Goal: Information Seeking & Learning: Learn about a topic

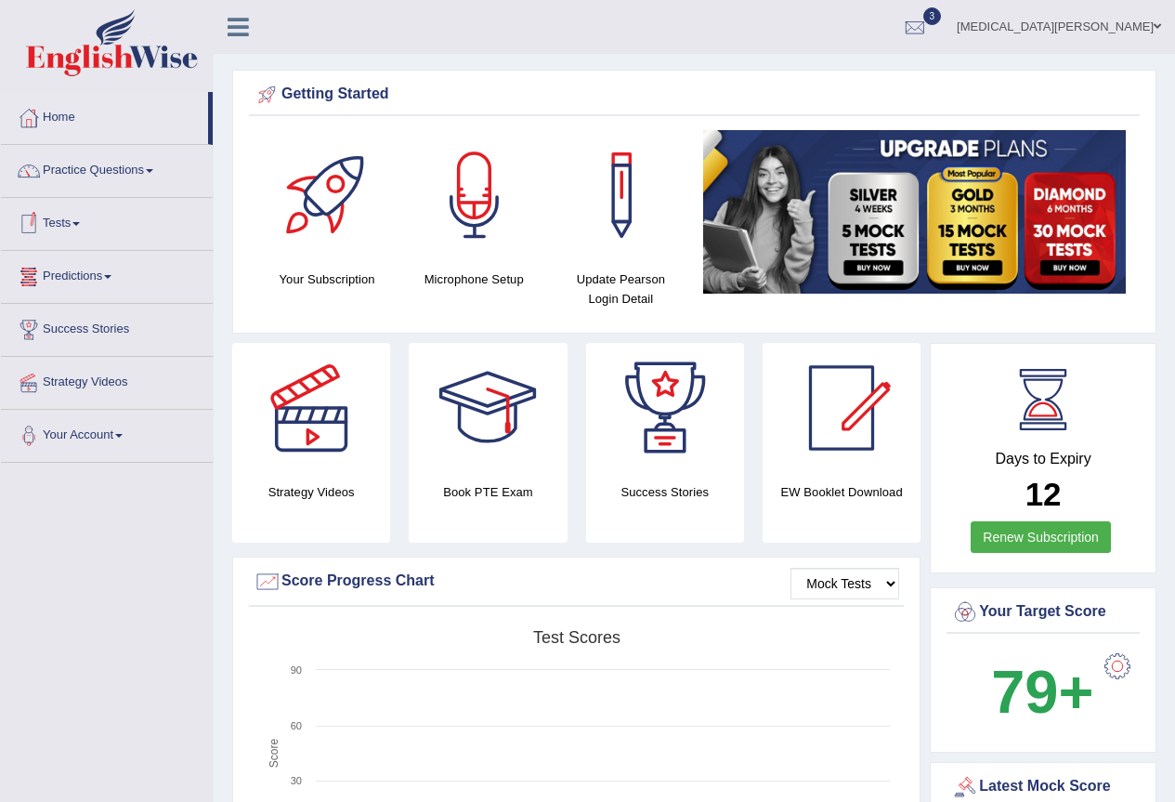
click at [72, 222] on link "Tests" at bounding box center [107, 221] width 212 height 46
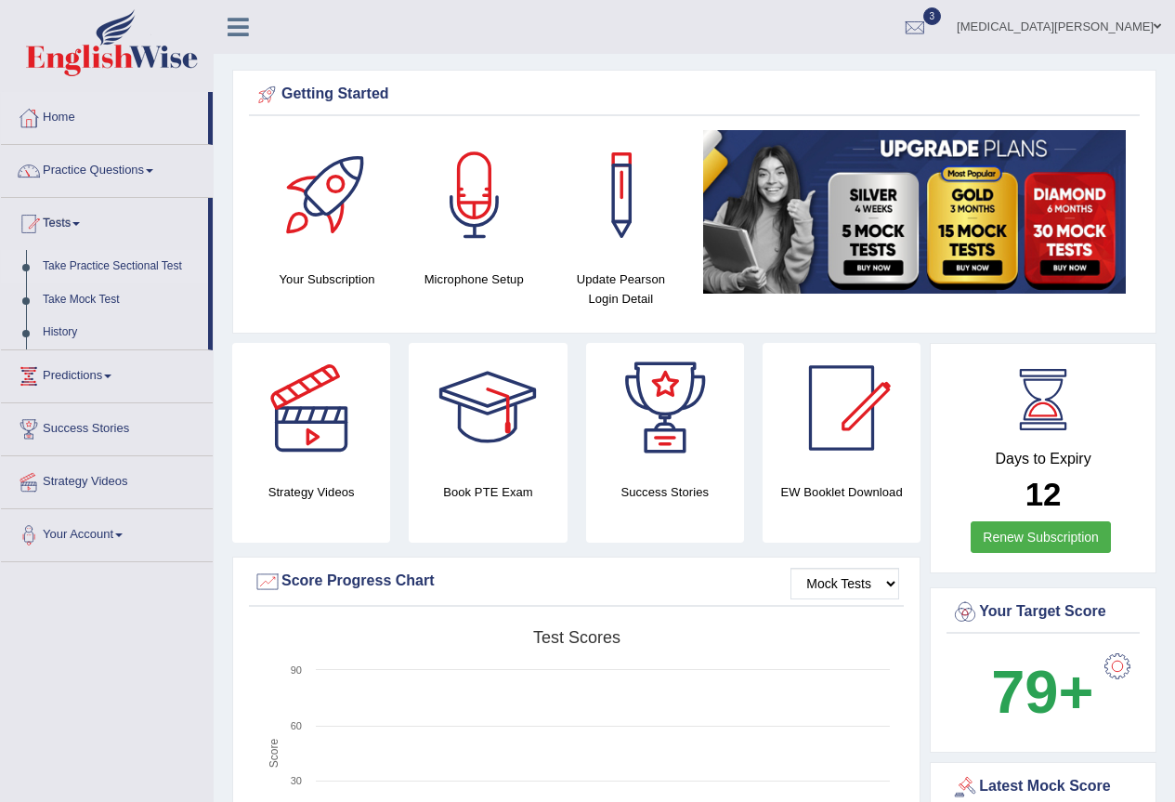
click at [101, 269] on link "Take Practice Sectional Test" at bounding box center [121, 266] width 174 height 33
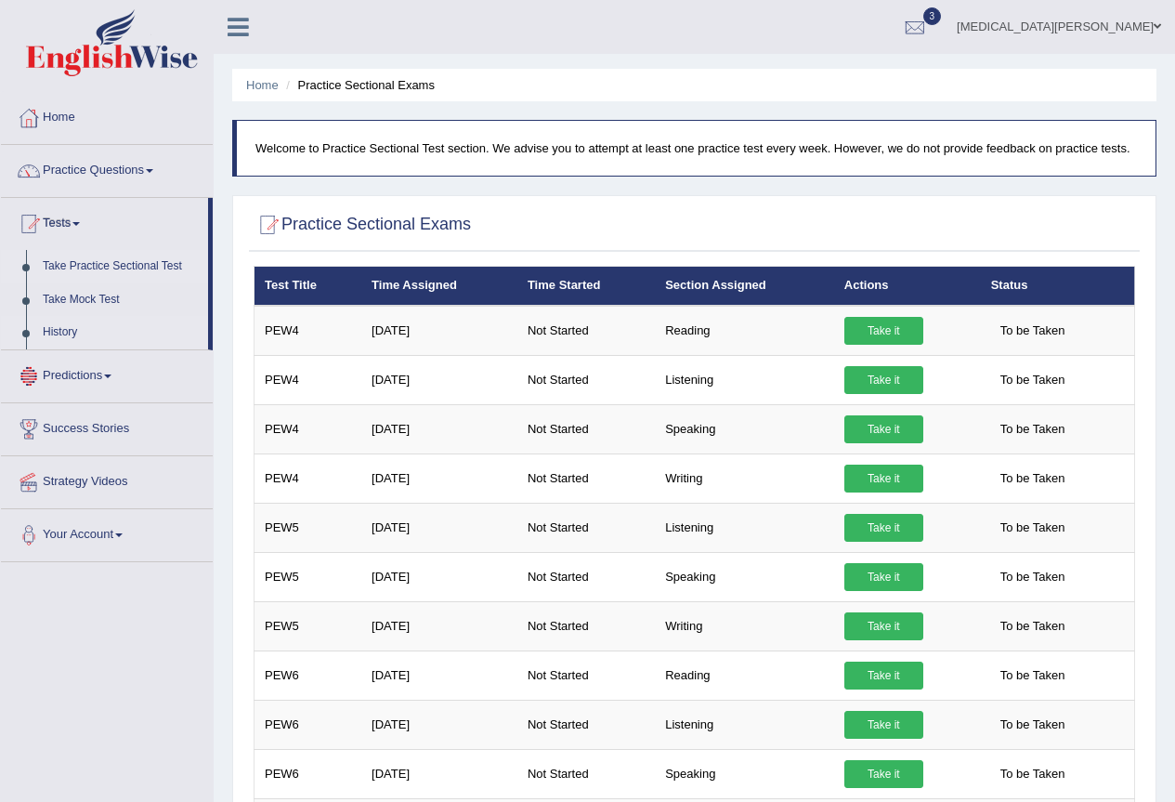
click at [57, 331] on link "History" at bounding box center [121, 332] width 174 height 33
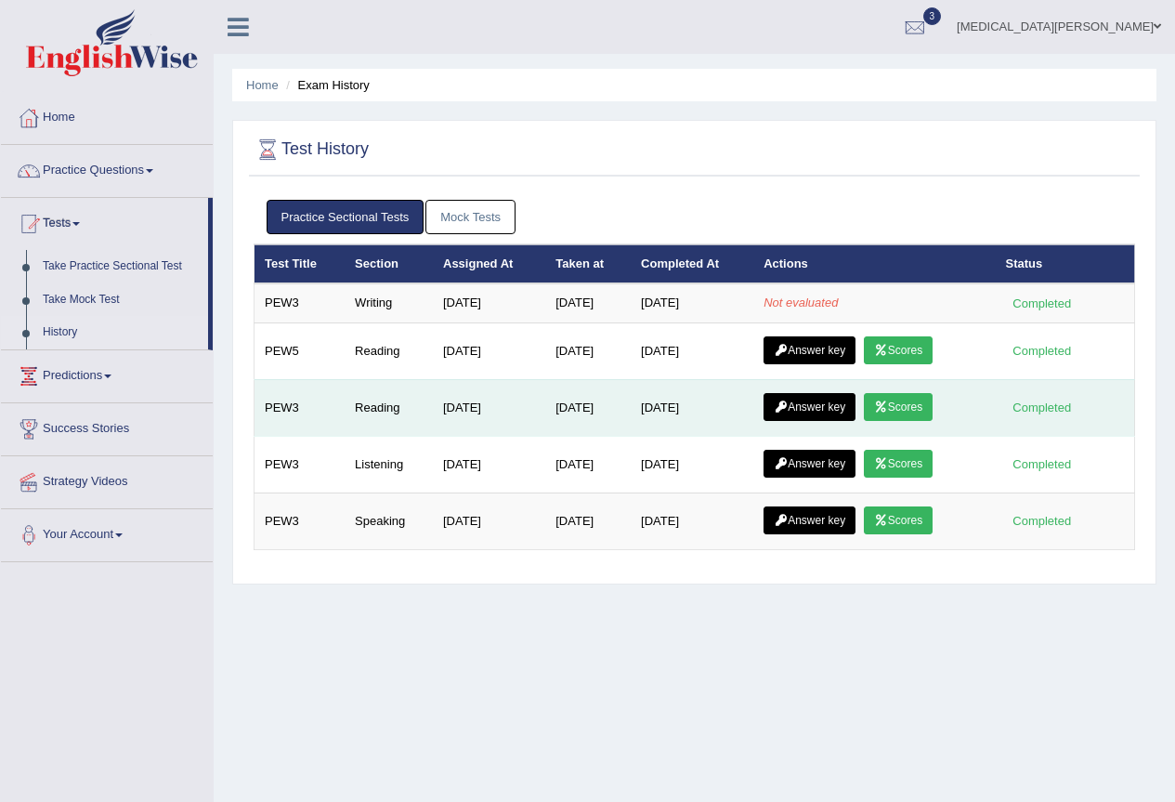
click at [899, 399] on link "Scores" at bounding box center [898, 407] width 69 height 28
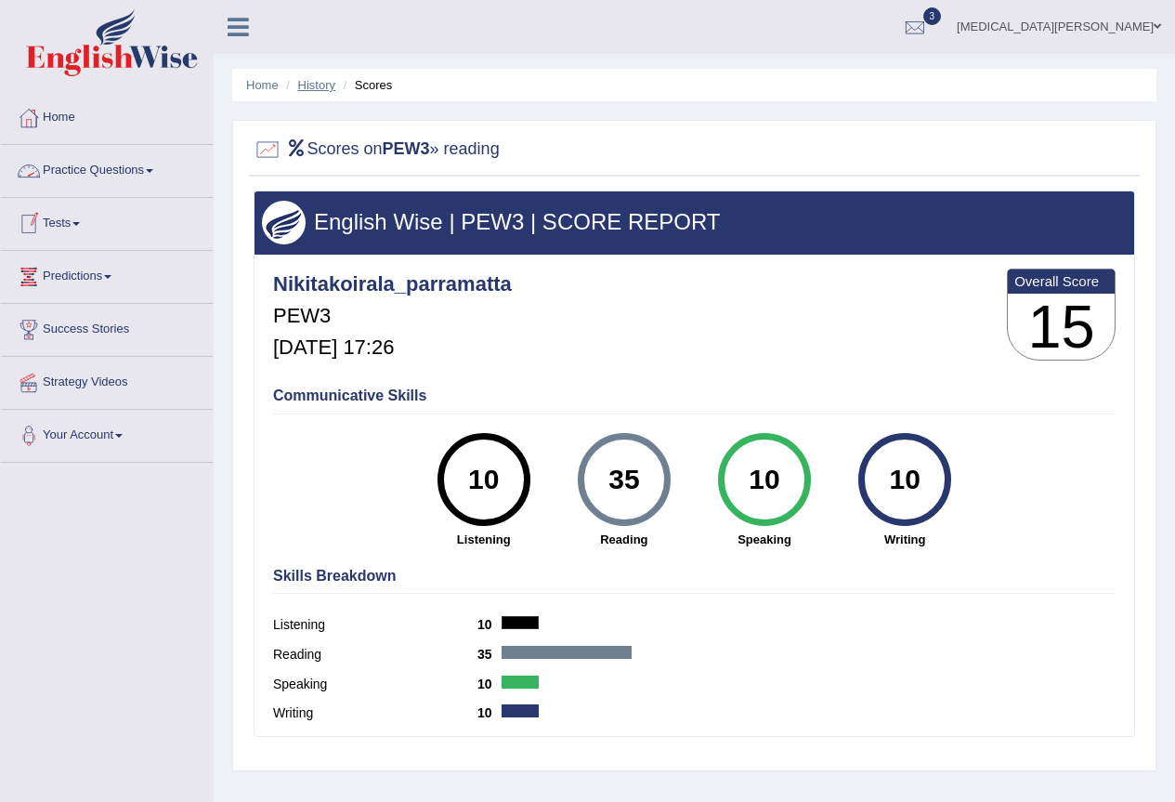
click at [305, 87] on link "History" at bounding box center [316, 85] width 37 height 14
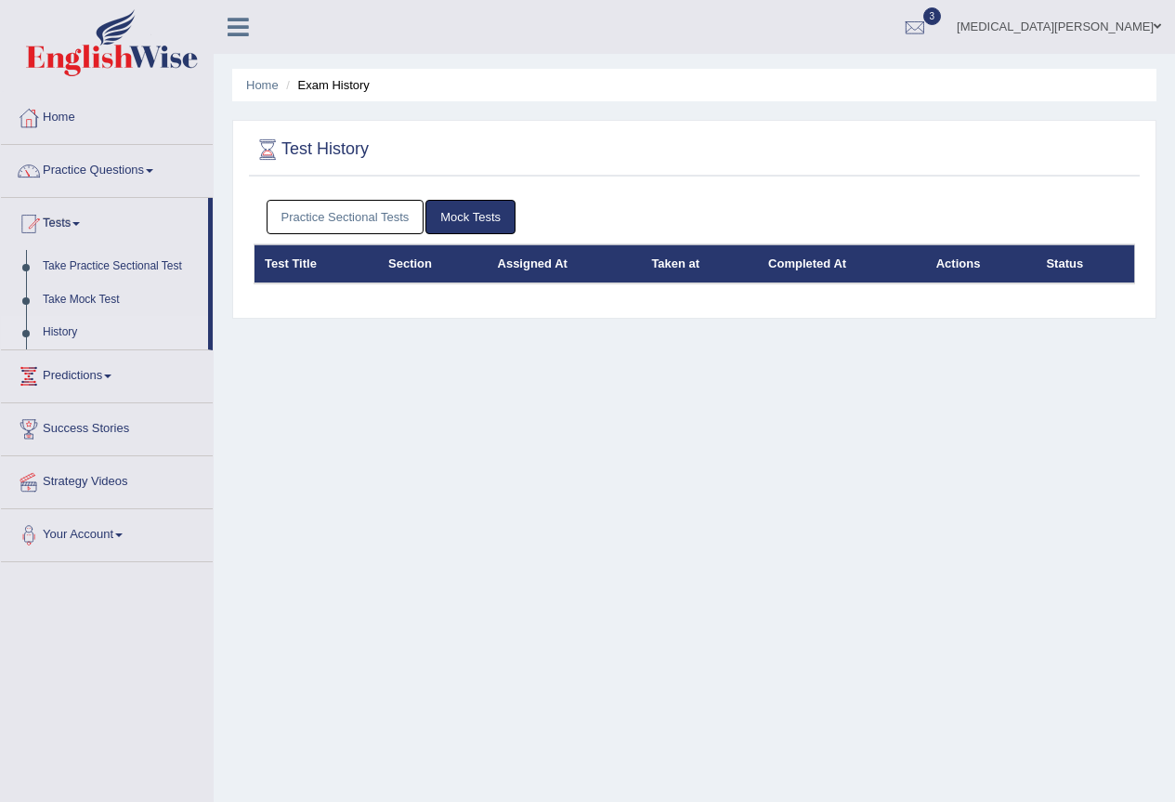
click at [326, 219] on link "Practice Sectional Tests" at bounding box center [346, 217] width 158 height 34
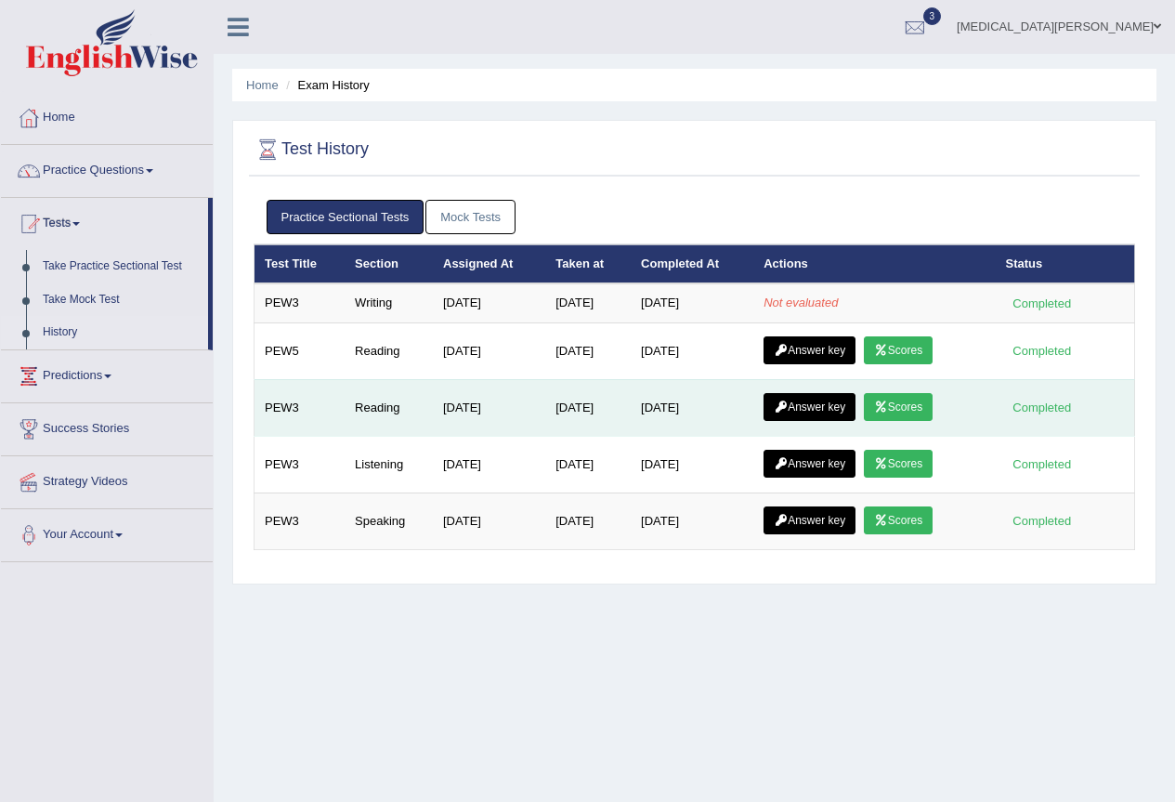
click at [791, 415] on link "Answer key" at bounding box center [810, 407] width 92 height 28
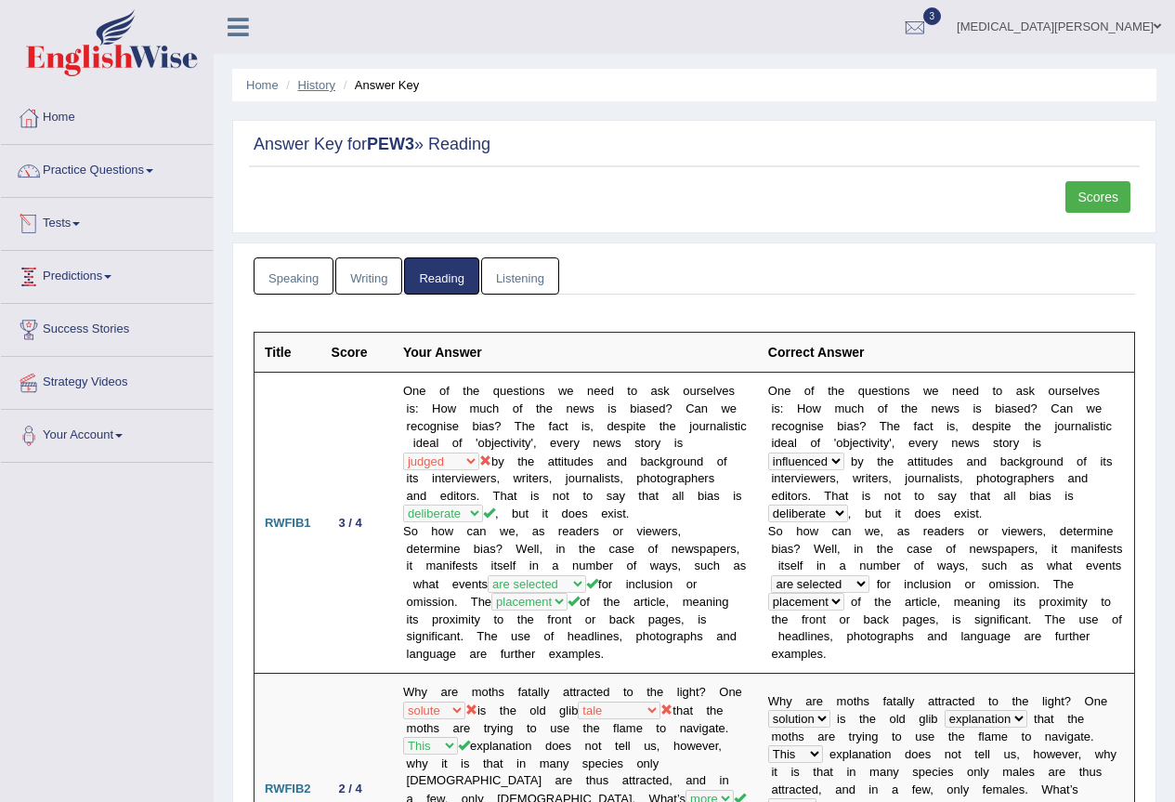
click at [318, 82] on link "History" at bounding box center [316, 85] width 37 height 14
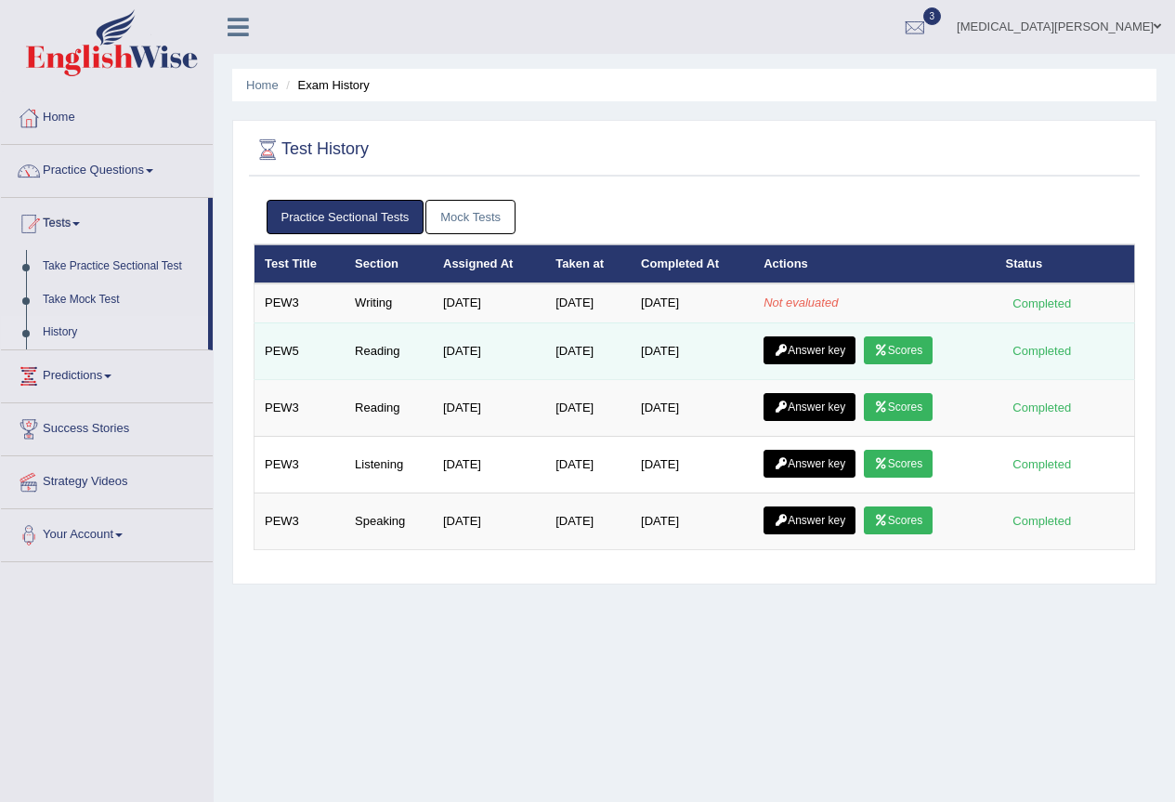
click at [913, 343] on link "Scores" at bounding box center [898, 350] width 69 height 28
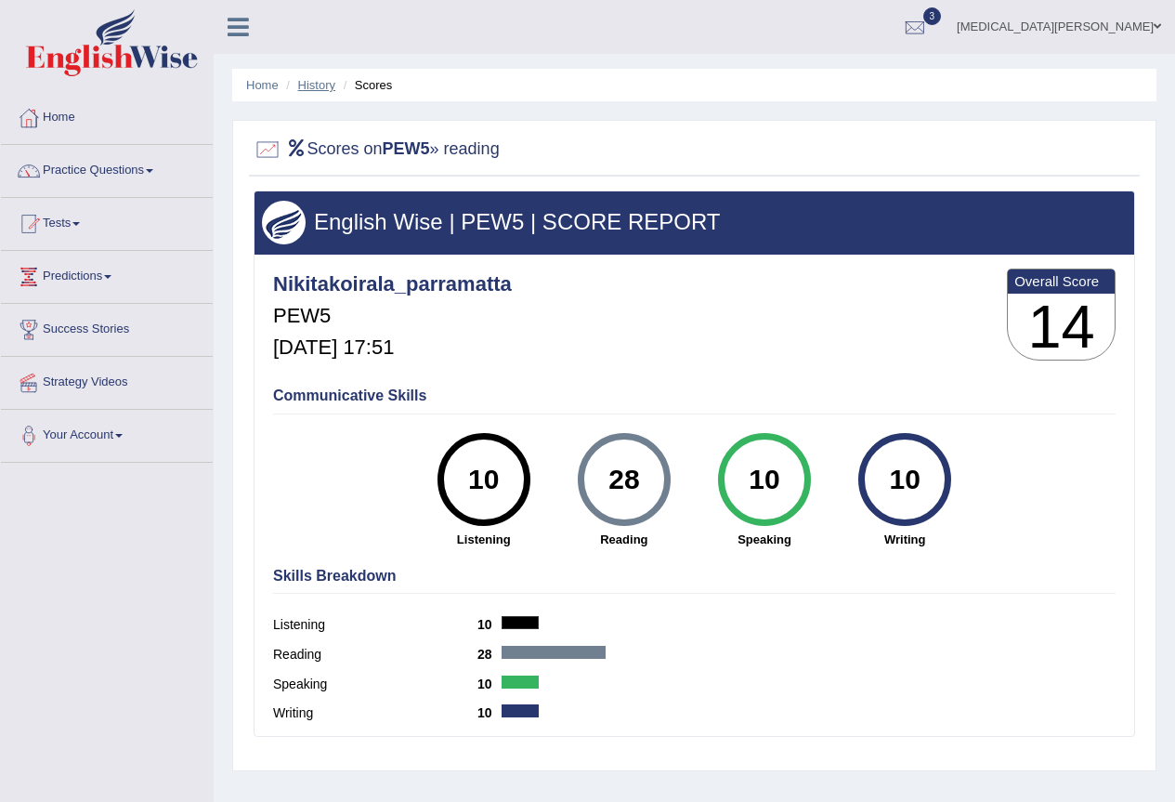
click at [303, 88] on link "History" at bounding box center [316, 85] width 37 height 14
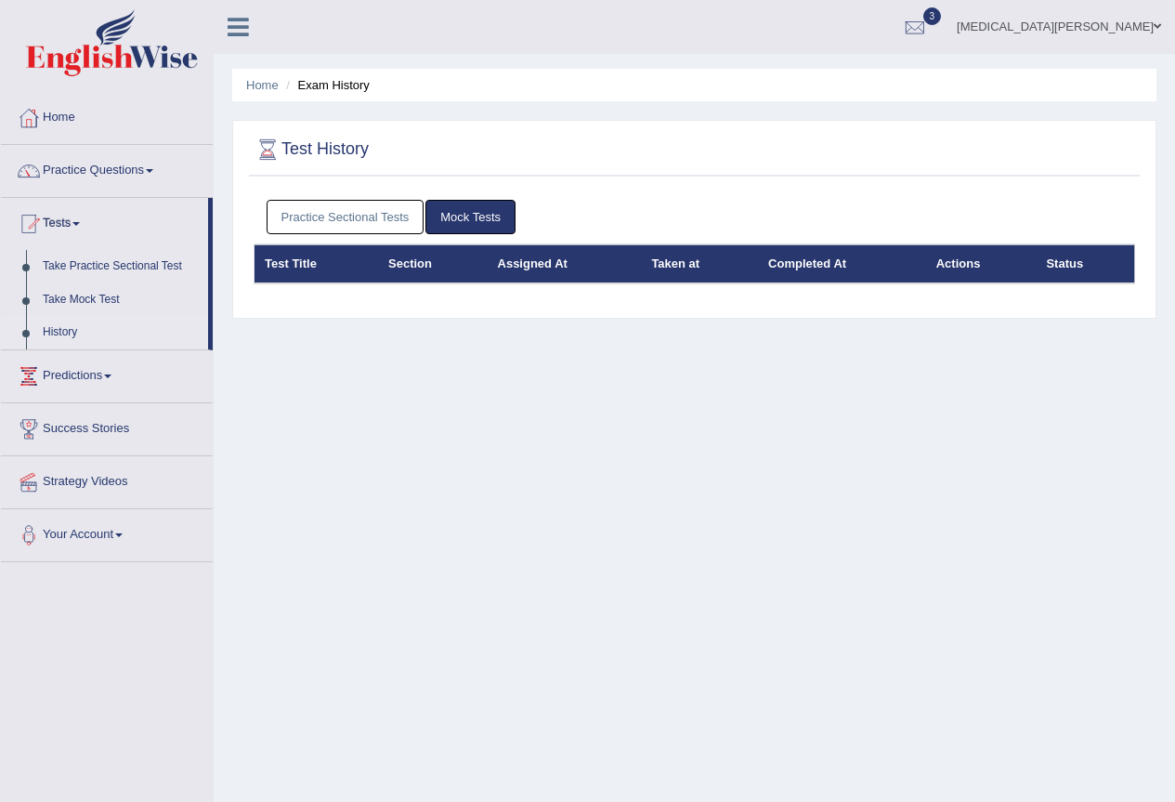
click at [362, 236] on div "Practice Sectional Tests Mock Tests" at bounding box center [695, 217] width 882 height 54
click at [359, 216] on link "Practice Sectional Tests" at bounding box center [346, 217] width 158 height 34
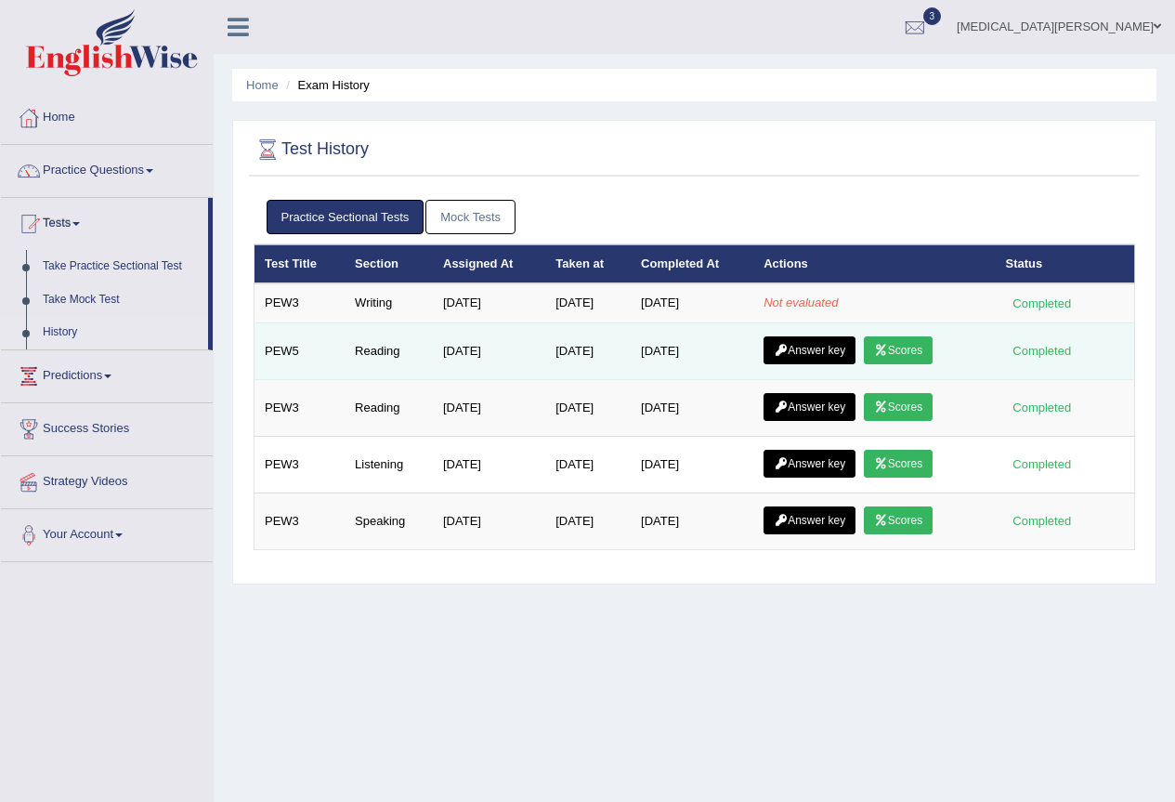
click at [834, 354] on link "Answer key" at bounding box center [810, 350] width 92 height 28
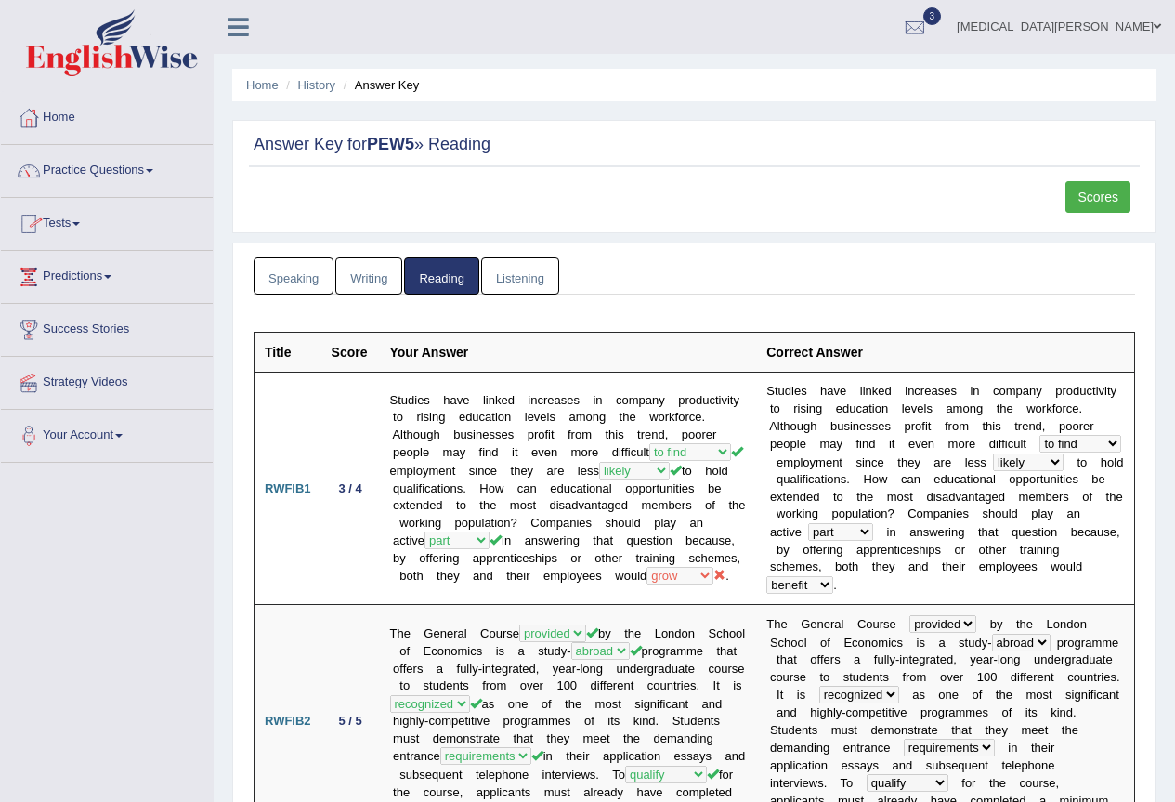
click at [98, 174] on link "Practice Questions" at bounding box center [107, 168] width 212 height 46
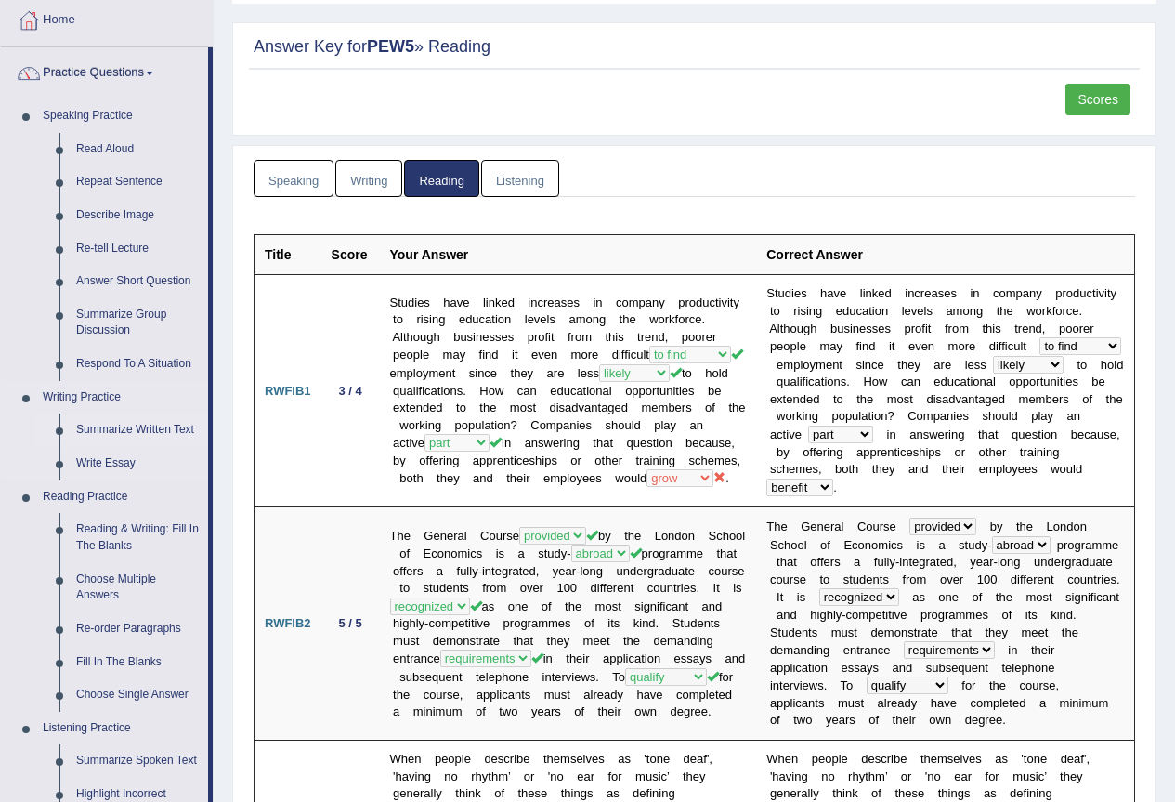
scroll to position [248, 0]
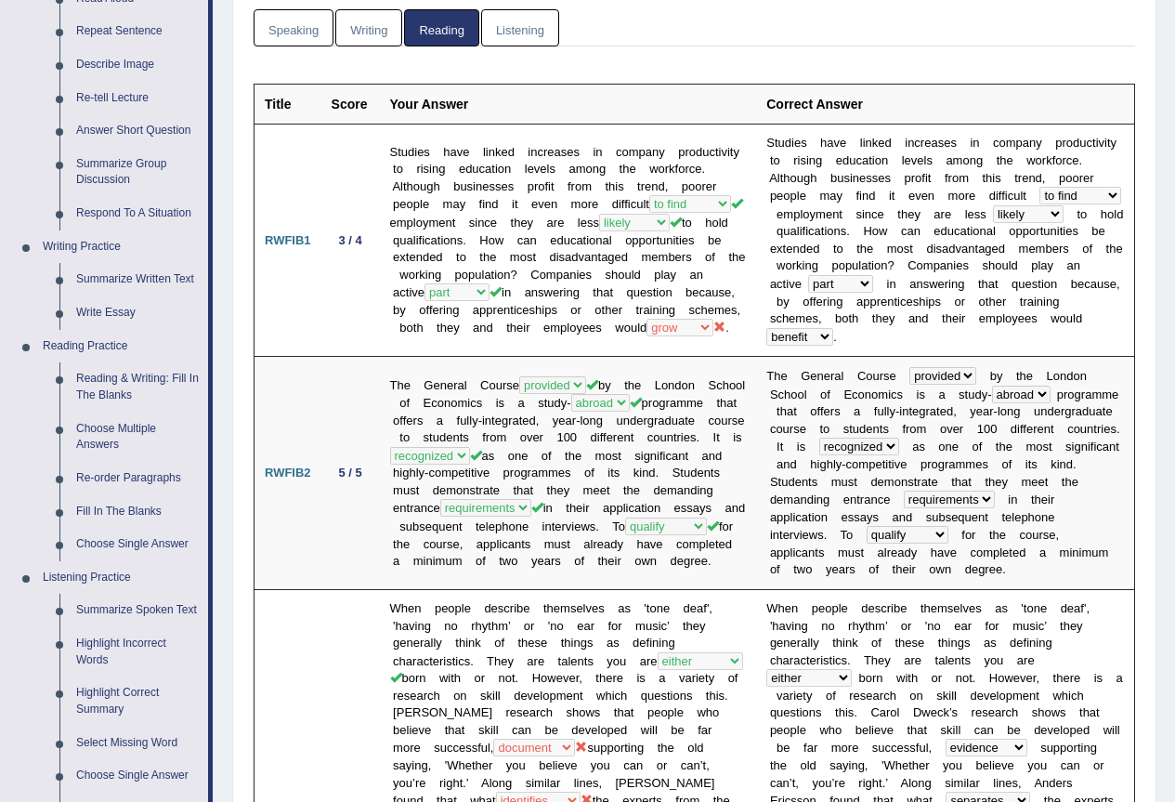
click at [368, 42] on link "Writing" at bounding box center [368, 28] width 67 height 38
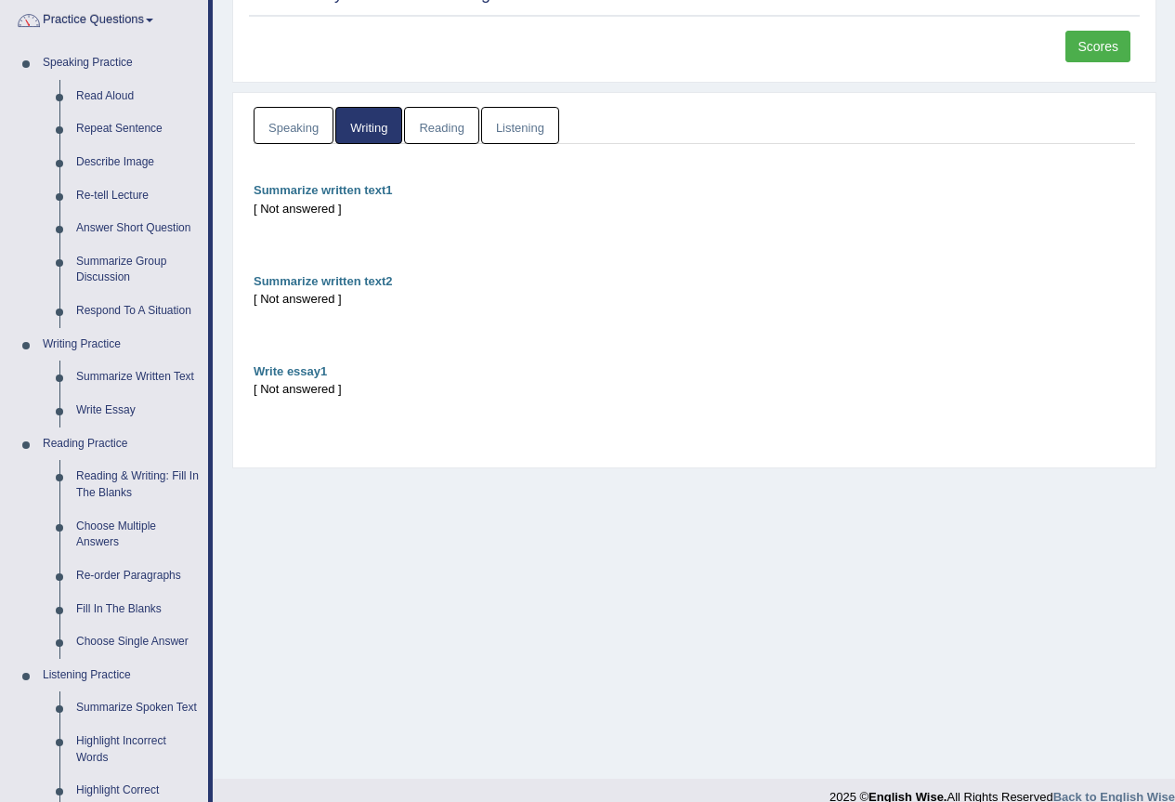
scroll to position [0, 0]
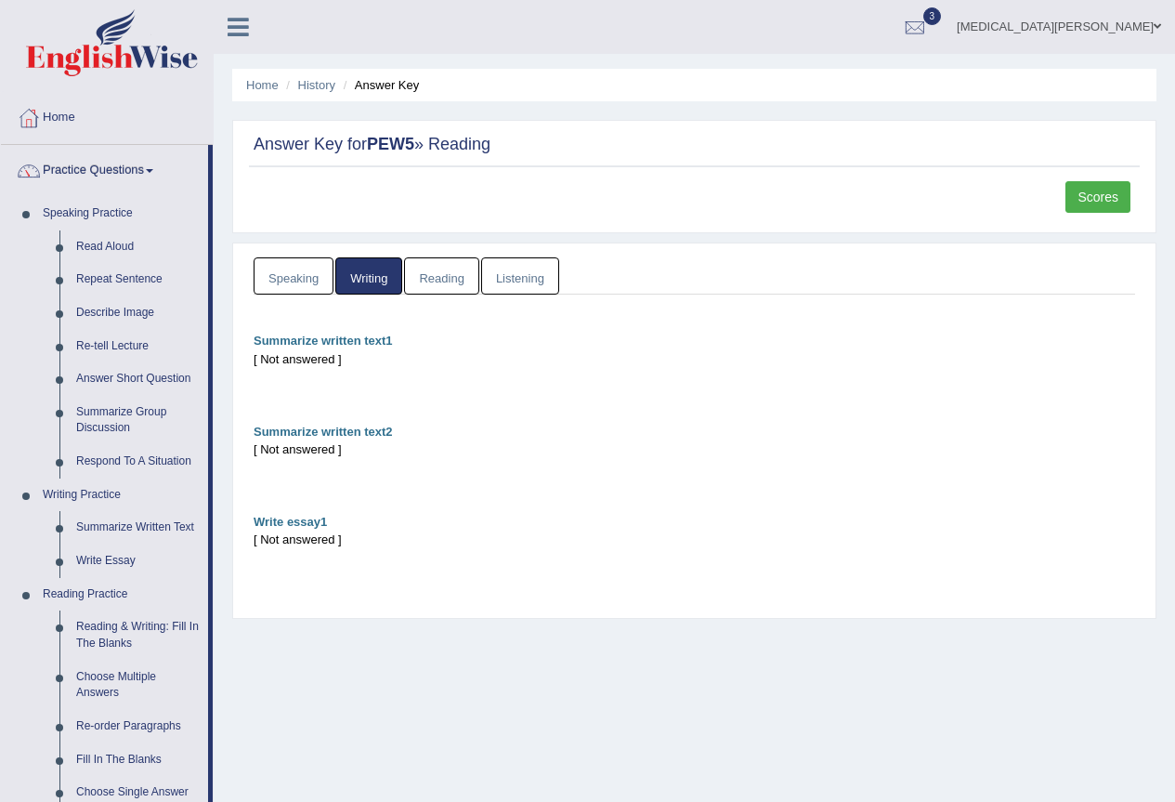
click at [295, 269] on link "Speaking" at bounding box center [294, 276] width 80 height 38
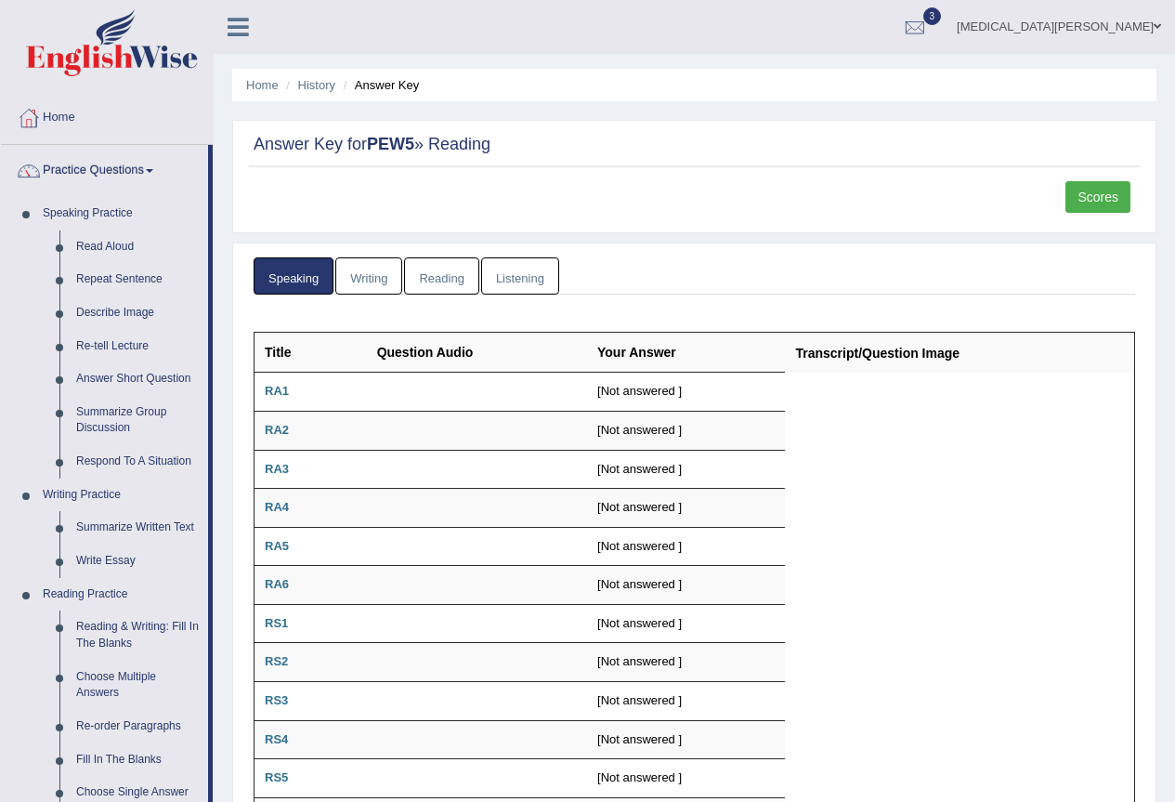
click at [509, 274] on link "Listening" at bounding box center [520, 276] width 78 height 38
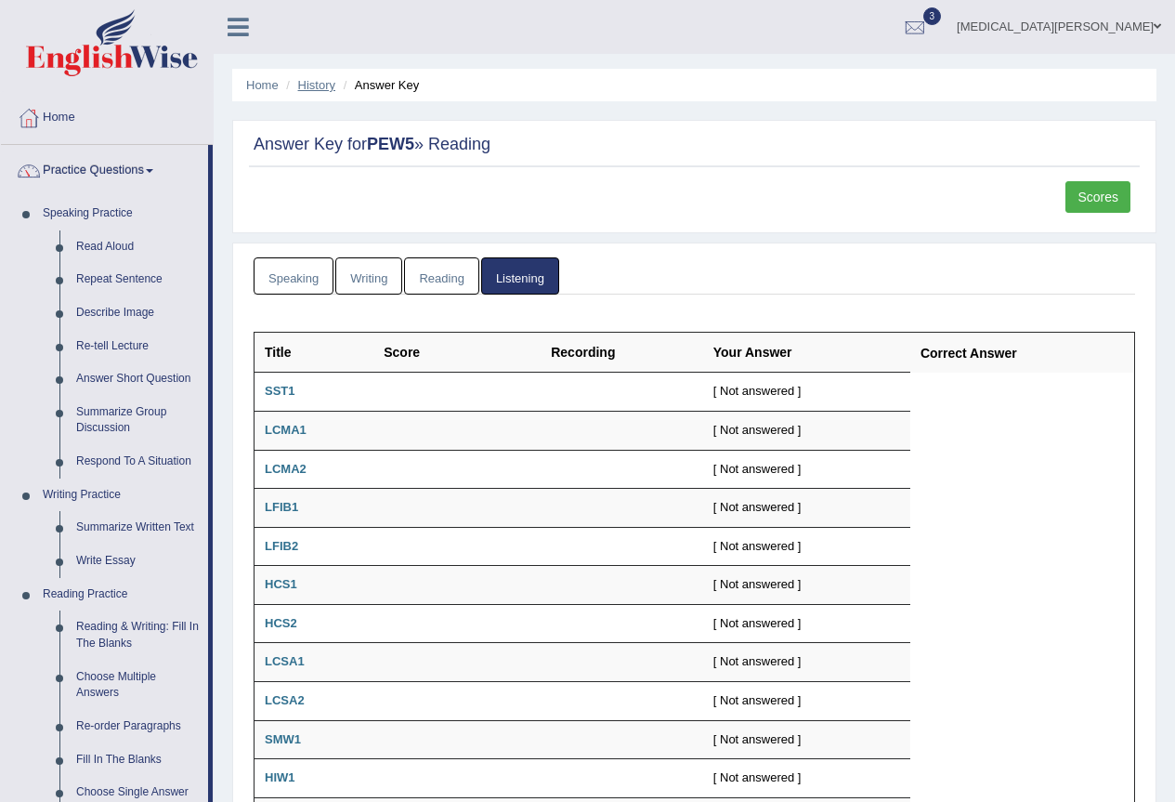
click at [314, 82] on link "History" at bounding box center [316, 85] width 37 height 14
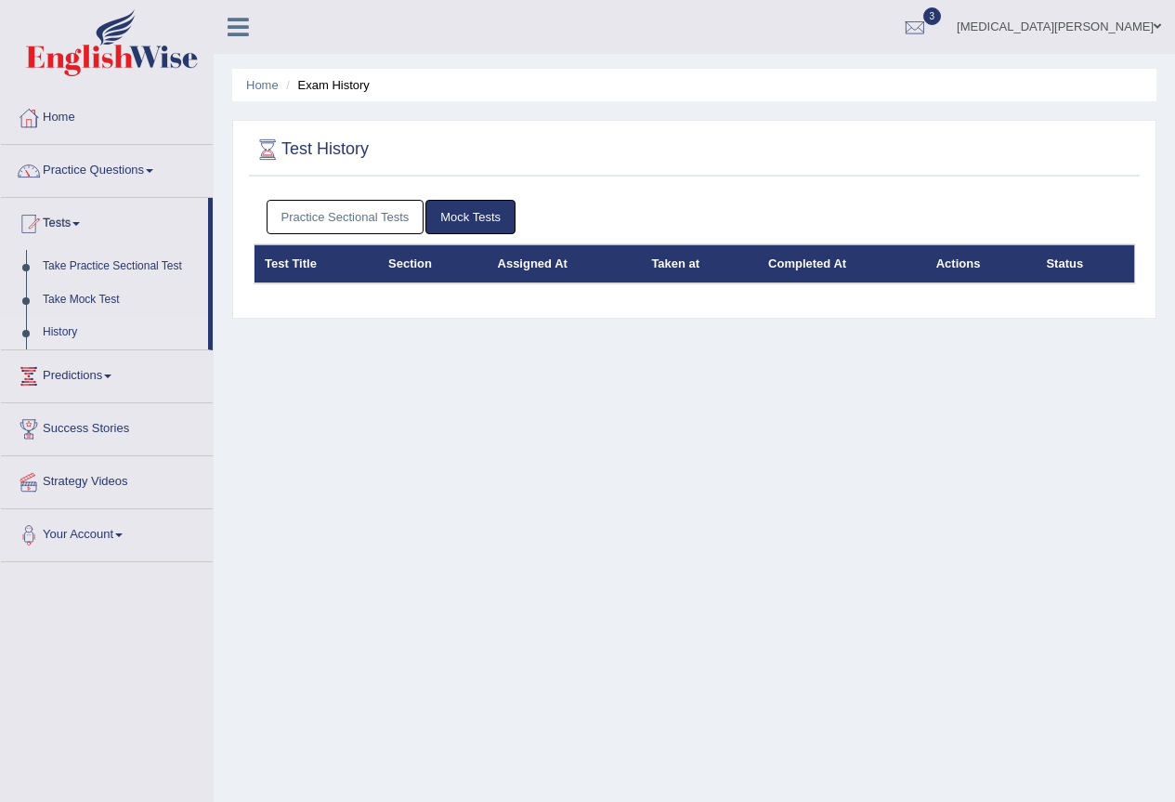
click at [365, 222] on link "Practice Sectional Tests" at bounding box center [346, 217] width 158 height 34
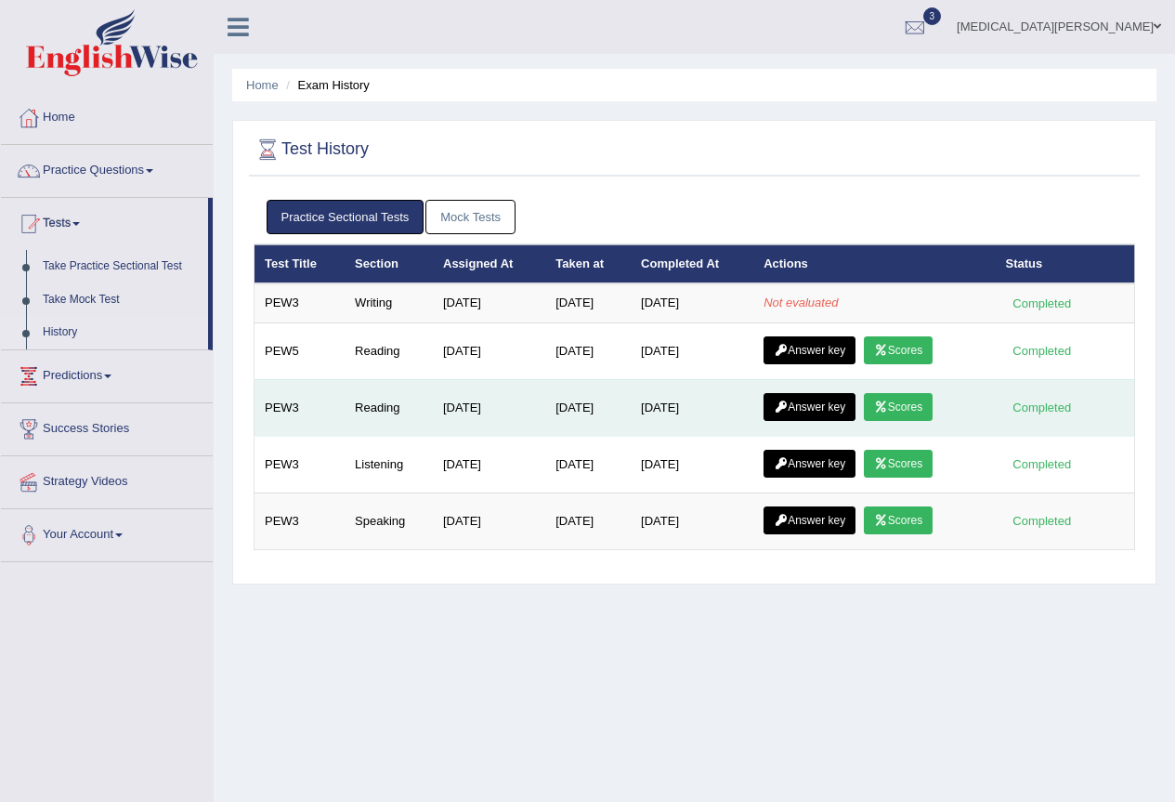
click at [897, 404] on link "Scores" at bounding box center [898, 407] width 69 height 28
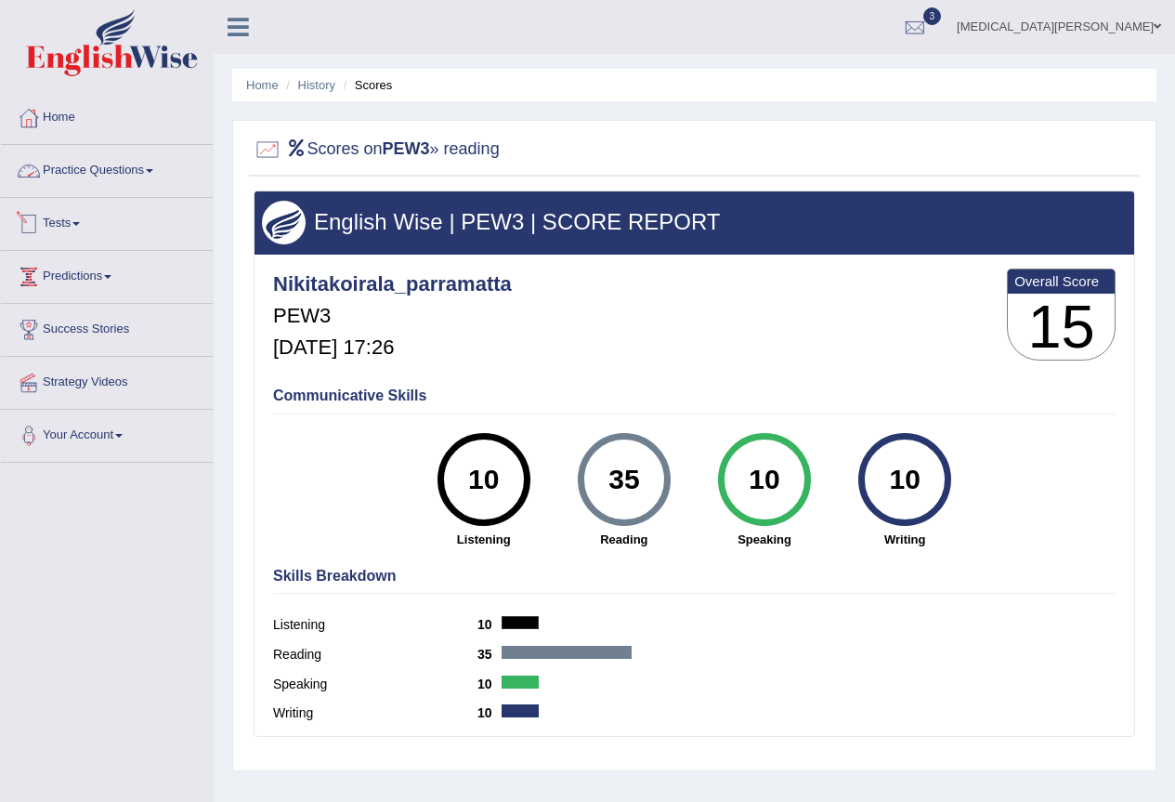
click at [94, 176] on link "Practice Questions" at bounding box center [107, 168] width 212 height 46
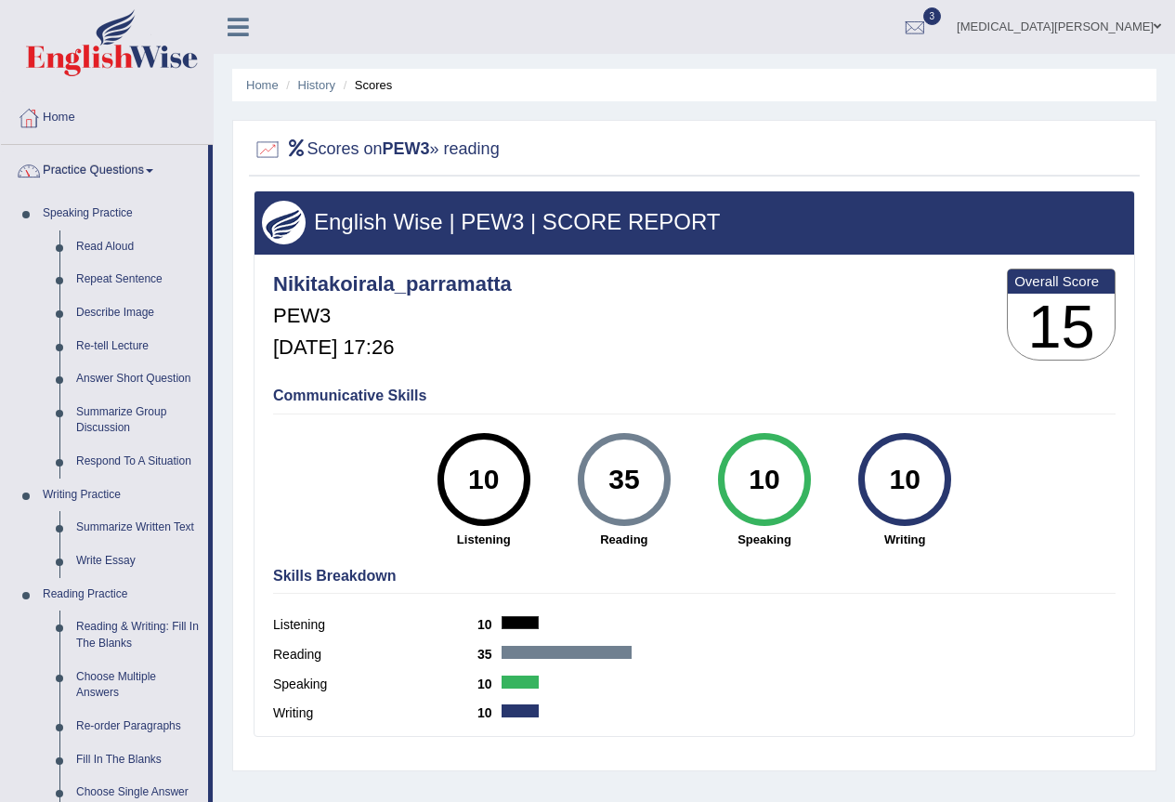
click at [144, 171] on link "Practice Questions" at bounding box center [104, 168] width 207 height 46
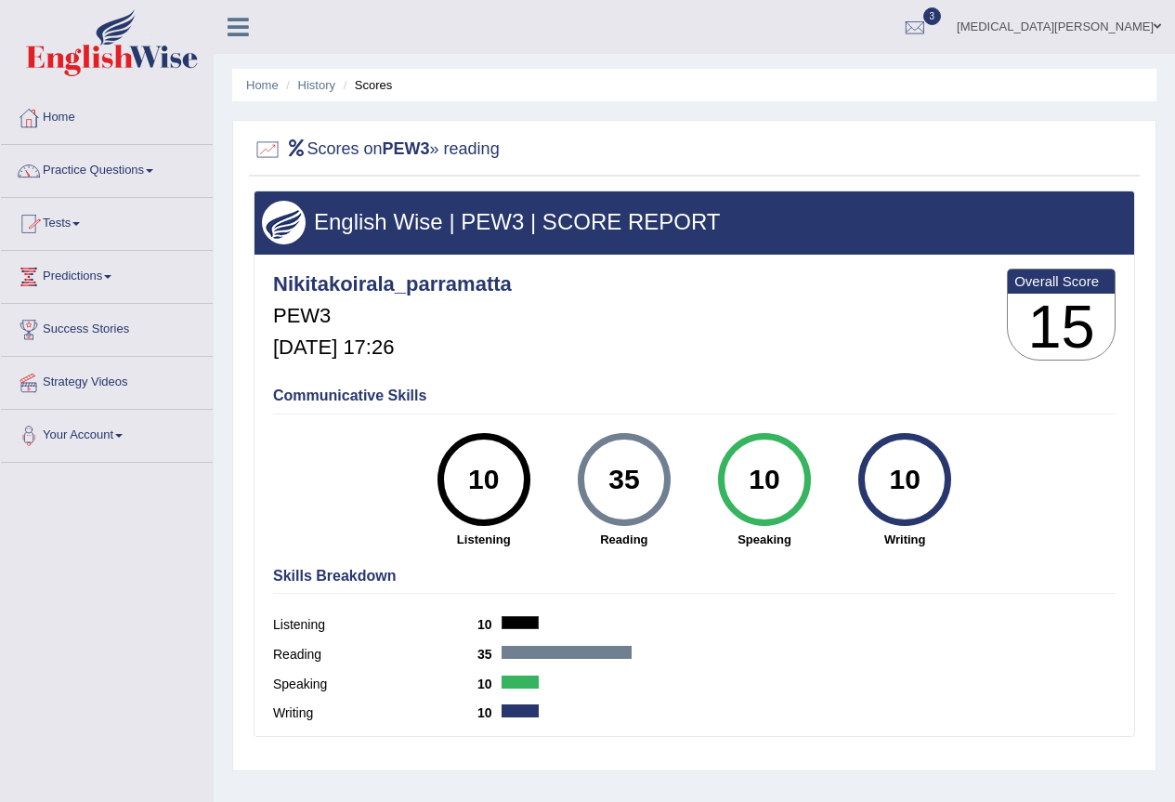
click at [65, 219] on link "Tests" at bounding box center [107, 221] width 212 height 46
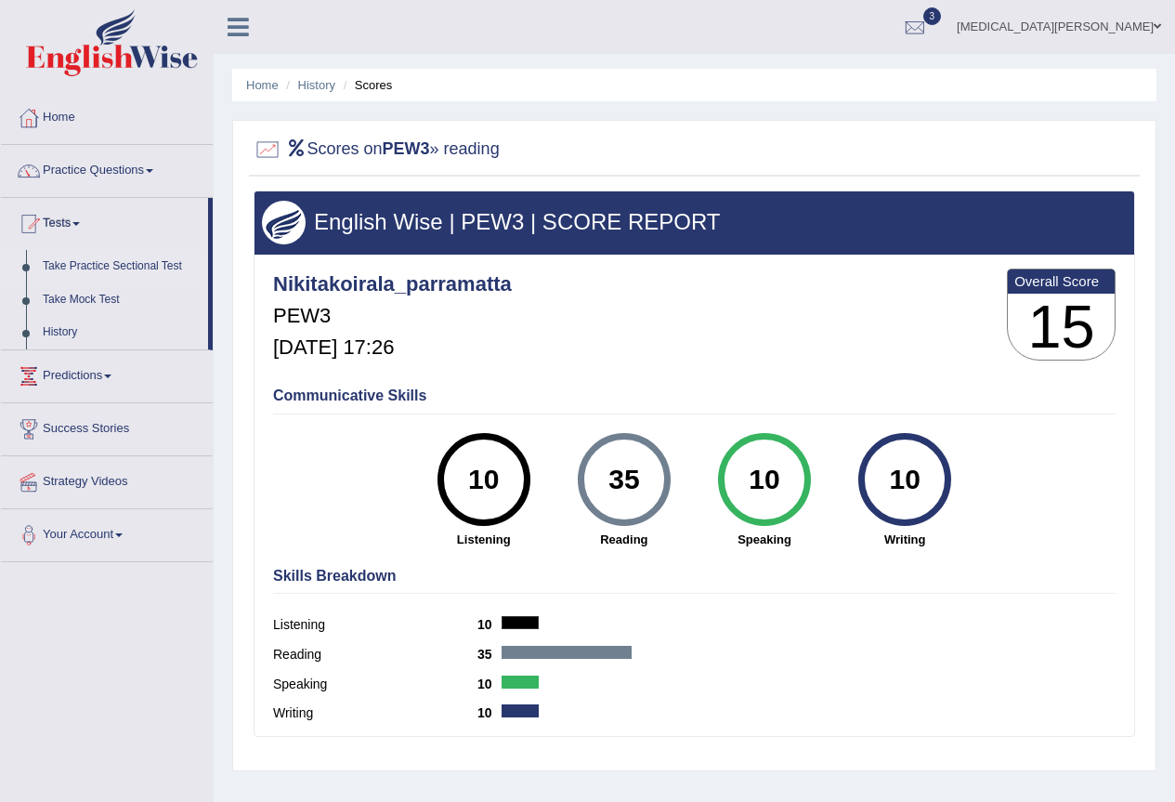
click at [80, 257] on link "Take Practice Sectional Test" at bounding box center [121, 266] width 174 height 33
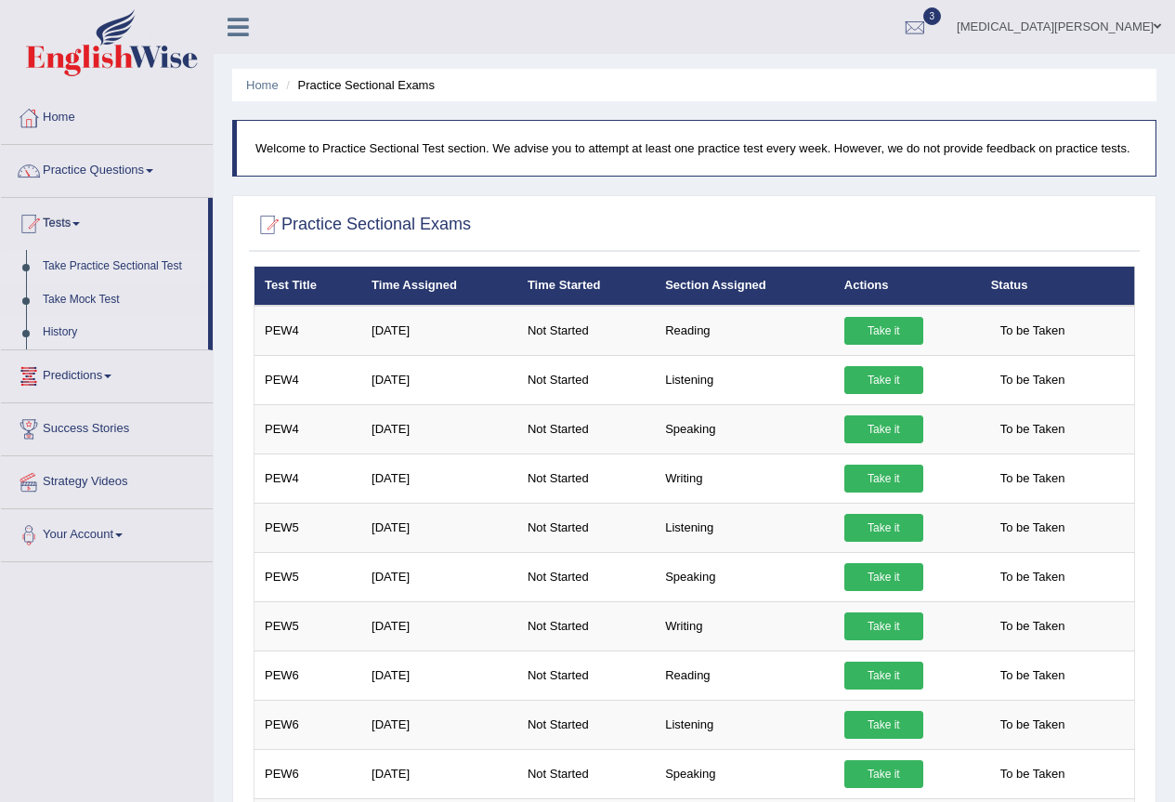
click at [66, 332] on link "History" at bounding box center [121, 332] width 174 height 33
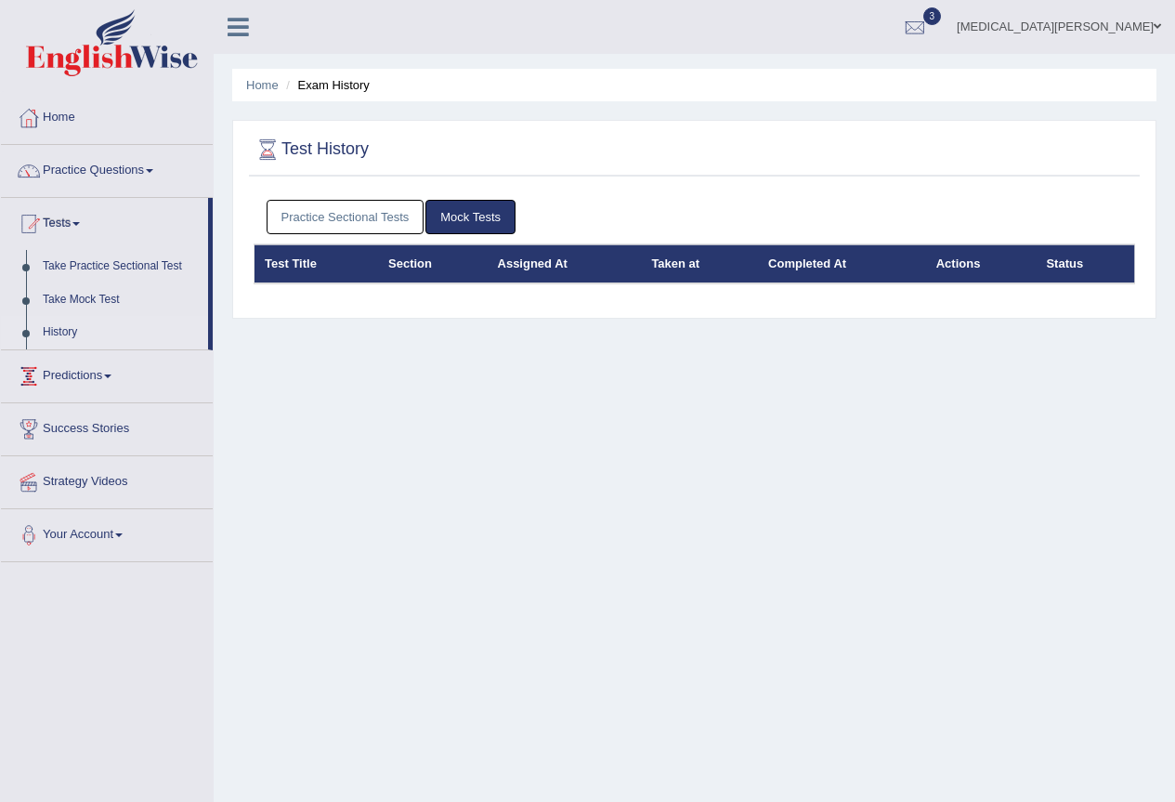
drag, startPoint x: 0, startPoint y: 0, endPoint x: 378, endPoint y: 200, distance: 427.7
click at [378, 200] on link "Practice Sectional Tests" at bounding box center [346, 217] width 158 height 34
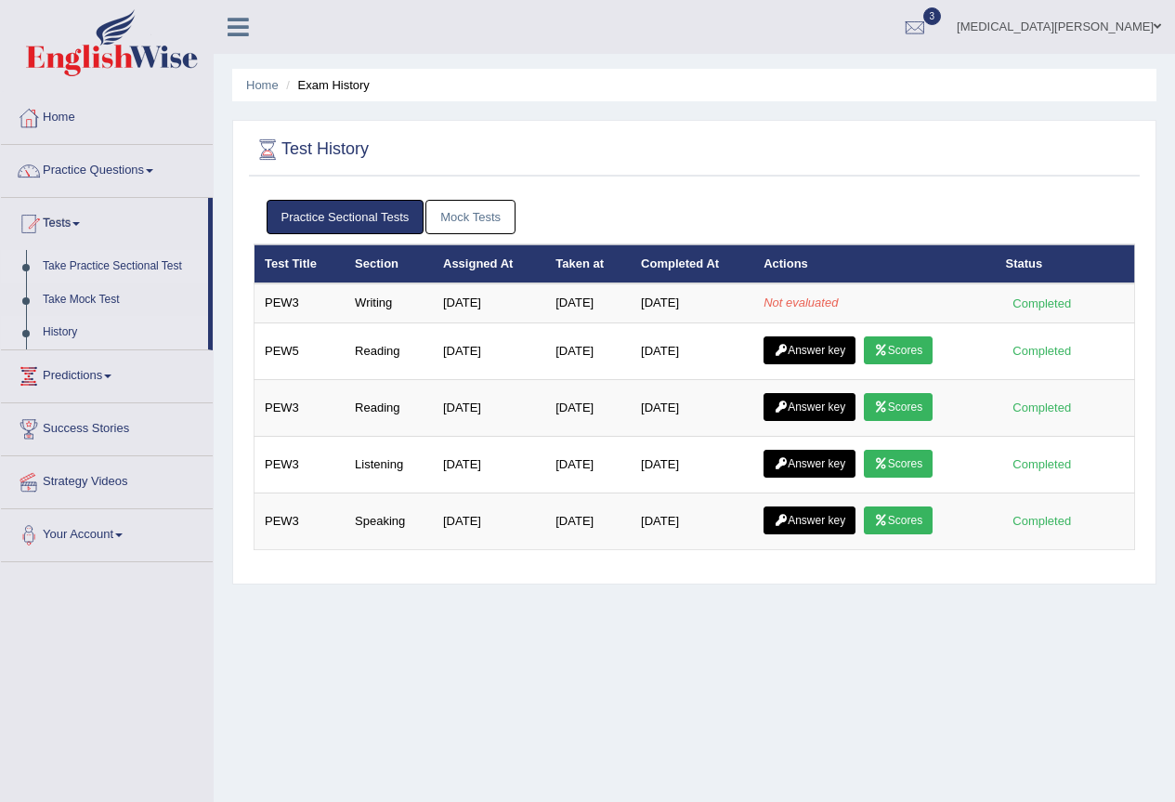
click at [116, 263] on link "Take Practice Sectional Test" at bounding box center [121, 266] width 174 height 33
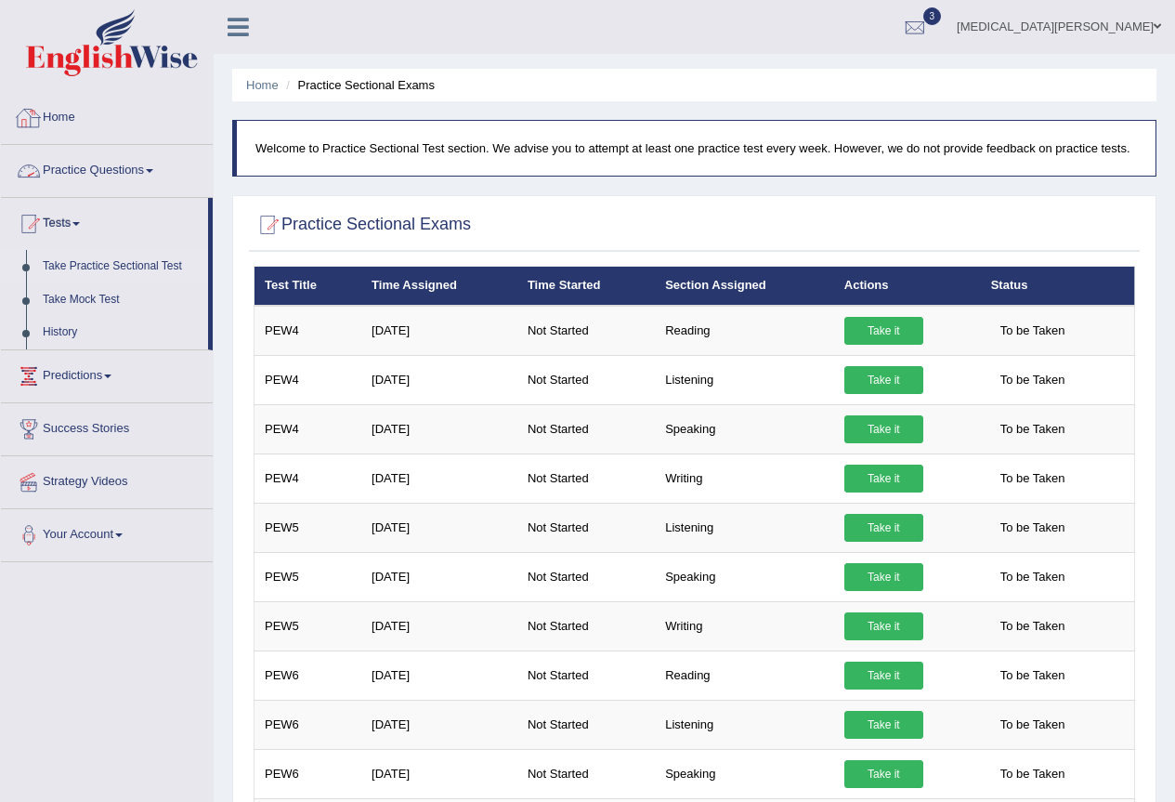
click at [102, 161] on link "Practice Questions" at bounding box center [107, 168] width 212 height 46
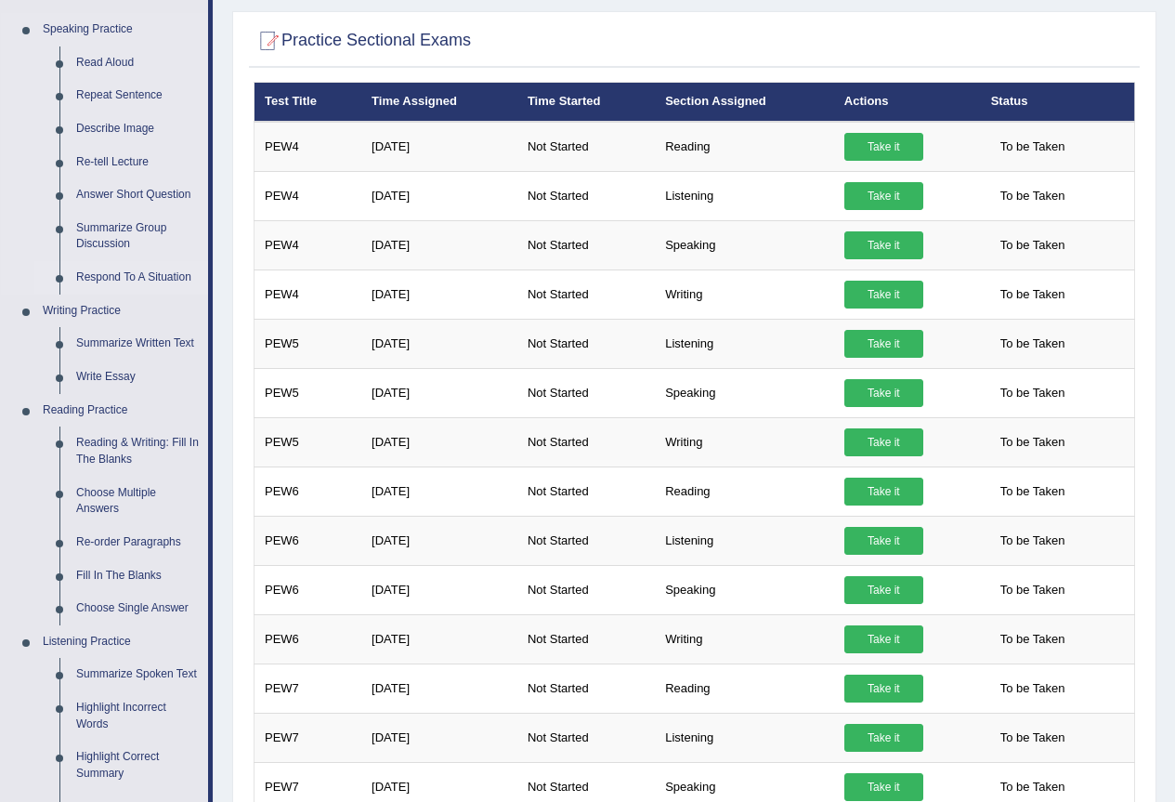
scroll to position [248, 0]
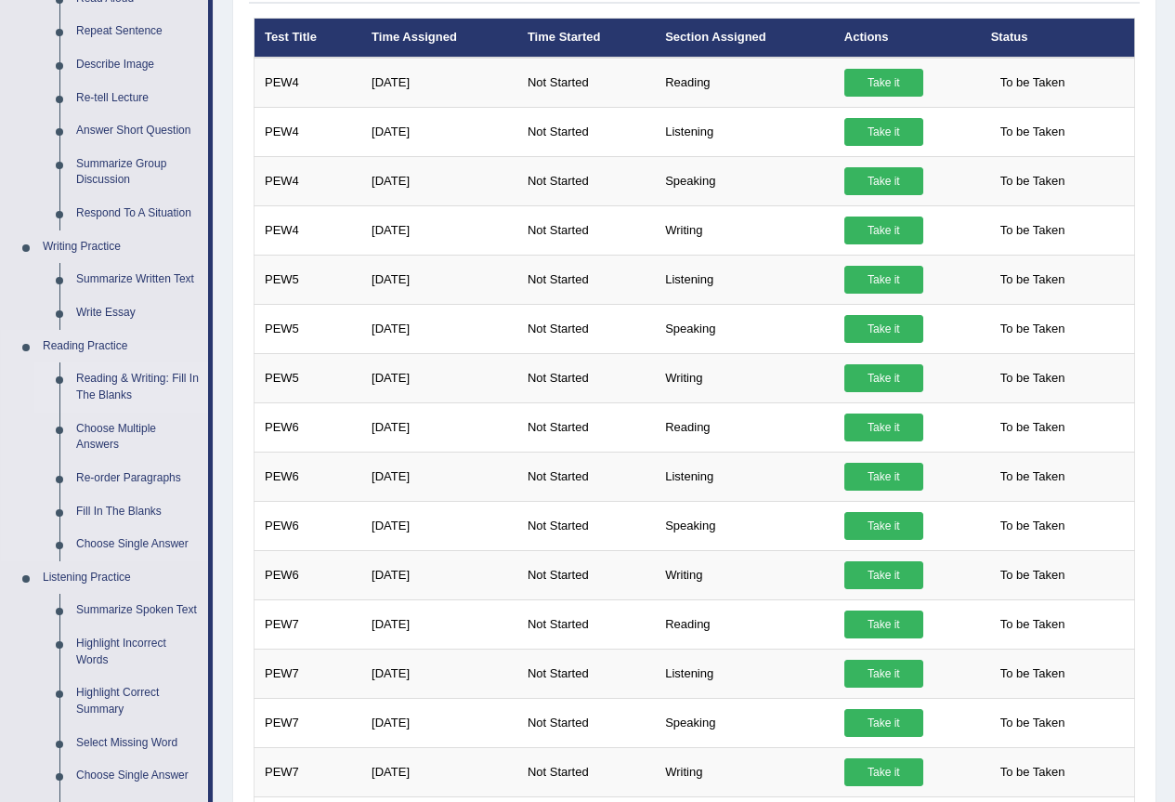
click at [145, 380] on link "Reading & Writing: Fill In The Blanks" at bounding box center [138, 386] width 140 height 49
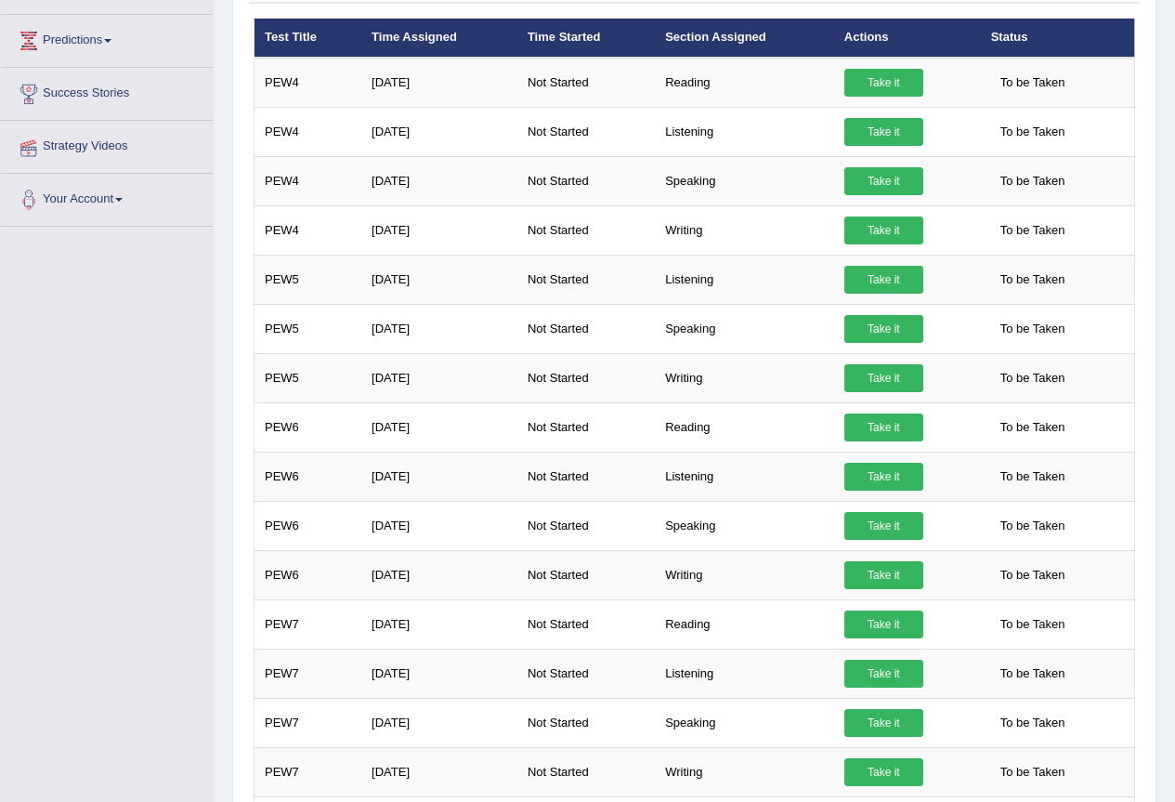
scroll to position [455, 0]
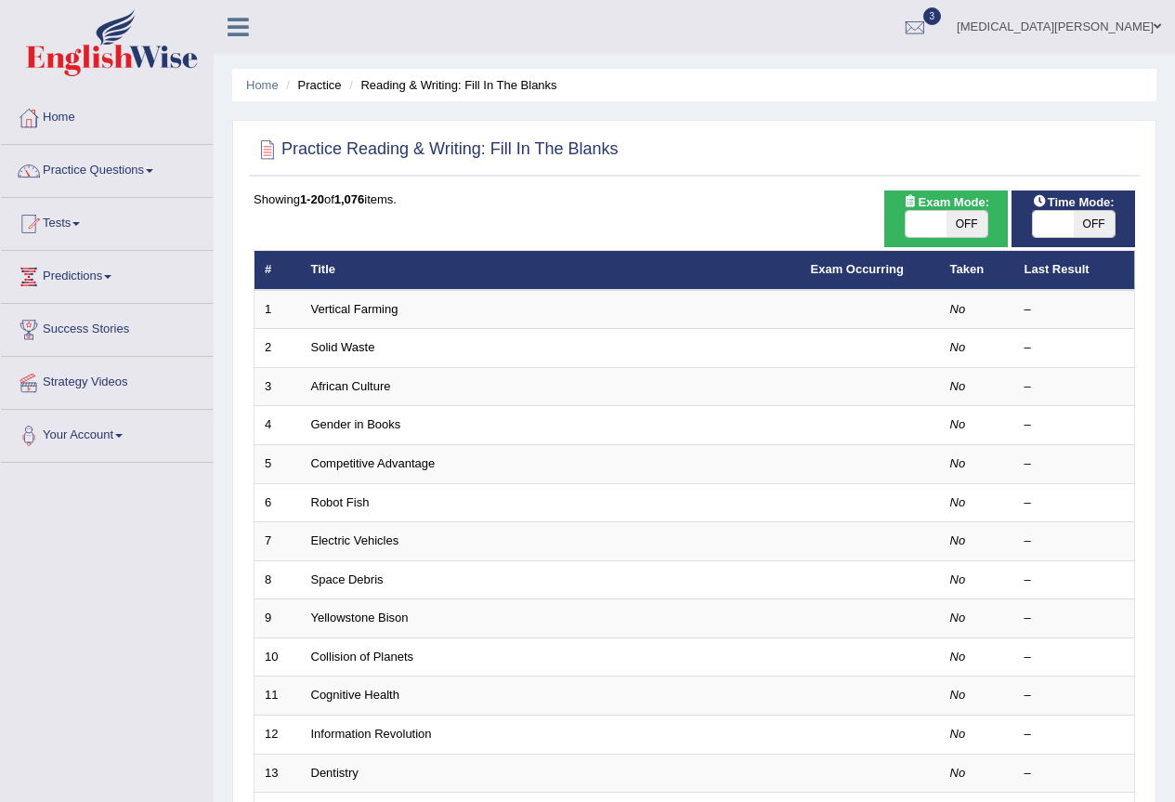
click at [930, 222] on span at bounding box center [926, 224] width 41 height 26
checkbox input "true"
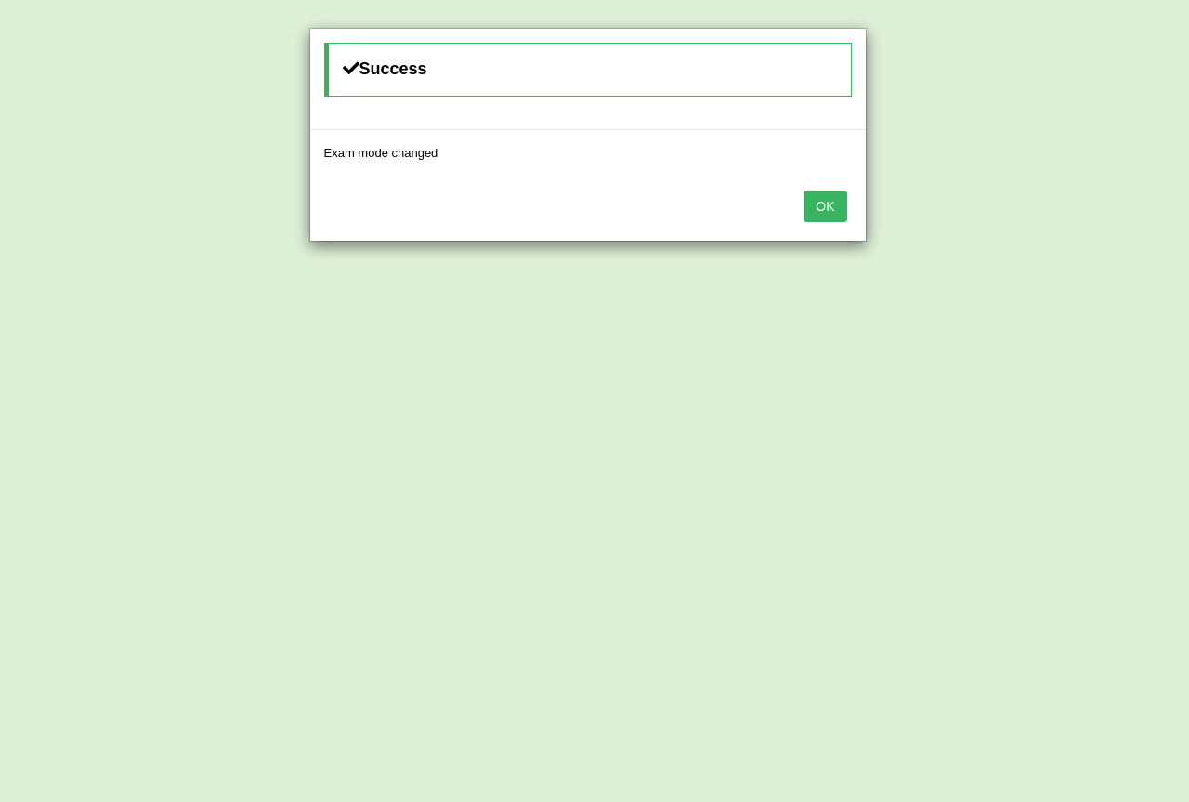
click at [818, 207] on button "OK" at bounding box center [825, 206] width 43 height 32
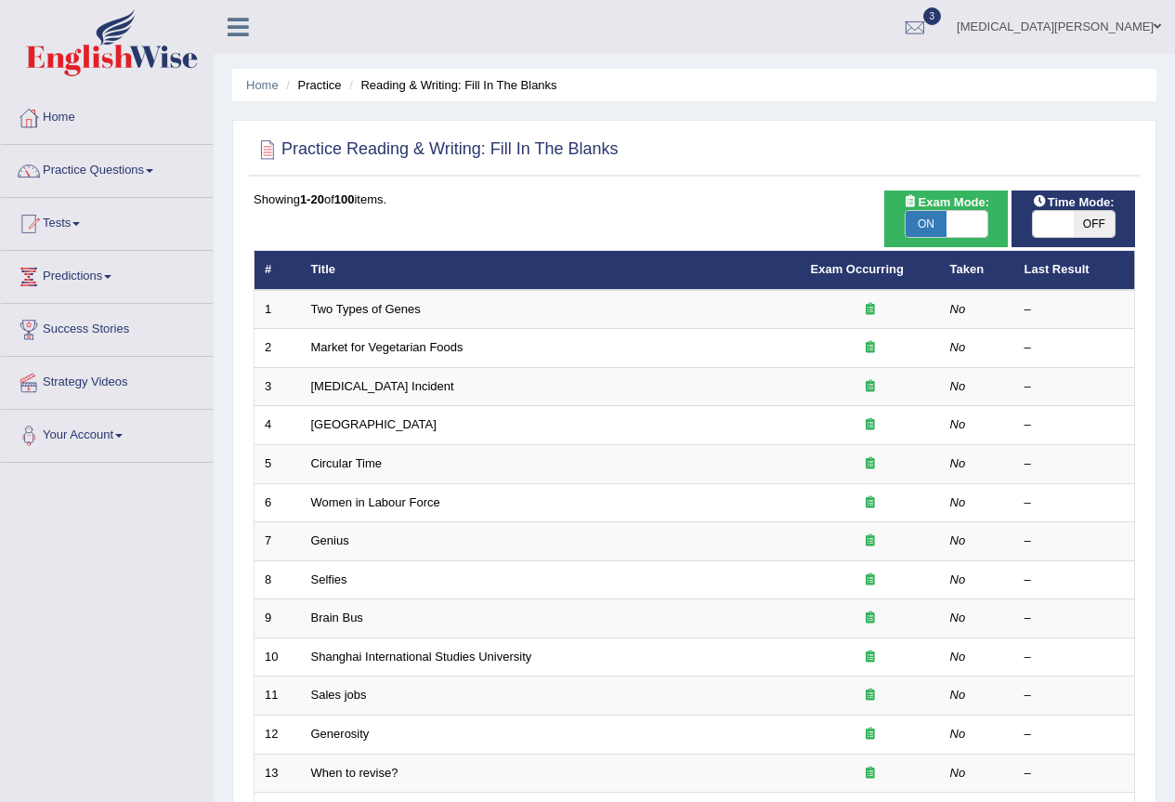
click at [1079, 217] on span "OFF" at bounding box center [1094, 224] width 41 height 26
checkbox input "true"
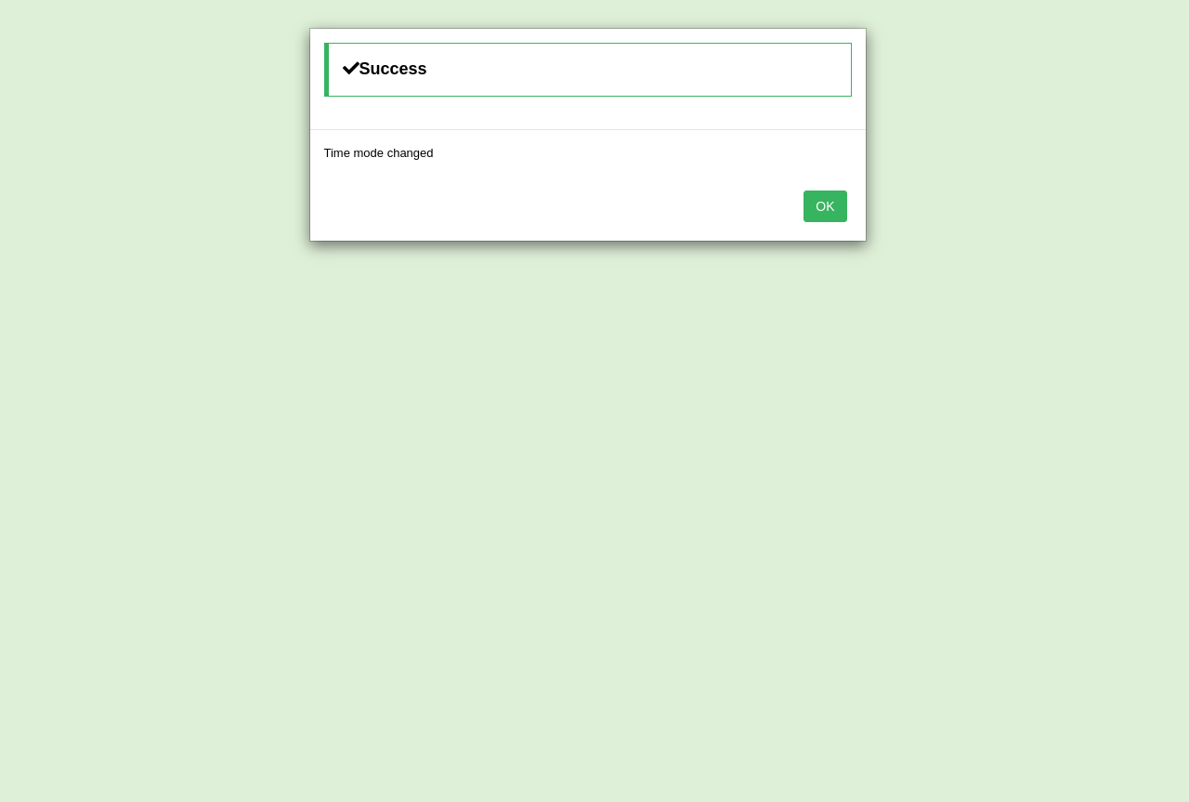
click at [828, 200] on button "OK" at bounding box center [825, 206] width 43 height 32
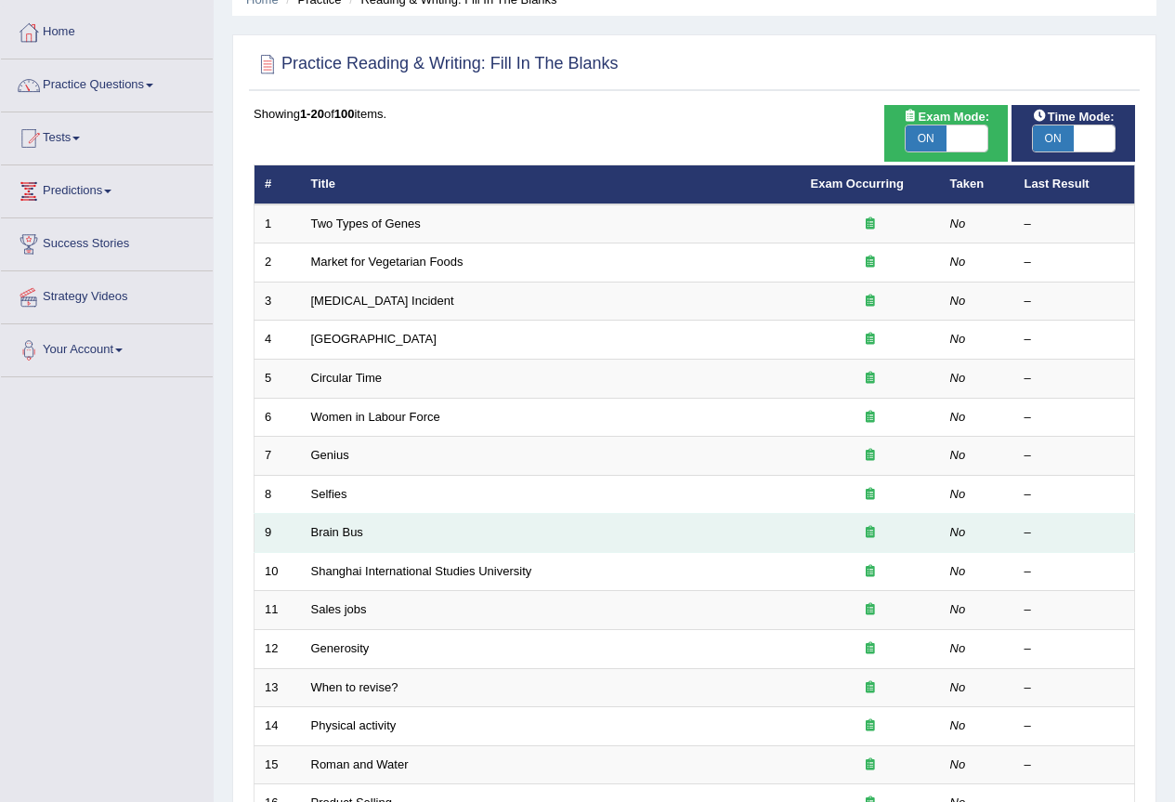
scroll to position [428, 0]
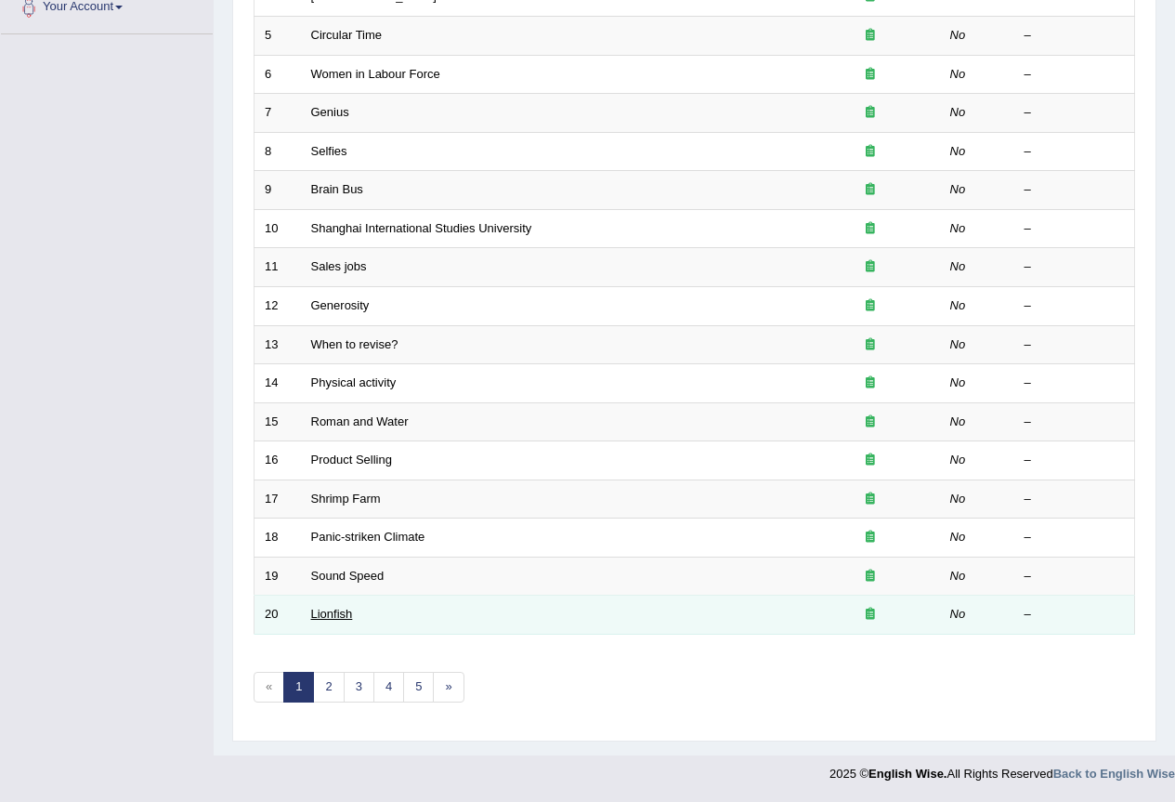
click at [329, 614] on link "Lionfish" at bounding box center [332, 614] width 42 height 14
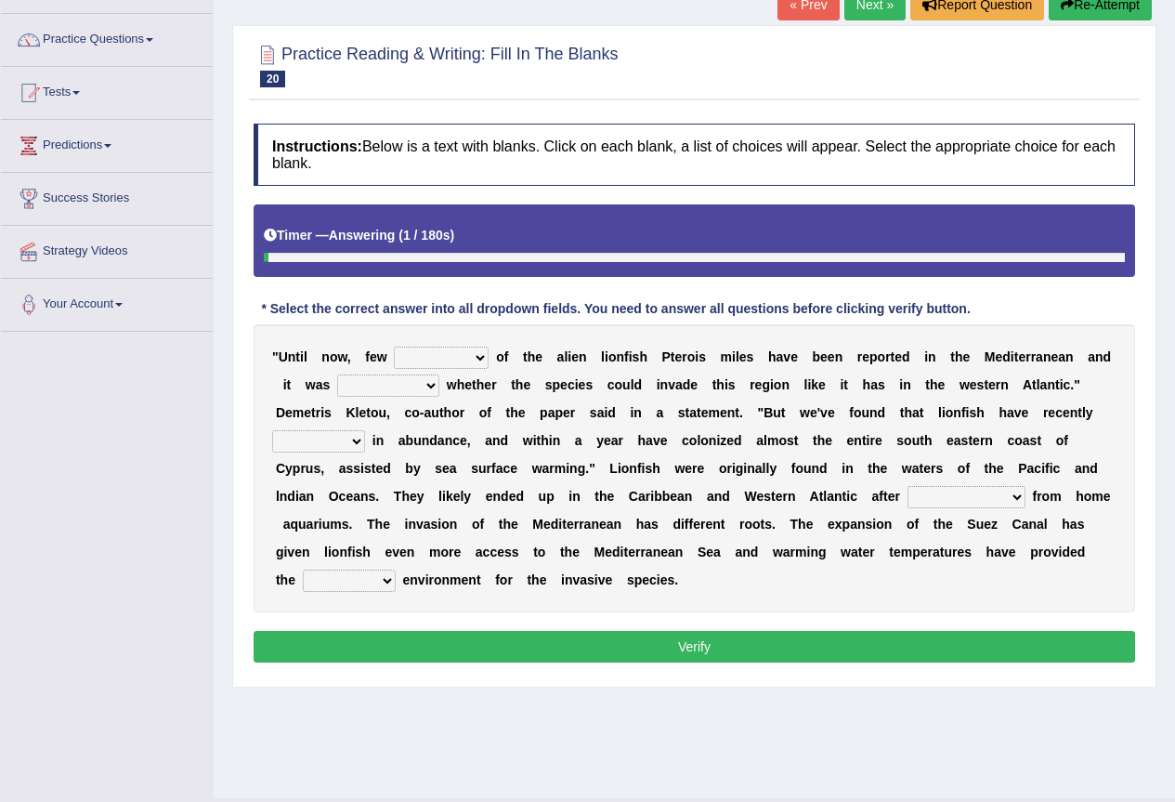
scroll to position [174, 0]
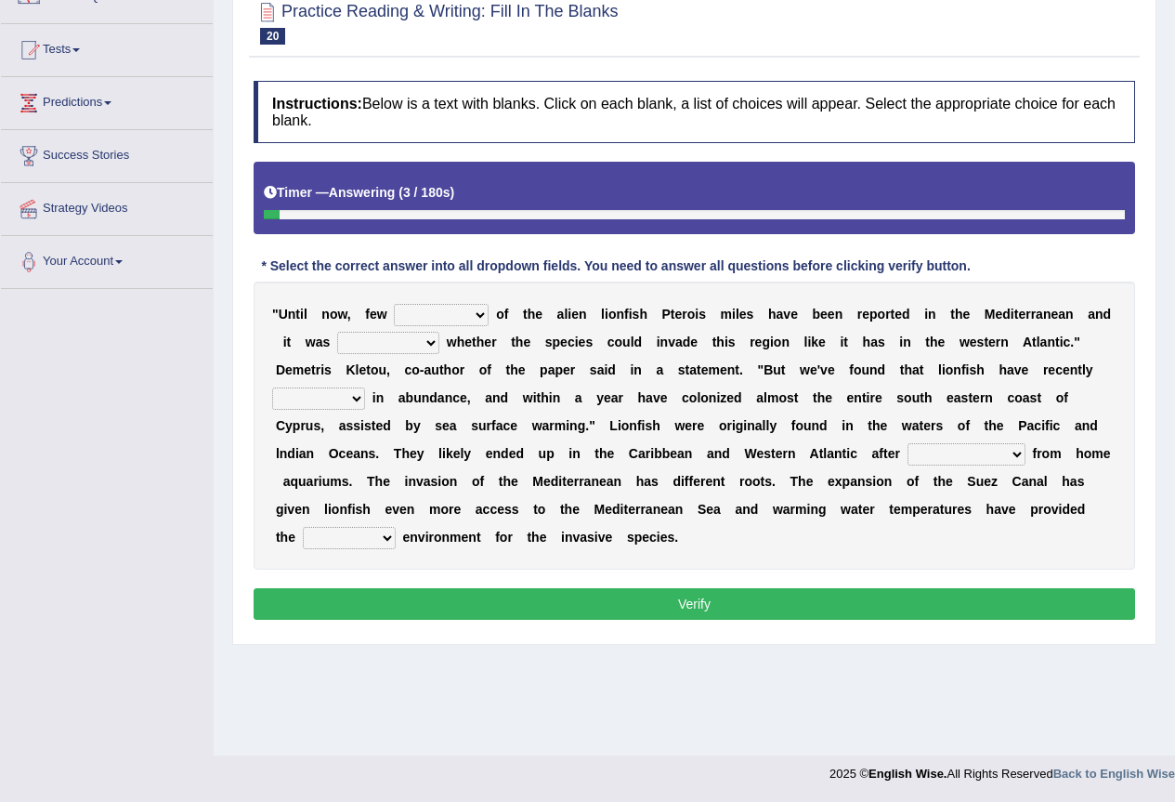
click at [434, 310] on select "collections sights views sightings" at bounding box center [441, 315] width 95 height 22
click at [394, 304] on select "collections sights views sightings" at bounding box center [441, 315] width 95 height 22
click at [405, 340] on select "somehow although that quesionable" at bounding box center [388, 343] width 102 height 22
click at [462, 319] on select "collections sights views sightings" at bounding box center [441, 315] width 95 height 22
select select "sightings"
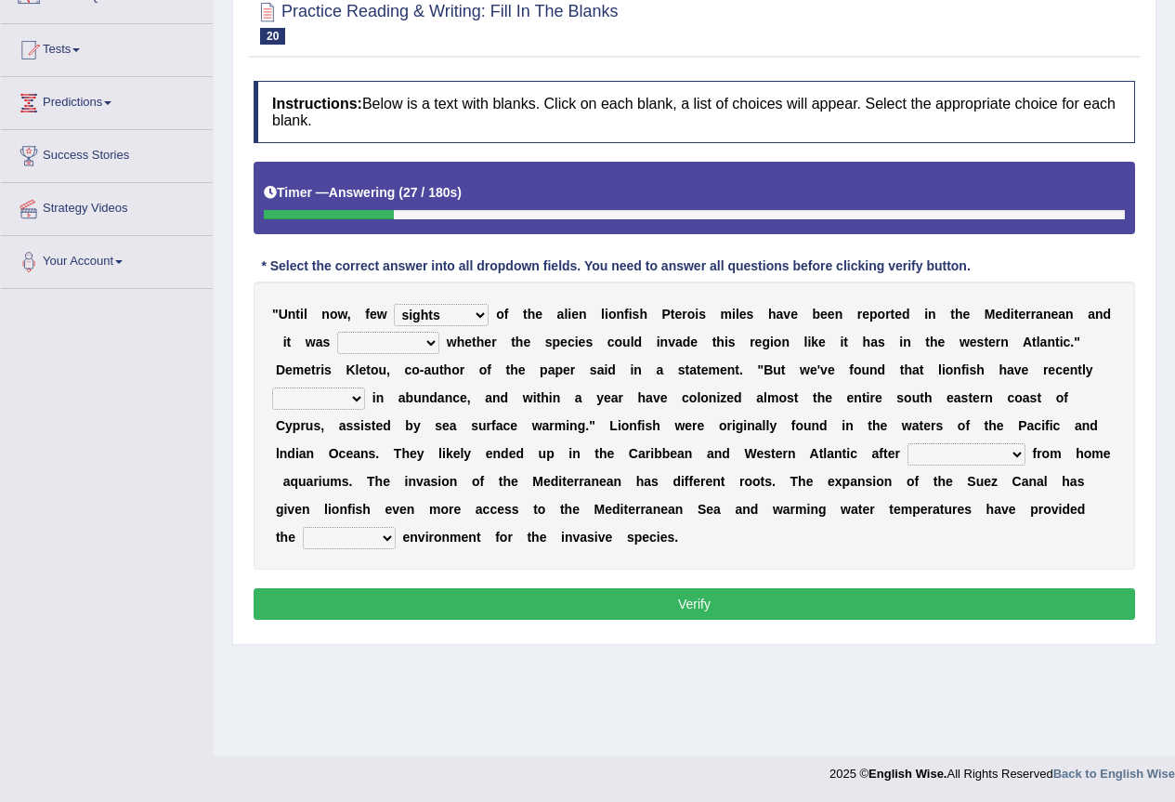
click at [394, 304] on select "collections sights views sightings" at bounding box center [441, 315] width 95 height 22
click at [401, 347] on select "somehow although that quesionable" at bounding box center [388, 343] width 102 height 22
select select "quesionable"
click at [337, 332] on select "somehow although that quesionable" at bounding box center [388, 343] width 102 height 22
click at [348, 391] on select "shown flatted stabled increased" at bounding box center [318, 398] width 93 height 22
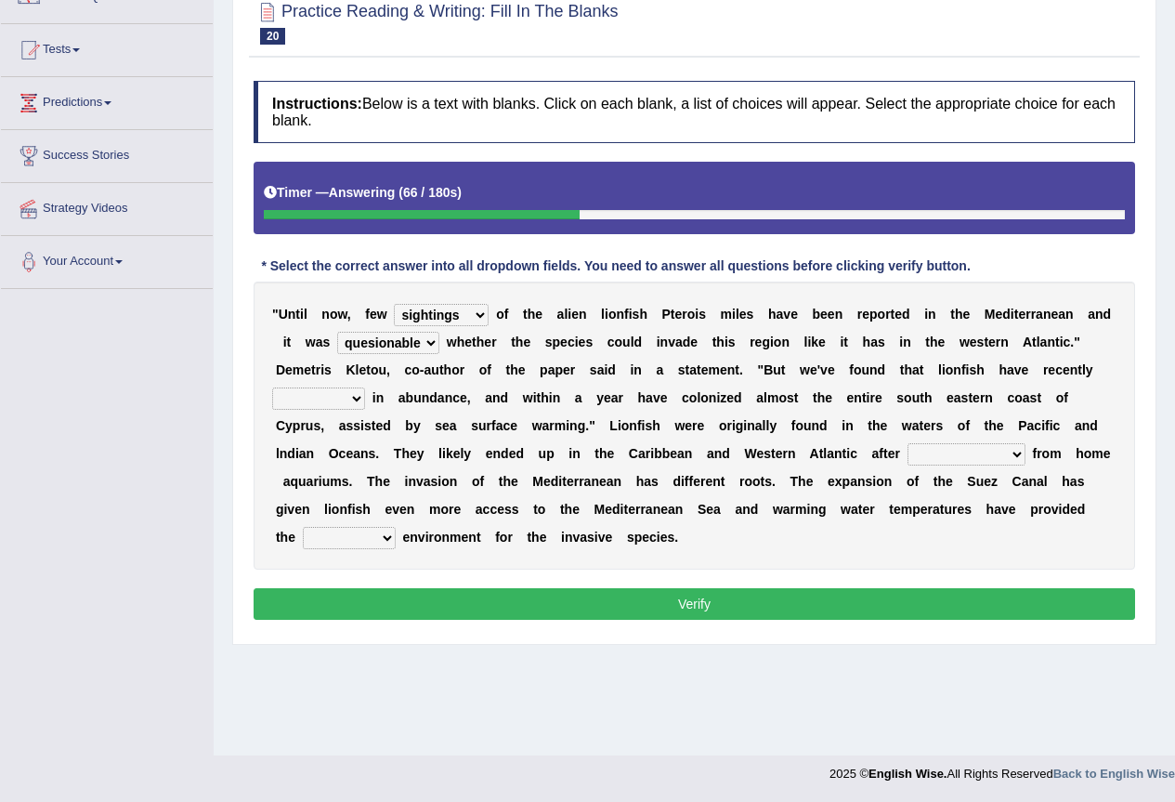
click at [272, 387] on select "shown flatted stabled increased" at bounding box center [318, 398] width 93 height 22
click at [334, 398] on select "shown flatted stabled increased" at bounding box center [318, 398] width 93 height 22
select select "increased"
click at [272, 387] on select "shown flatted stabled increased" at bounding box center [318, 398] width 93 height 22
click at [953, 450] on select "release being released released releasing" at bounding box center [967, 454] width 118 height 22
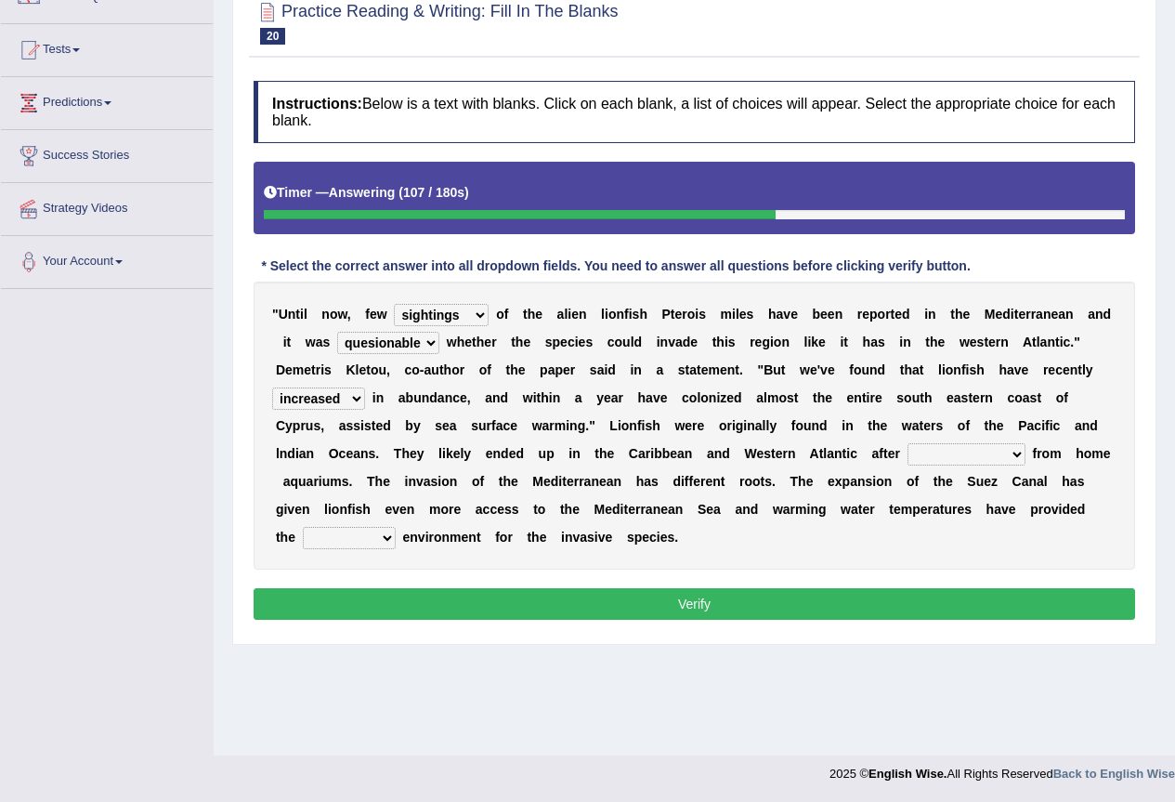
select select "being released"
click at [908, 443] on select "release being released released releasing" at bounding box center [967, 454] width 118 height 22
click at [354, 532] on select "whole overall partial perfect" at bounding box center [349, 538] width 93 height 22
select select "perfect"
click at [303, 527] on select "whole overall partial perfect" at bounding box center [349, 538] width 93 height 22
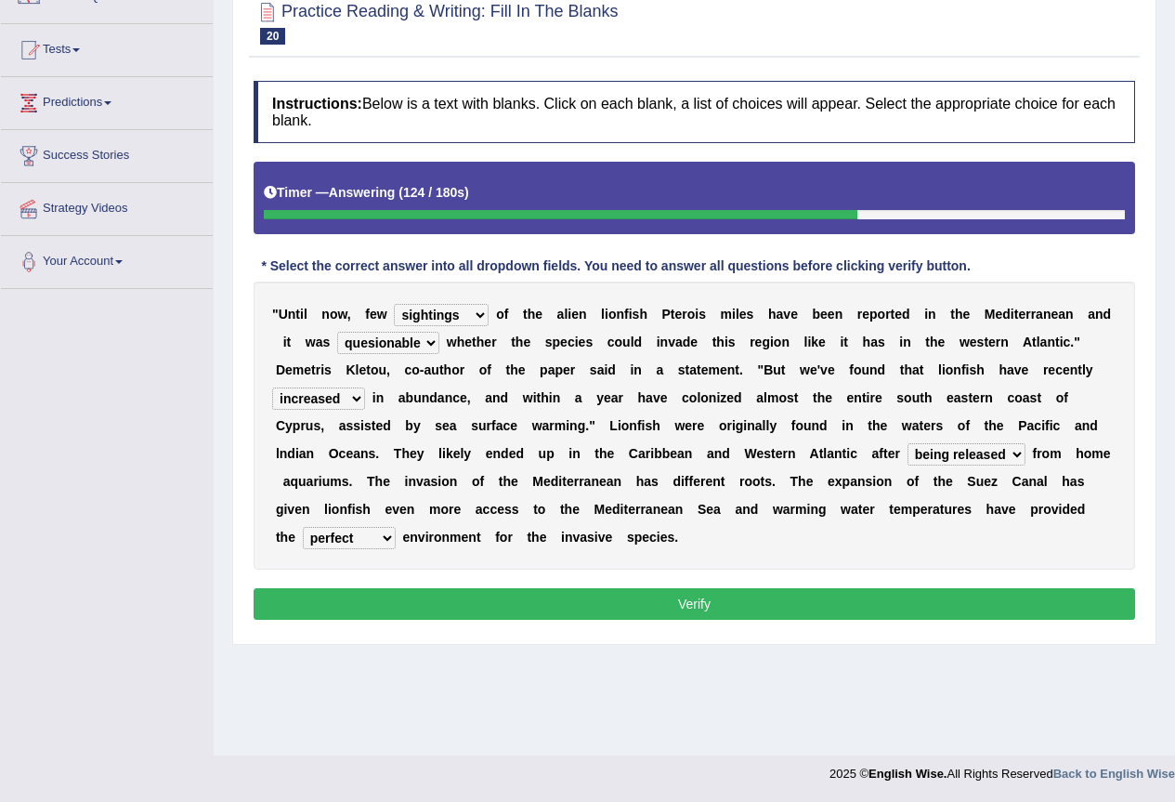
click at [538, 601] on button "Verify" at bounding box center [695, 604] width 882 height 32
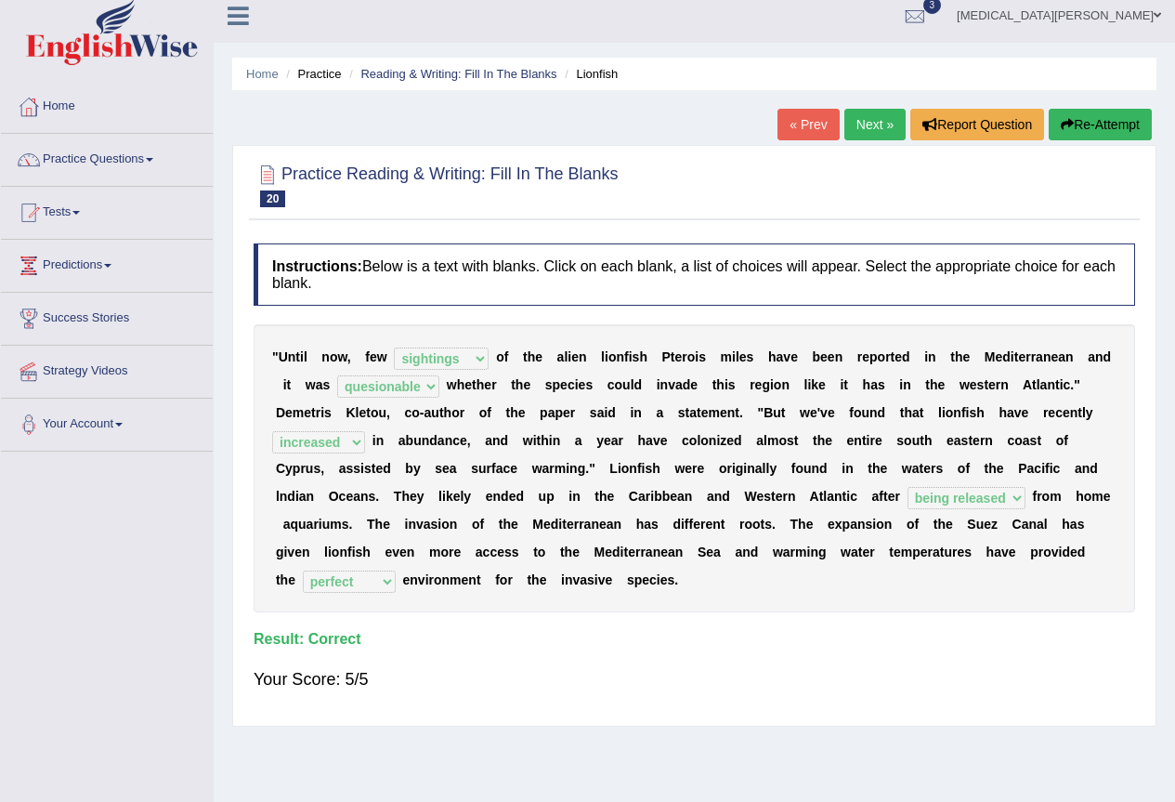
scroll to position [0, 0]
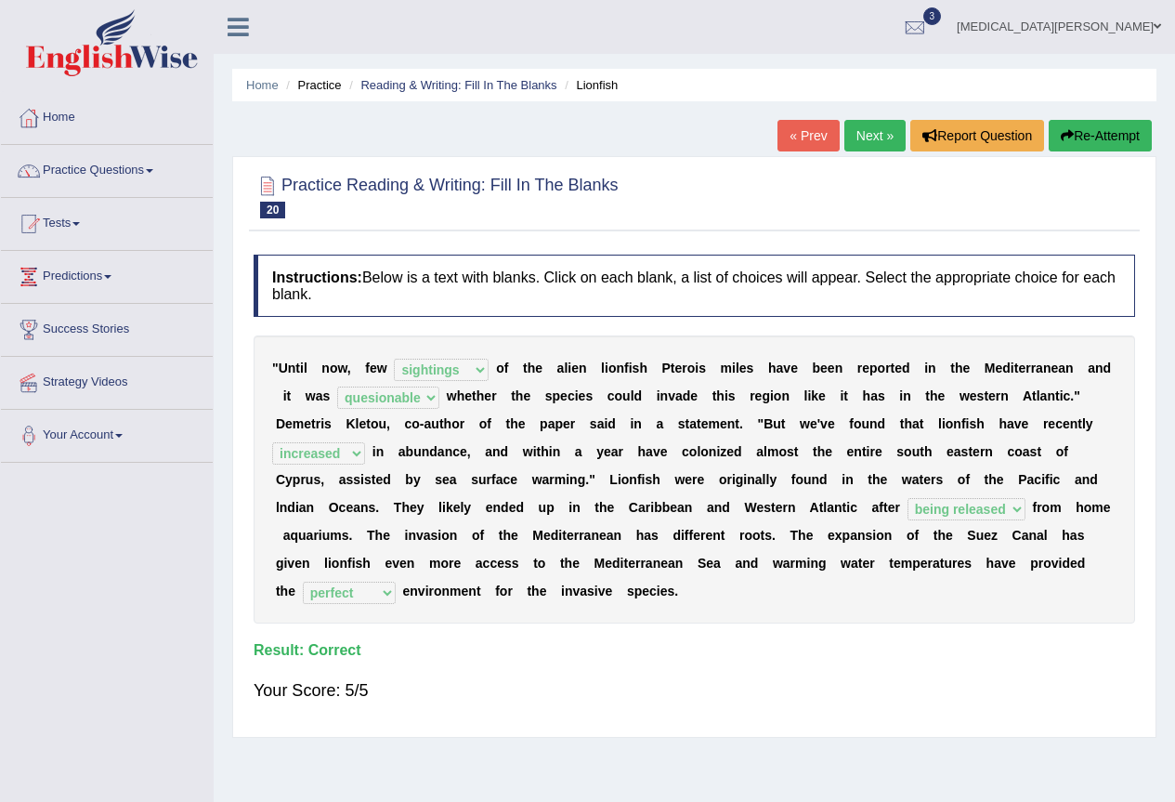
click at [862, 132] on link "Next »" at bounding box center [875, 136] width 61 height 32
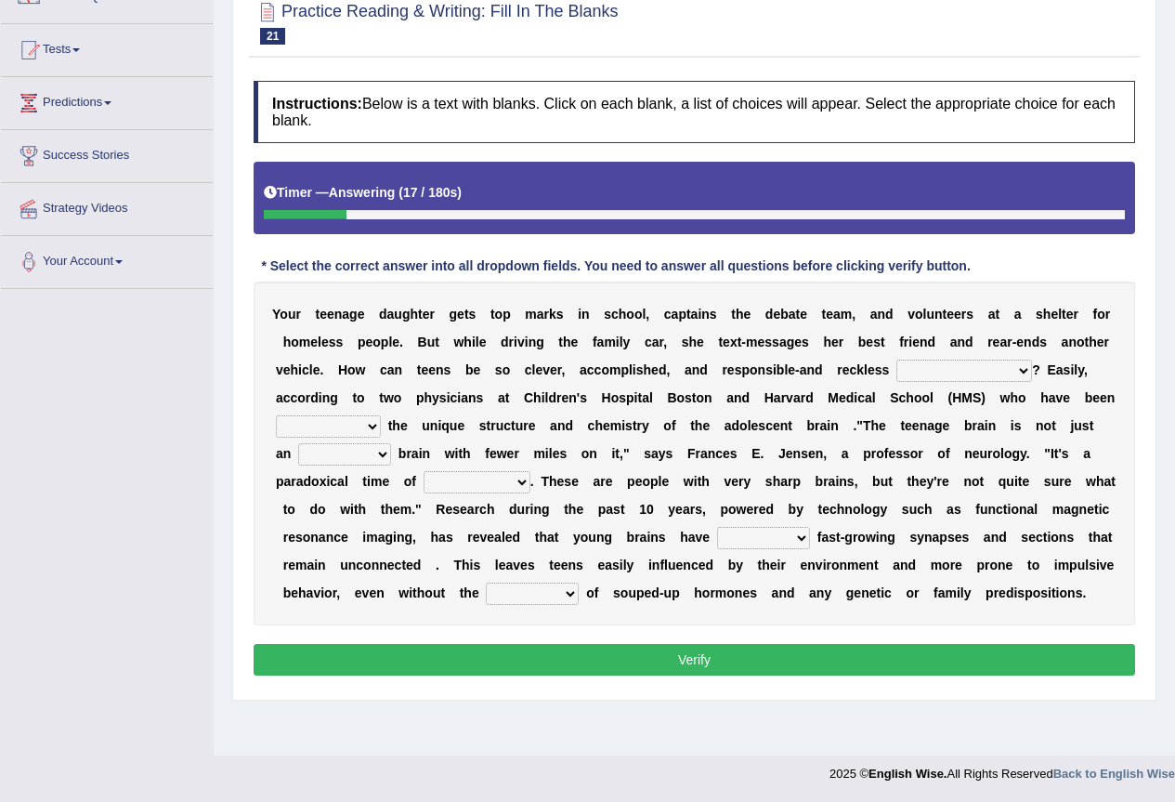
click at [936, 369] on select "for the time being at the same time as ever ingood time" at bounding box center [965, 371] width 136 height 22
select select "at the same time"
click at [897, 360] on select "for the time being at the same time as ever ingood time" at bounding box center [965, 371] width 136 height 22
click at [308, 421] on select "explaining exploring exposing enumerating" at bounding box center [328, 426] width 105 height 22
select select "explaining"
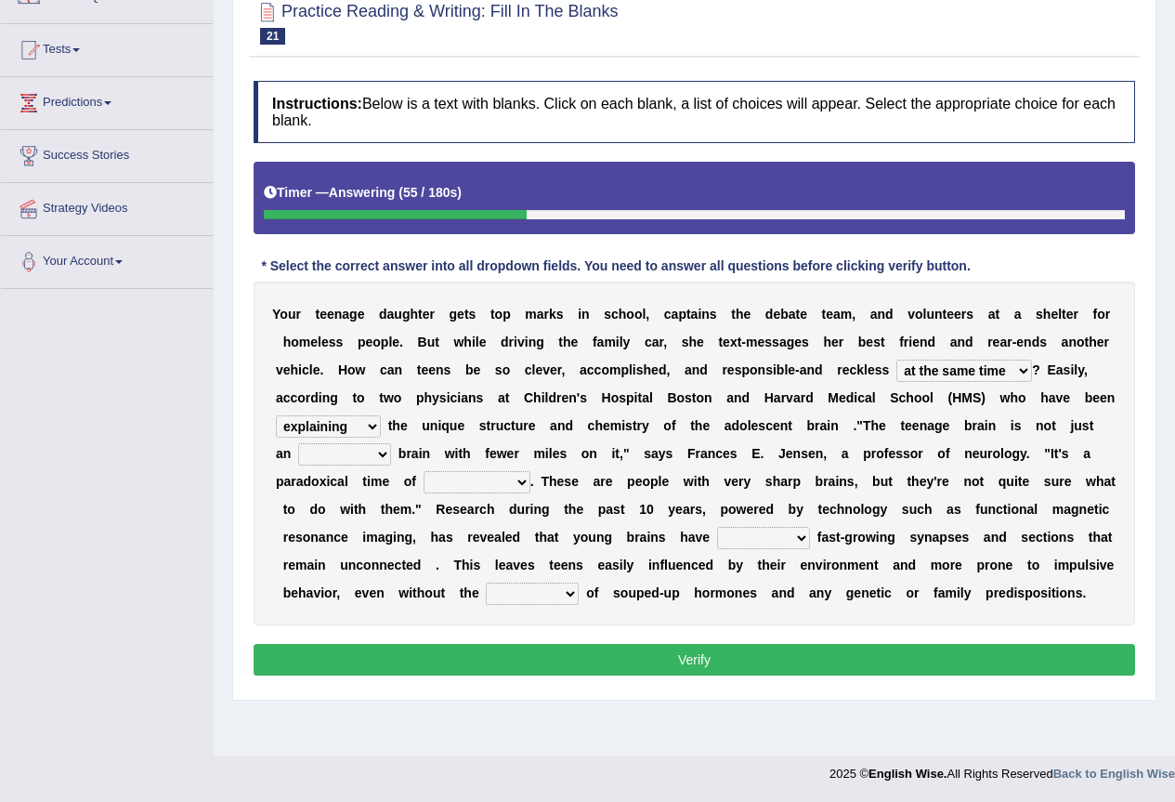
click at [276, 415] on select "explaining exploring exposing enumerating" at bounding box center [328, 426] width 105 height 22
click at [340, 452] on select "ample adult adulthood abundant" at bounding box center [344, 454] width 93 height 22
select select "ample"
click at [298, 443] on select "ample adult adulthood abundant" at bounding box center [344, 454] width 93 height 22
click at [451, 489] on select "enrichment development adornment adoration" at bounding box center [477, 482] width 107 height 22
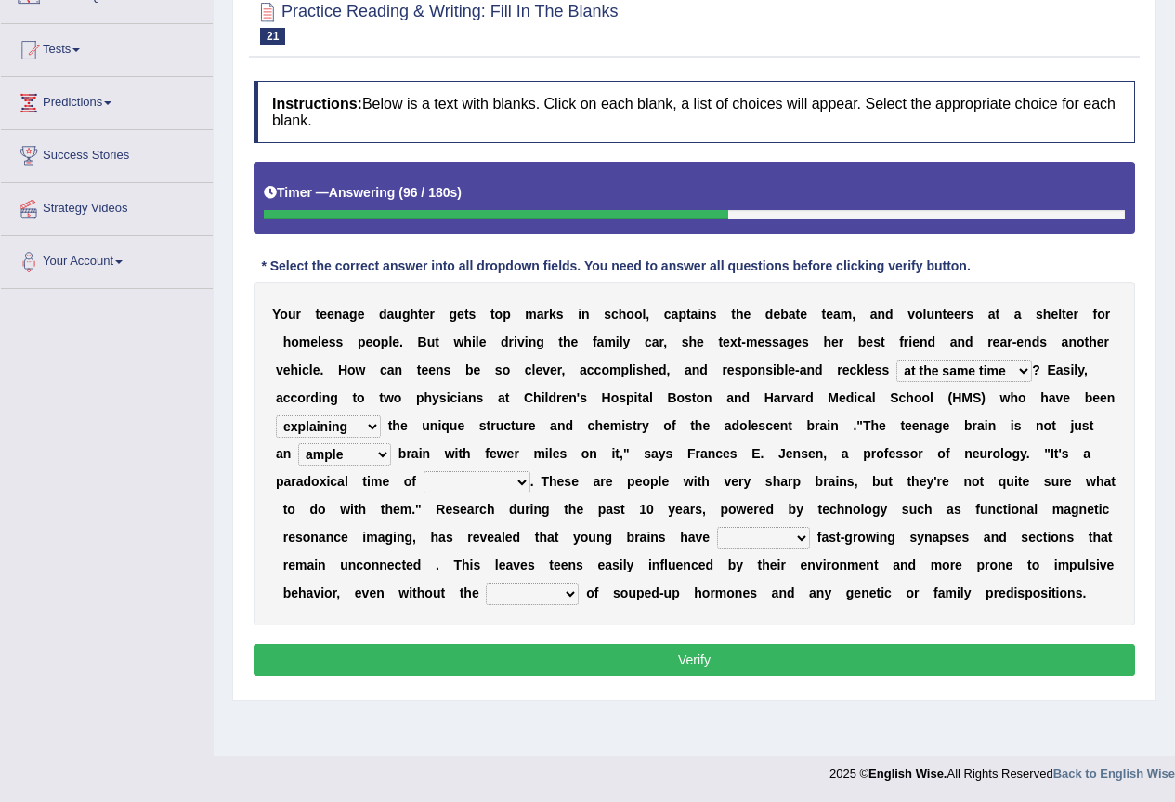
select select "development"
click at [424, 471] on select "enrichment development adornment adoration" at bounding box center [477, 482] width 107 height 22
click at [754, 534] on select "both either whole few" at bounding box center [763, 538] width 93 height 22
select select "both"
click at [717, 527] on select "both either whole few" at bounding box center [763, 538] width 93 height 22
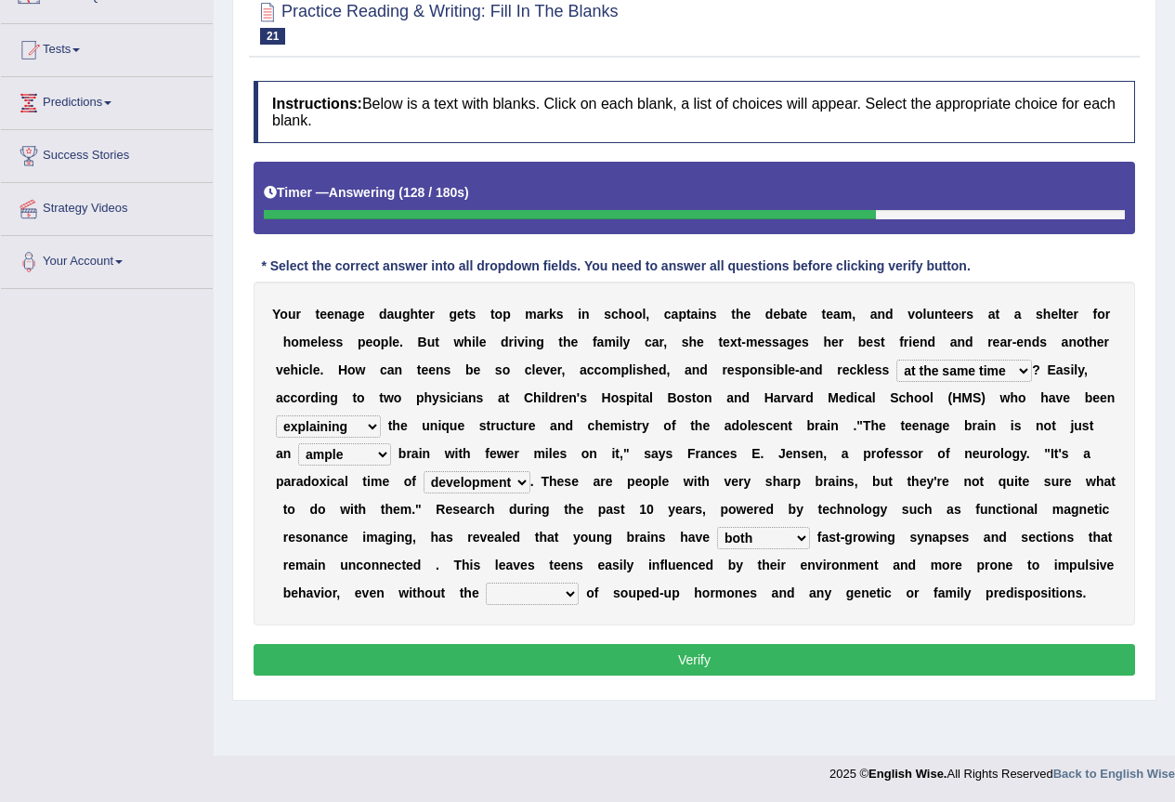
click at [515, 591] on select "impact impress impair impose" at bounding box center [532, 594] width 93 height 22
select select "impair"
click at [486, 583] on select "impact impress impair impose" at bounding box center [532, 594] width 93 height 22
click at [506, 482] on select "enrichment development adornment adoration" at bounding box center [477, 482] width 107 height 22
select select "adornment"
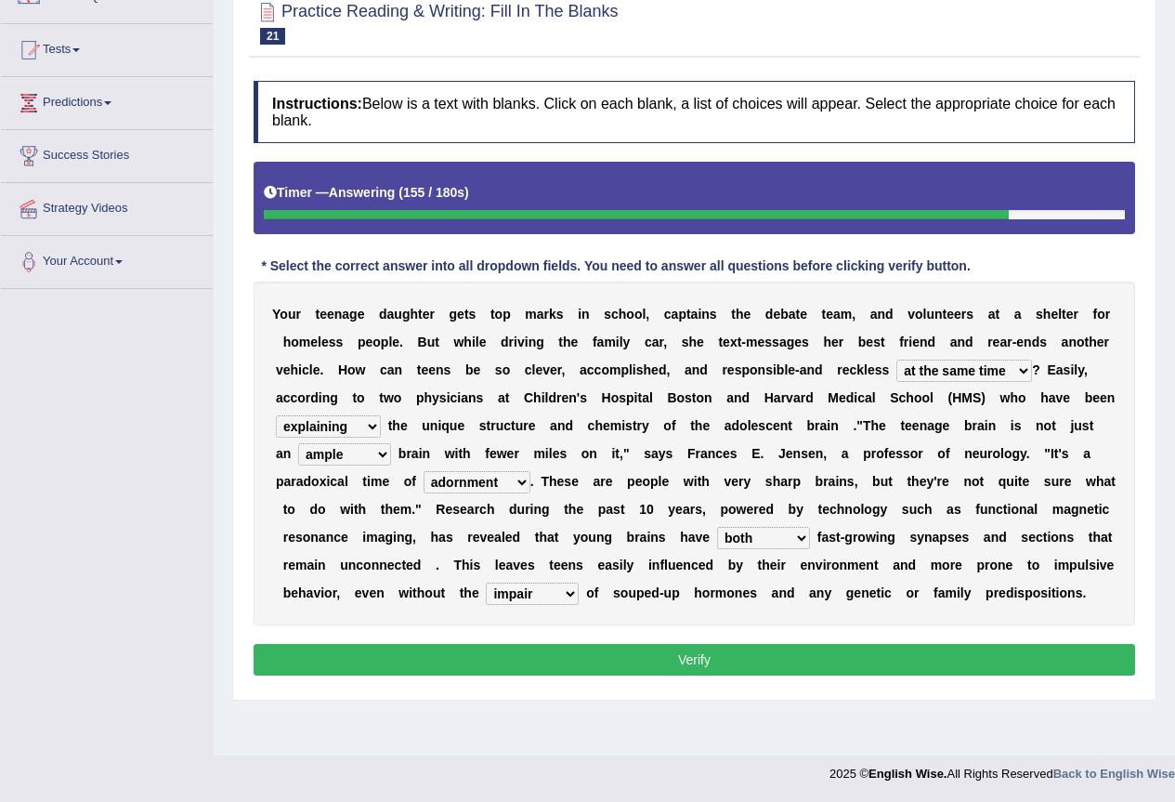
click at [424, 471] on select "enrichment development adornment adoration" at bounding box center [477, 482] width 107 height 22
click at [510, 670] on button "Verify" at bounding box center [695, 660] width 882 height 32
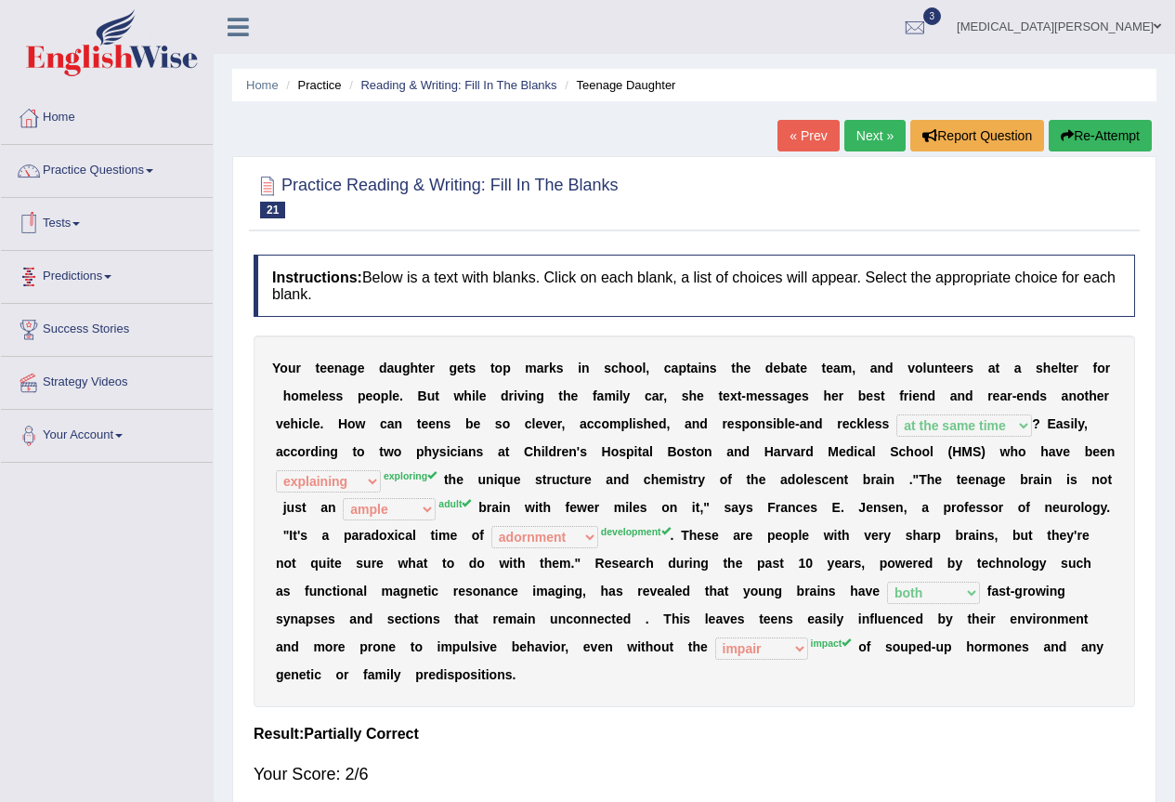
click at [80, 226] on link "Tests" at bounding box center [107, 221] width 212 height 46
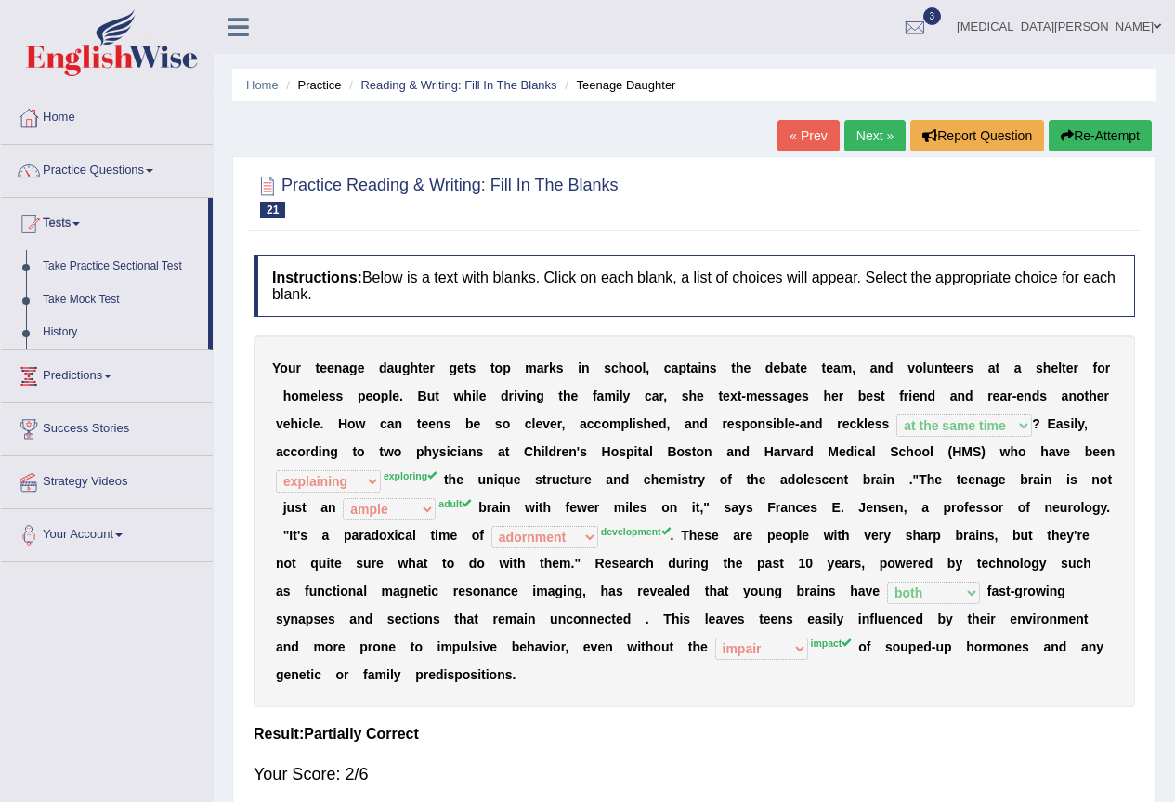
click at [99, 267] on link "Take Practice Sectional Test" at bounding box center [121, 266] width 174 height 33
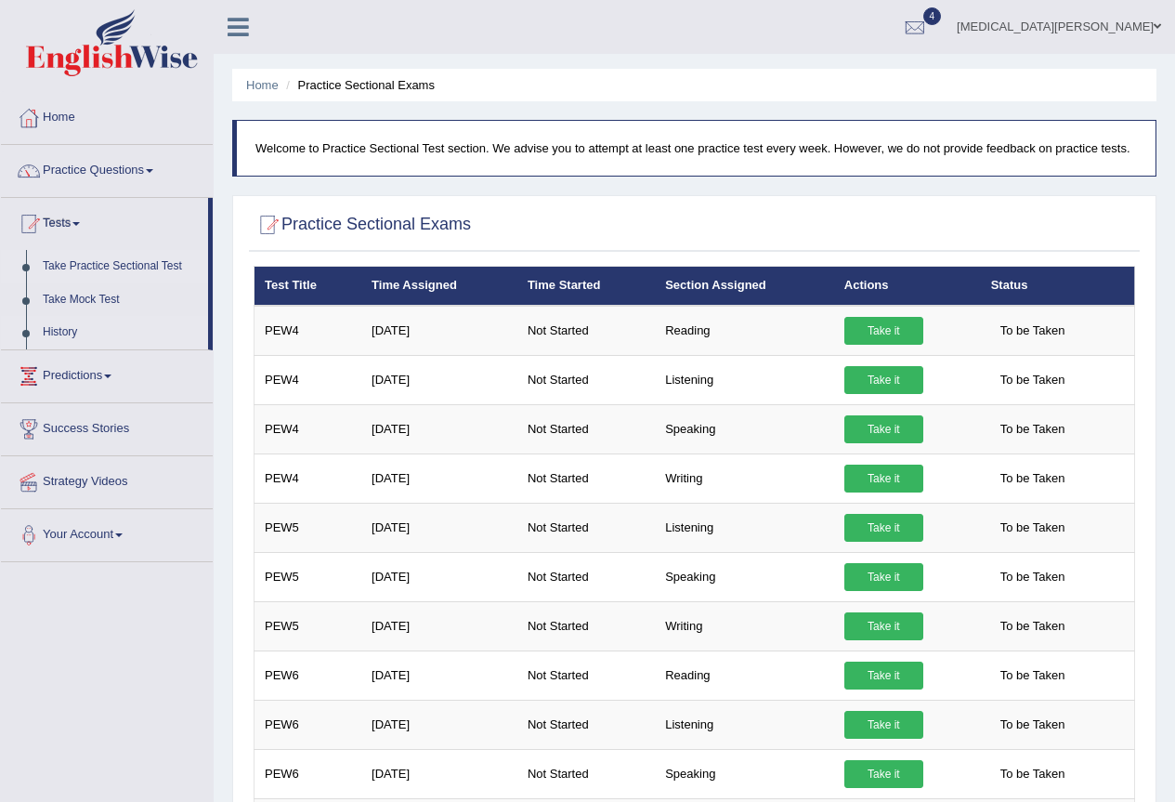
click at [63, 328] on link "History" at bounding box center [121, 332] width 174 height 33
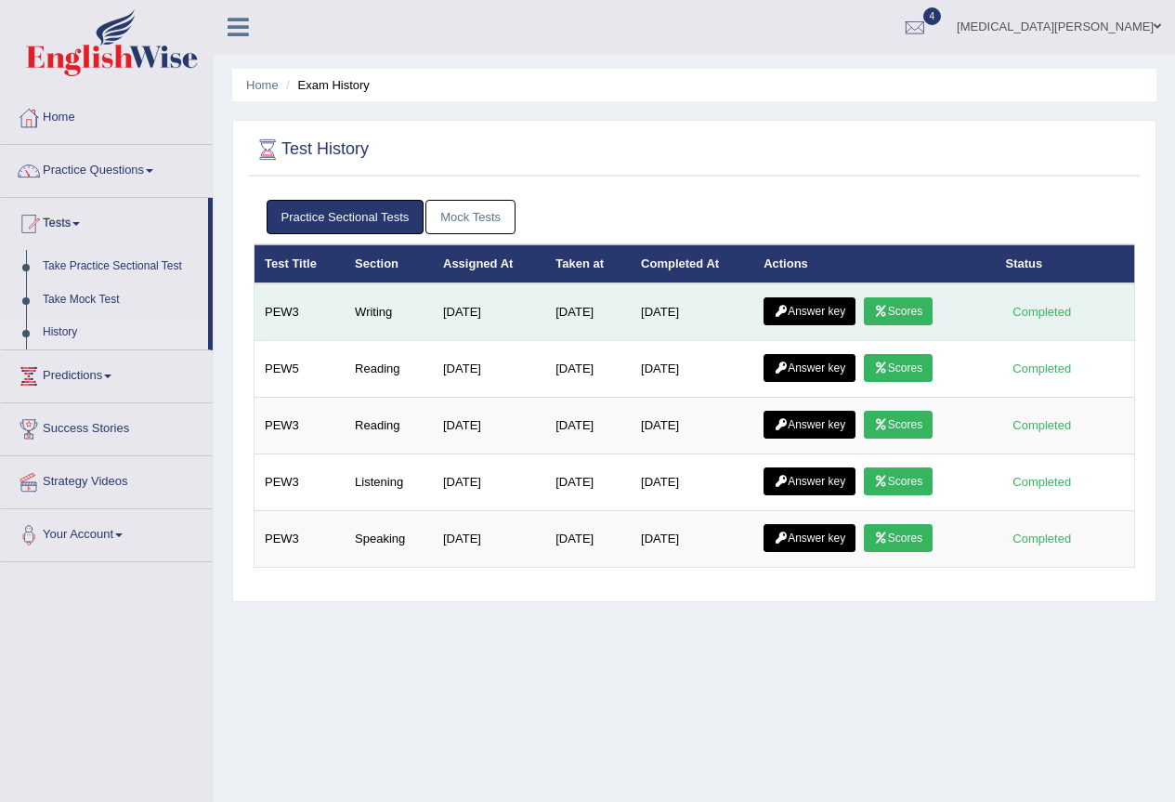
click at [910, 306] on link "Scores" at bounding box center [898, 311] width 69 height 28
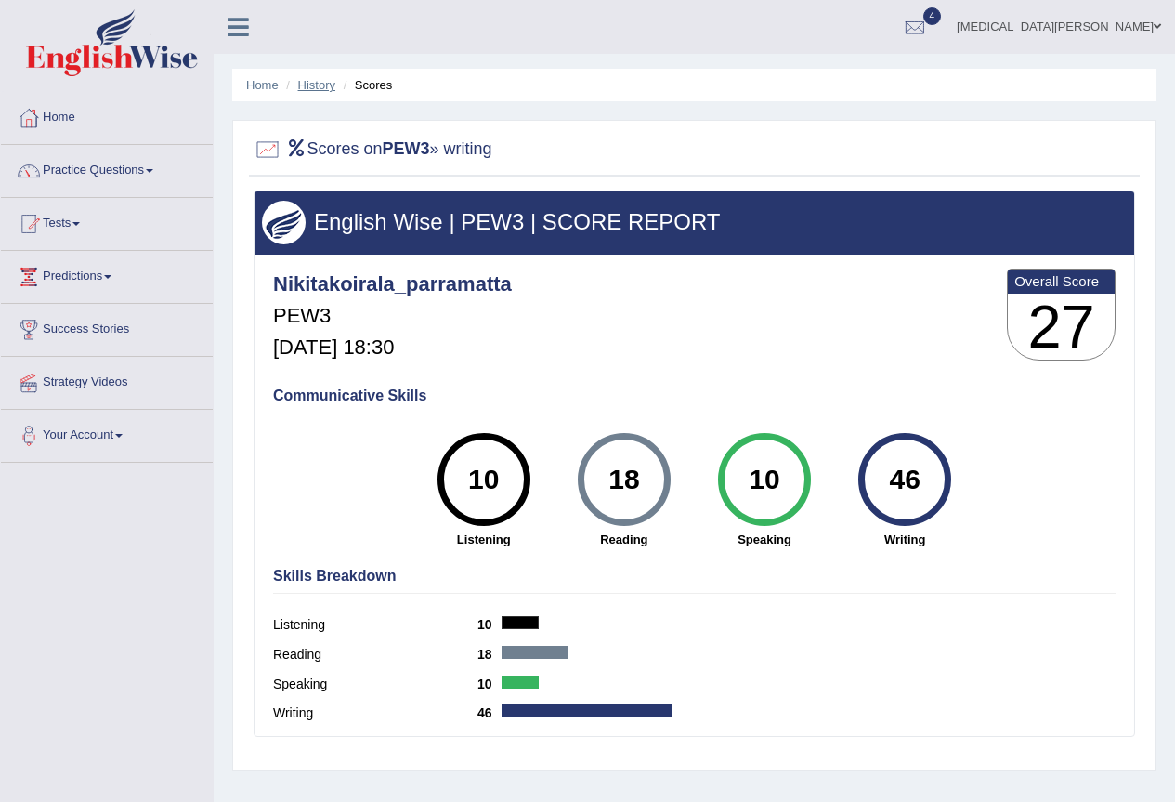
click at [321, 85] on link "History" at bounding box center [316, 85] width 37 height 14
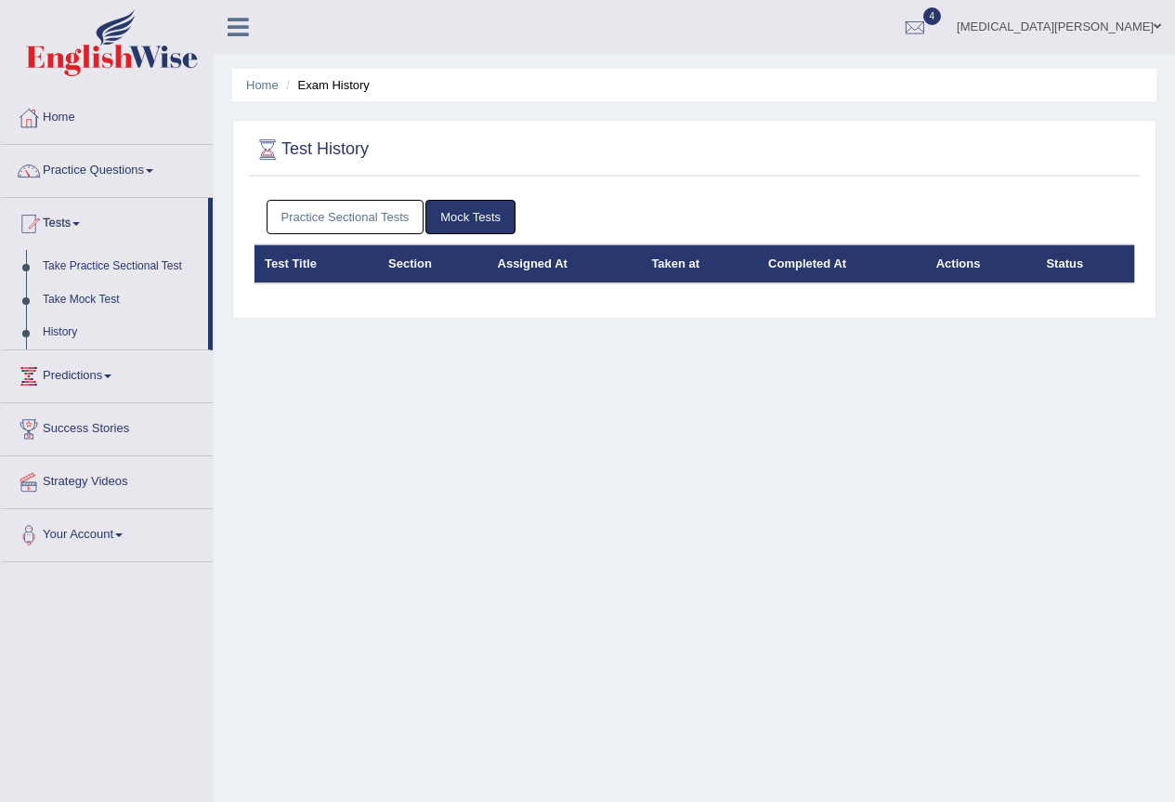
click at [325, 205] on link "Practice Sectional Tests" at bounding box center [346, 217] width 158 height 34
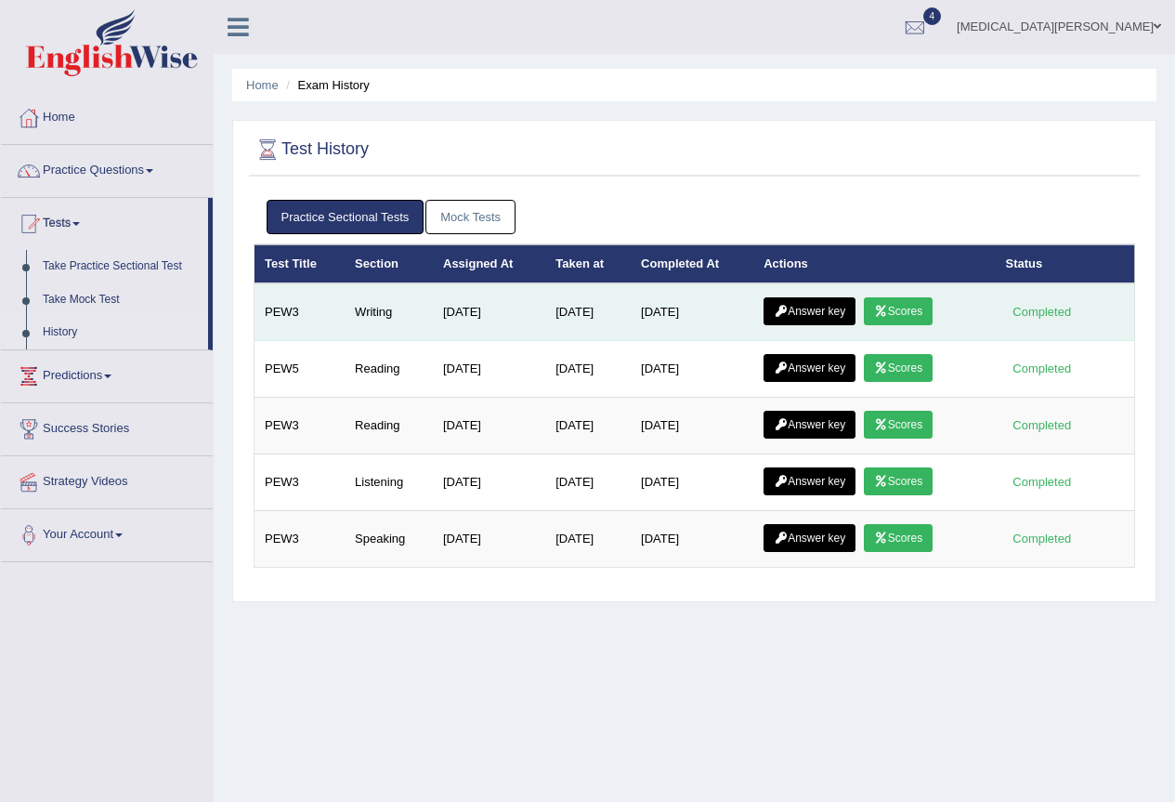
click at [815, 305] on link "Answer key" at bounding box center [810, 311] width 92 height 28
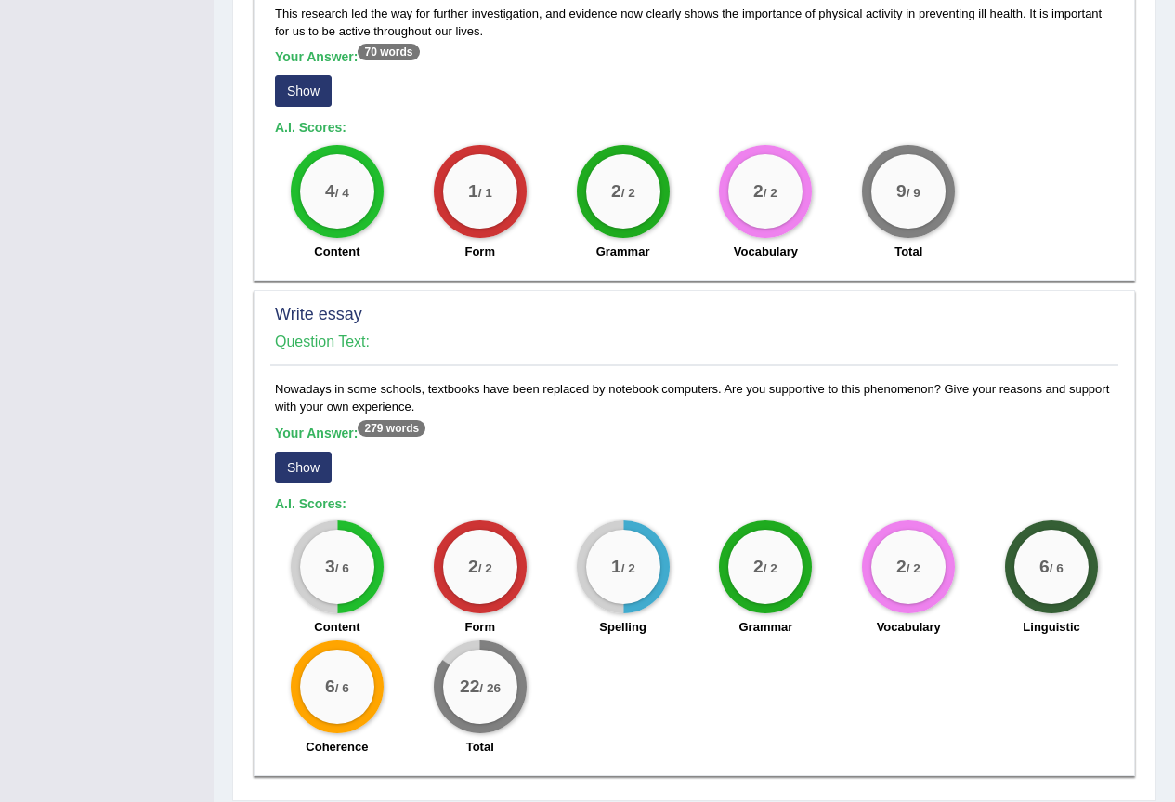
scroll to position [1209, 0]
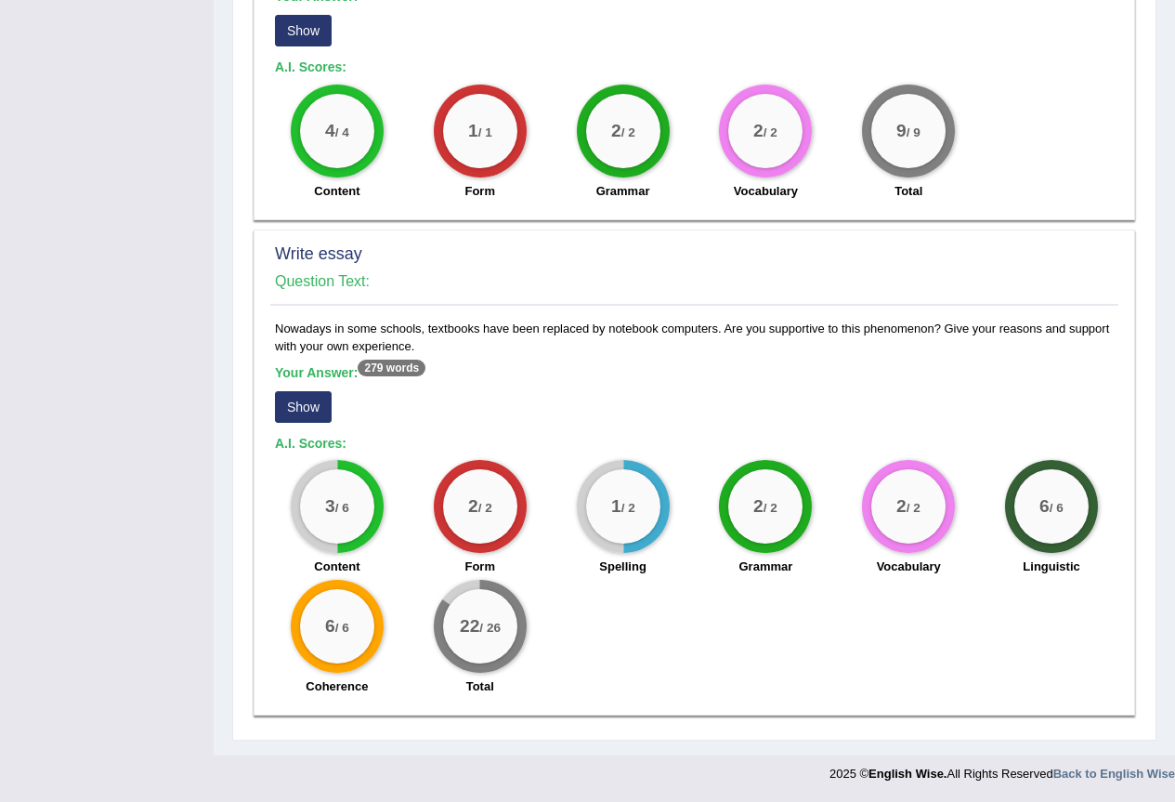
click at [295, 413] on button "Show" at bounding box center [303, 407] width 57 height 32
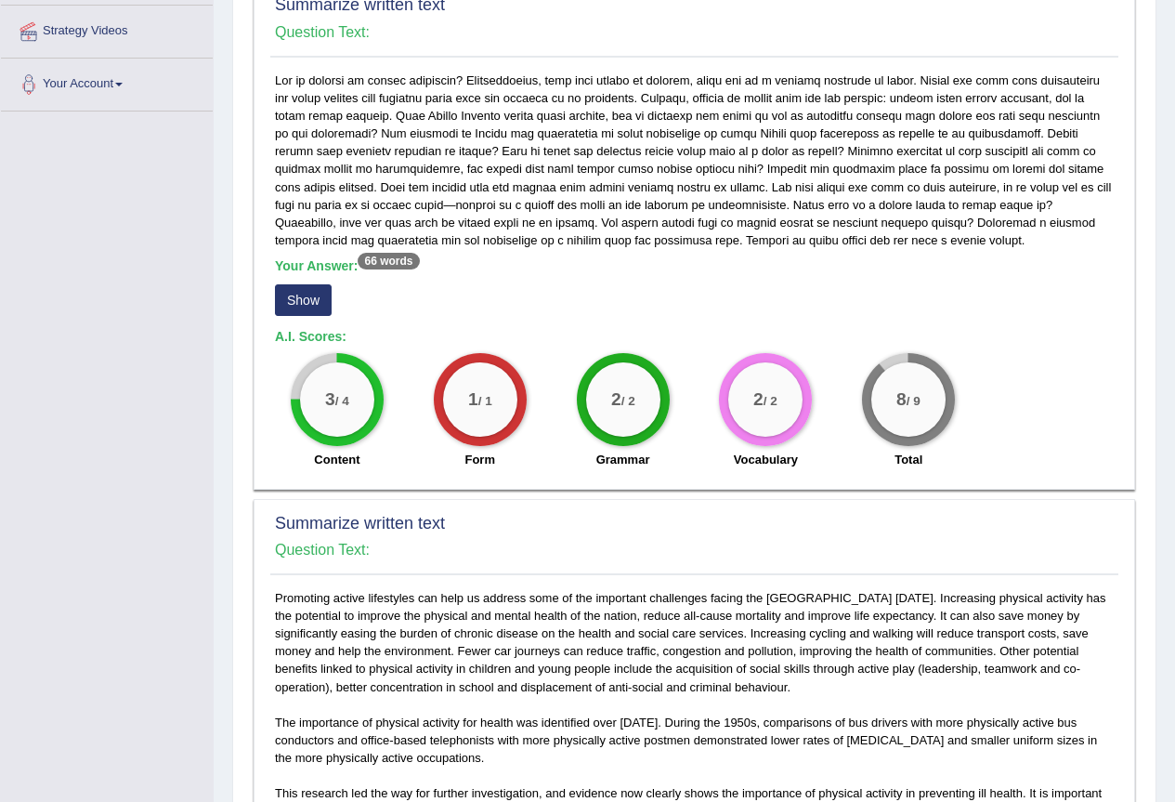
scroll to position [483, 0]
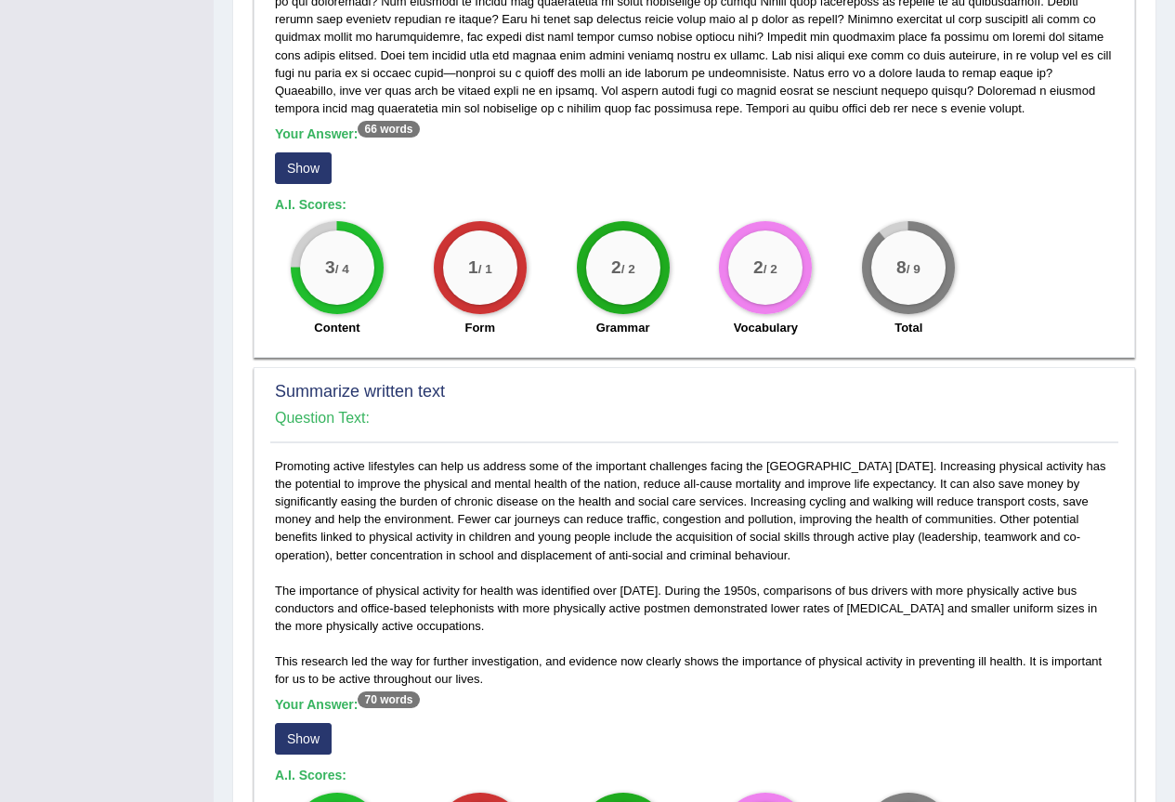
click at [291, 181] on button "Show" at bounding box center [303, 168] width 57 height 32
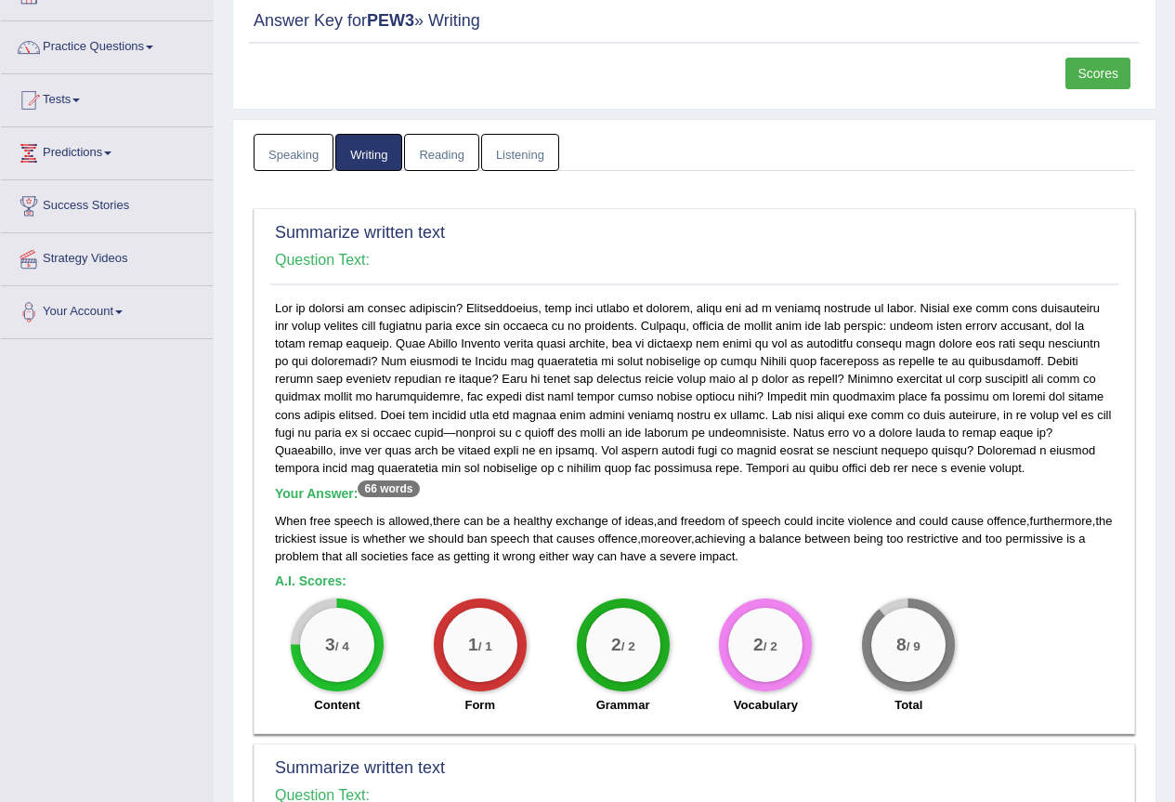
scroll to position [0, 0]
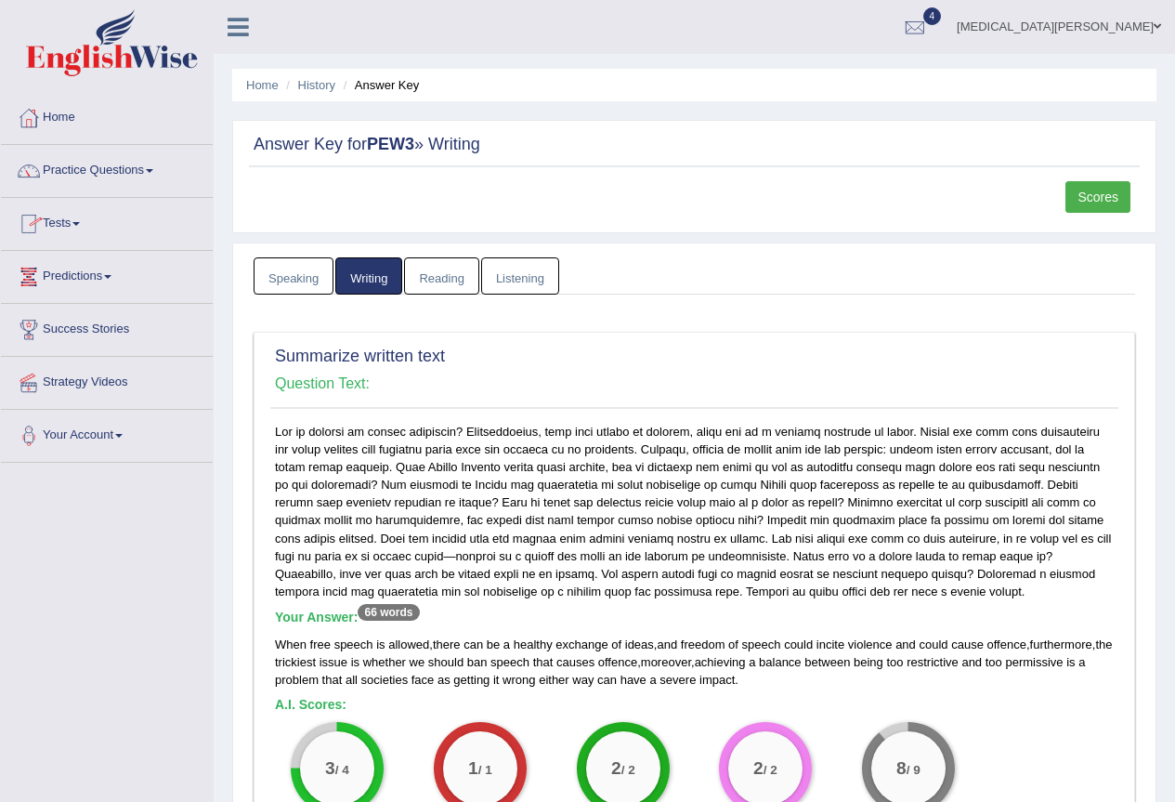
click at [426, 268] on link "Reading" at bounding box center [441, 276] width 74 height 38
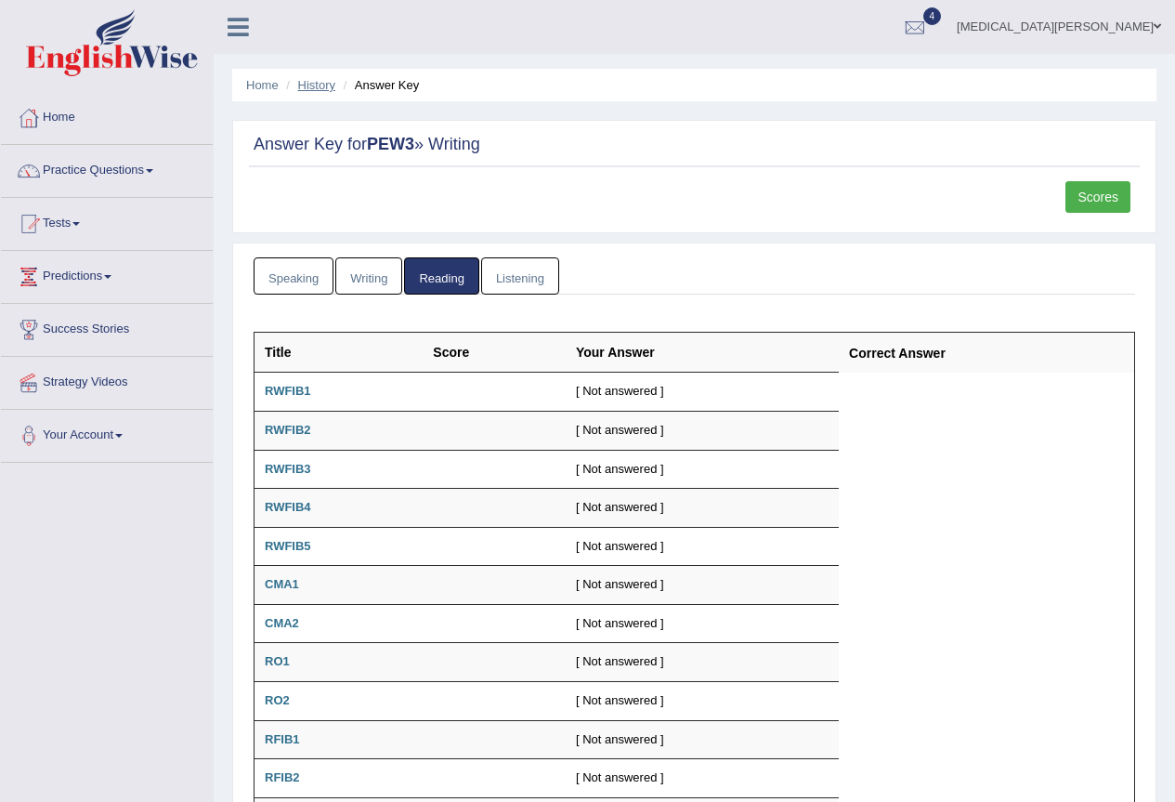
click at [311, 82] on link "History" at bounding box center [316, 85] width 37 height 14
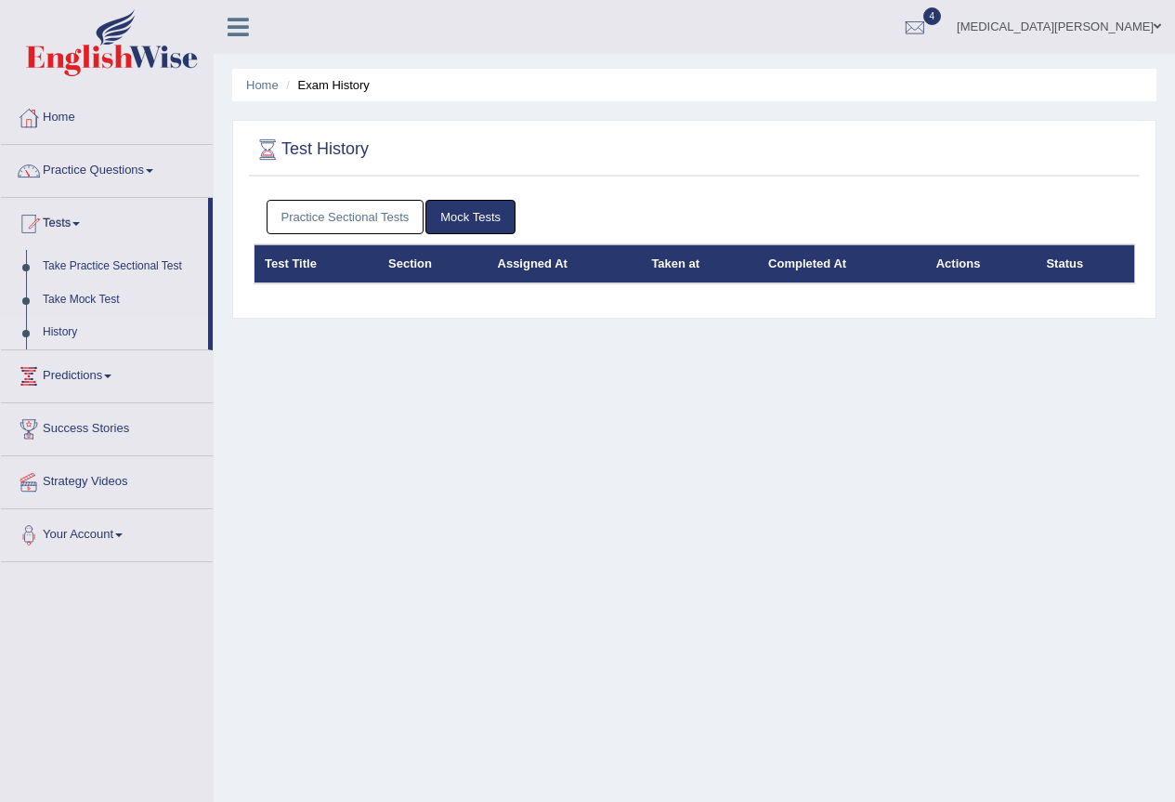
click at [363, 221] on link "Practice Sectional Tests" at bounding box center [346, 217] width 158 height 34
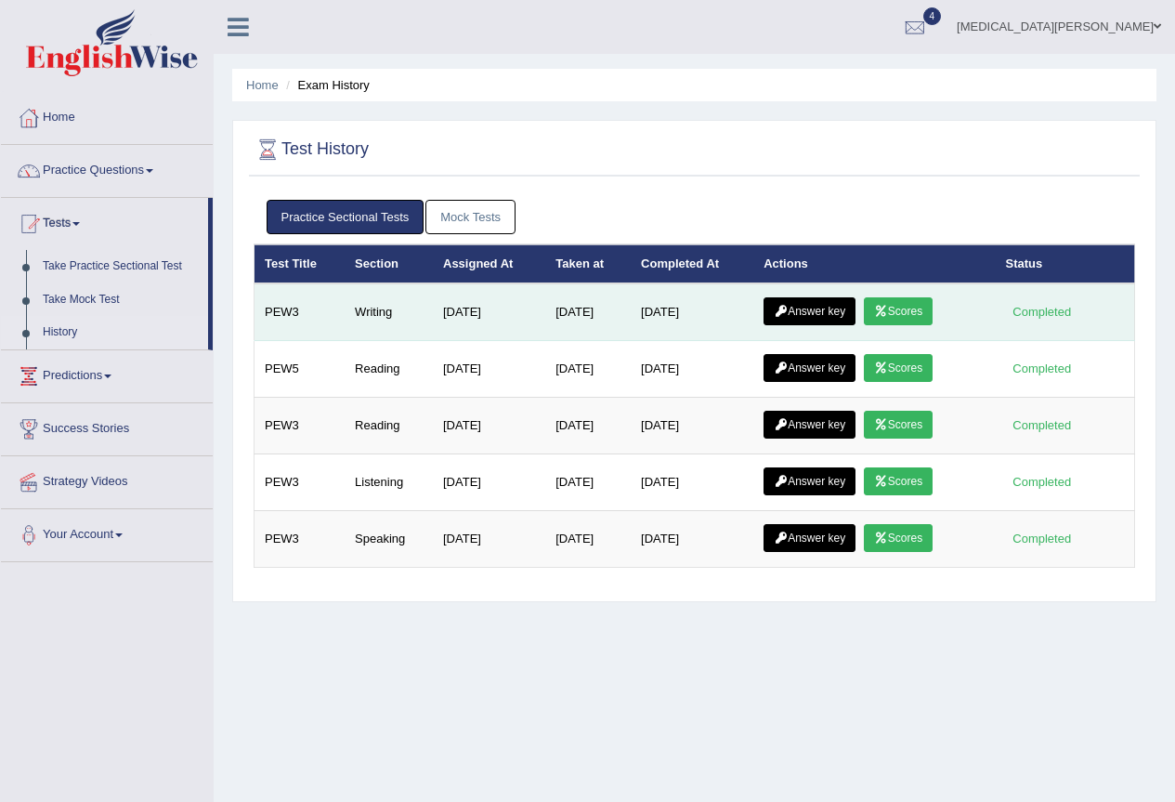
click at [906, 307] on link "Scores" at bounding box center [898, 311] width 69 height 28
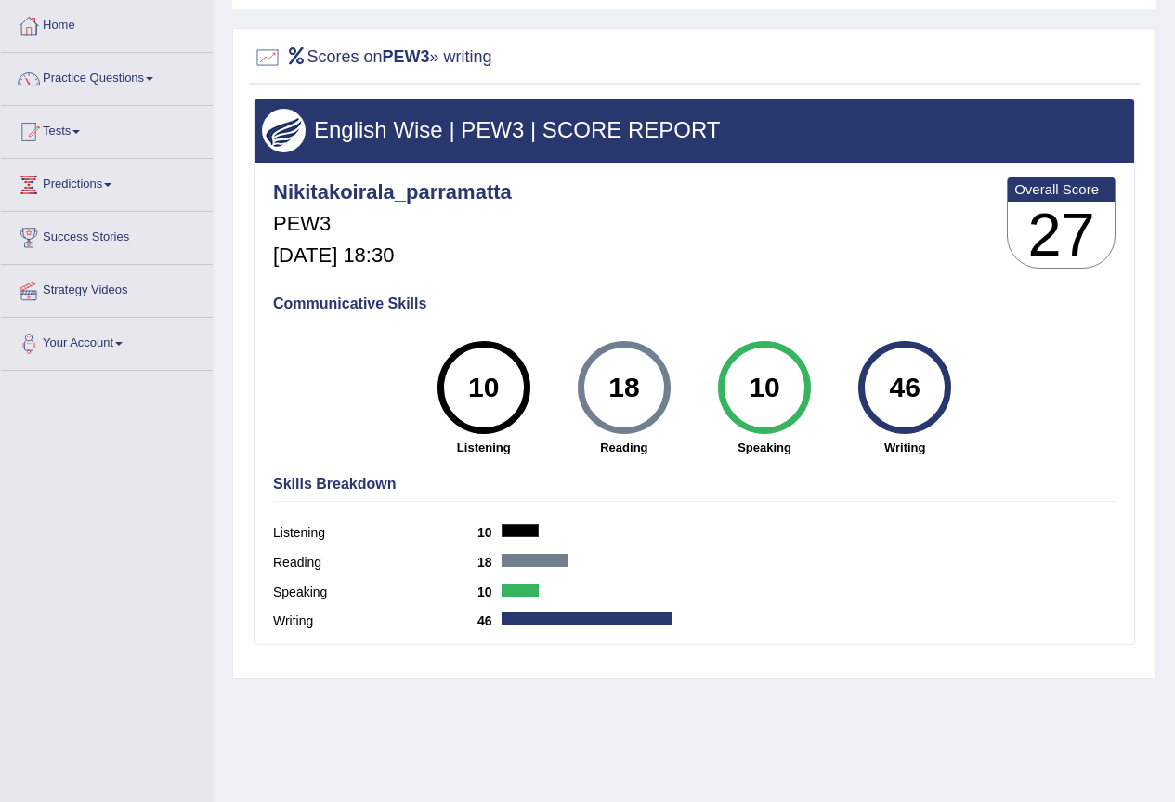
scroll to position [50, 0]
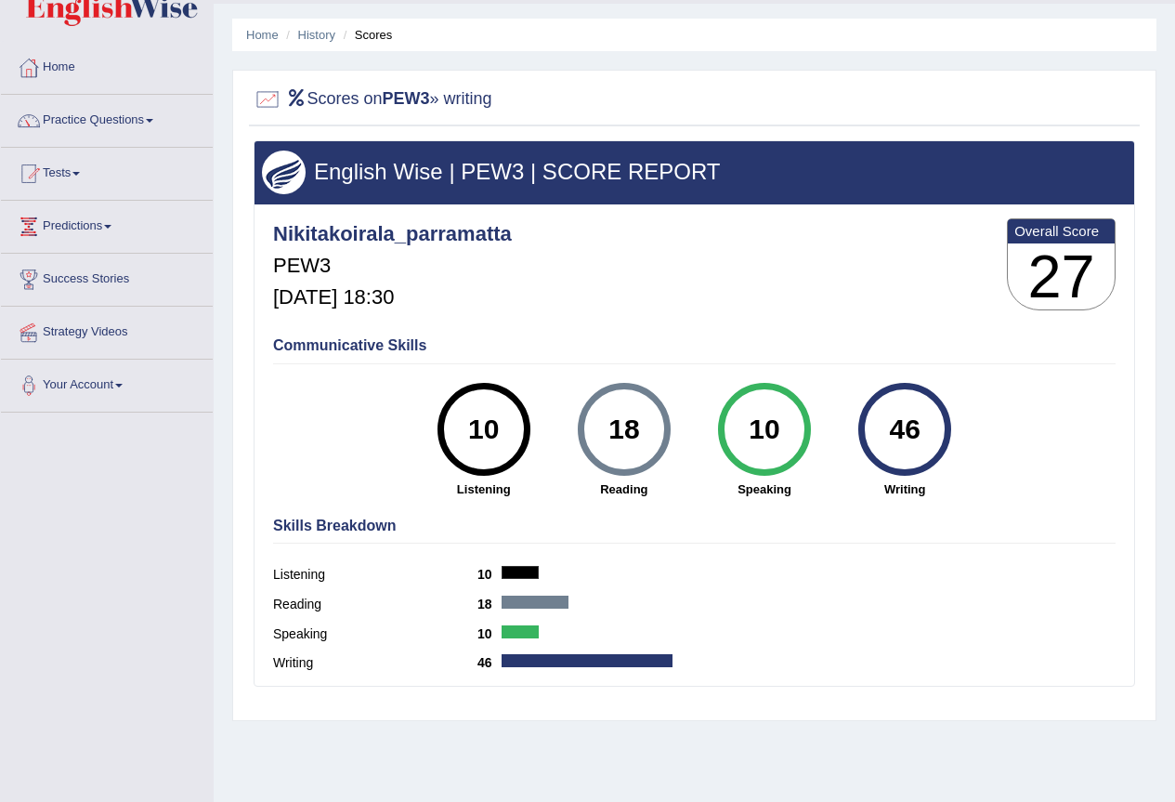
click at [513, 600] on div at bounding box center [535, 602] width 67 height 13
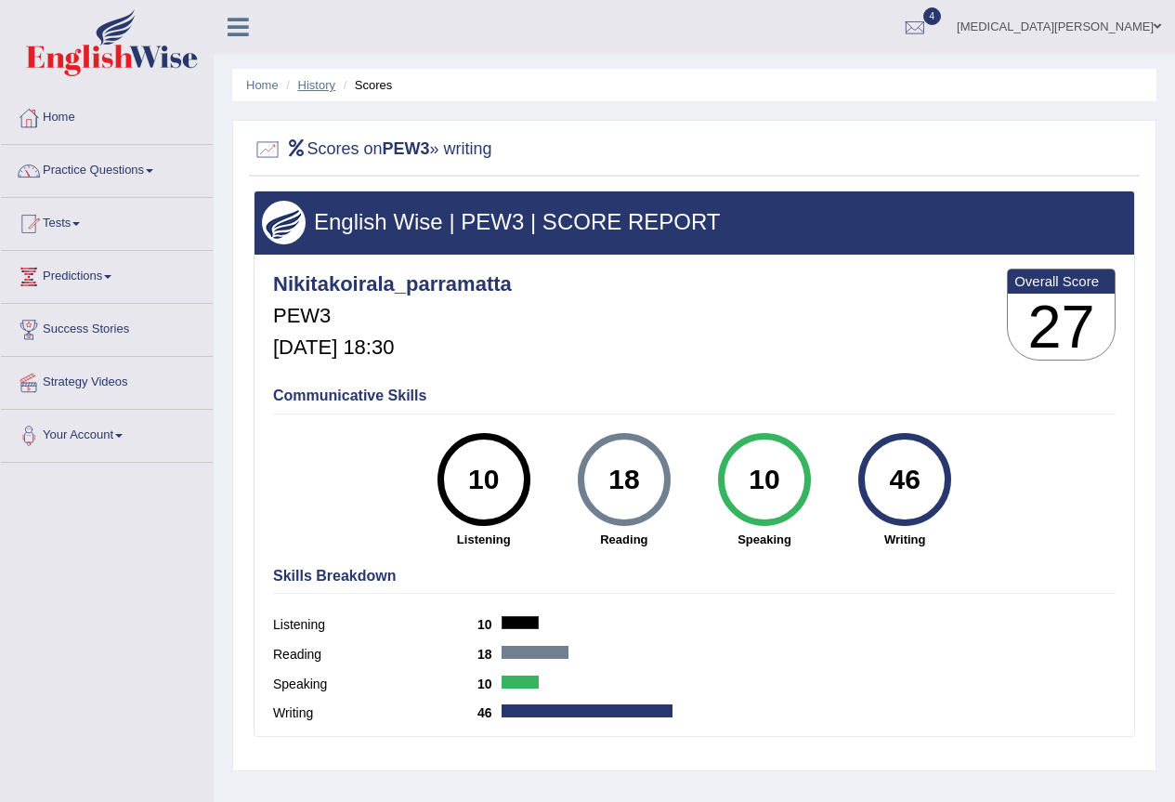
click at [321, 91] on link "History" at bounding box center [316, 85] width 37 height 14
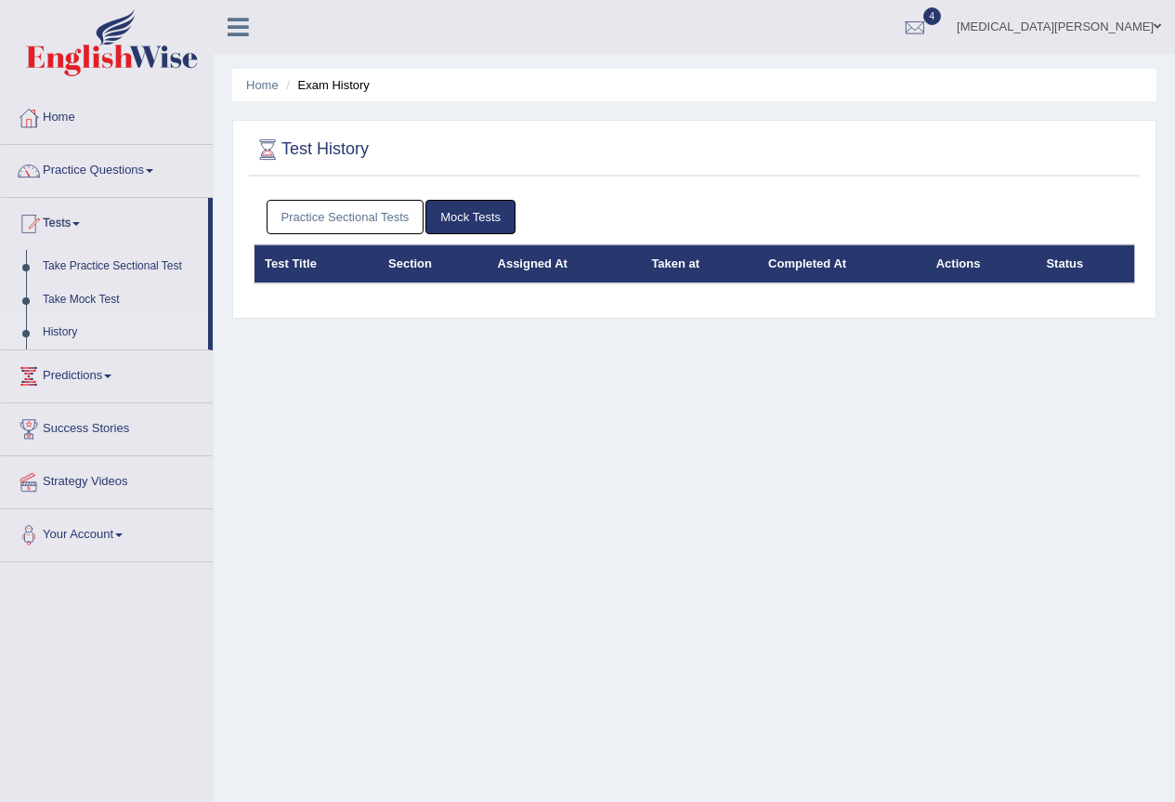
click at [335, 213] on link "Practice Sectional Tests" at bounding box center [346, 217] width 158 height 34
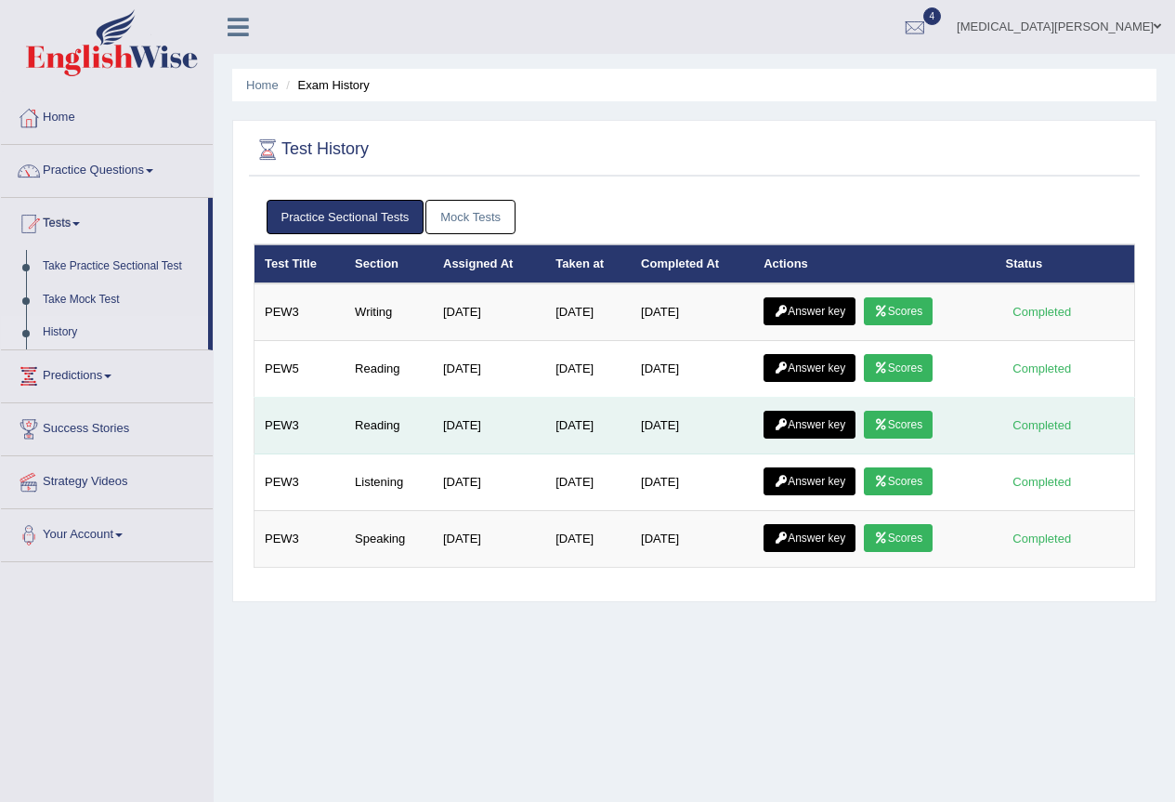
click at [888, 426] on icon at bounding box center [881, 424] width 14 height 11
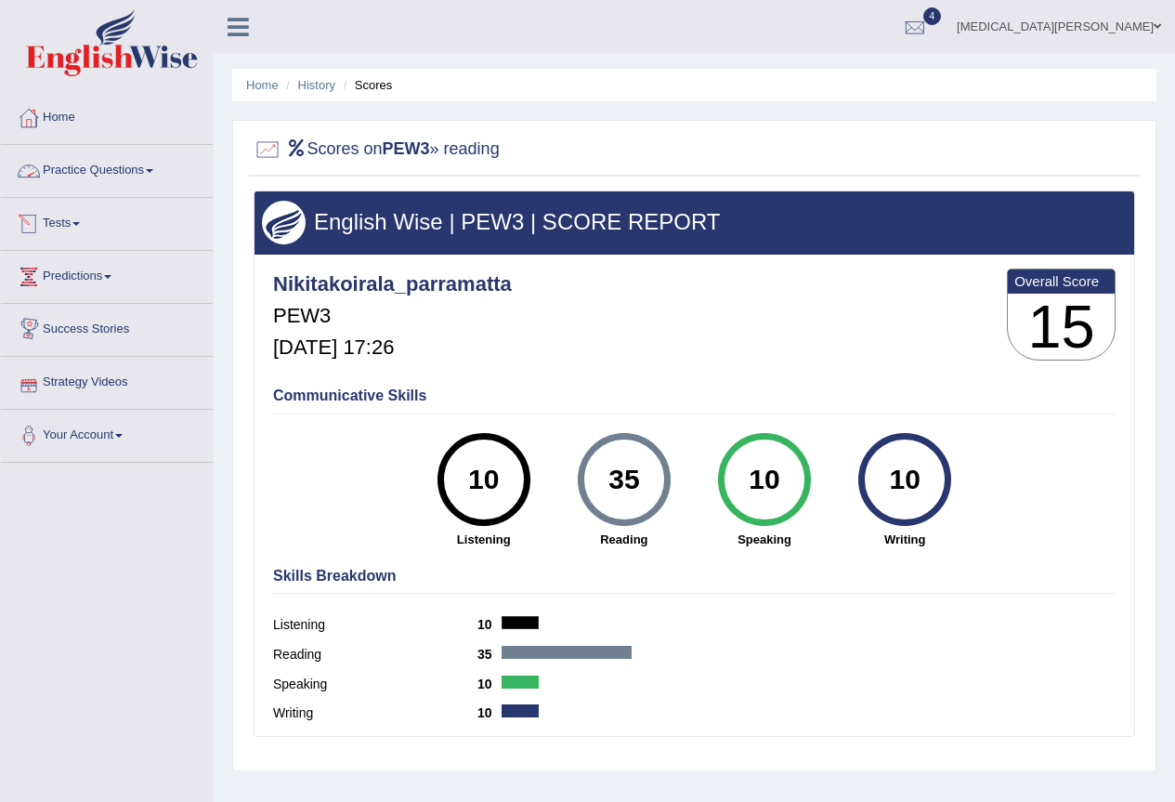
click at [116, 161] on link "Practice Questions" at bounding box center [107, 168] width 212 height 46
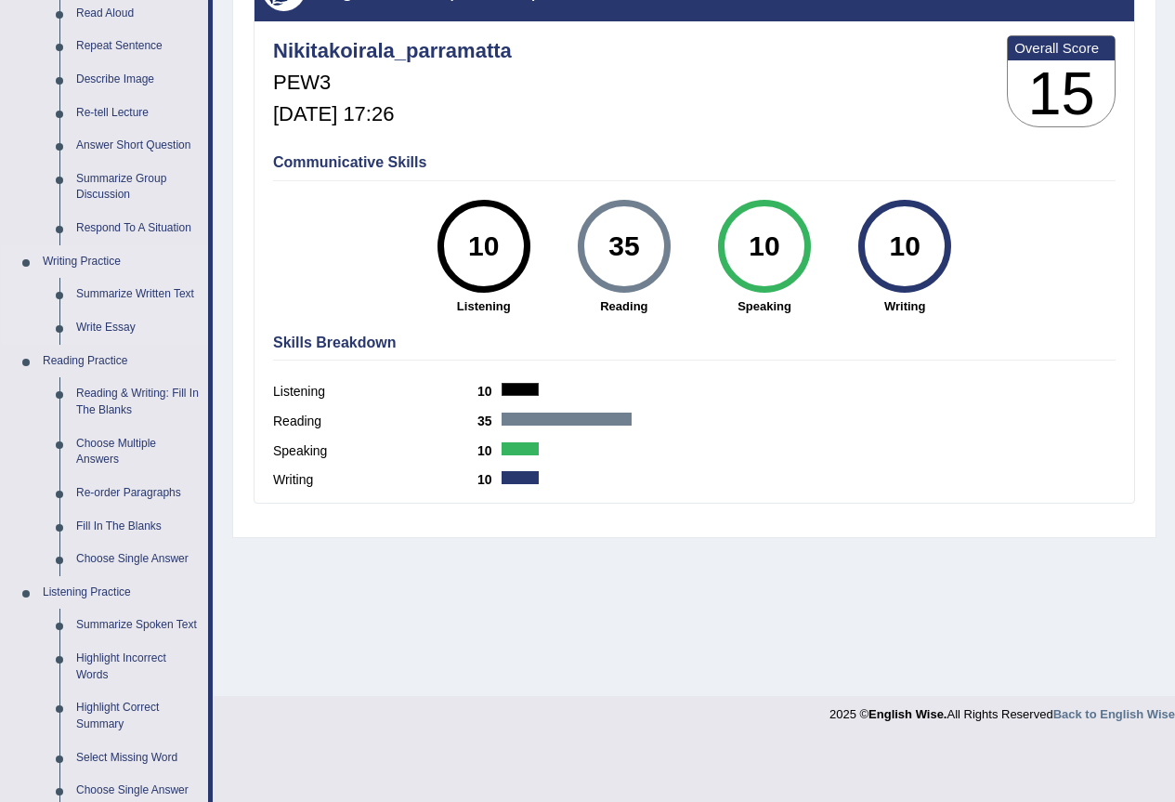
scroll to position [248, 0]
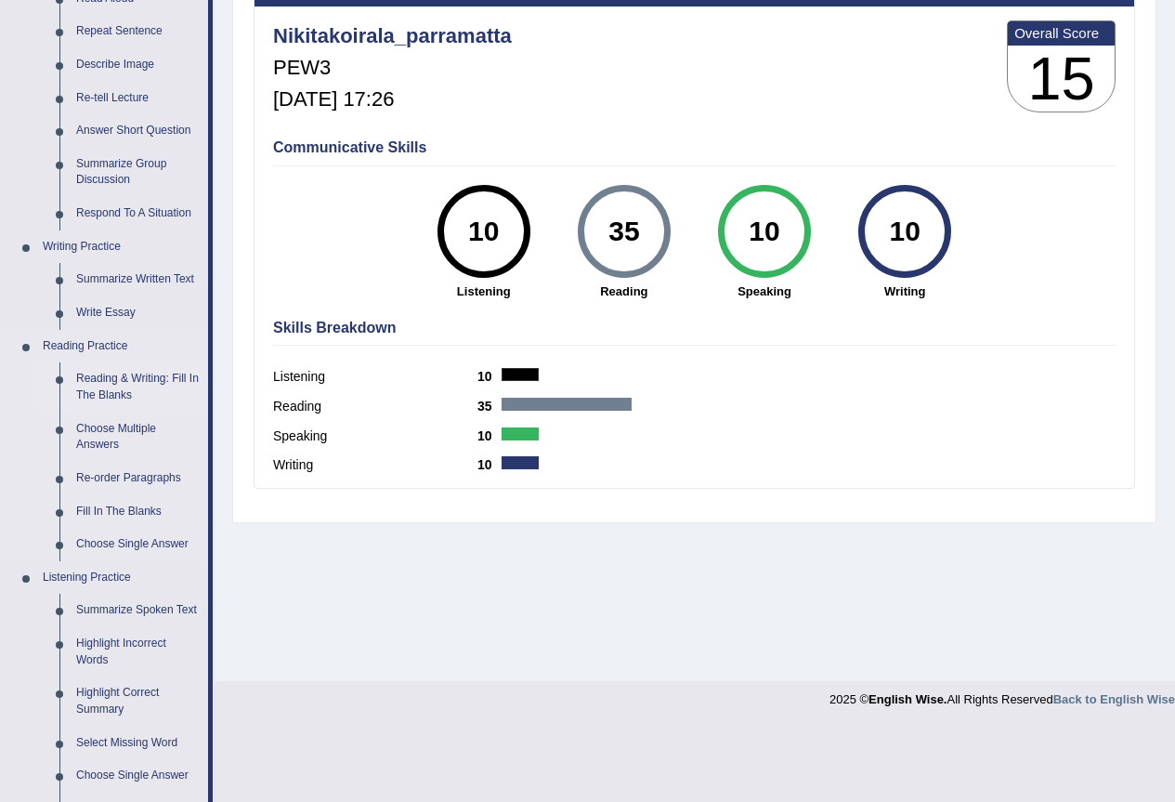
click at [117, 376] on link "Reading & Writing: Fill In The Blanks" at bounding box center [138, 386] width 140 height 49
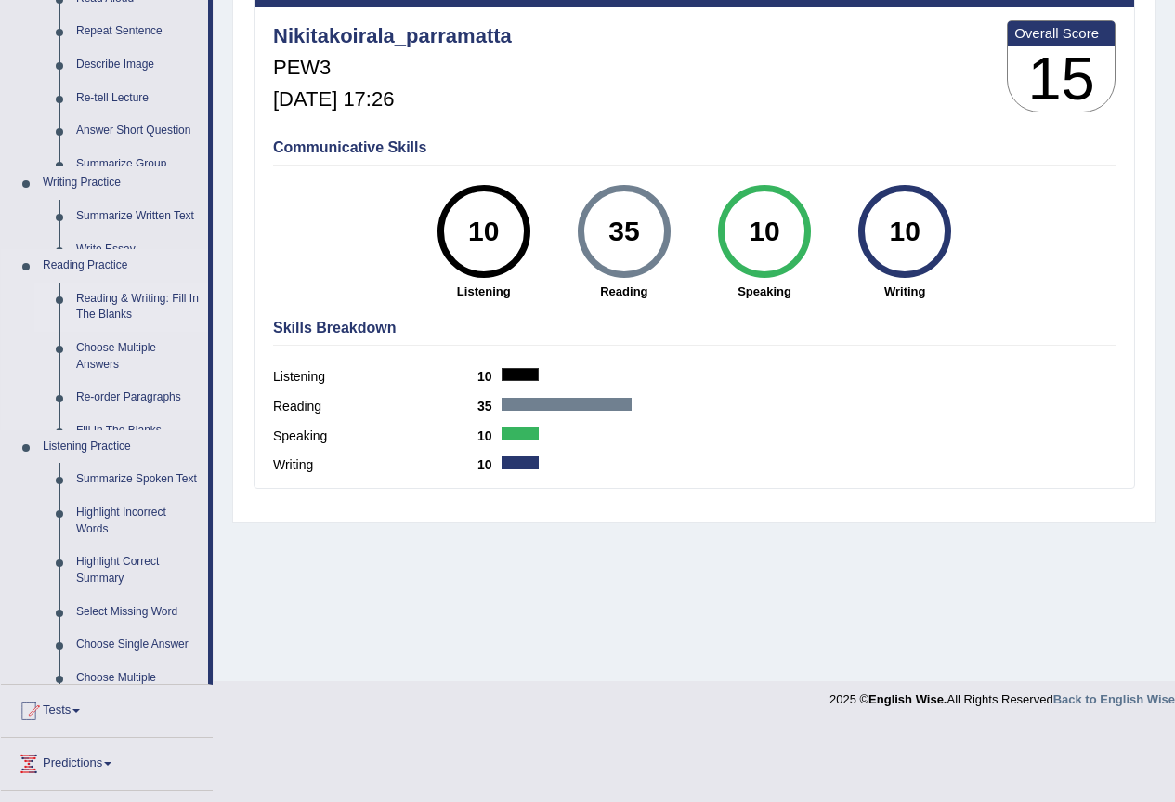
scroll to position [185, 0]
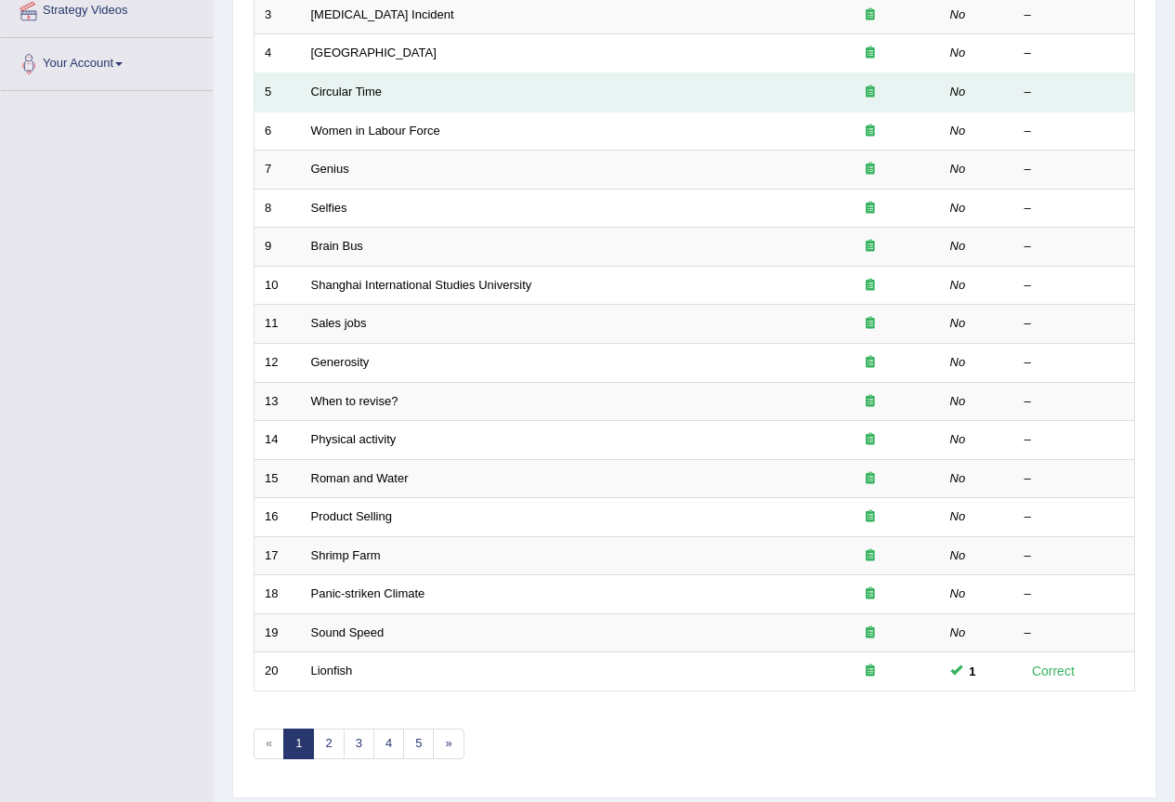
scroll to position [428, 0]
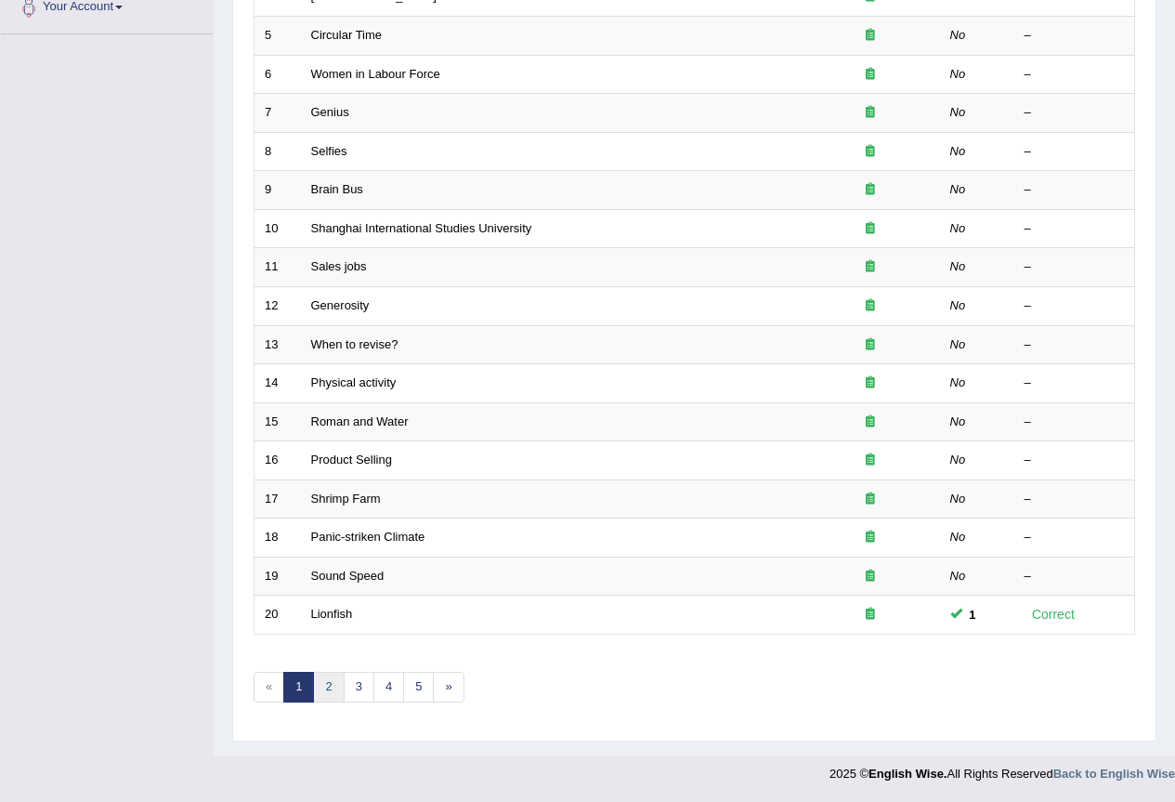
click at [332, 680] on link "2" at bounding box center [328, 687] width 31 height 31
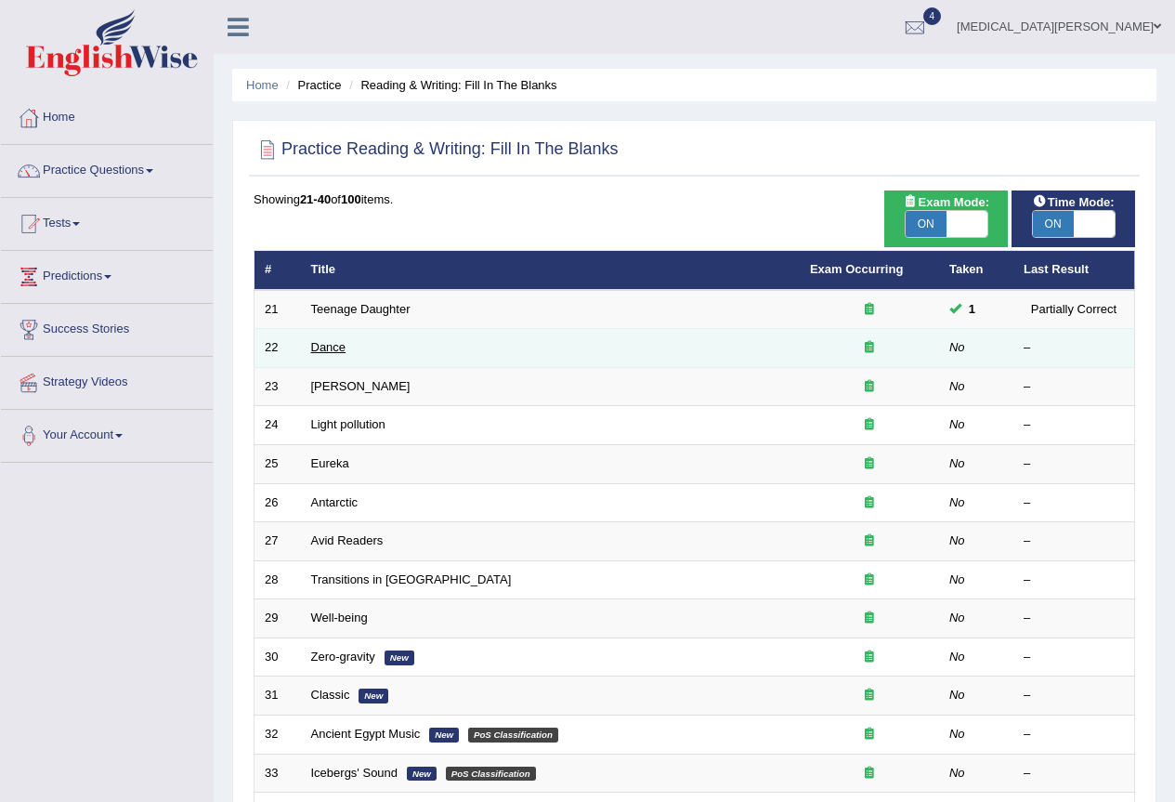
click at [329, 346] on link "Dance" at bounding box center [328, 347] width 35 height 14
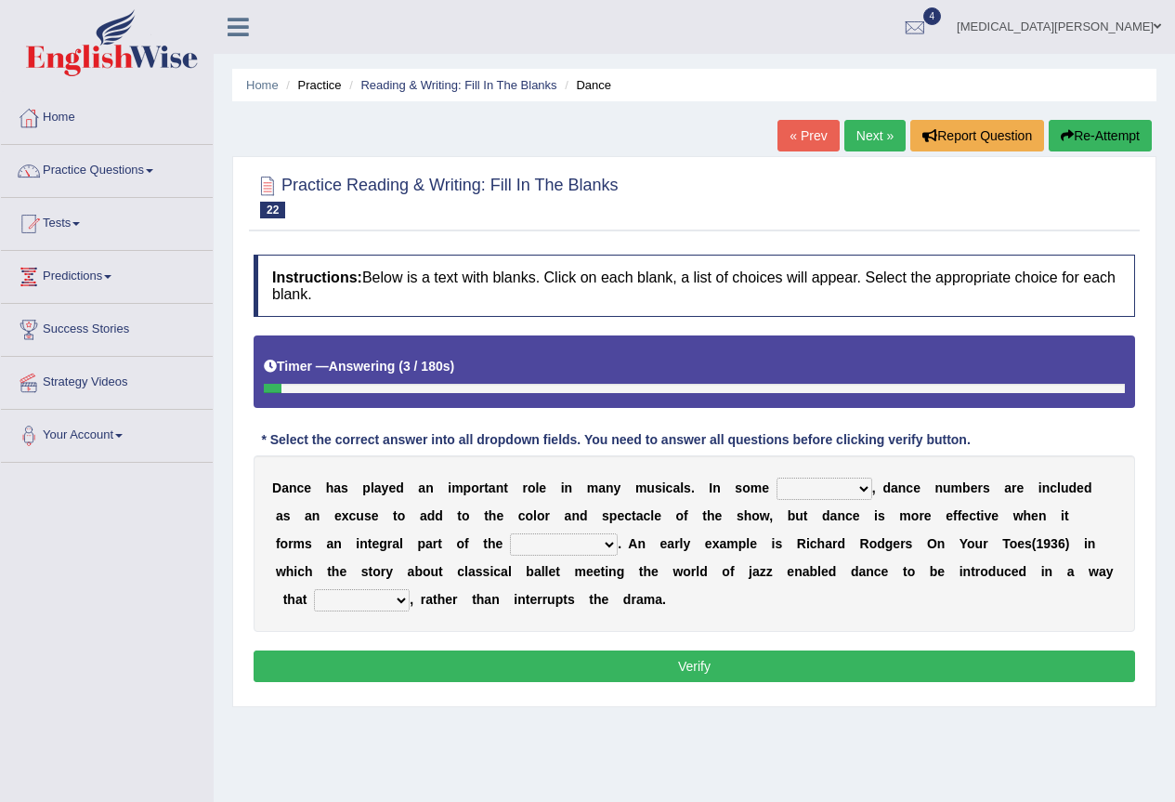
click at [851, 483] on select "dimentions cases brief extent" at bounding box center [825, 489] width 96 height 22
select select "cases"
click at [777, 478] on select "dimentions cases brief extent" at bounding box center [825, 489] width 96 height 22
click at [530, 544] on select "prowess plot phenomenon round about" at bounding box center [564, 544] width 108 height 22
select select "plot"
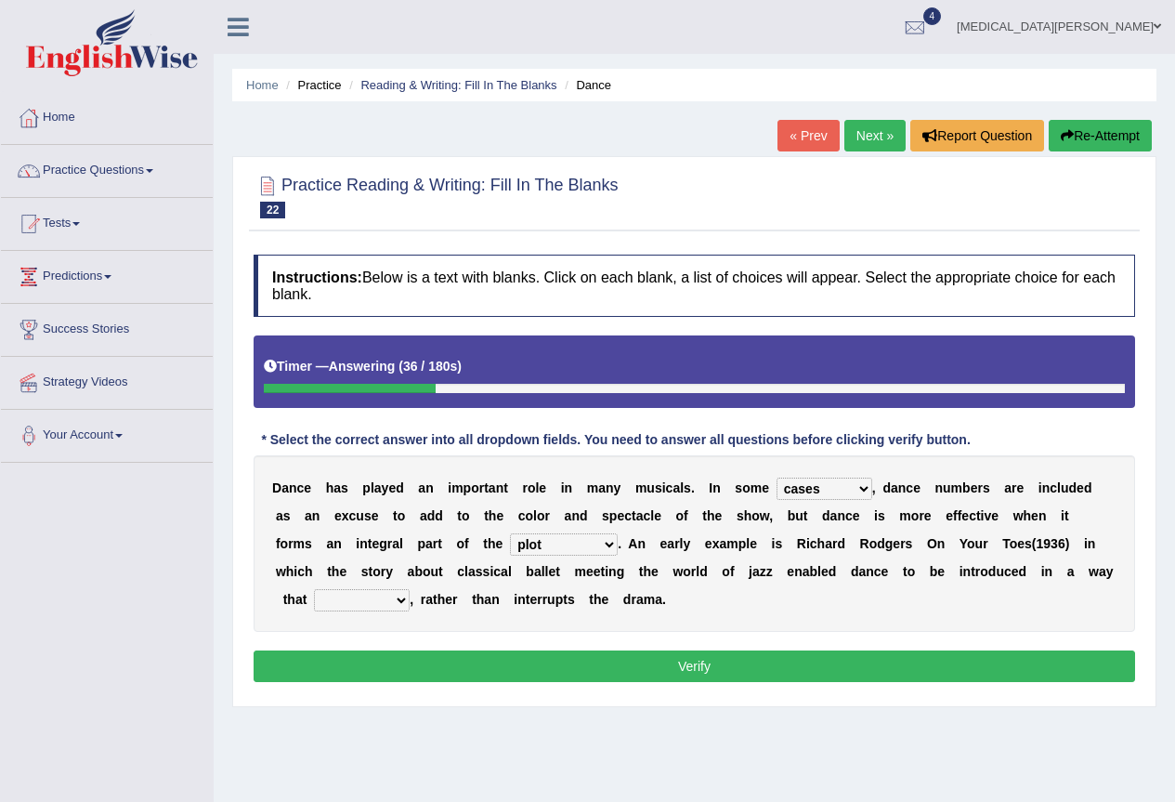
click at [510, 533] on select "prowess plot phenomenon round about" at bounding box center [564, 544] width 108 height 22
click at [360, 590] on select "crumples enhances encumbers levels" at bounding box center [362, 600] width 96 height 22
select select "enhances"
click at [314, 589] on select "crumples enhances encumbers levels" at bounding box center [362, 600] width 96 height 22
click at [477, 662] on button "Verify" at bounding box center [695, 666] width 882 height 32
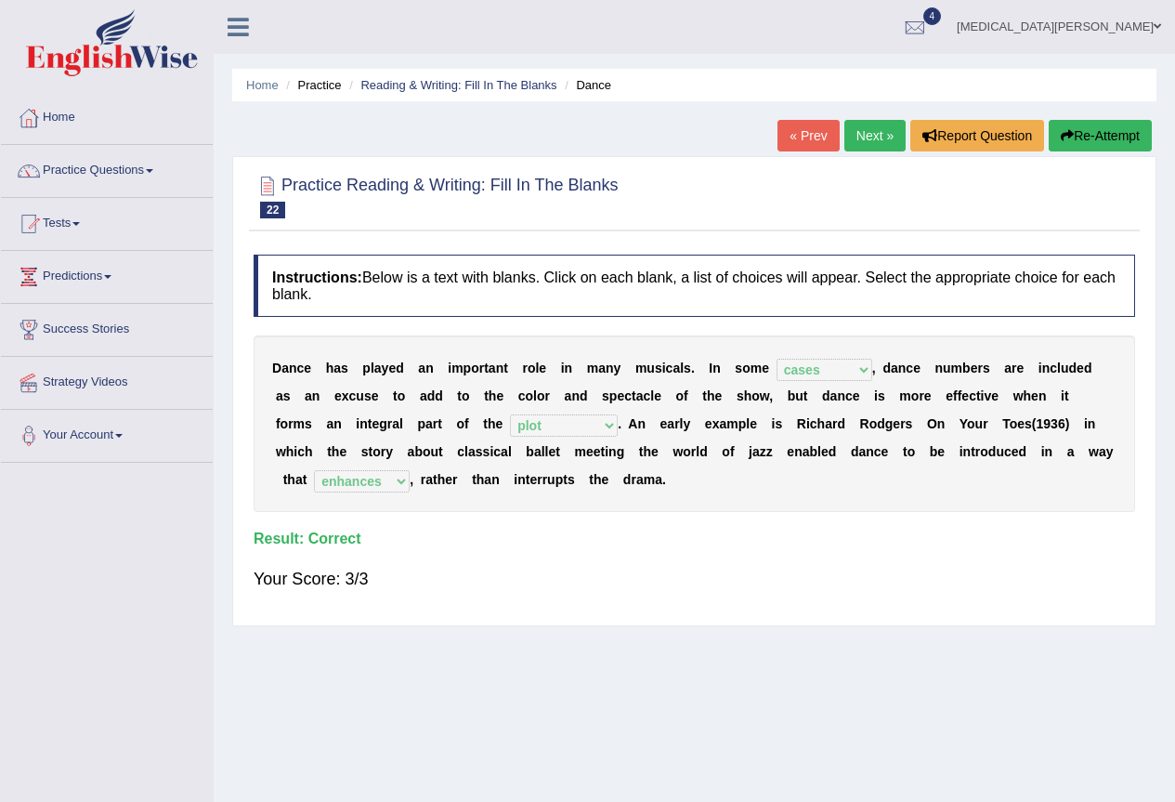
click at [862, 140] on link "Next »" at bounding box center [875, 136] width 61 height 32
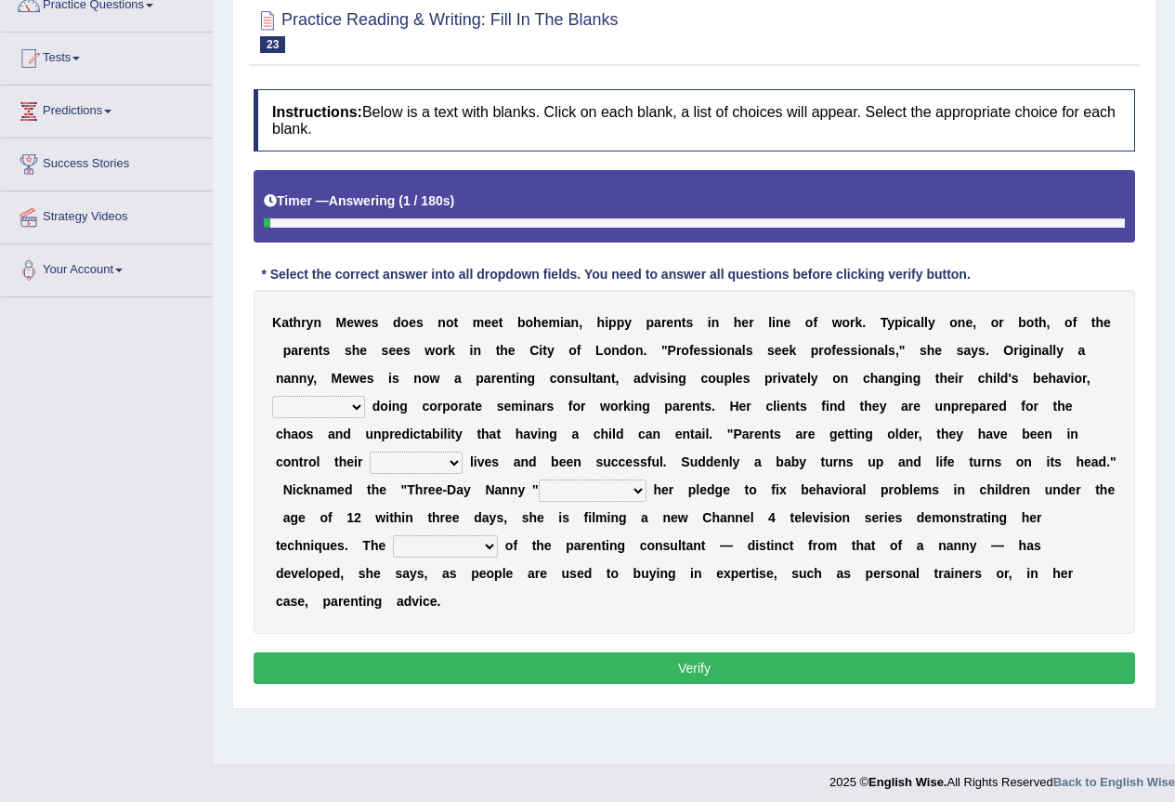
scroll to position [174, 0]
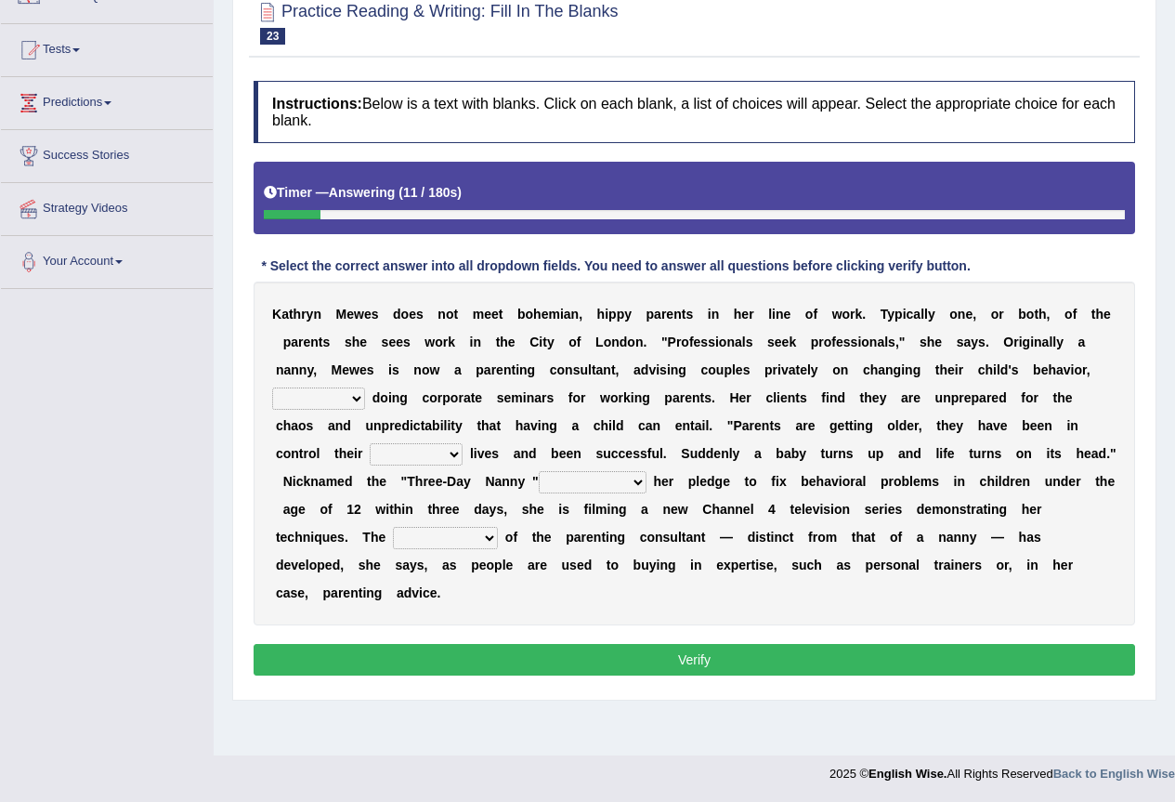
click at [320, 396] on select "as long as in order to in spite of as well as" at bounding box center [318, 398] width 93 height 22
select select "as well as"
click at [272, 387] on select "as long as in order to in spite of as well as" at bounding box center [318, 398] width 93 height 22
click at [386, 461] on select "whole all full every" at bounding box center [416, 454] width 93 height 22
select select "whole"
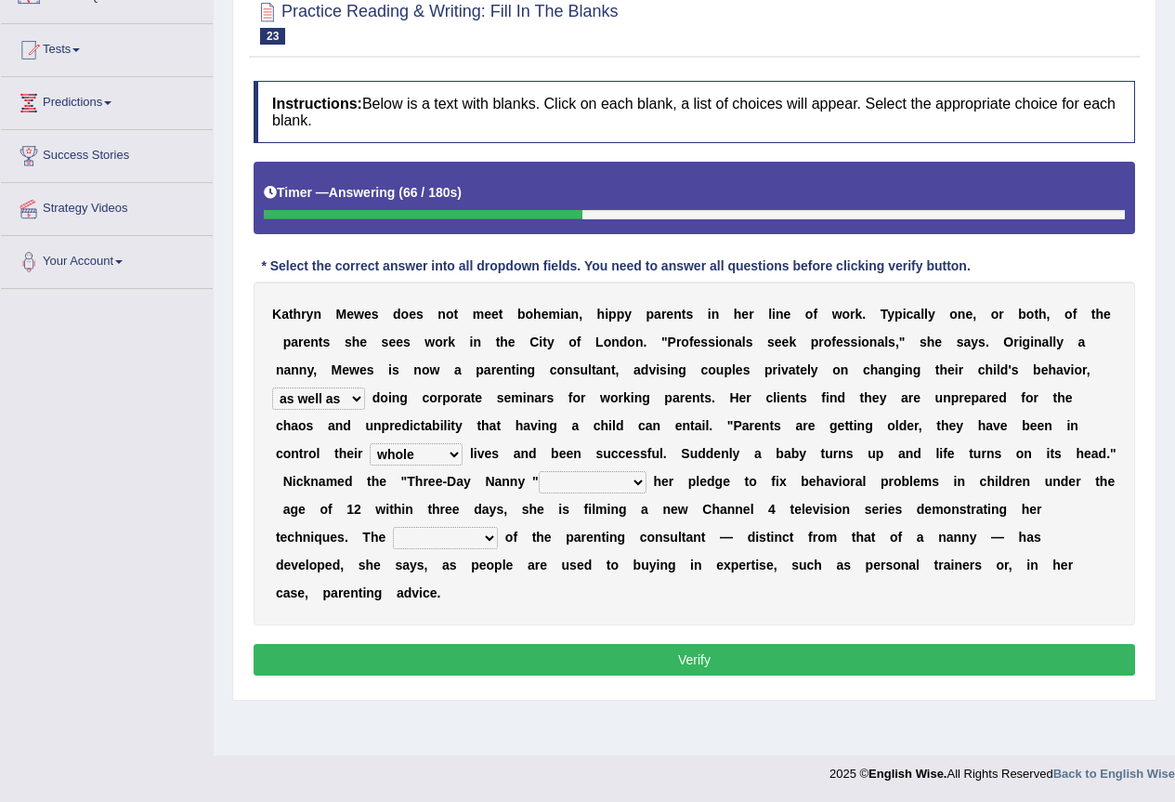
click at [370, 443] on select "whole all full every" at bounding box center [416, 454] width 93 height 22
click at [591, 491] on select "related with together with because of according to" at bounding box center [593, 482] width 108 height 22
select select "according to"
click at [539, 471] on select "related with together with because of according to" at bounding box center [593, 482] width 108 height 22
click at [432, 533] on select "percentage performance role belief" at bounding box center [445, 538] width 105 height 22
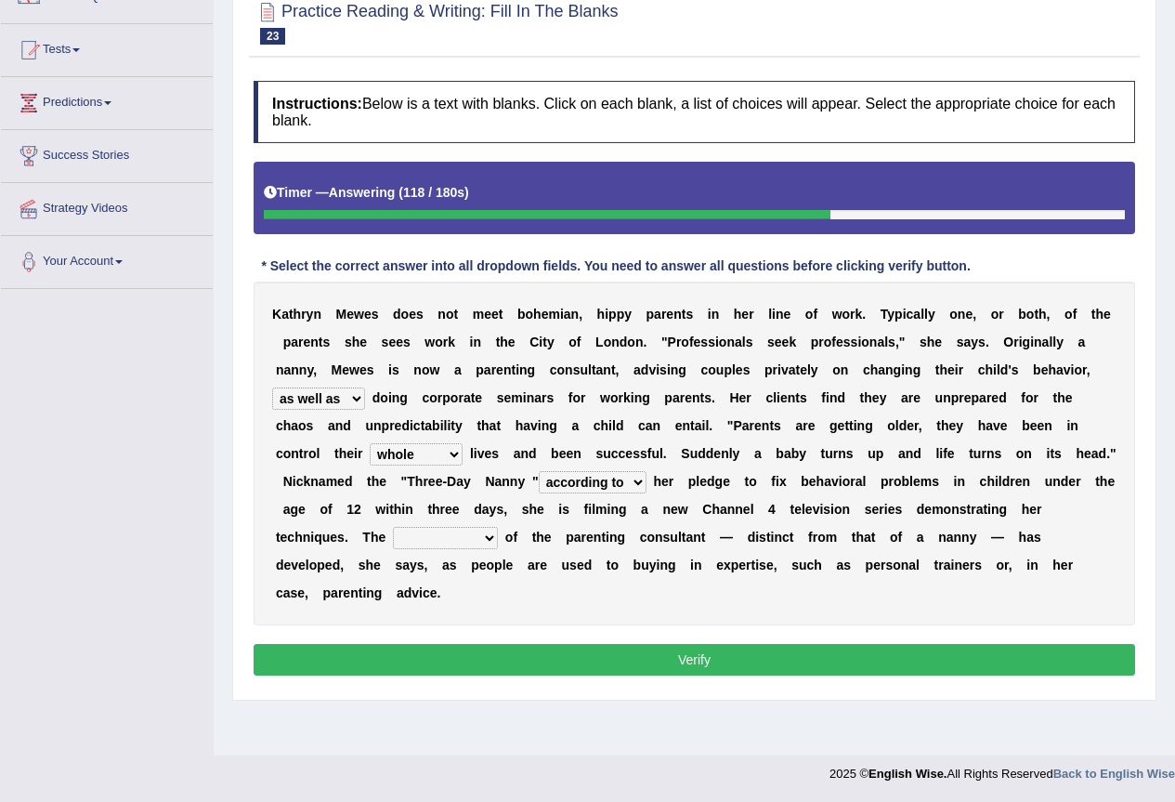
select select "role"
click at [393, 527] on select "percentage performance role belief" at bounding box center [445, 538] width 105 height 22
click at [456, 539] on select "percentage performance role belief" at bounding box center [445, 538] width 105 height 22
click at [393, 527] on select "percentage performance role belief" at bounding box center [445, 538] width 105 height 22
click at [615, 481] on select "related with together with because of according to" at bounding box center [593, 482] width 108 height 22
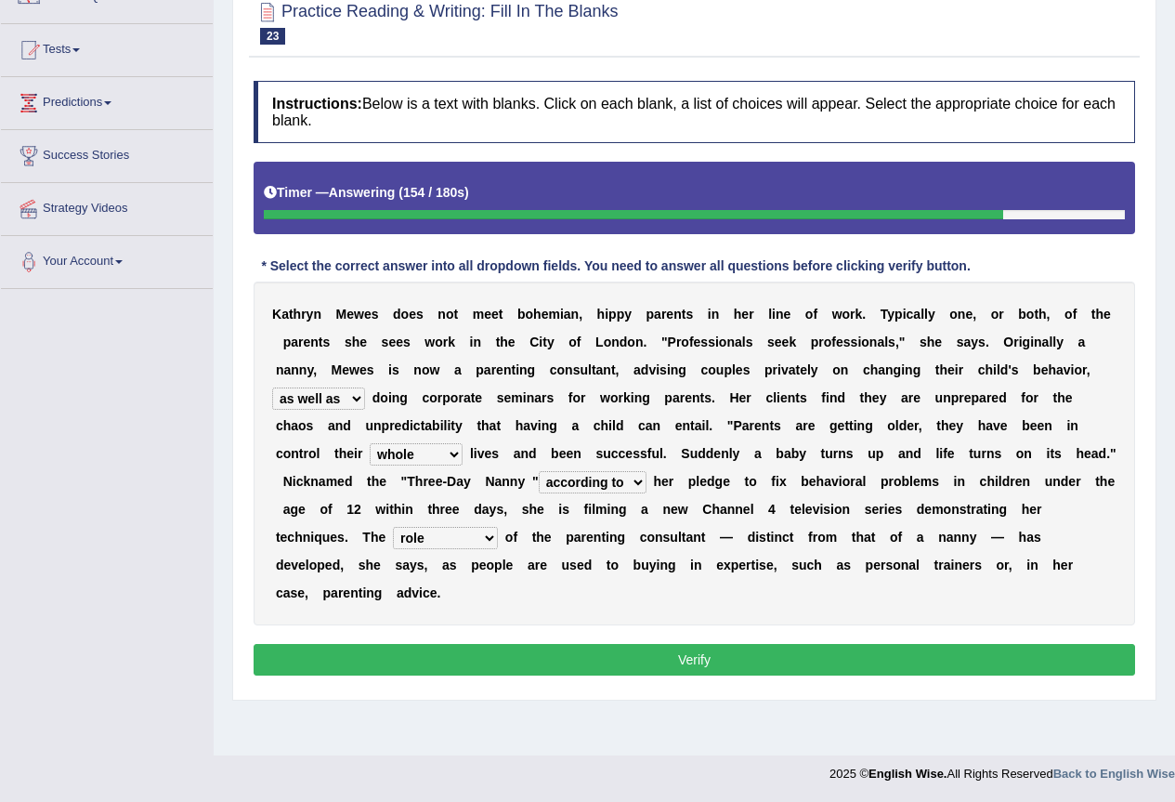
select select "because of"
click at [539, 471] on select "related with together with because of according to" at bounding box center [593, 482] width 108 height 22
click at [606, 662] on button "Verify" at bounding box center [695, 660] width 882 height 32
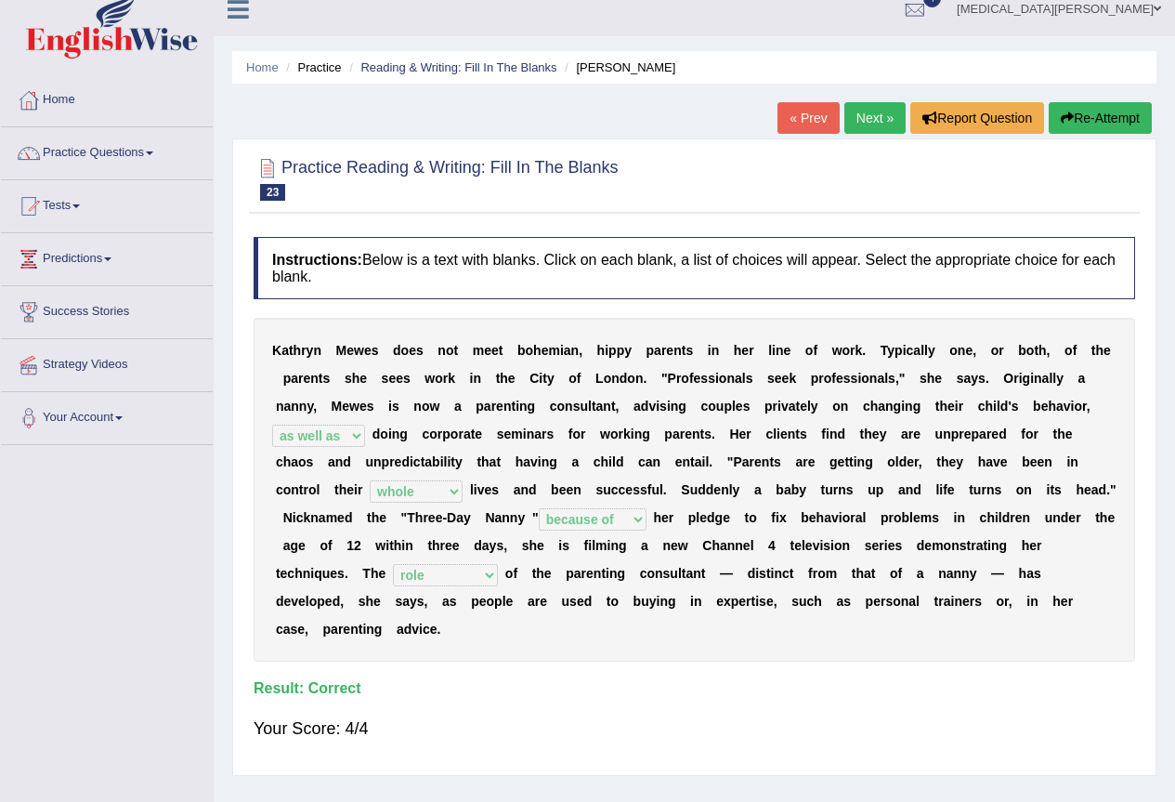
scroll to position [0, 0]
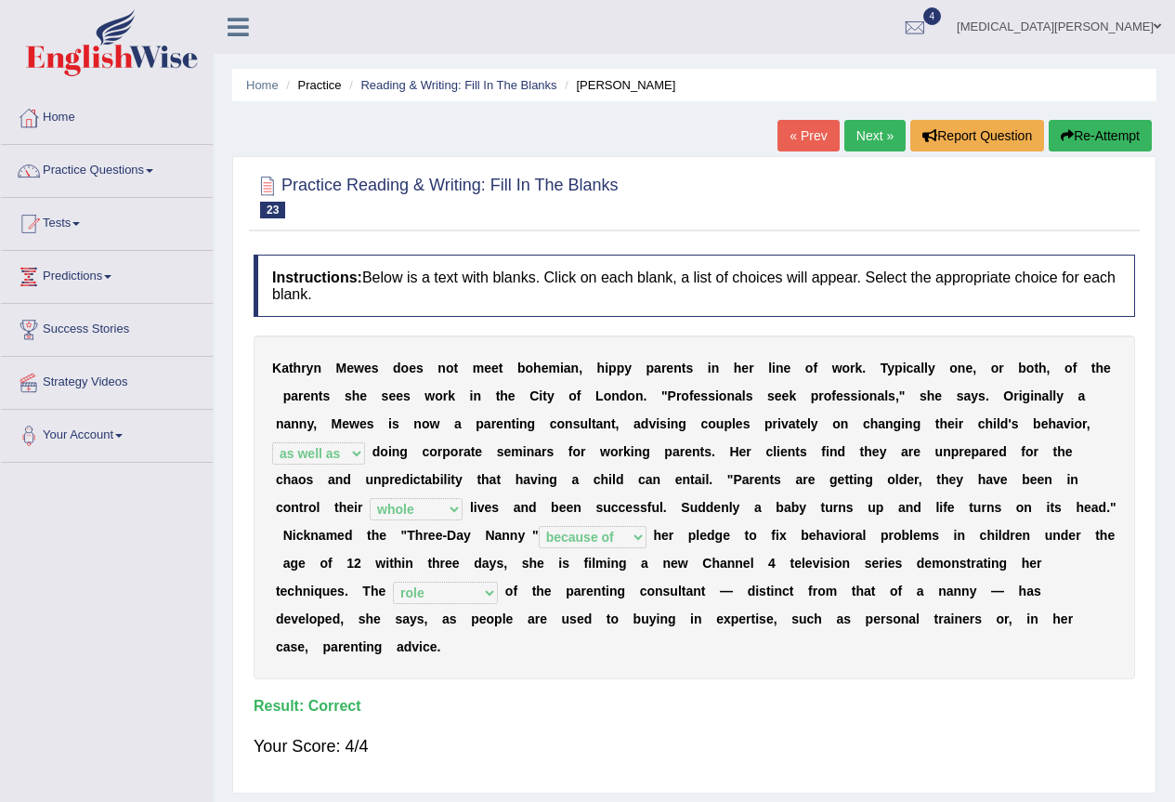
click at [872, 138] on link "Next »" at bounding box center [875, 136] width 61 height 32
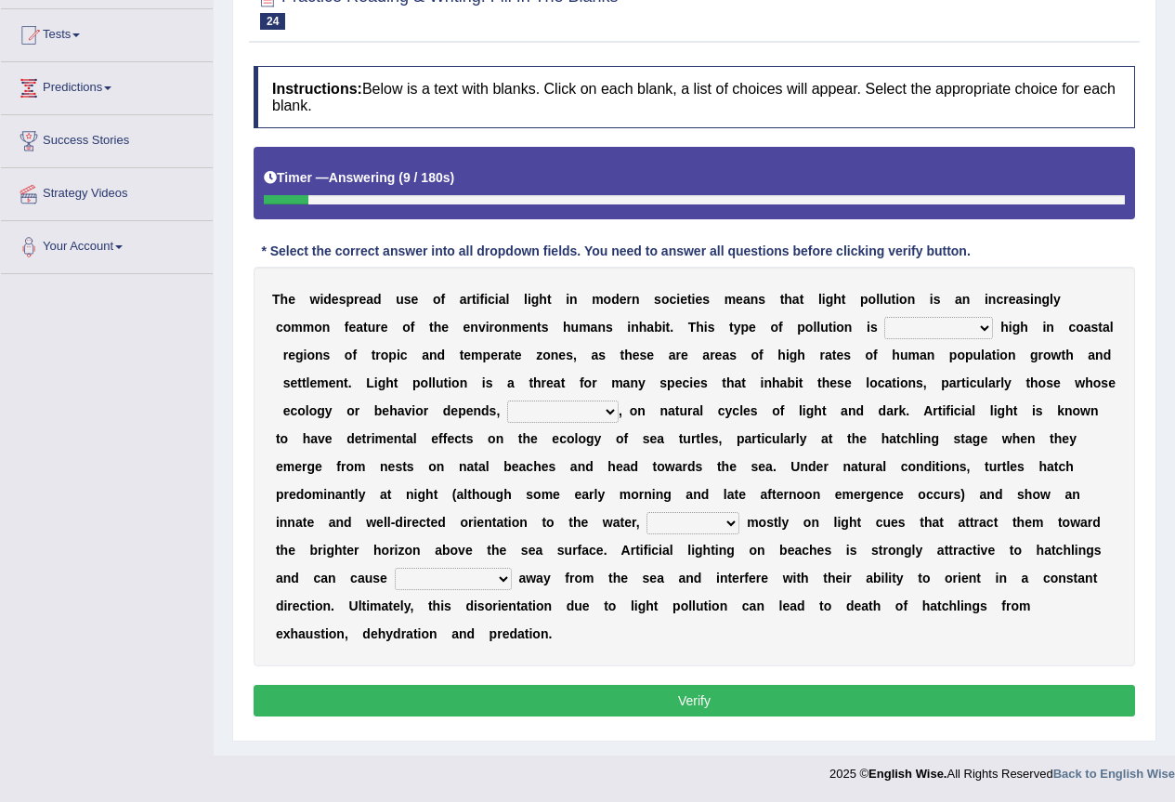
click at [958, 334] on select "exceptionally absolutely completely rarely" at bounding box center [938, 328] width 109 height 22
select select "exceptionally"
click at [884, 317] on select "exceptionally absolutely completely rarely" at bounding box center [938, 328] width 109 height 22
click at [562, 413] on select "in no way in some way by the wy in some ways" at bounding box center [562, 411] width 111 height 22
click at [507, 400] on select "in no way in some way by the wy in some ways" at bounding box center [562, 411] width 111 height 22
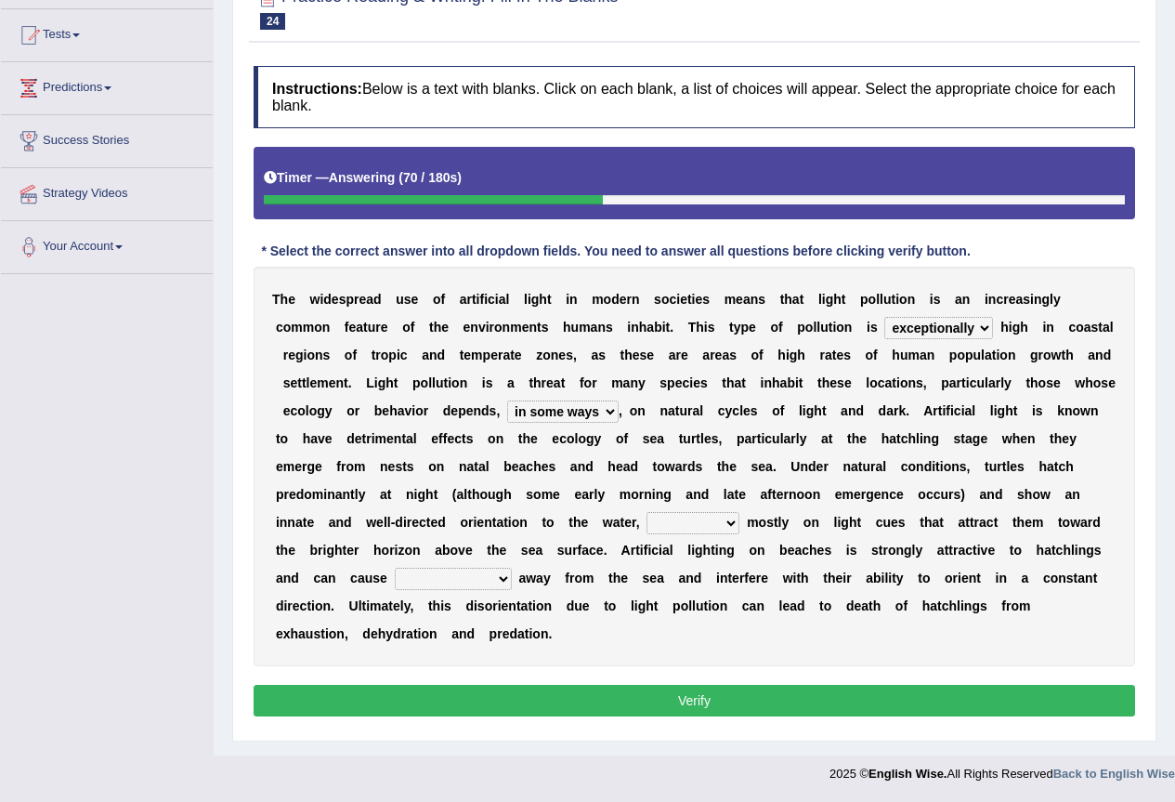
click at [568, 414] on select "in no way in some way by the wy in some ways" at bounding box center [562, 411] width 111 height 22
select select "in some way"
click at [507, 400] on select "in no way in some way by the wy in some ways" at bounding box center [562, 411] width 111 height 22
click at [703, 515] on select "imposing figuring relying pouring" at bounding box center [693, 523] width 93 height 22
select select "relying"
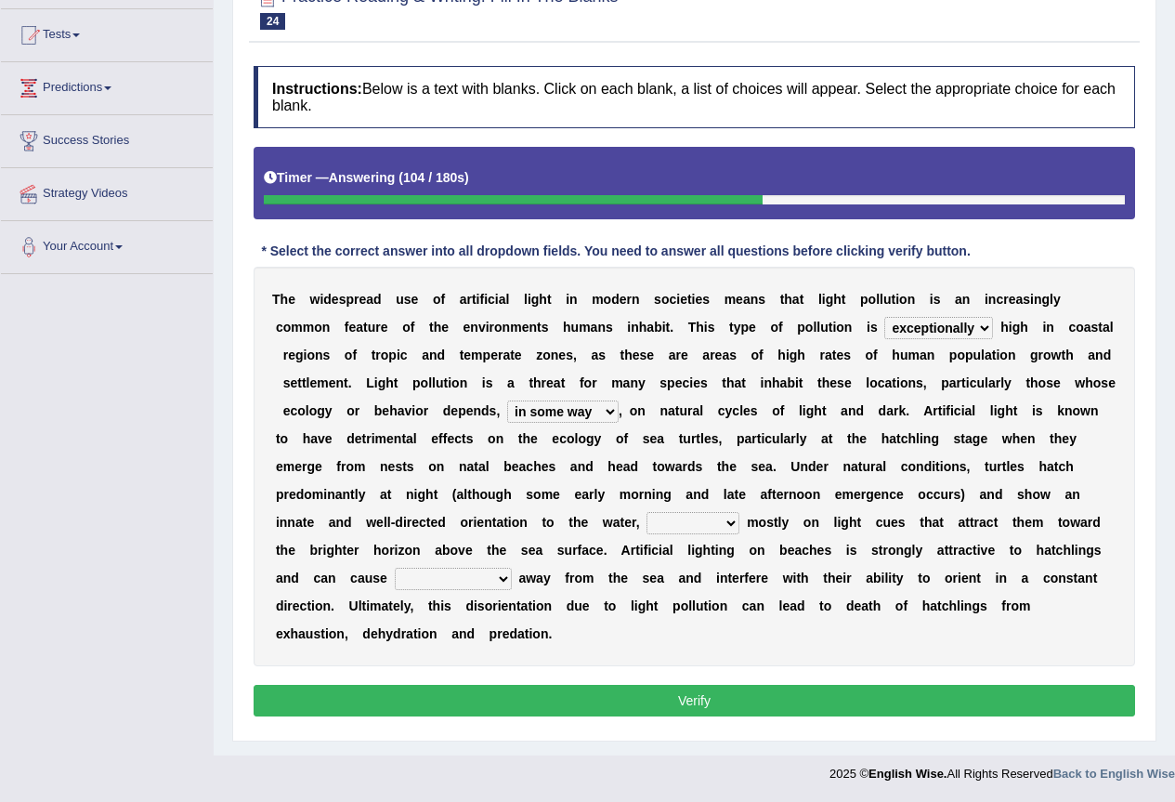
click at [647, 512] on select "imposing figuring relying pouring" at bounding box center [693, 523] width 93 height 22
click at [444, 581] on select "them to move it to move which to move that to move" at bounding box center [453, 579] width 117 height 22
select select "them to move"
click at [395, 568] on select "them to move it to move which to move that to move" at bounding box center [453, 579] width 117 height 22
click at [463, 691] on button "Verify" at bounding box center [695, 701] width 882 height 32
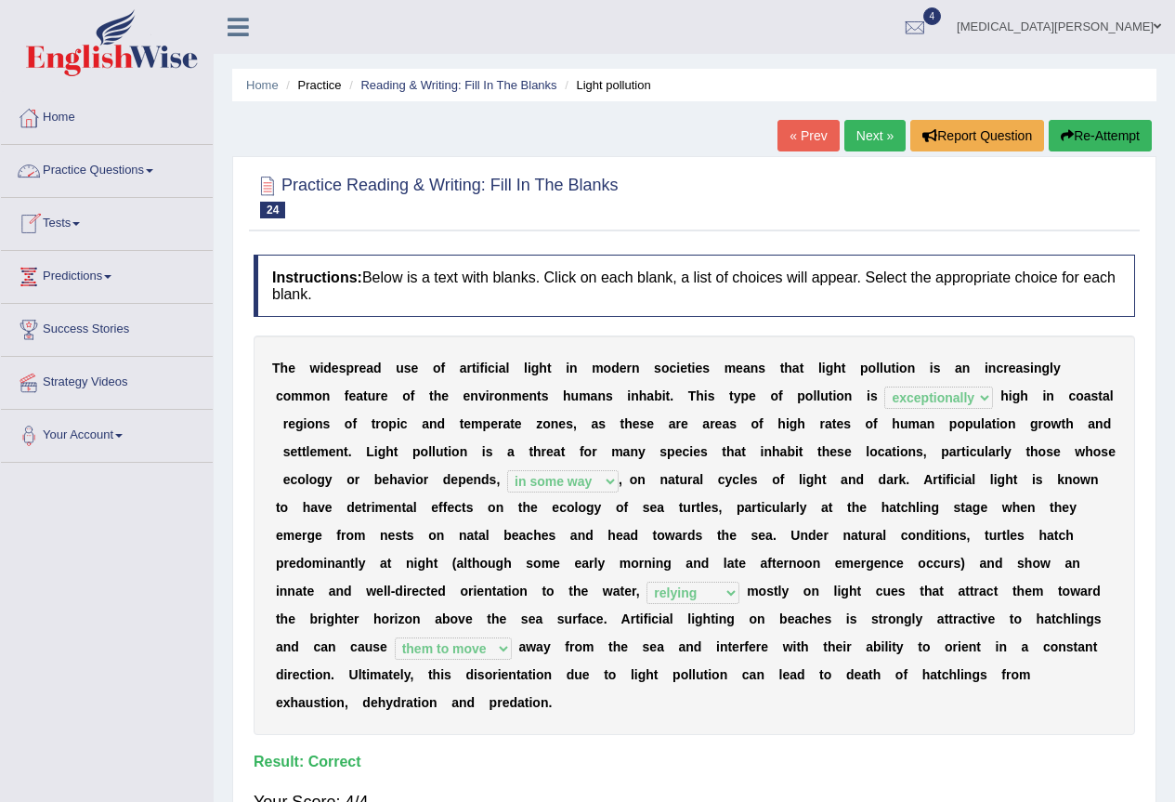
click at [77, 169] on link "Practice Questions" at bounding box center [107, 168] width 212 height 46
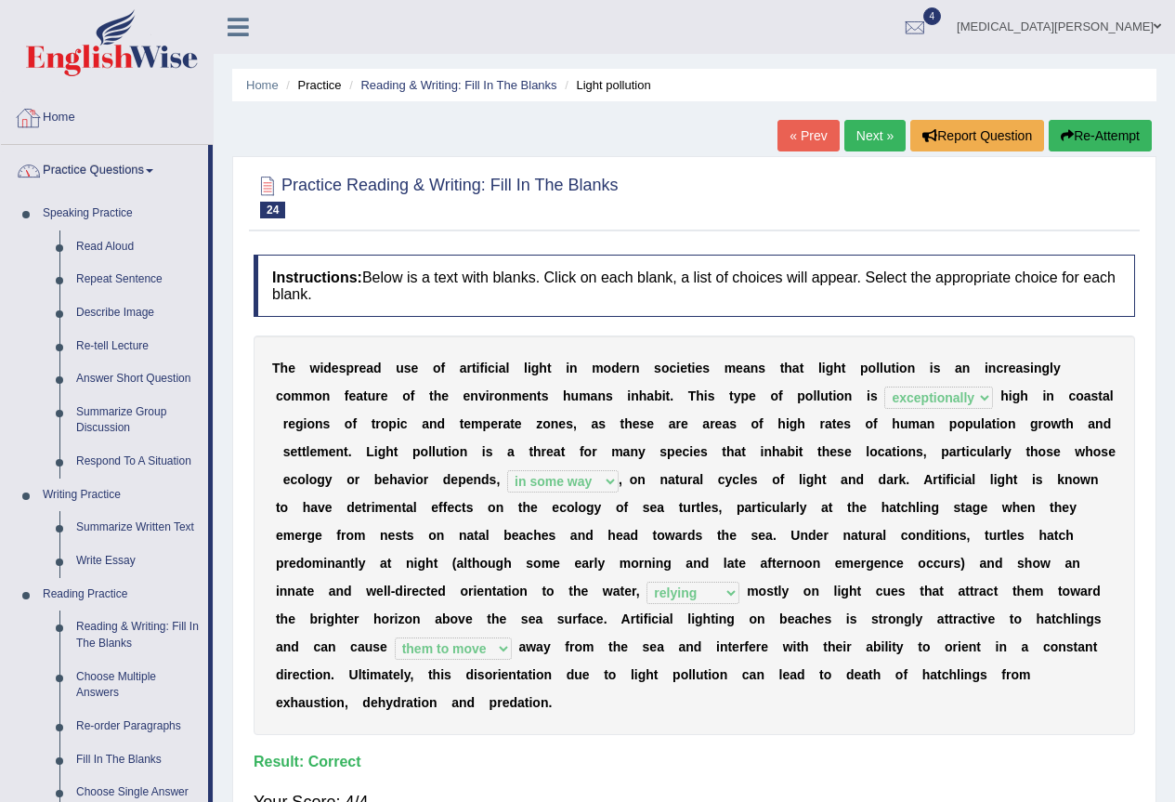
click at [72, 119] on link "Home" at bounding box center [107, 115] width 212 height 46
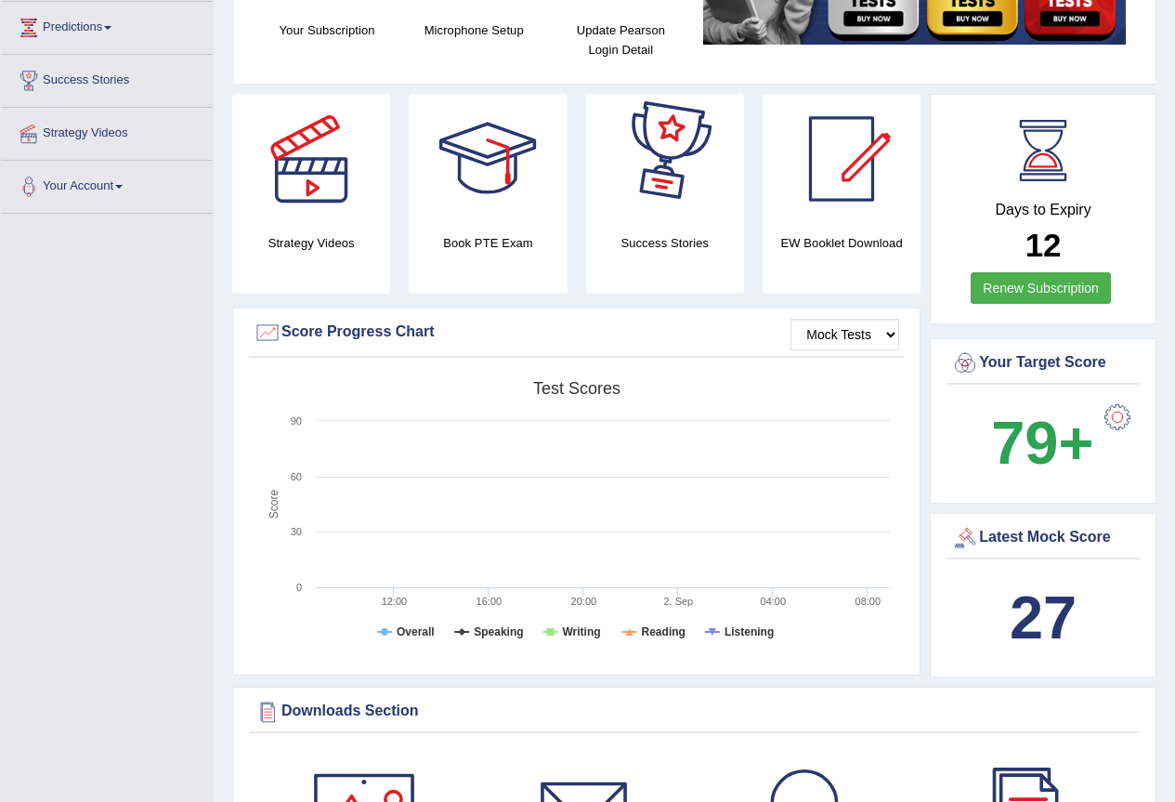
scroll to position [372, 0]
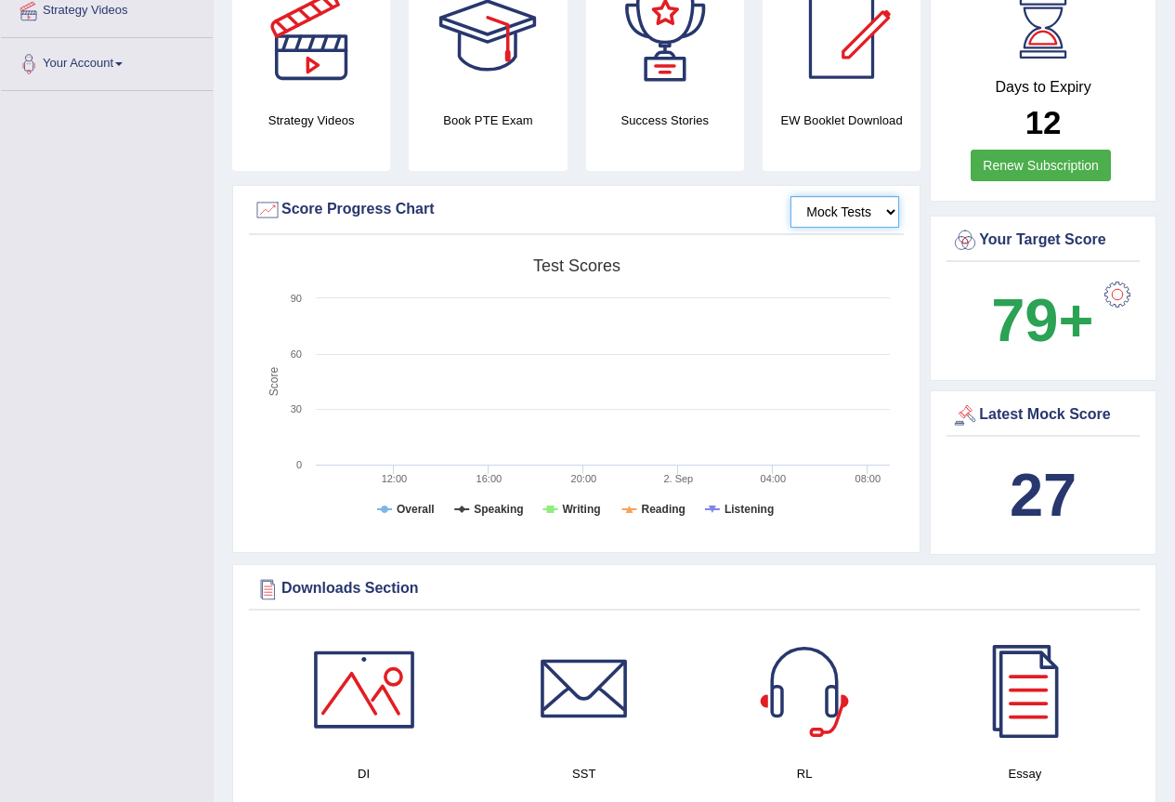
click at [871, 213] on select "Mock Tests" at bounding box center [845, 212] width 109 height 32
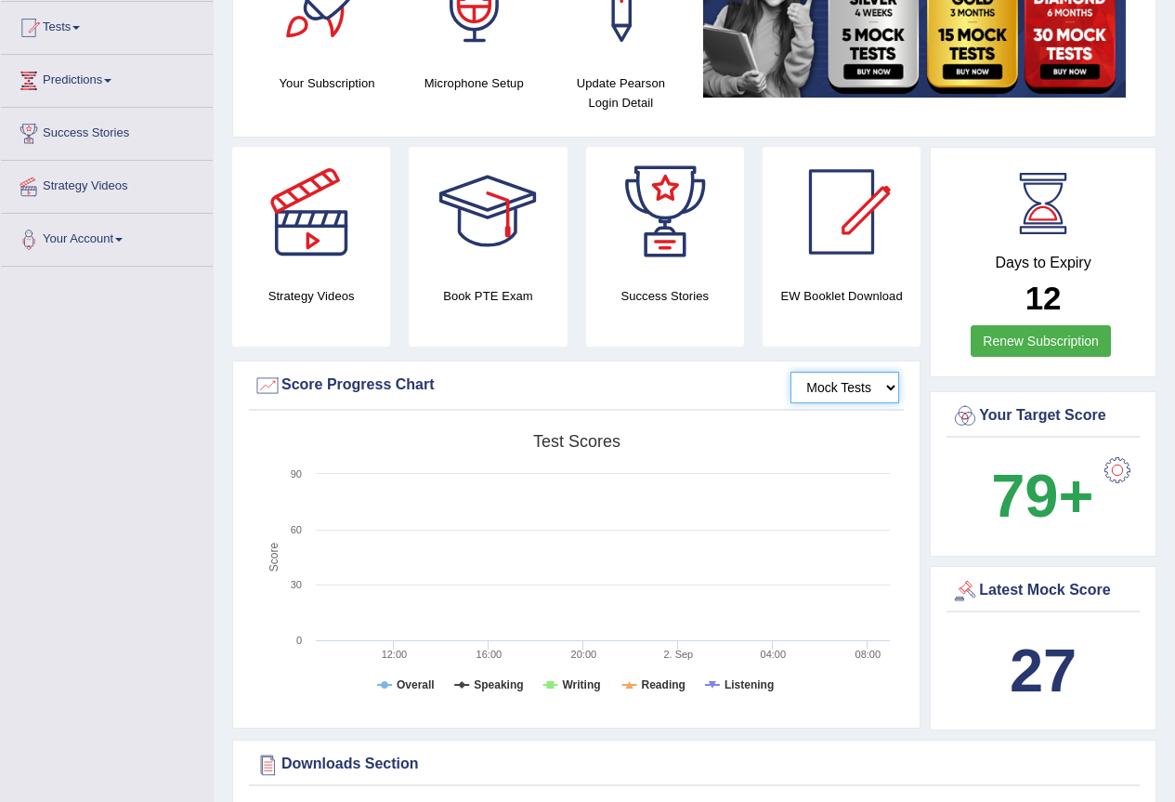
scroll to position [0, 0]
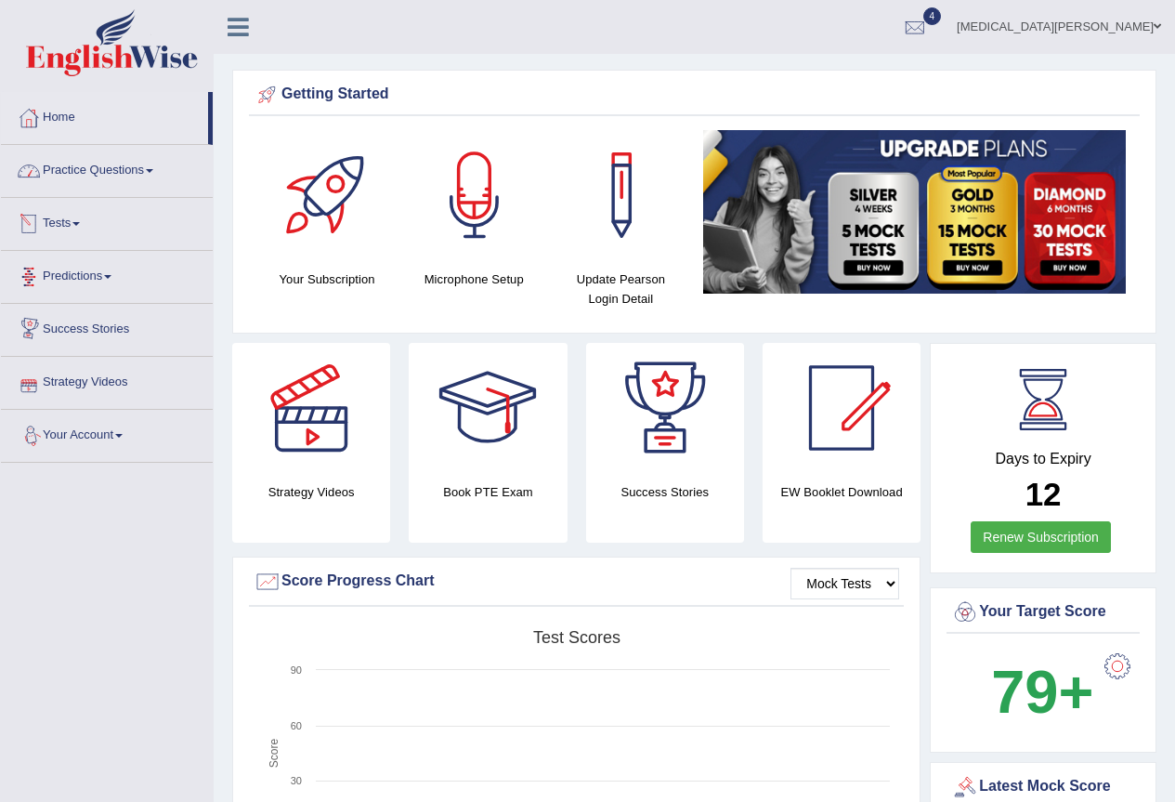
click at [103, 187] on link "Practice Questions" at bounding box center [107, 168] width 212 height 46
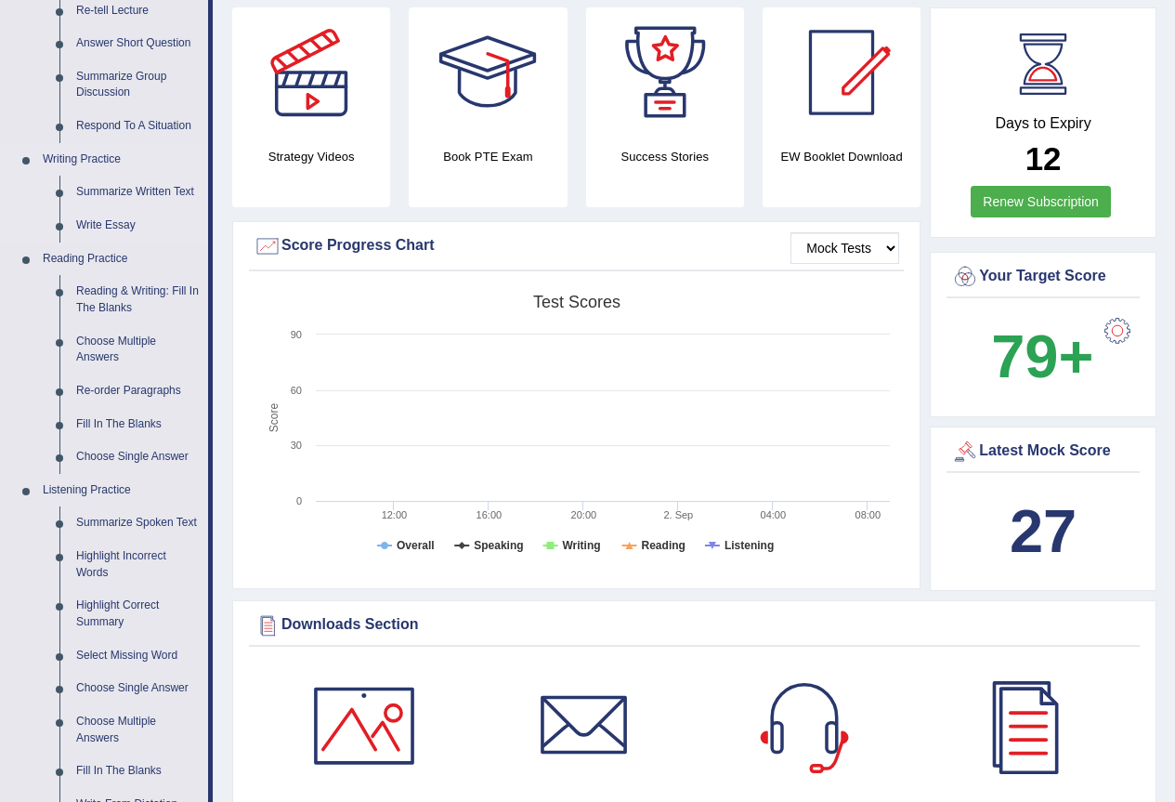
scroll to position [372, 0]
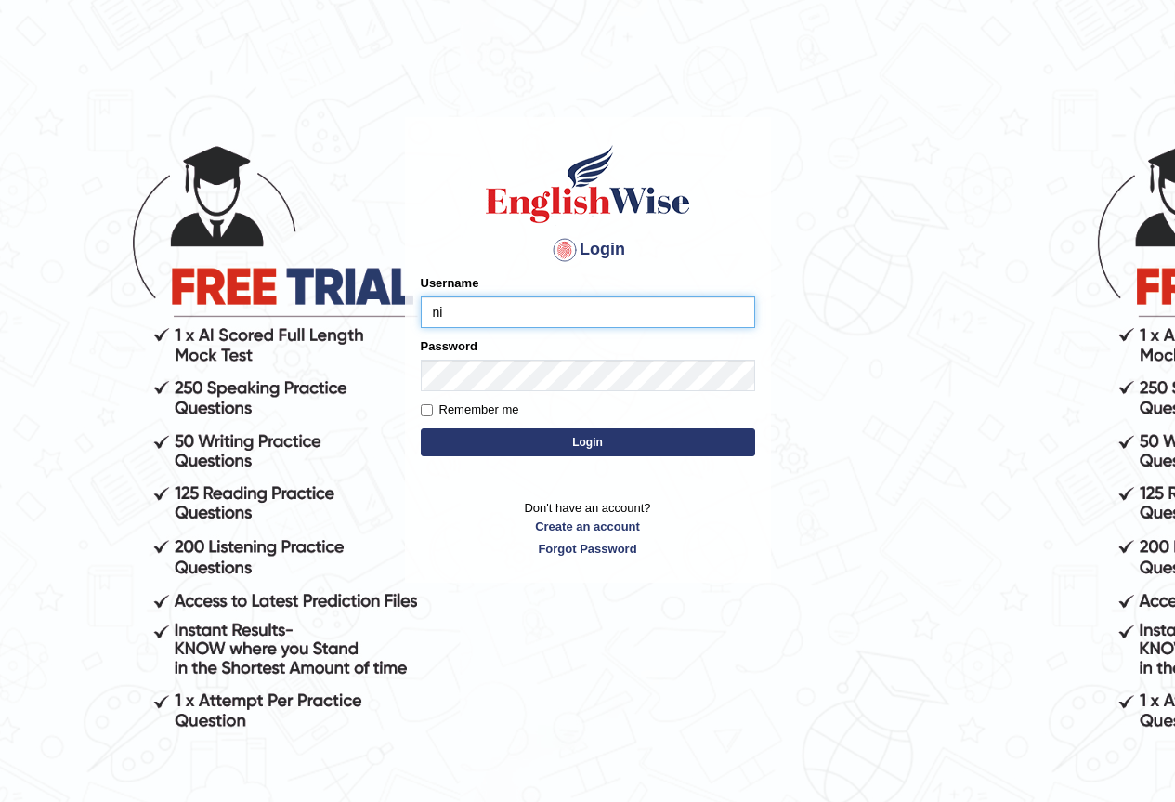
type input "nikitakoirala_parramatta"
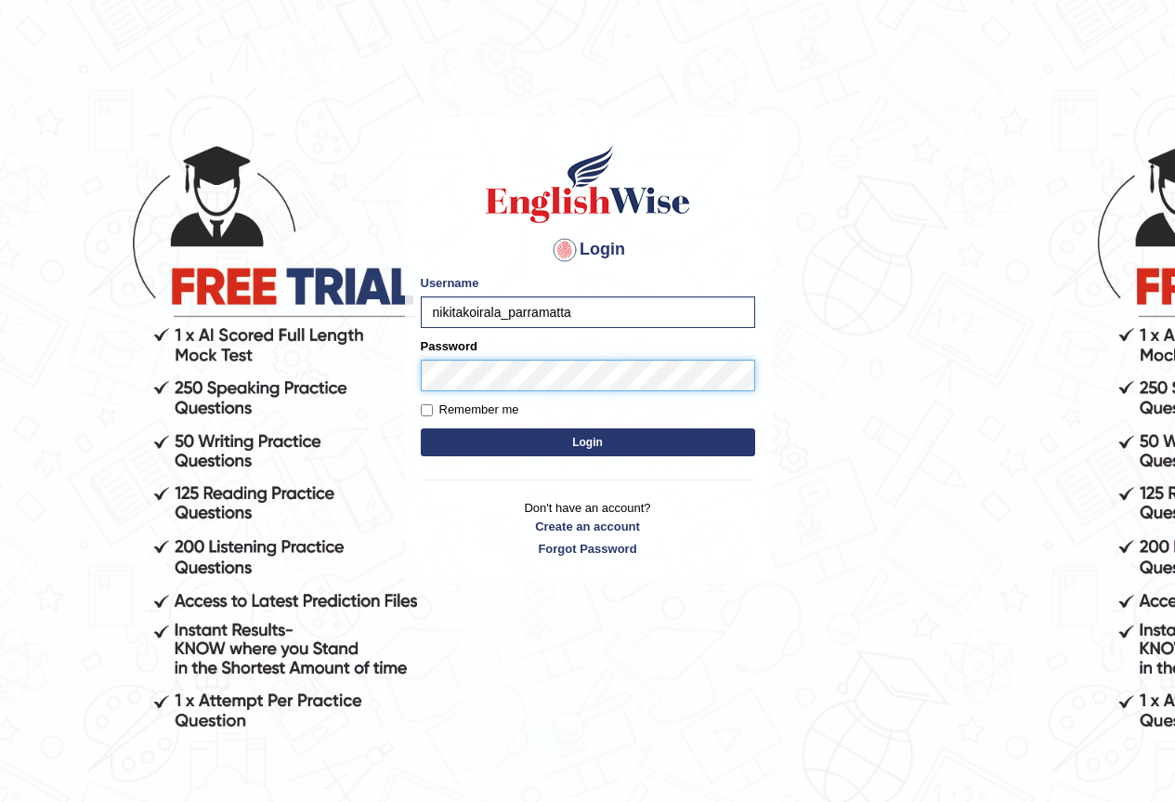
click at [421, 428] on button "Login" at bounding box center [588, 442] width 334 height 28
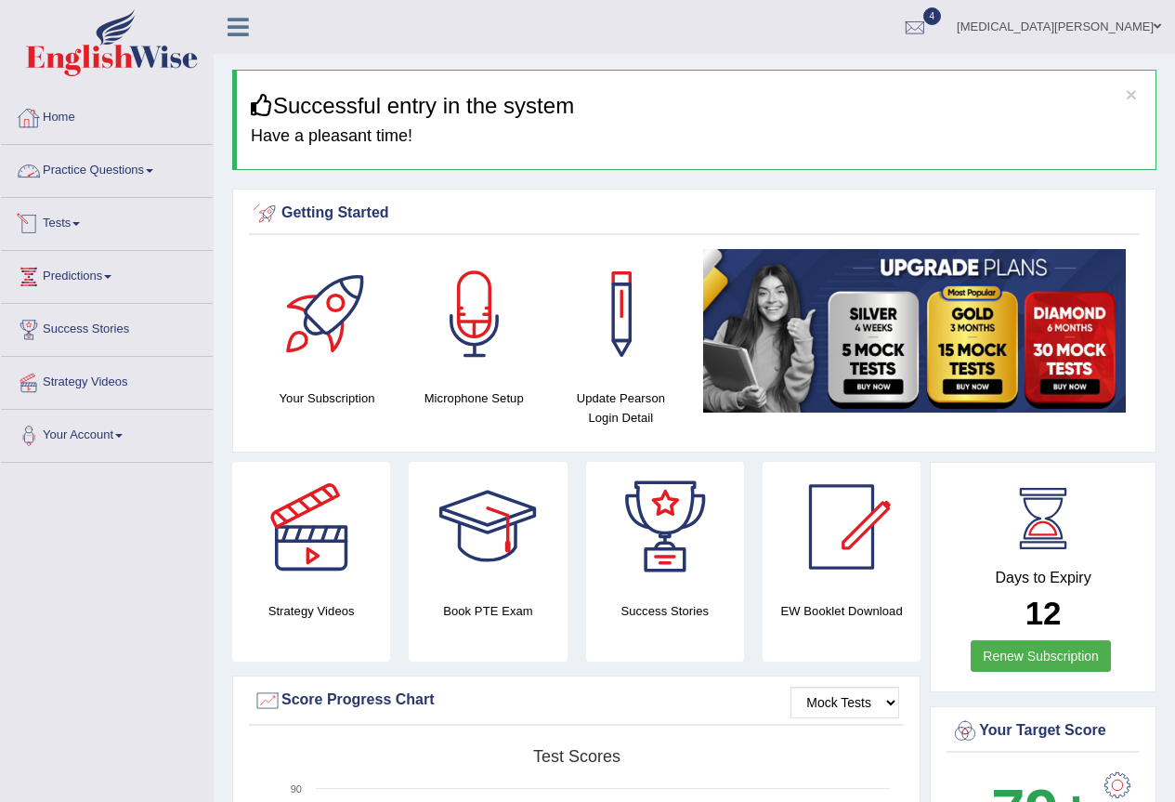
click at [130, 164] on link "Practice Questions" at bounding box center [107, 168] width 212 height 46
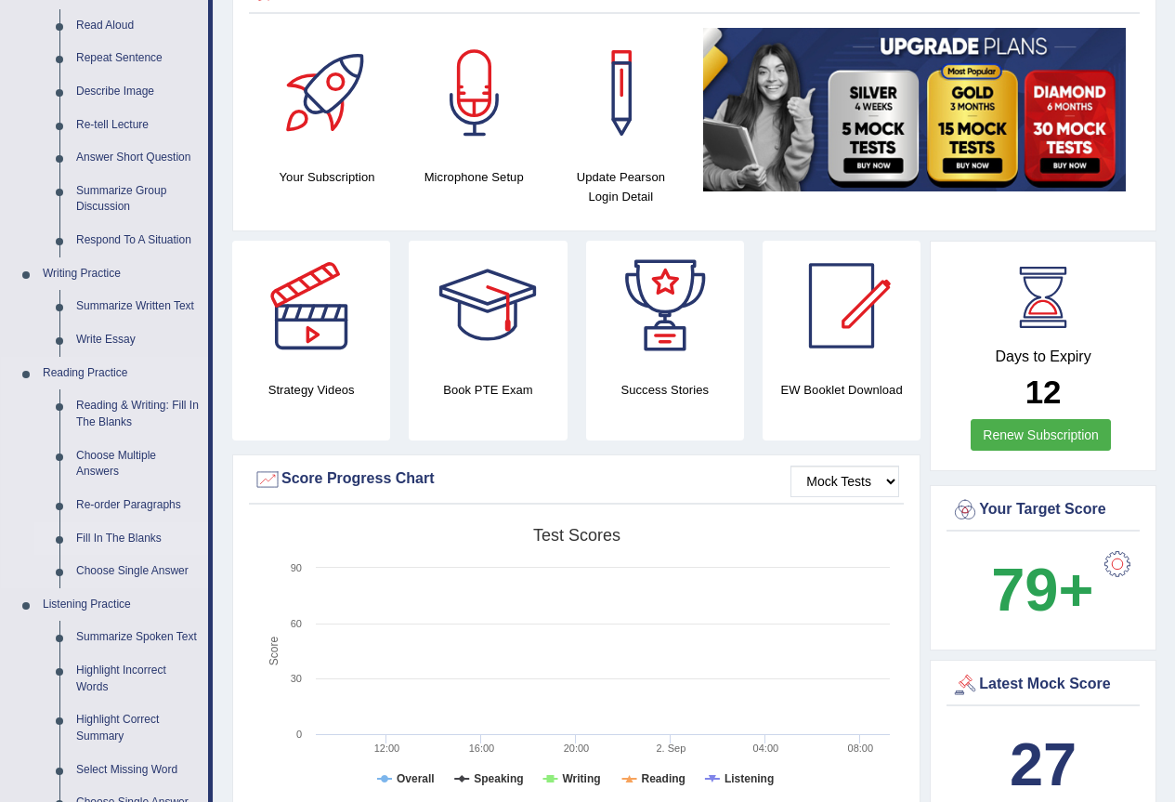
scroll to position [248, 0]
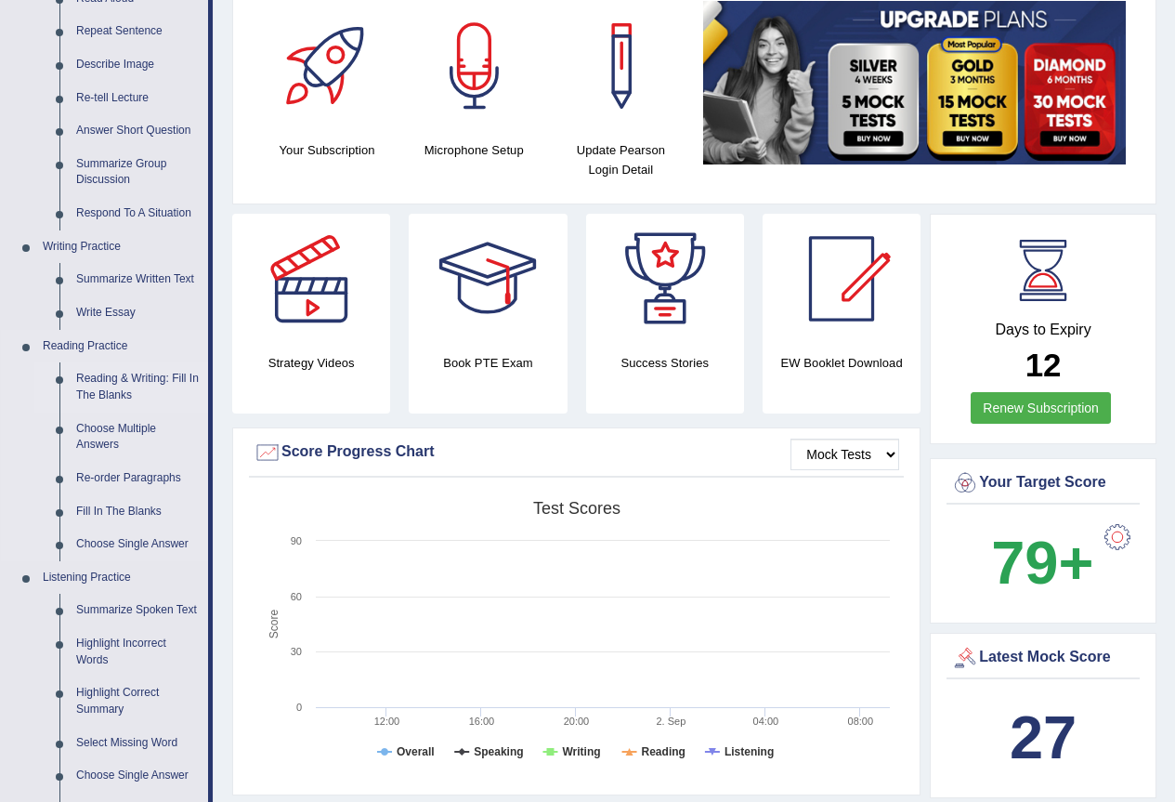
click at [151, 374] on link "Reading & Writing: Fill In The Blanks" at bounding box center [138, 386] width 140 height 49
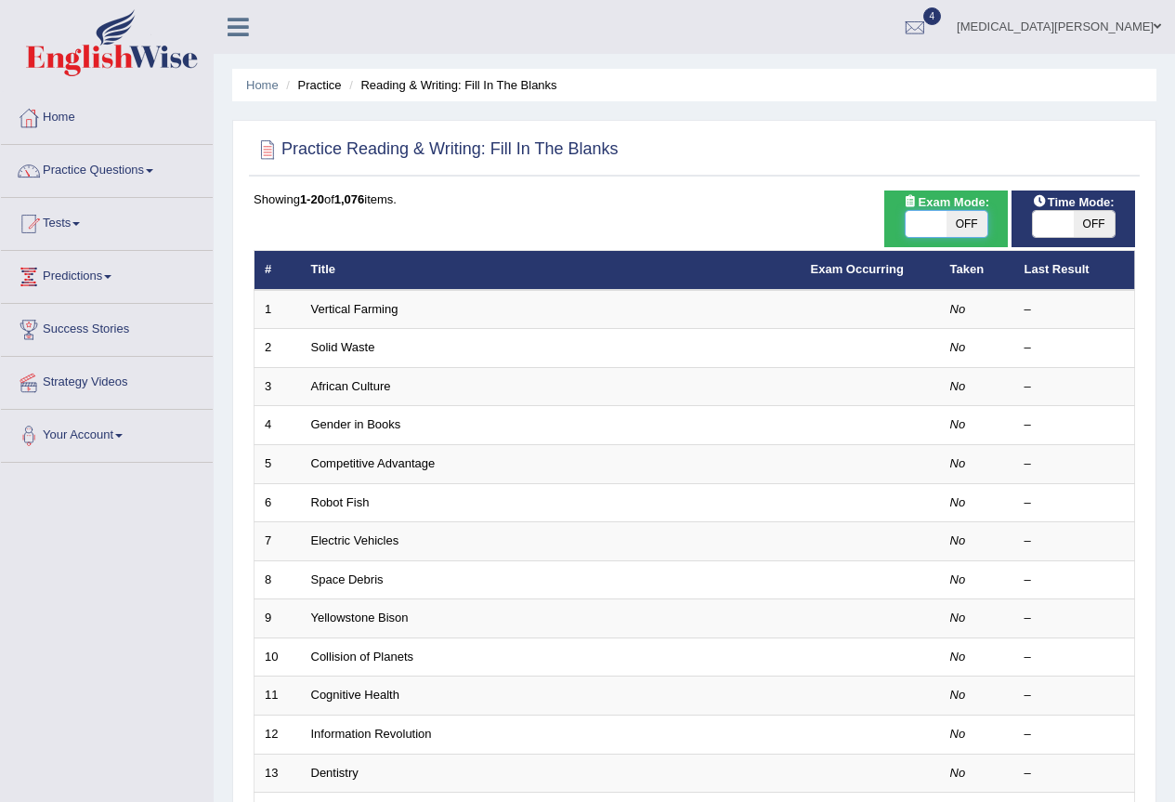
click at [933, 217] on span at bounding box center [926, 224] width 41 height 26
checkbox input "true"
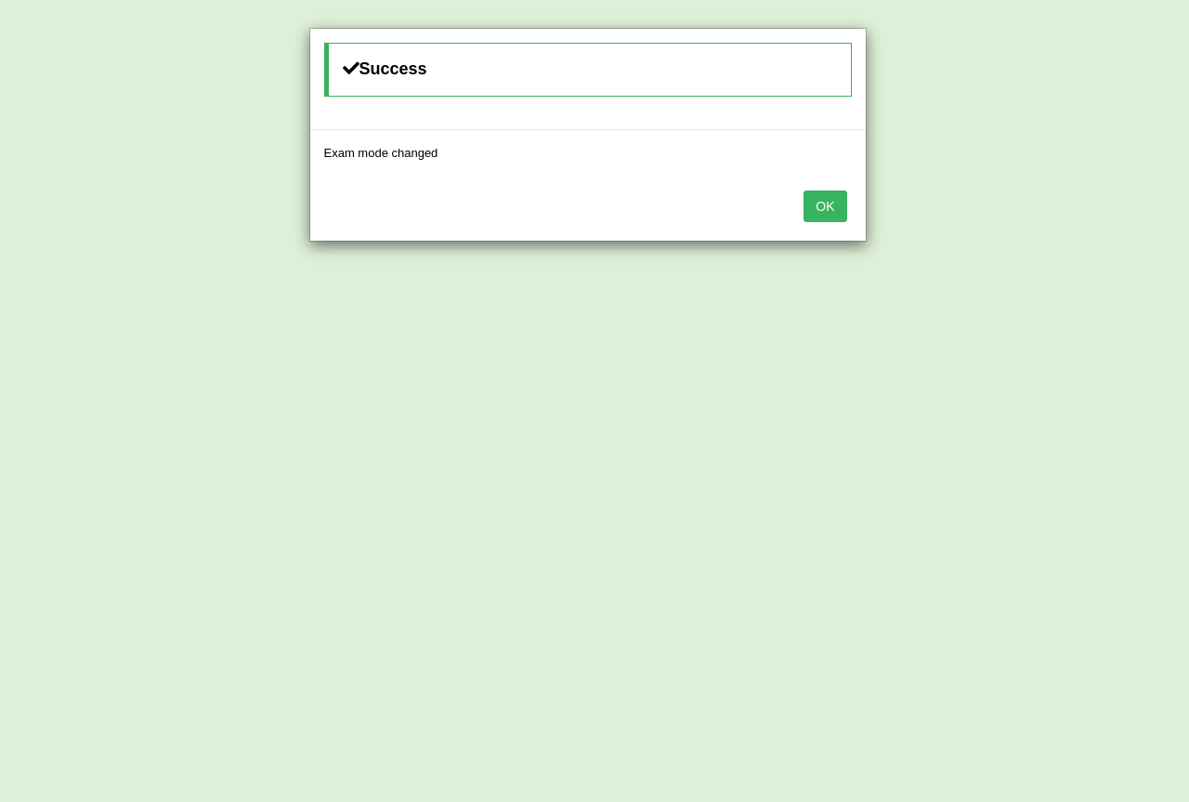
click at [820, 207] on button "OK" at bounding box center [825, 206] width 43 height 32
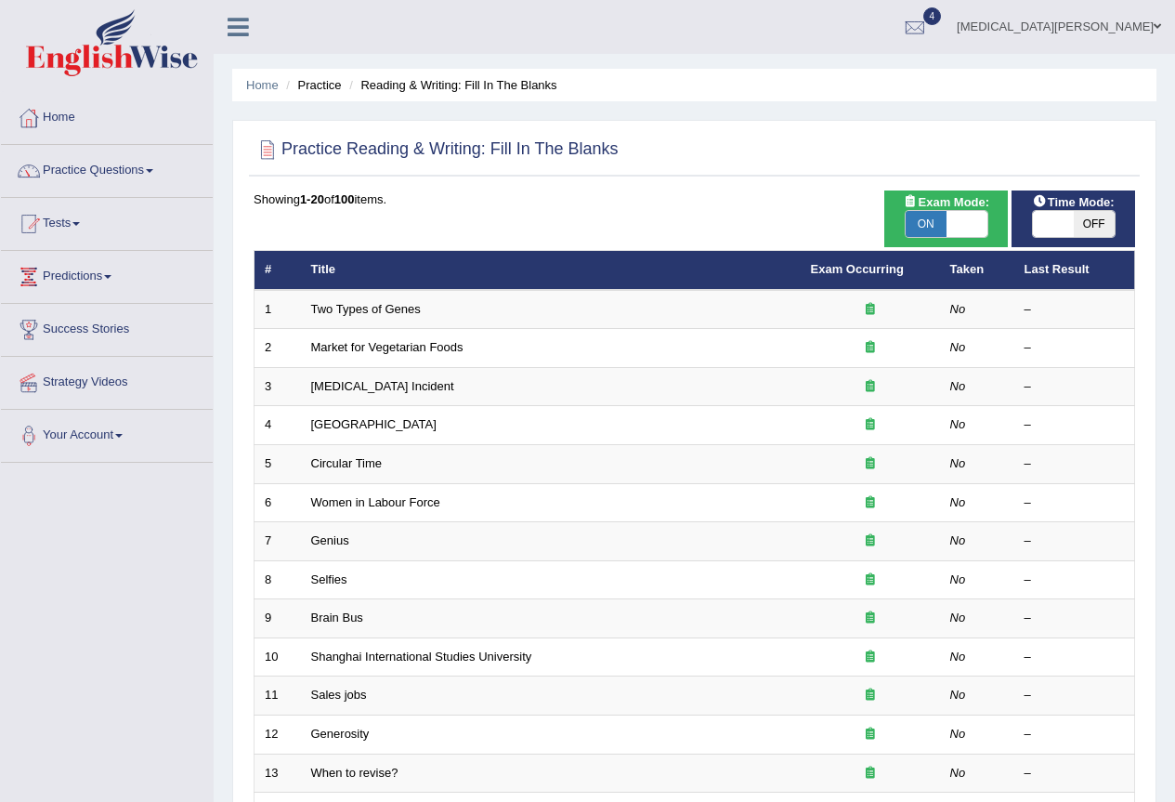
click at [1077, 224] on span "OFF" at bounding box center [1094, 224] width 41 height 26
checkbox input "true"
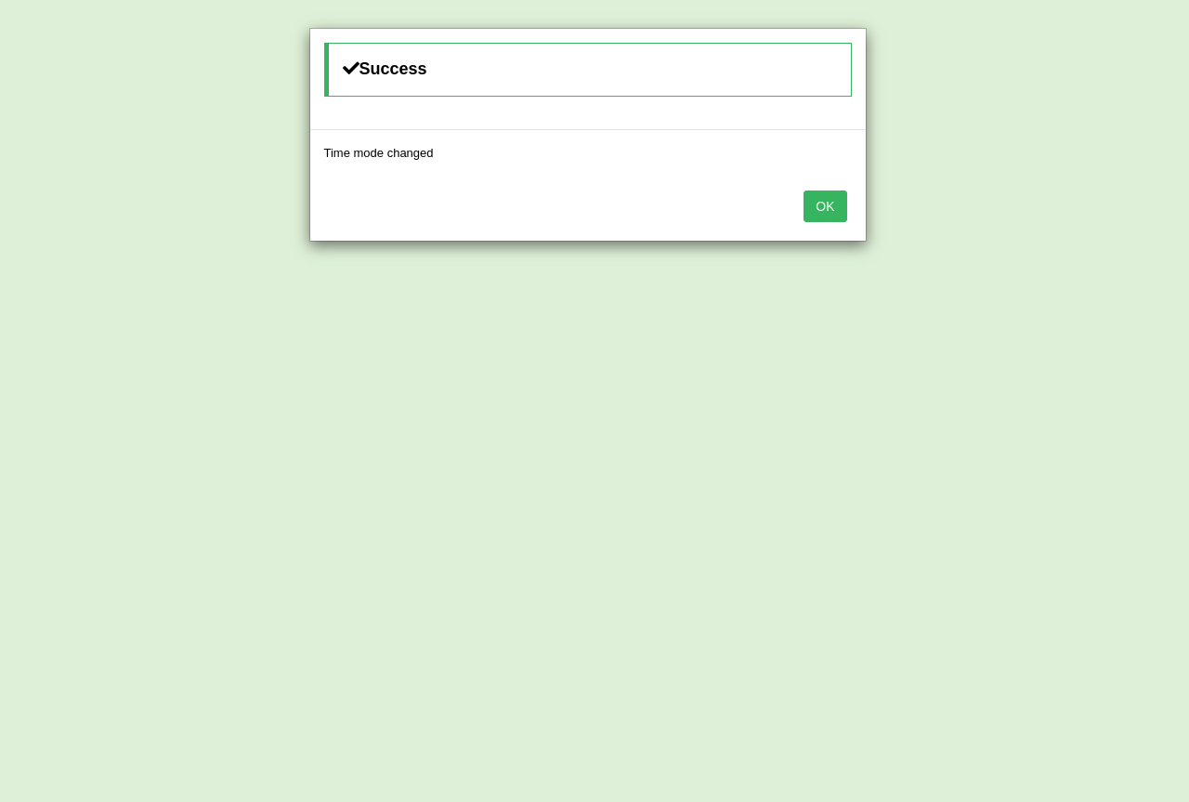
click at [845, 200] on button "OK" at bounding box center [825, 206] width 43 height 32
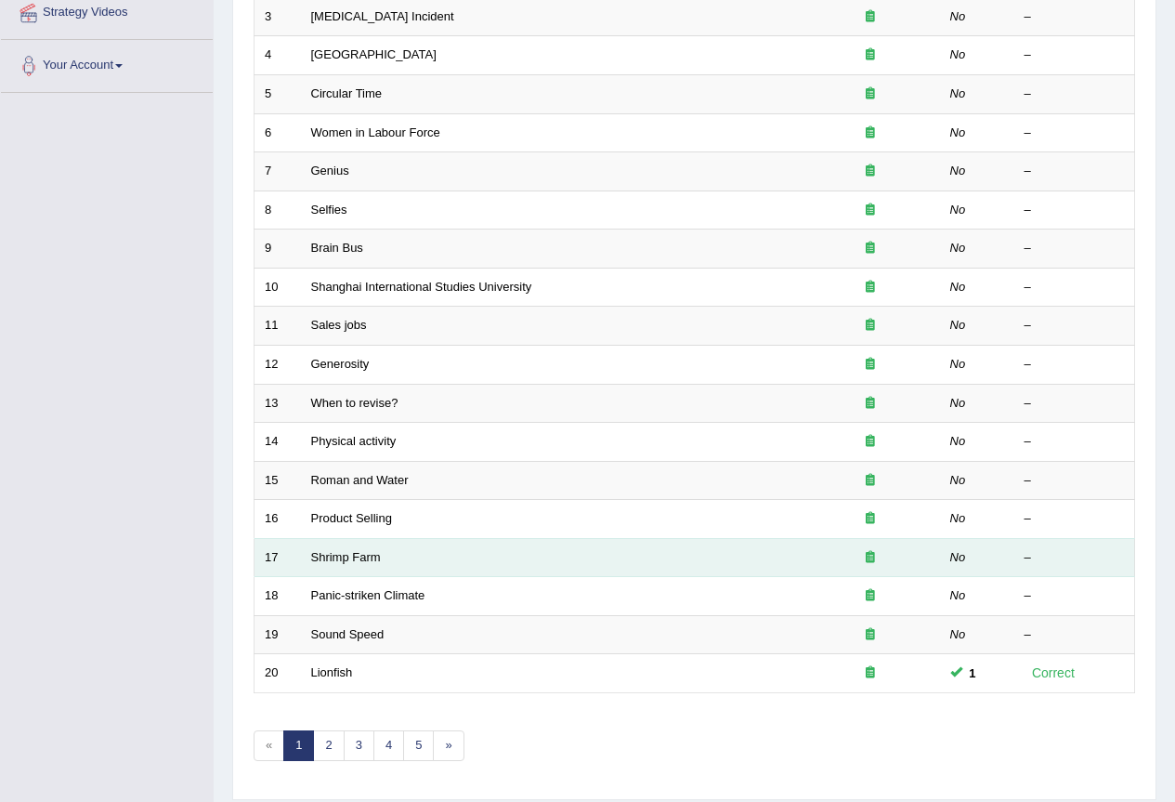
scroll to position [428, 0]
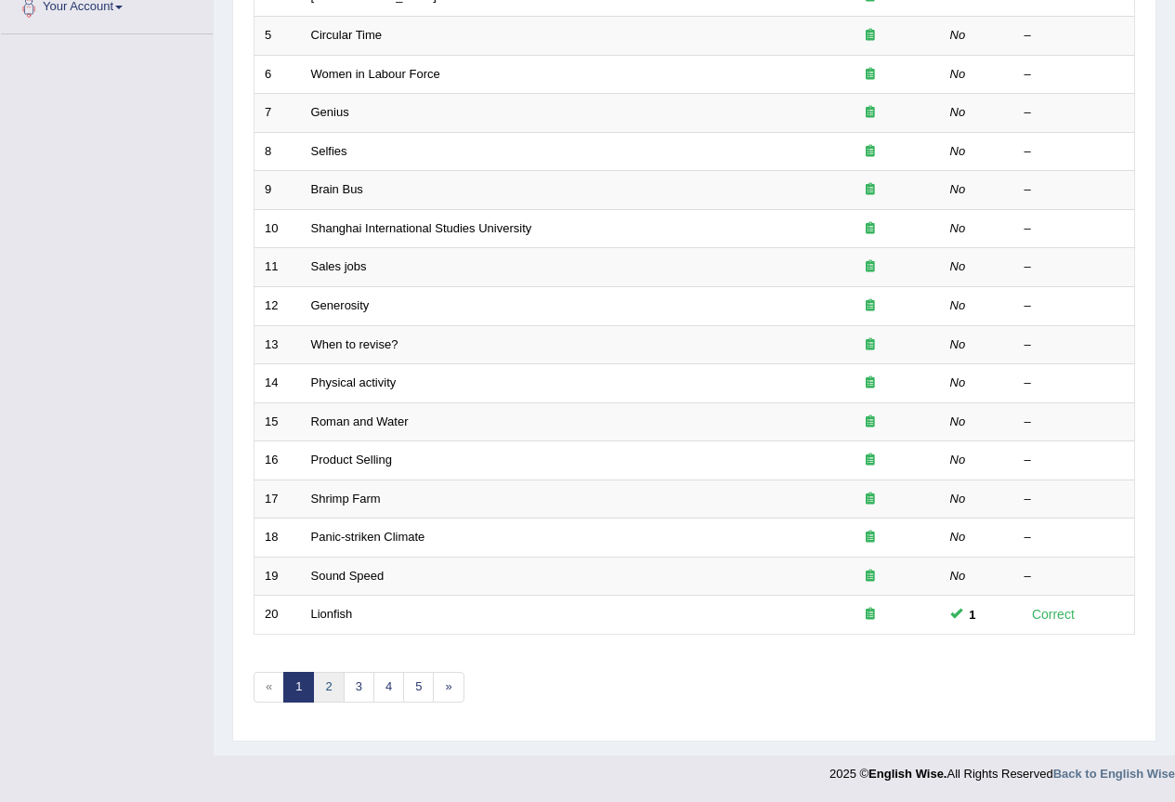
click at [333, 688] on link "2" at bounding box center [328, 687] width 31 height 31
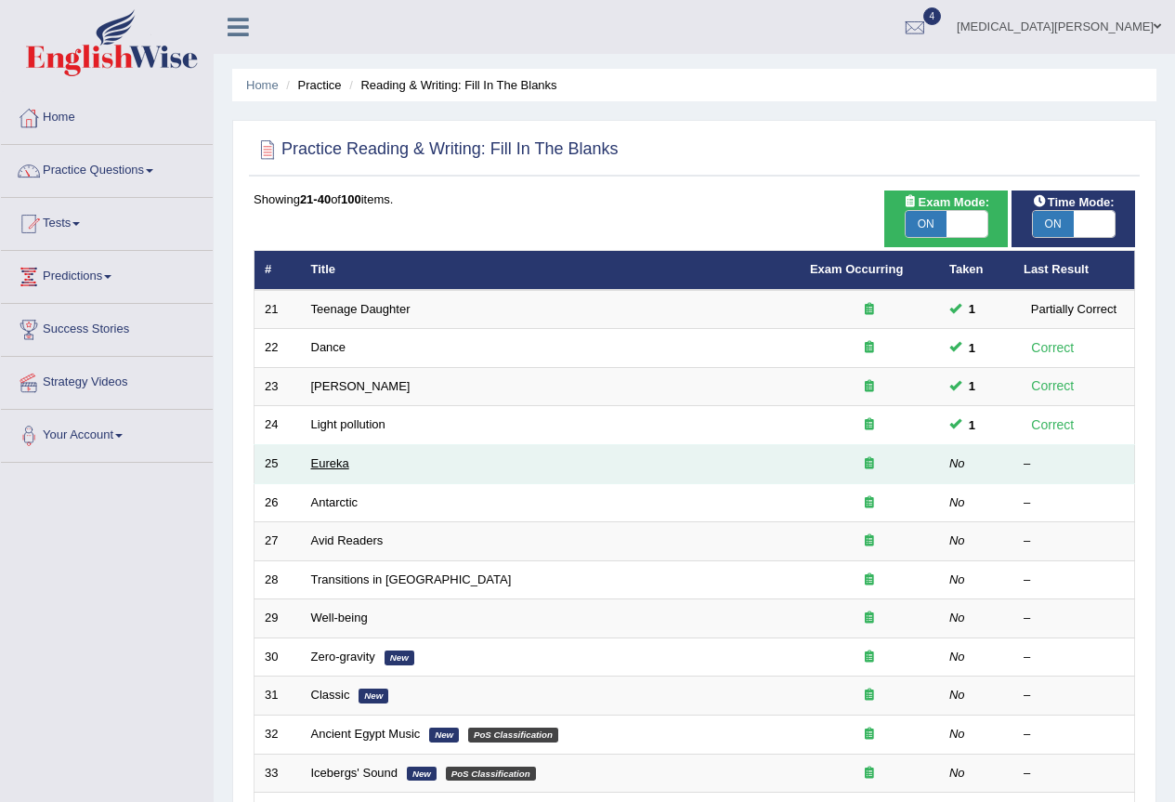
click at [338, 464] on link "Eureka" at bounding box center [330, 463] width 38 height 14
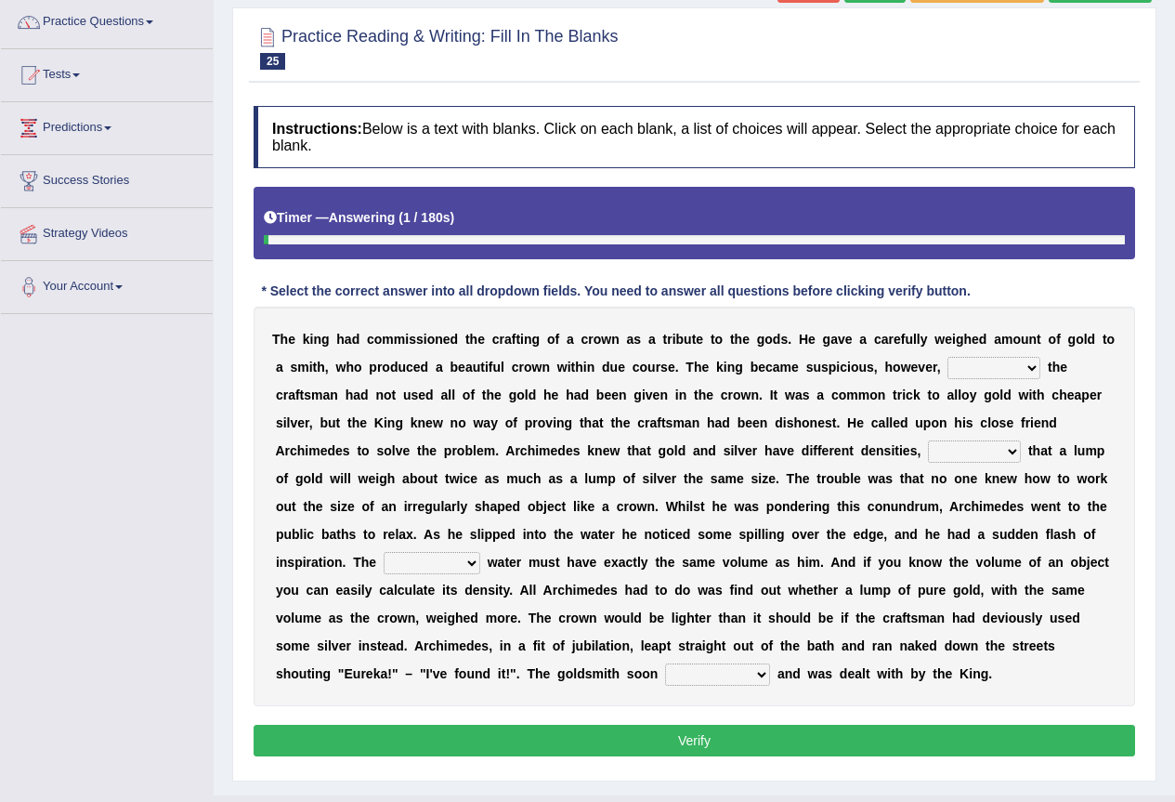
scroll to position [189, 0]
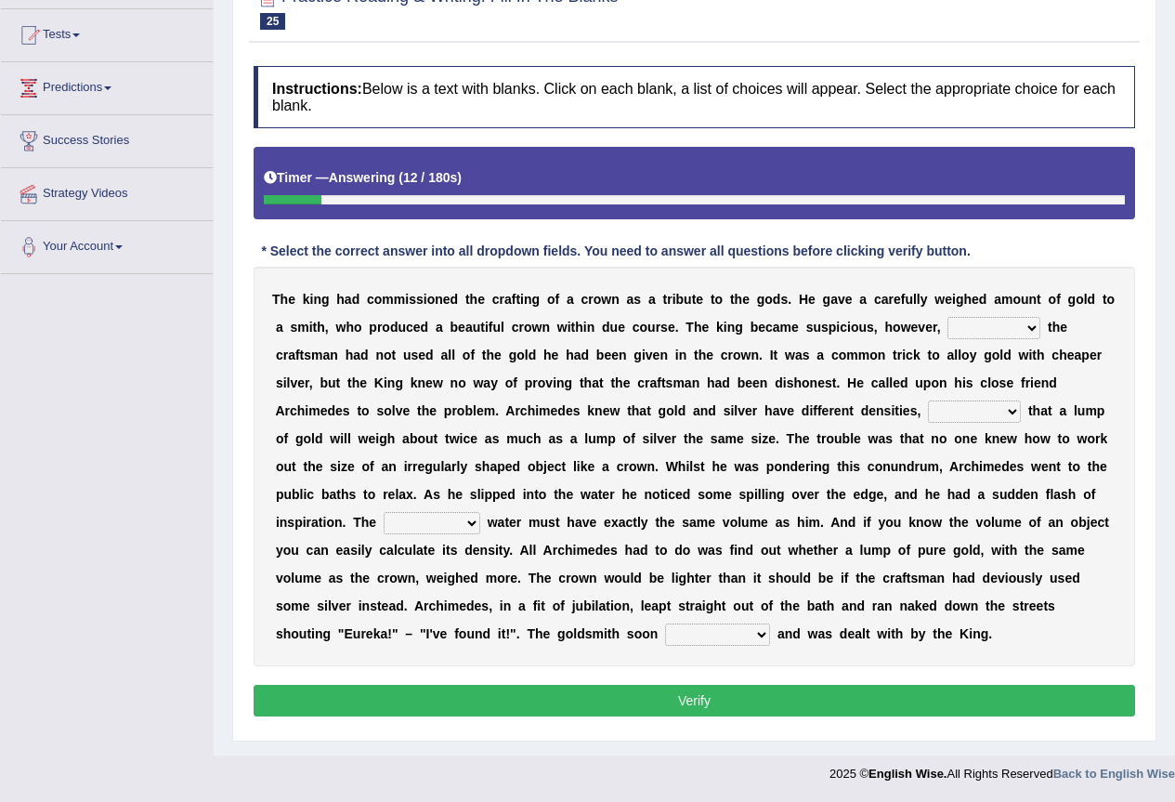
click at [965, 324] on select "if whether thus that" at bounding box center [994, 328] width 93 height 22
select select "that"
click at [948, 317] on select "if whether thus that" at bounding box center [994, 328] width 93 height 22
click at [957, 411] on select "meaning meant means to mean" at bounding box center [974, 411] width 93 height 22
select select "means"
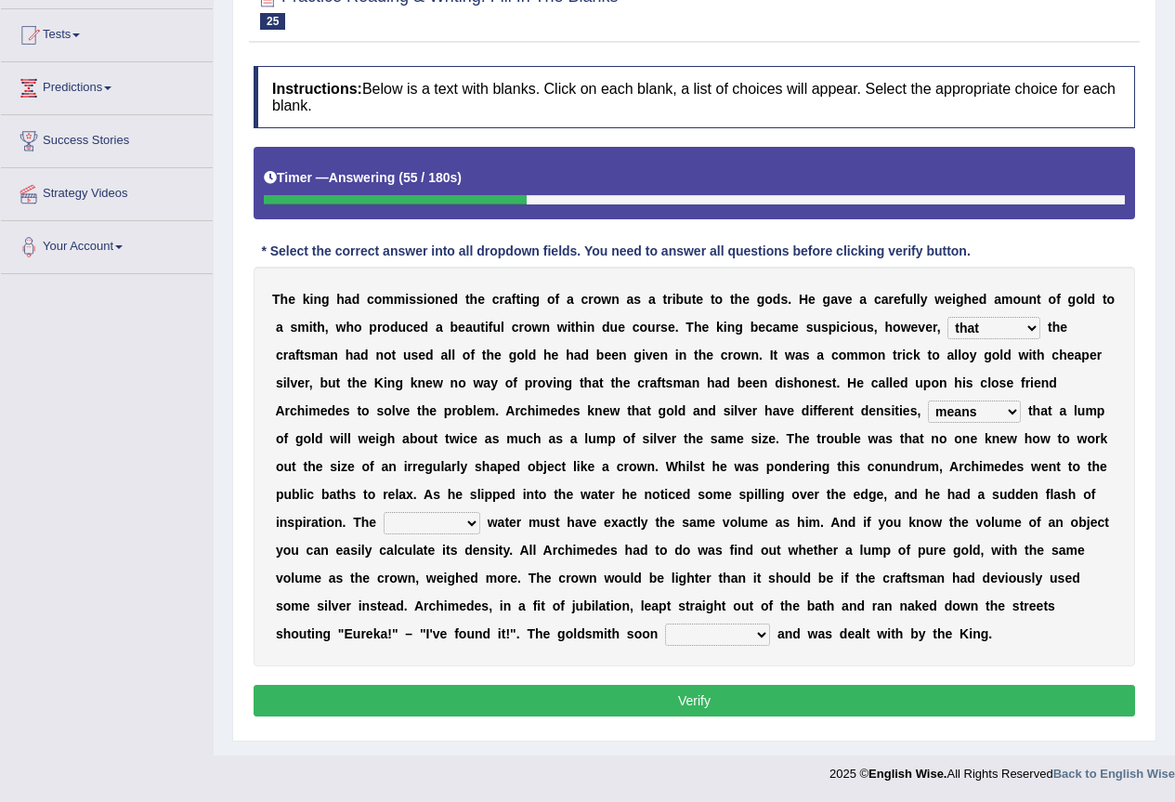
click at [928, 400] on select "meaning meant means to mean" at bounding box center [974, 411] width 93 height 22
click at [429, 522] on select "submerged disposed diagnosed displaced" at bounding box center [432, 523] width 97 height 22
select select "disposed"
click at [384, 512] on select "submerged disposed diagnosed displaced" at bounding box center [432, 523] width 97 height 22
click at [442, 525] on select "submerged disposed diagnosed displaced" at bounding box center [432, 523] width 97 height 22
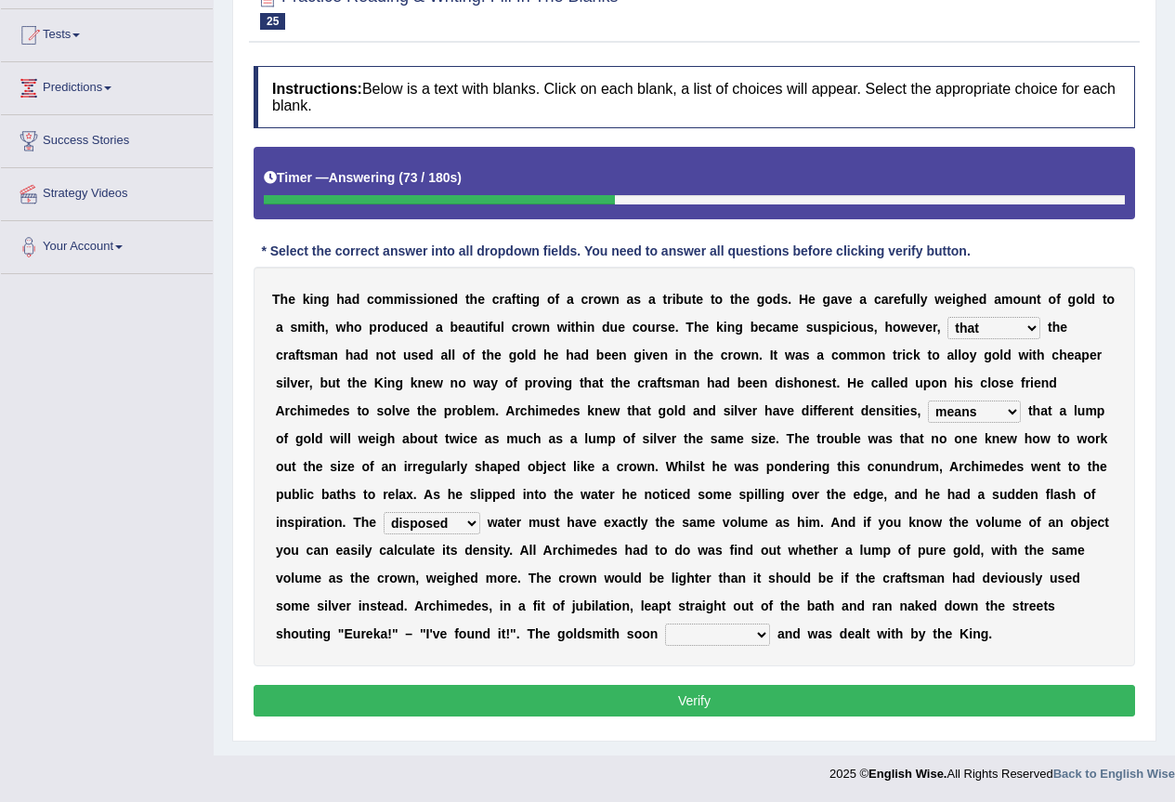
click at [384, 512] on select "submerged disposed diagnosed displaced" at bounding box center [432, 523] width 97 height 22
click at [728, 635] on select "conjured contradicted confessed condemned" at bounding box center [717, 634] width 105 height 22
select select "confessed"
click at [665, 623] on select "conjured contradicted confessed condemned" at bounding box center [717, 634] width 105 height 22
click at [659, 697] on button "Verify" at bounding box center [695, 701] width 882 height 32
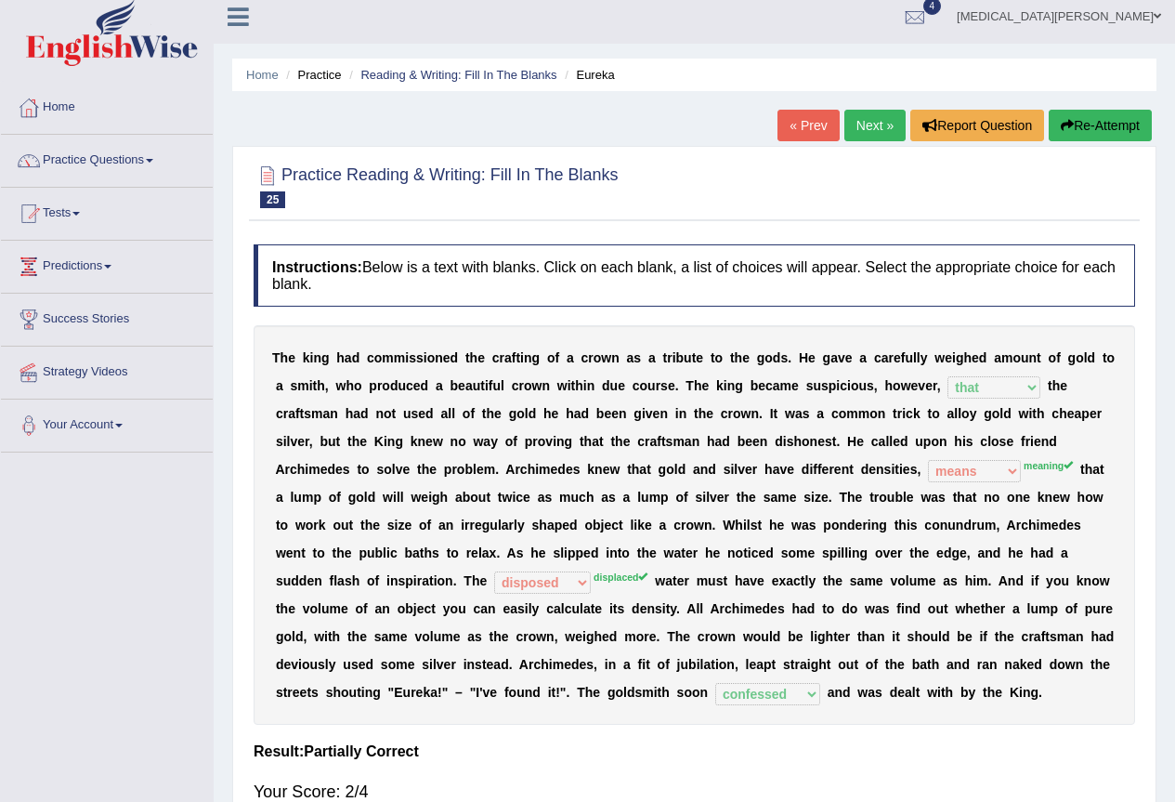
scroll to position [0, 0]
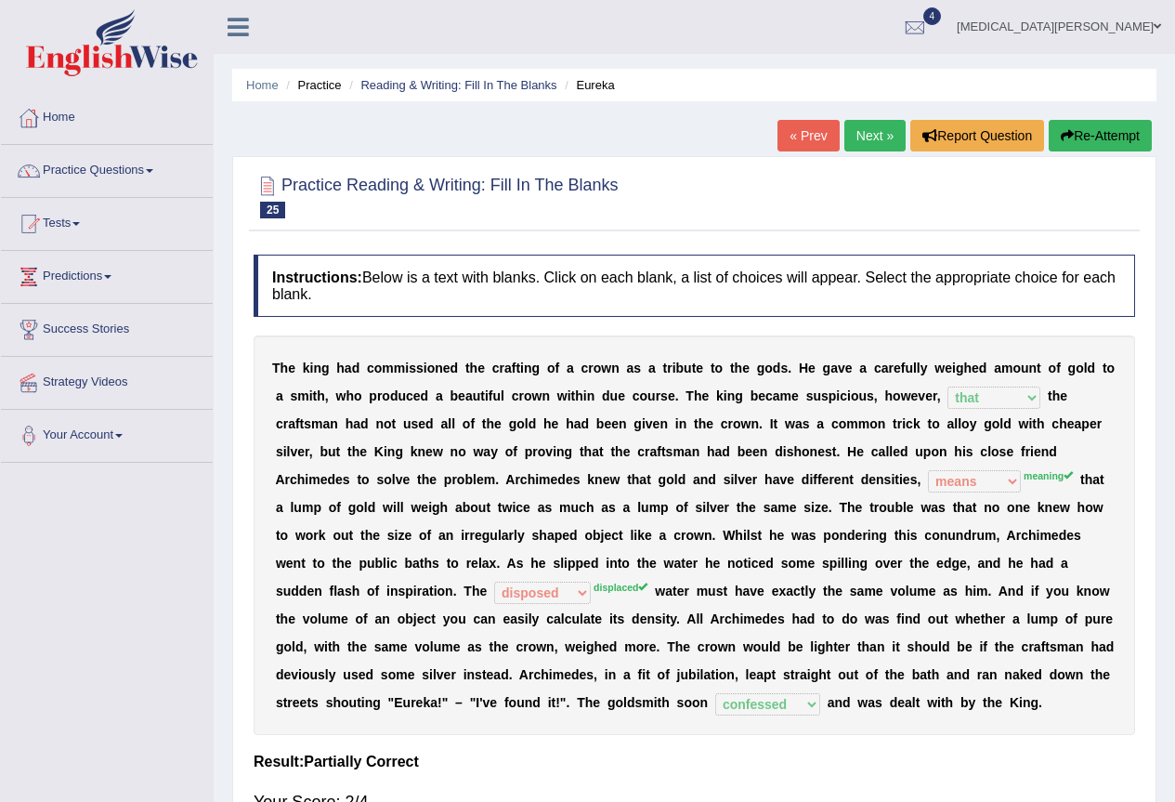
click at [862, 124] on link "Next »" at bounding box center [875, 136] width 61 height 32
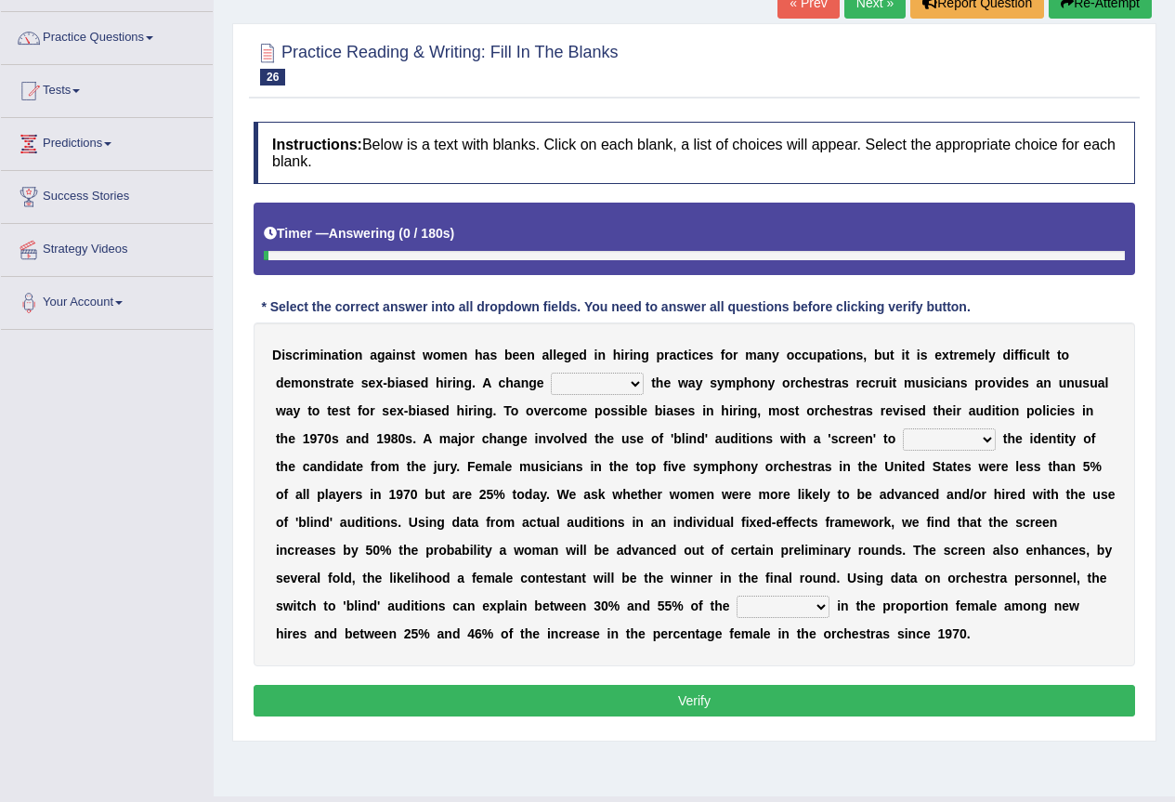
scroll to position [174, 0]
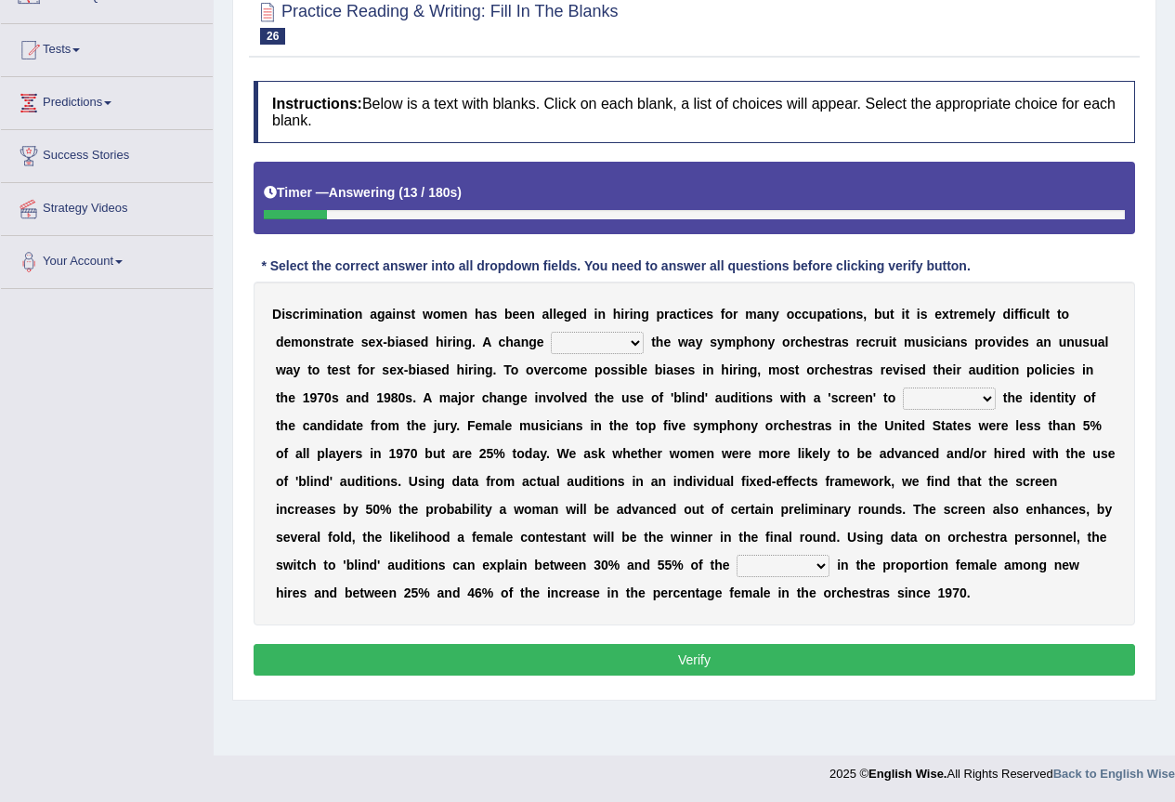
click at [588, 344] on select "around beyond in by" at bounding box center [597, 343] width 93 height 22
select select "around"
click at [551, 332] on select "around beyond in by" at bounding box center [597, 343] width 93 height 22
click at [943, 394] on select "conceal contain cancel check" at bounding box center [949, 398] width 93 height 22
select select "conceal"
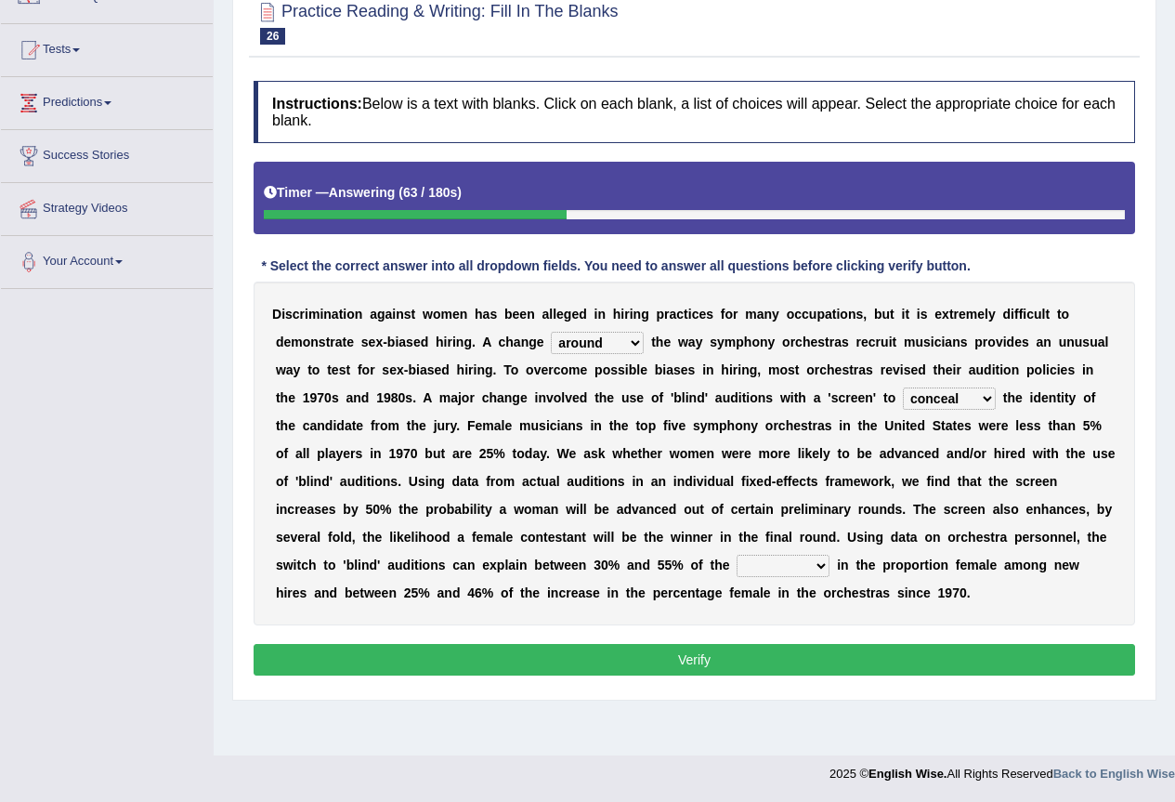
click at [903, 387] on select "conceal contain cancel check" at bounding box center [949, 398] width 93 height 22
click at [797, 562] on select "decrease number increase amount" at bounding box center [783, 566] width 93 height 22
click at [601, 595] on b at bounding box center [603, 592] width 7 height 15
click at [799, 563] on select "decrease number increase amount" at bounding box center [783, 566] width 93 height 22
click at [737, 555] on select "decrease number increase amount" at bounding box center [783, 566] width 93 height 22
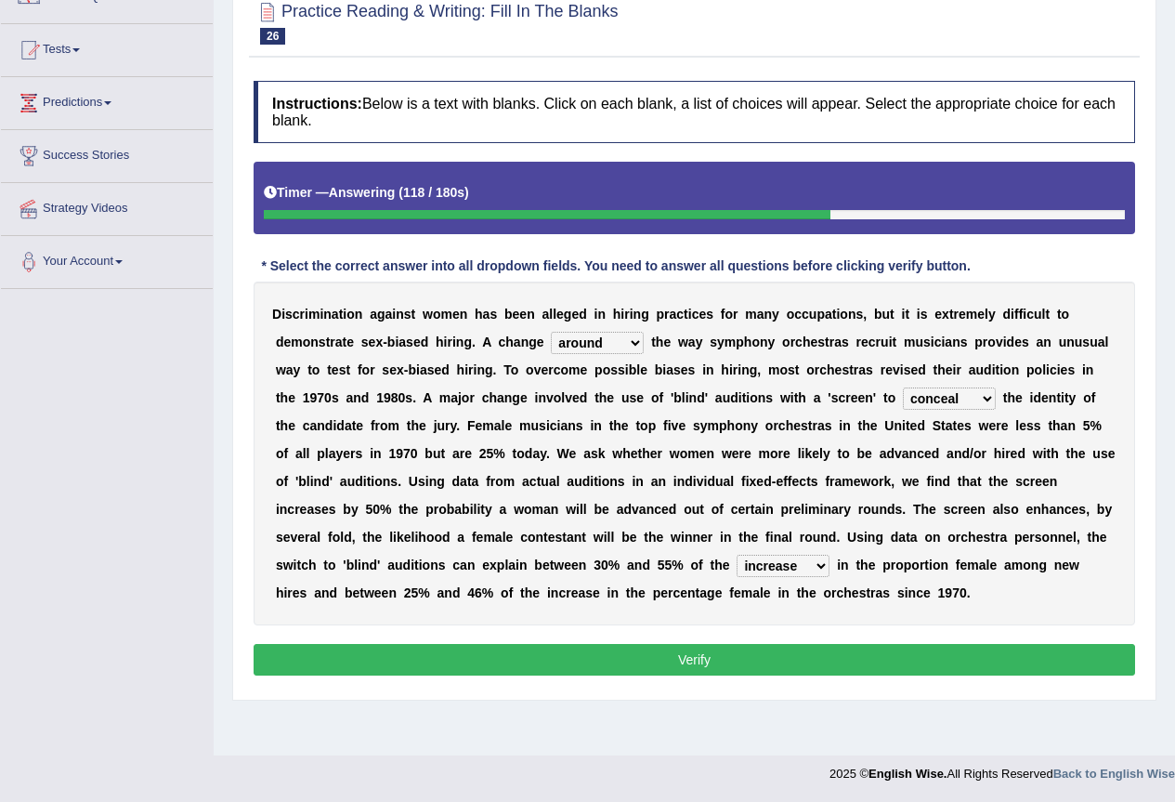
click at [803, 564] on select "decrease number increase amount" at bounding box center [783, 566] width 93 height 22
select select "amount"
click at [737, 555] on select "decrease number increase amount" at bounding box center [783, 566] width 93 height 22
click at [766, 662] on button "Verify" at bounding box center [695, 660] width 882 height 32
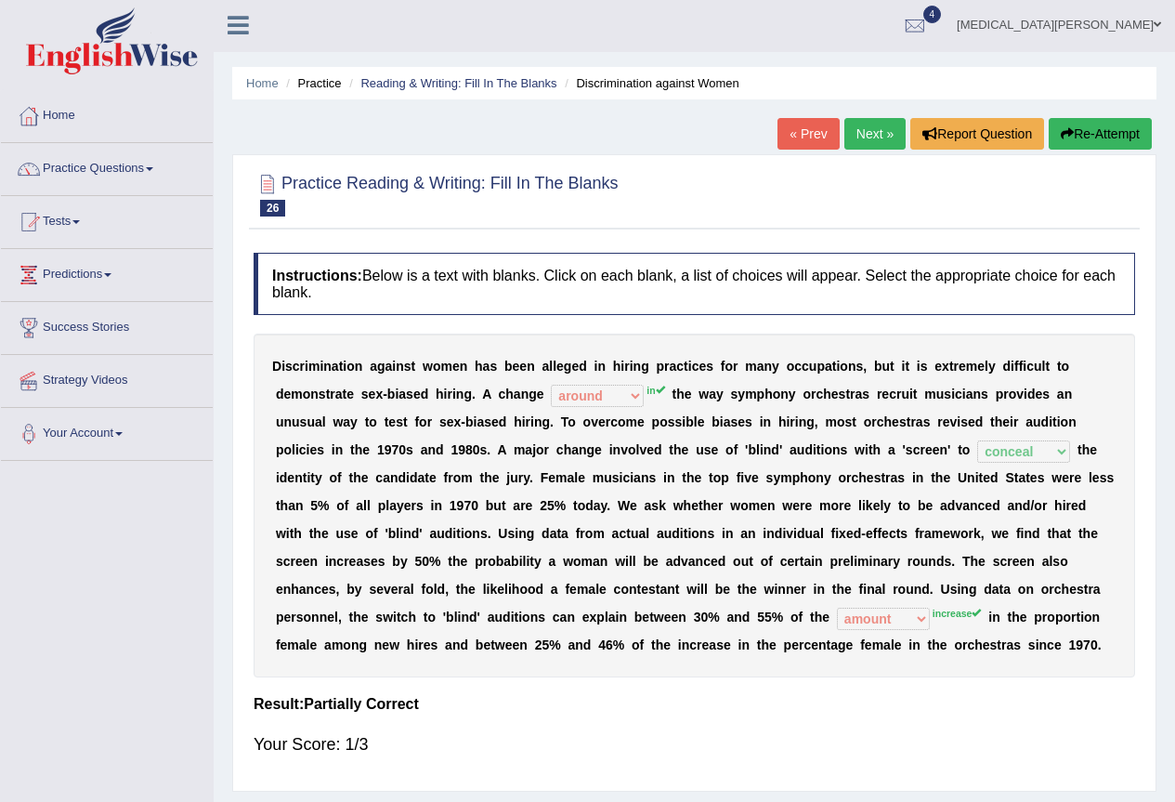
scroll to position [0, 0]
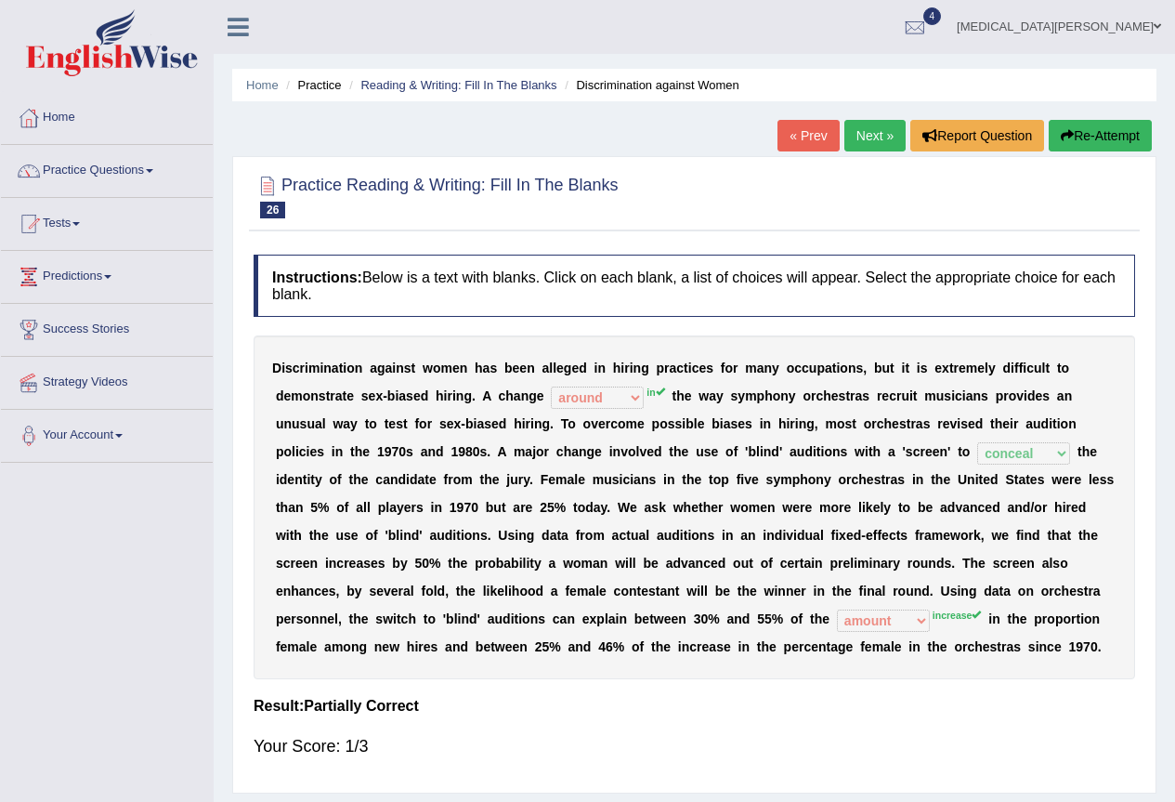
click at [808, 135] on link "« Prev" at bounding box center [808, 136] width 61 height 32
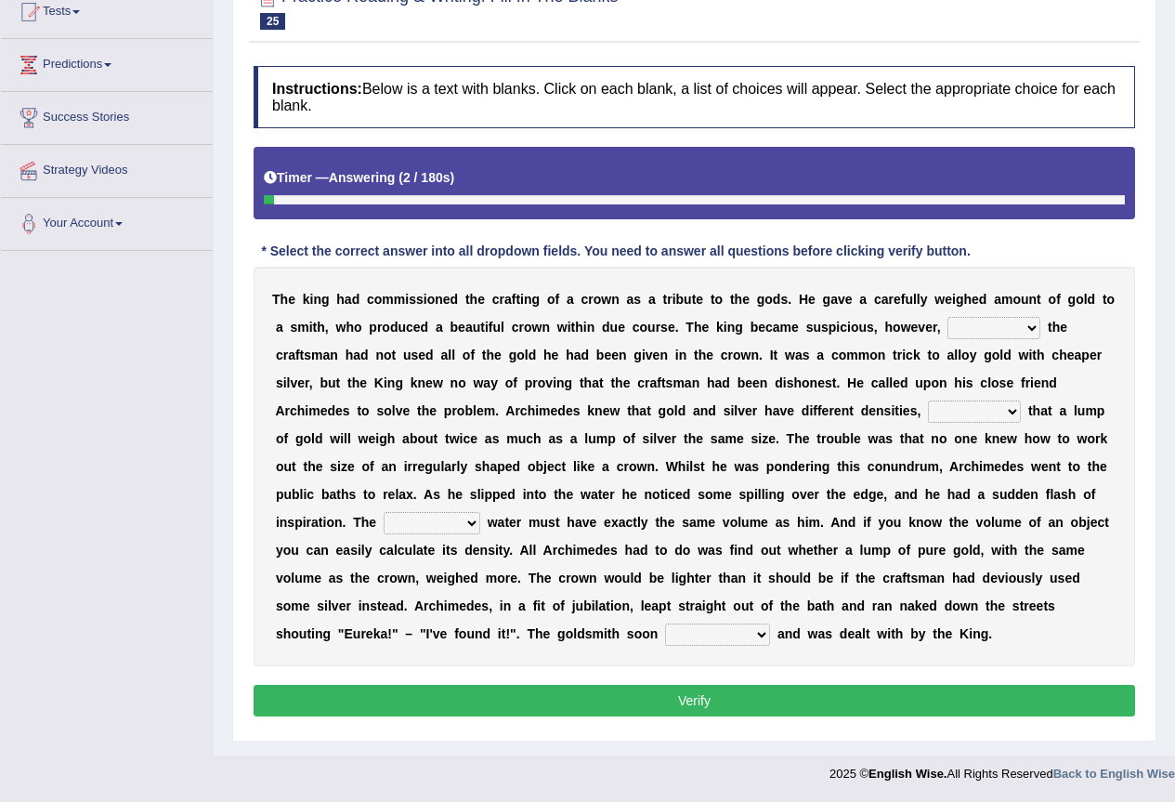
click at [1014, 334] on select "if whether thus that" at bounding box center [994, 328] width 93 height 22
select select "that"
click at [948, 317] on select "if whether thus that" at bounding box center [994, 328] width 93 height 22
click at [989, 402] on select "meaning meant means to mean" at bounding box center [974, 411] width 93 height 22
select select "meaning"
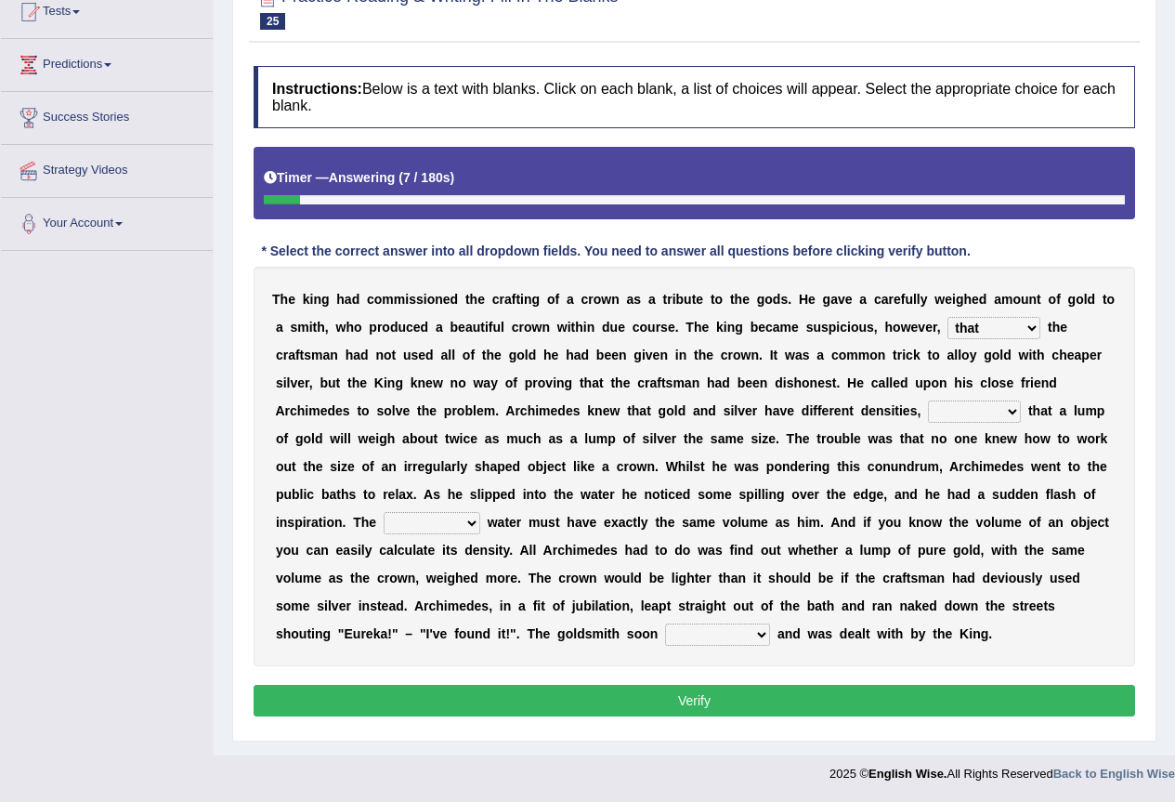
click at [928, 400] on select "meaning meant means to mean" at bounding box center [974, 411] width 93 height 22
click at [436, 522] on select "submerged disposed diagnosed displaced" at bounding box center [432, 523] width 97 height 22
select select "displaced"
click at [384, 512] on select "submerged disposed diagnosed displaced" at bounding box center [432, 523] width 97 height 22
click at [712, 635] on select "conjured contradicted confessed condemned" at bounding box center [717, 634] width 105 height 22
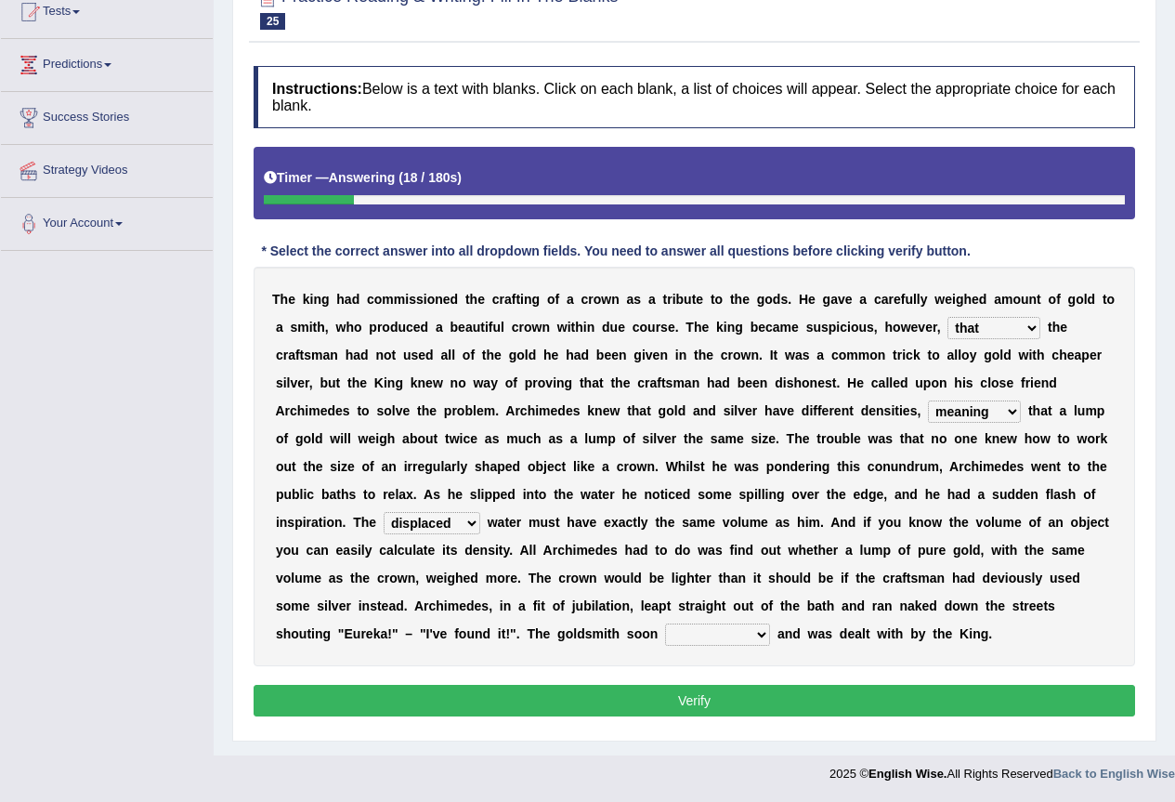
select select "confessed"
click at [665, 623] on select "conjured contradicted confessed condemned" at bounding box center [717, 634] width 105 height 22
click at [728, 702] on button "Verify" at bounding box center [695, 701] width 882 height 32
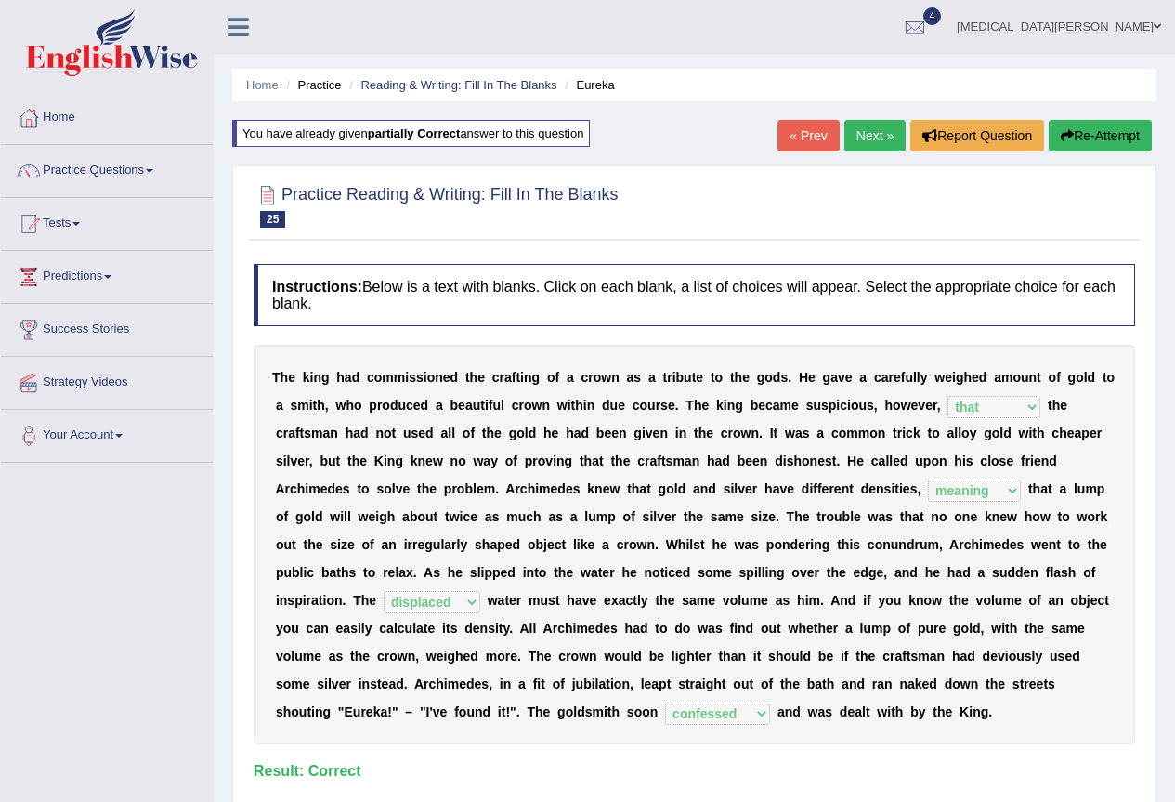
click at [857, 122] on link "Next »" at bounding box center [875, 136] width 61 height 32
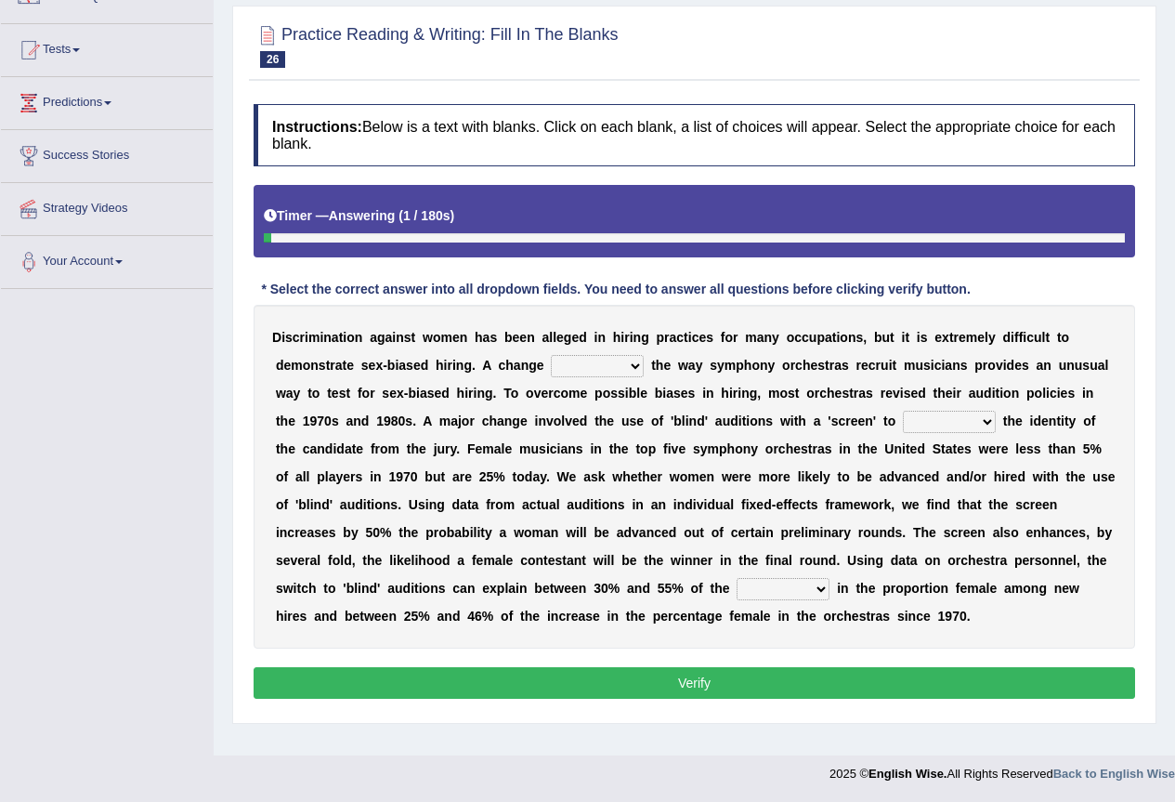
click at [591, 365] on select "around beyond in by" at bounding box center [597, 366] width 93 height 22
select select "in"
click at [551, 355] on select "around beyond in by" at bounding box center [597, 366] width 93 height 22
click at [943, 411] on select "conceal contain cancel check" at bounding box center [949, 422] width 93 height 22
select select "conceal"
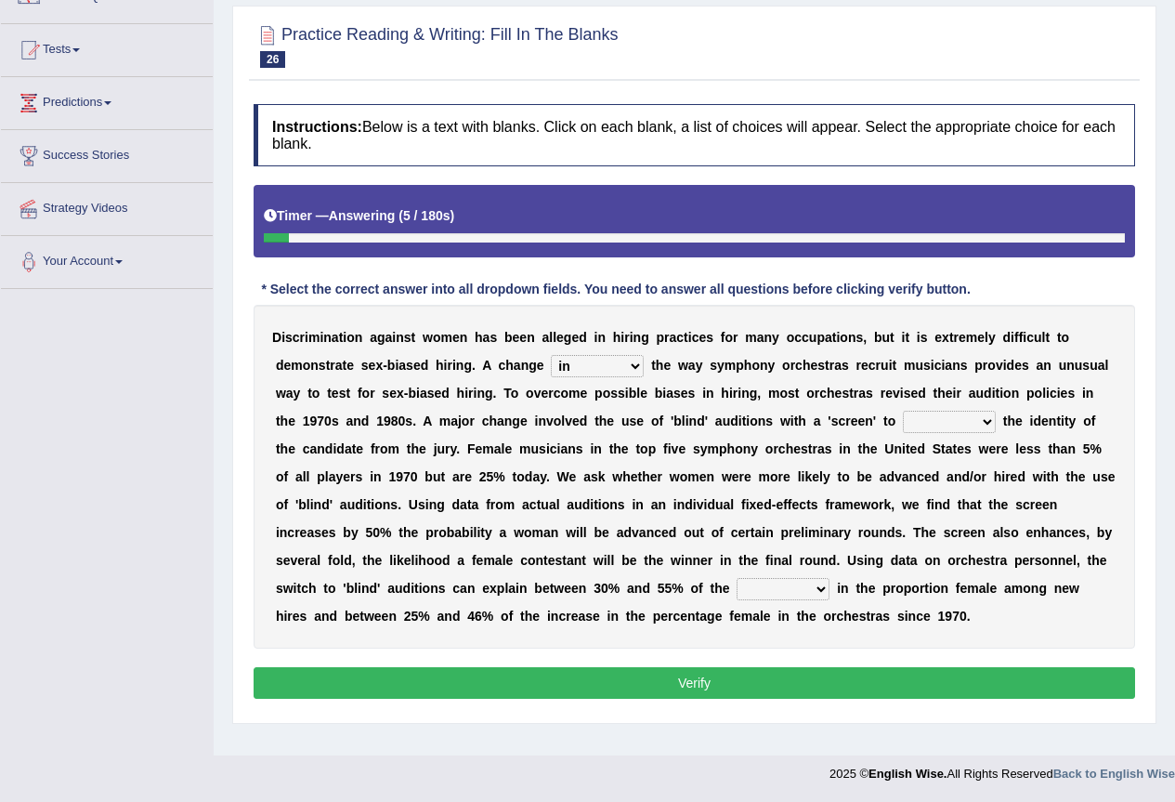
click at [903, 411] on select "conceal contain cancel check" at bounding box center [949, 422] width 93 height 22
click at [785, 583] on select "decrease number increase amount" at bounding box center [783, 589] width 93 height 22
select select "increase"
click at [737, 578] on select "decrease number increase amount" at bounding box center [783, 589] width 93 height 22
click at [720, 677] on button "Verify" at bounding box center [695, 683] width 882 height 32
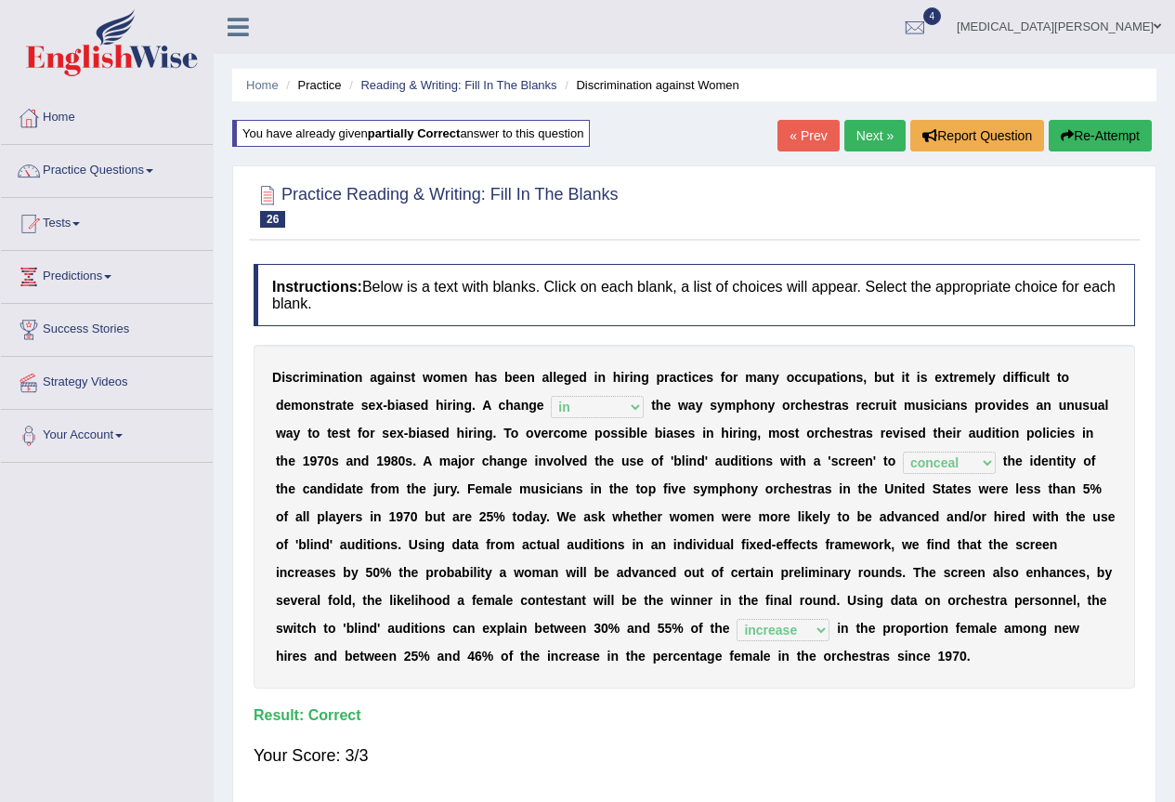
click at [859, 128] on link "Next »" at bounding box center [875, 136] width 61 height 32
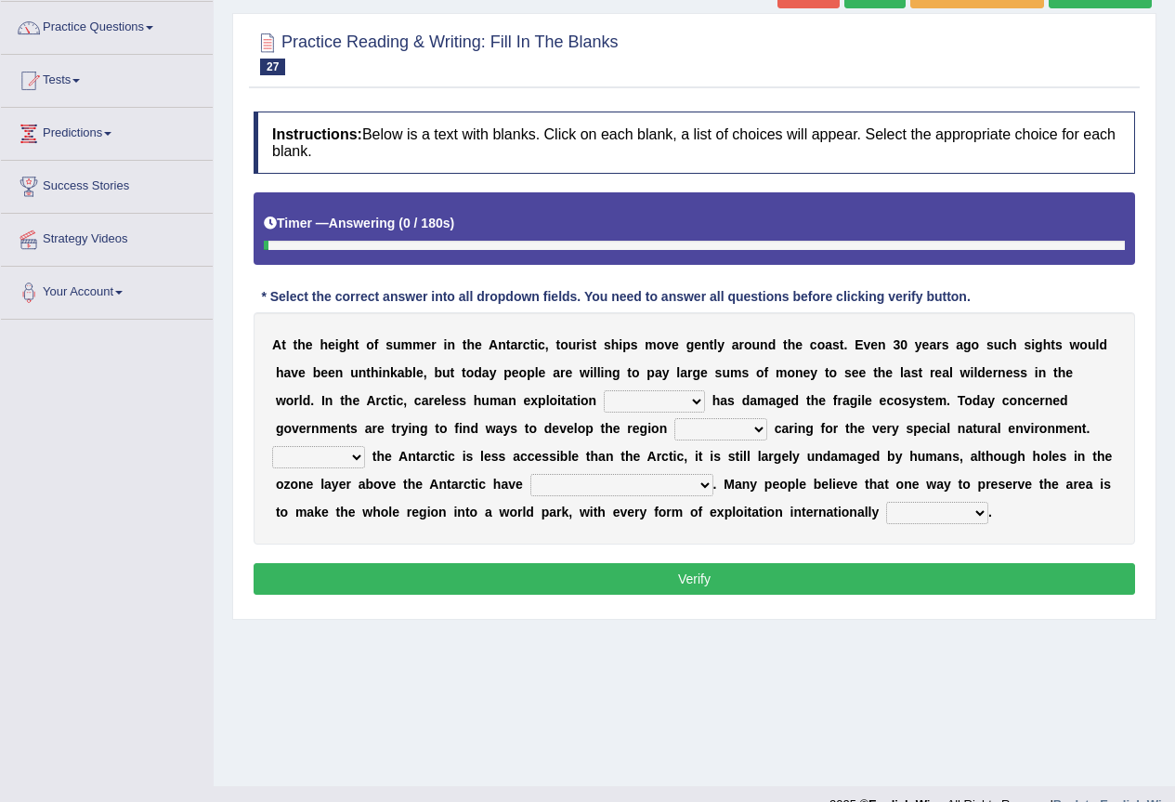
scroll to position [174, 0]
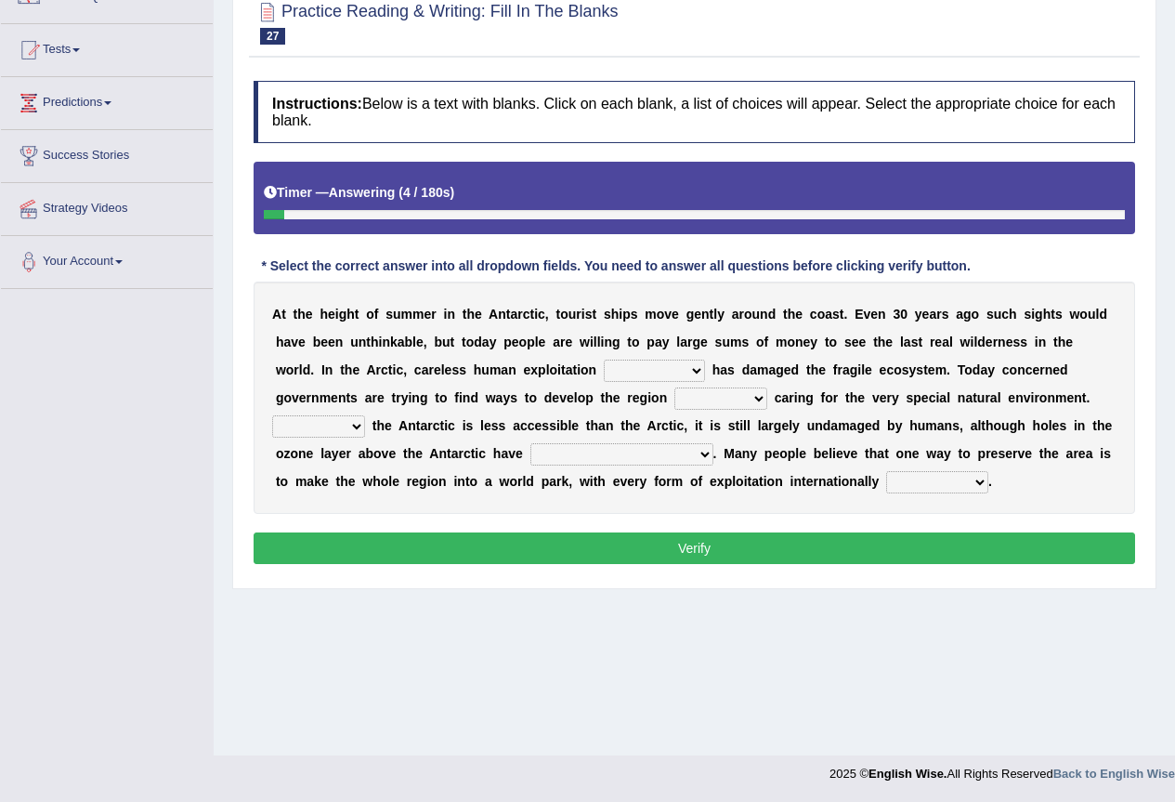
click at [686, 368] on select "in the future ever before on one side in the past" at bounding box center [654, 371] width 101 height 22
select select "in the past"
click at [604, 360] on select "in the future ever before on one side in the past" at bounding box center [654, 371] width 101 height 22
click at [708, 395] on select "while whereas even though" at bounding box center [721, 398] width 93 height 22
click at [374, 407] on div "A t t h e h e i g h t o f s u m m e r i n t h e A n t a r c t i c , t o u r i s…" at bounding box center [695, 398] width 882 height 232
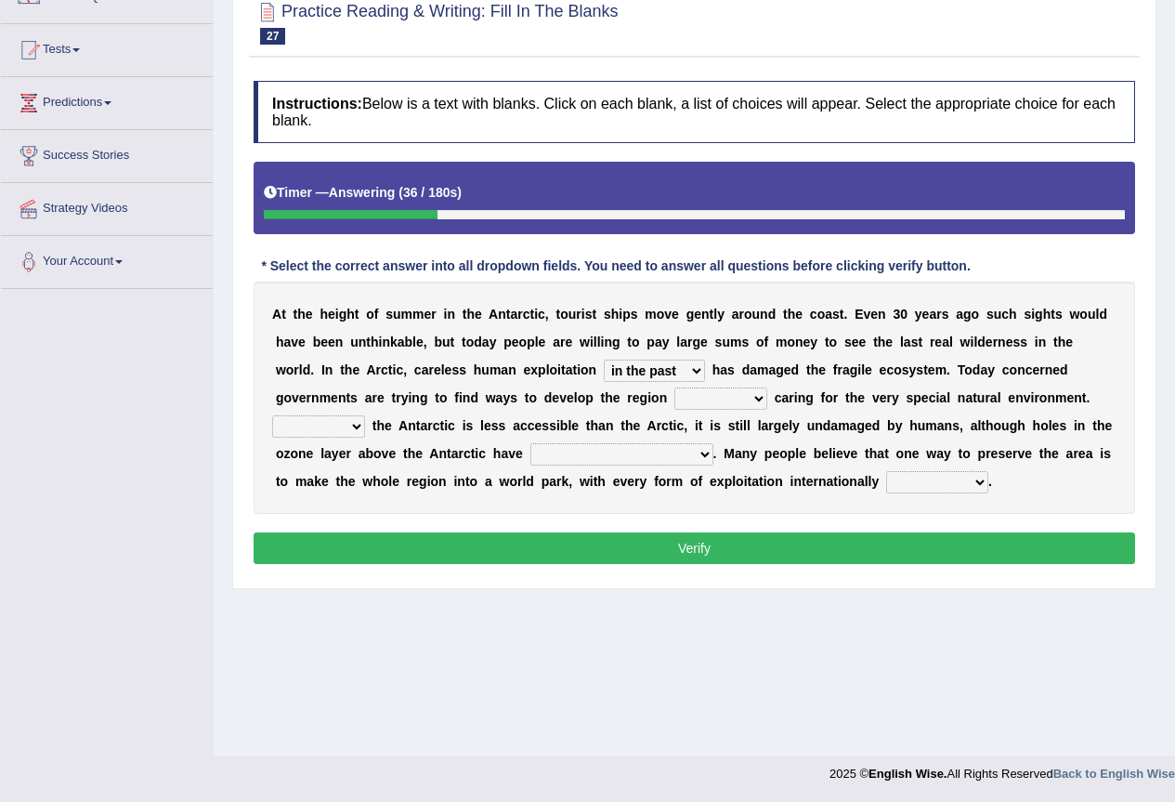
click at [329, 426] on select "Because Whether Unless Besides" at bounding box center [318, 426] width 93 height 22
select select "Because"
click at [272, 415] on select "Because Whether Unless Besides" at bounding box center [318, 426] width 93 height 22
click at [643, 450] on select "yet discovered ever discovered already been discovered already been discovering" at bounding box center [622, 454] width 183 height 22
click at [551, 386] on div "A t t h e h e i g h t o f s u m m e r i n t h e A n t a r c t i c , t o u r i s…" at bounding box center [695, 398] width 882 height 232
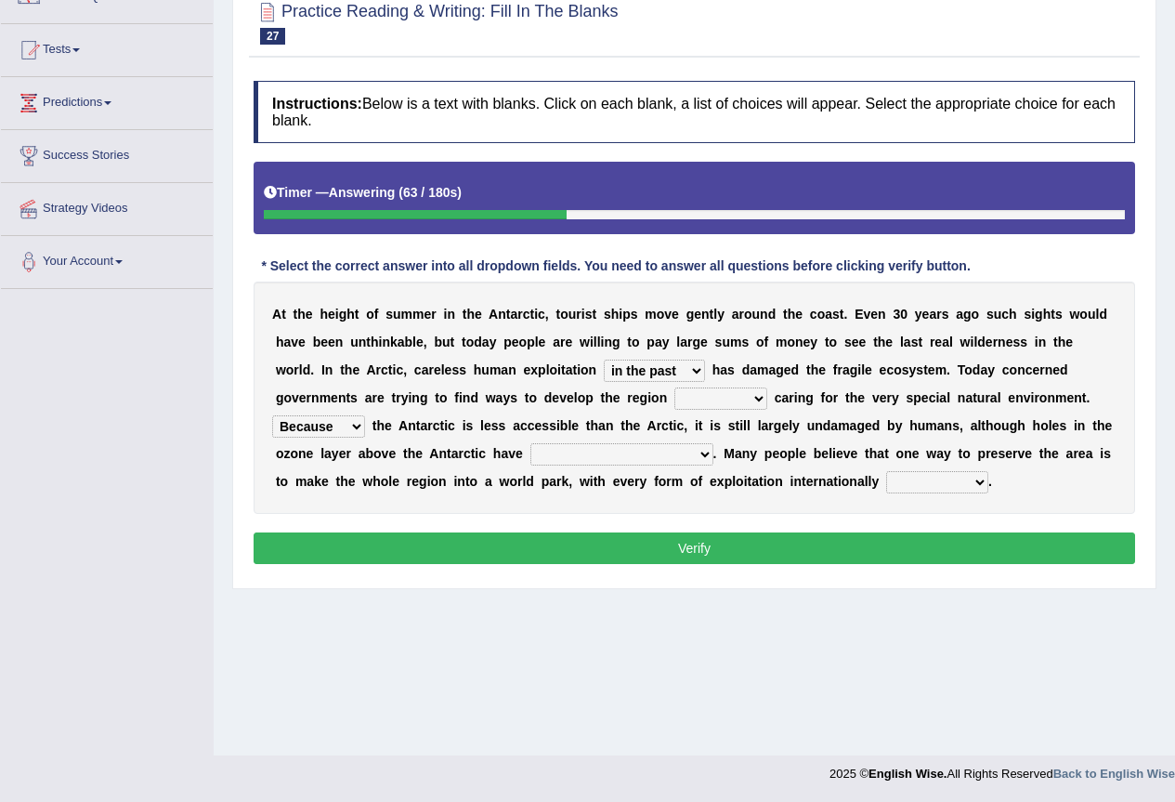
click at [686, 367] on select "in the future ever before on one side in the past" at bounding box center [654, 371] width 101 height 22
click at [604, 360] on select "in the future ever before on one side in the past" at bounding box center [654, 371] width 101 height 22
click at [728, 396] on select "while whereas even though" at bounding box center [721, 398] width 93 height 22
select select "while"
click at [675, 387] on select "while whereas even though" at bounding box center [721, 398] width 93 height 22
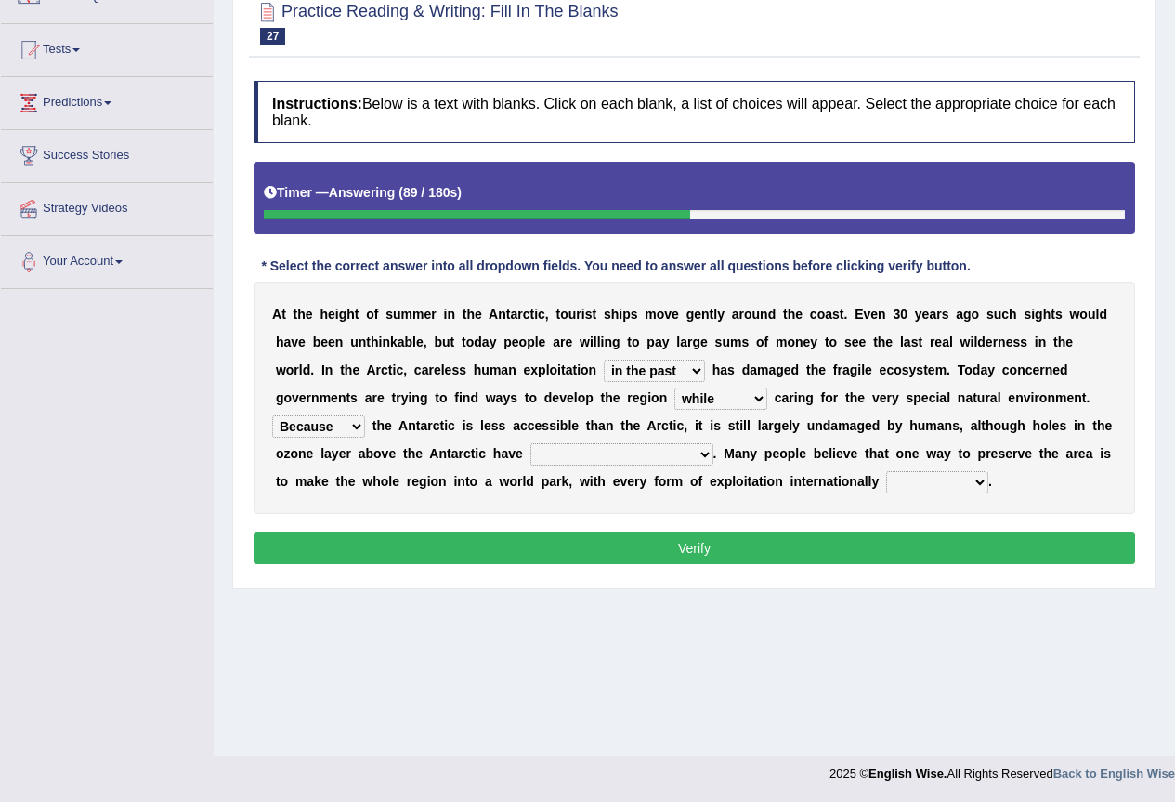
click at [592, 452] on select "yet discovered ever discovered already been discovered already been discovering" at bounding box center [622, 454] width 183 height 22
click at [819, 451] on b "b" at bounding box center [818, 453] width 8 height 15
click at [926, 472] on select "expanded spanned banned transformed" at bounding box center [937, 482] width 102 height 22
select select "banned"
click at [886, 471] on select "expanded spanned banned transformed" at bounding box center [937, 482] width 102 height 22
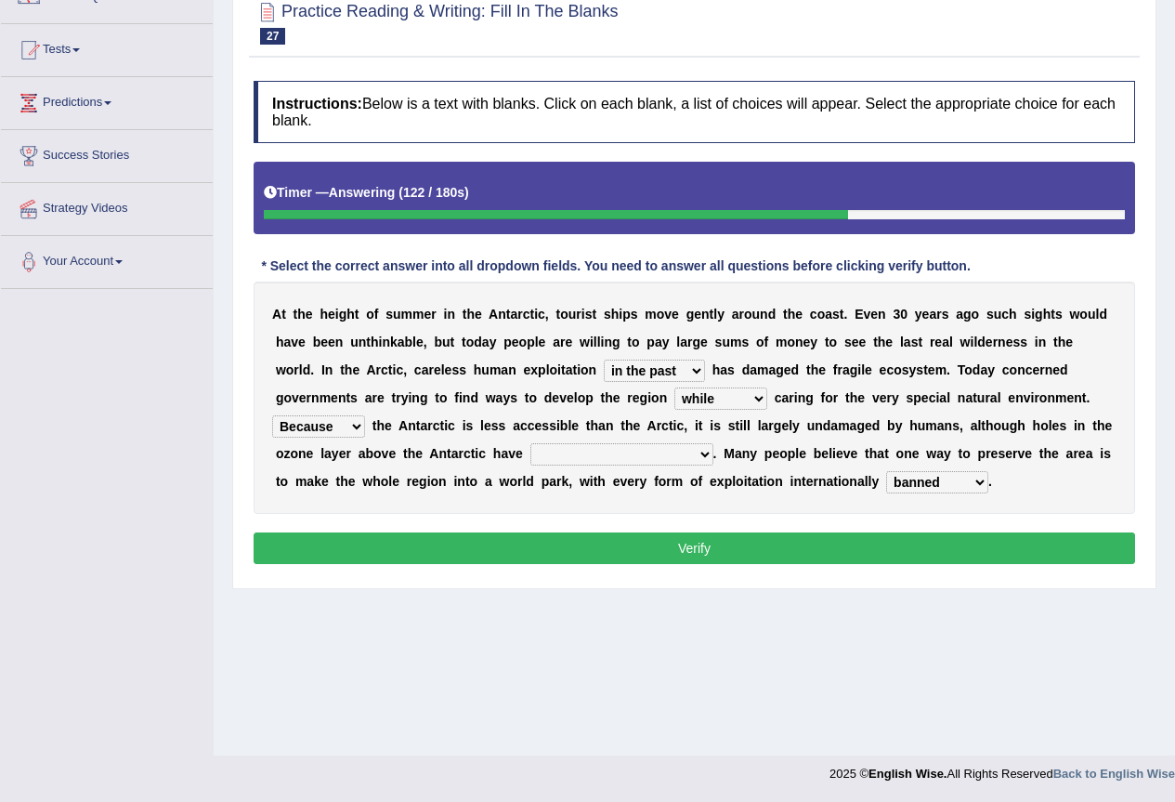
click at [563, 452] on select "yet discovered ever discovered already been discovered already been discovering" at bounding box center [622, 454] width 183 height 22
select select "yet discovered"
click at [531, 443] on select "yet discovered ever discovered already been discovered already been discovering" at bounding box center [622, 454] width 183 height 22
click at [609, 534] on button "Verify" at bounding box center [695, 548] width 882 height 32
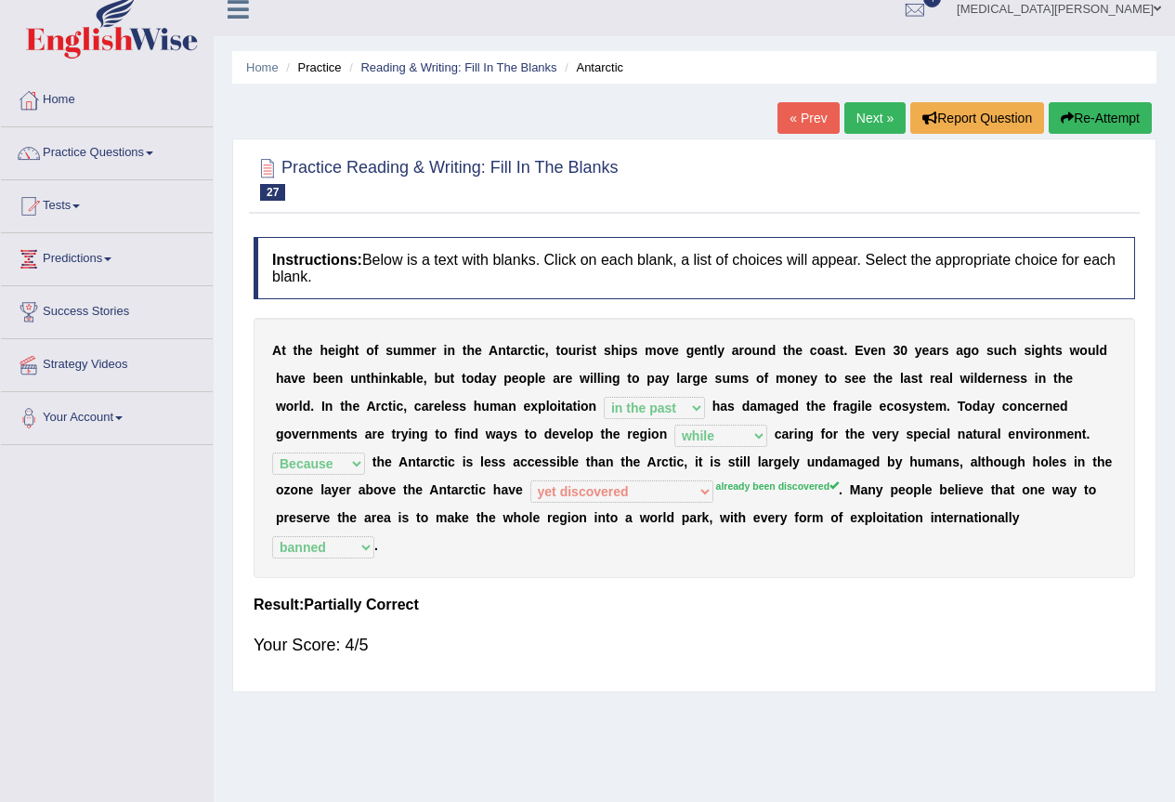
scroll to position [0, 0]
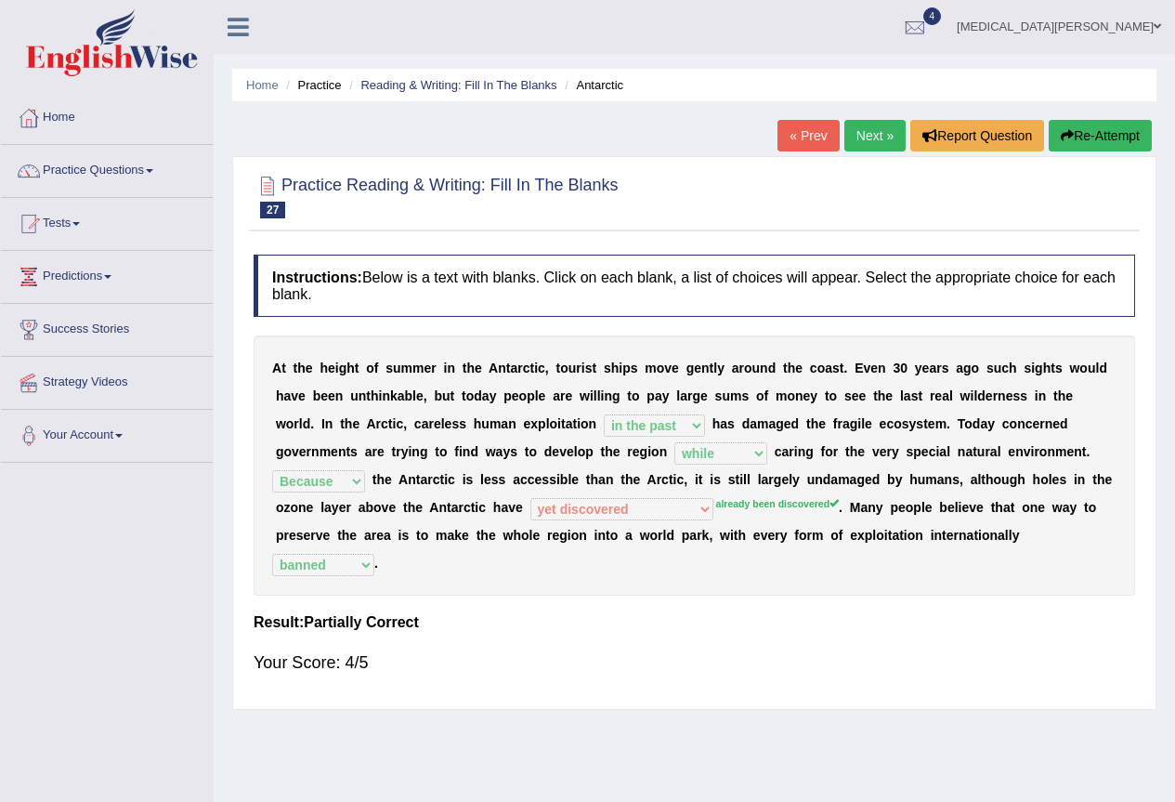
click at [855, 133] on link "Next »" at bounding box center [875, 136] width 61 height 32
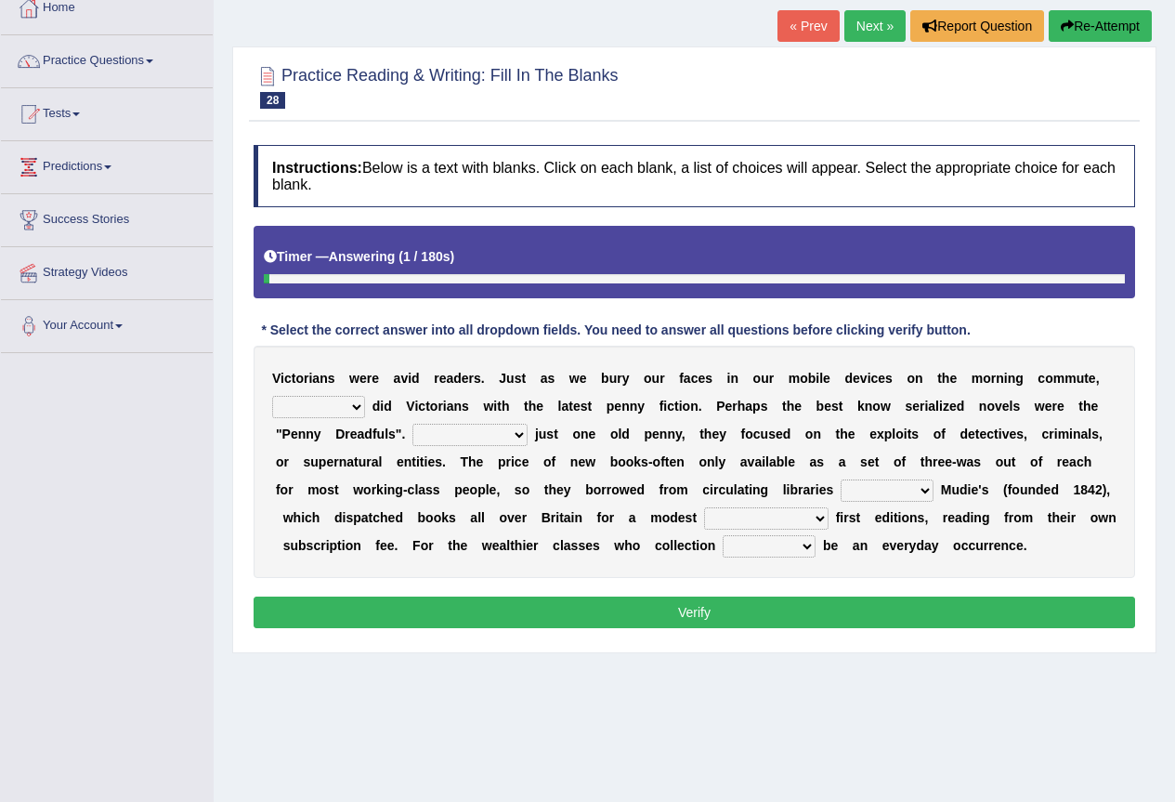
scroll to position [124, 0]
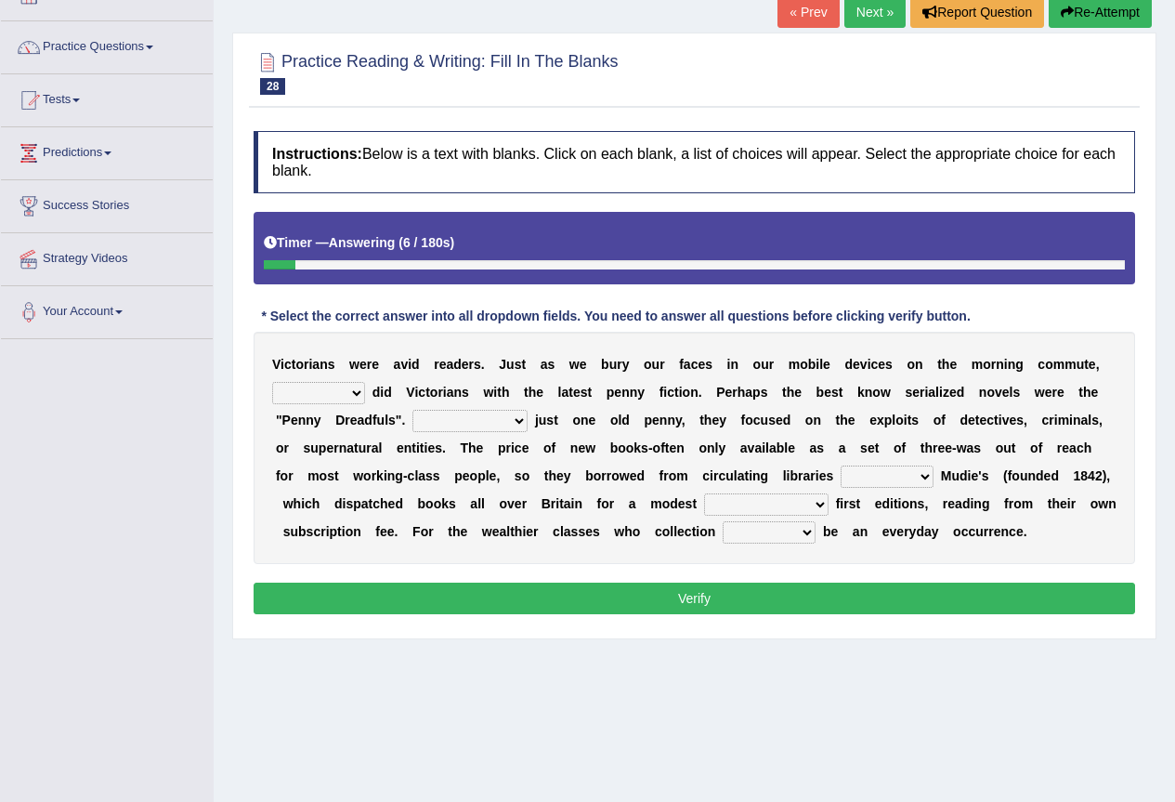
click at [334, 388] on select "either so too neither whether" at bounding box center [318, 393] width 93 height 22
select select "so too"
click at [272, 382] on select "either so too neither whether" at bounding box center [318, 393] width 93 height 22
click at [458, 412] on select "Costed Having costed Costing Cost" at bounding box center [470, 421] width 115 height 22
click at [360, 457] on div "V i c t o r i a n s w e r e a v i d r e a d e r s . J u s t a s w e b u r y o u…" at bounding box center [695, 448] width 882 height 232
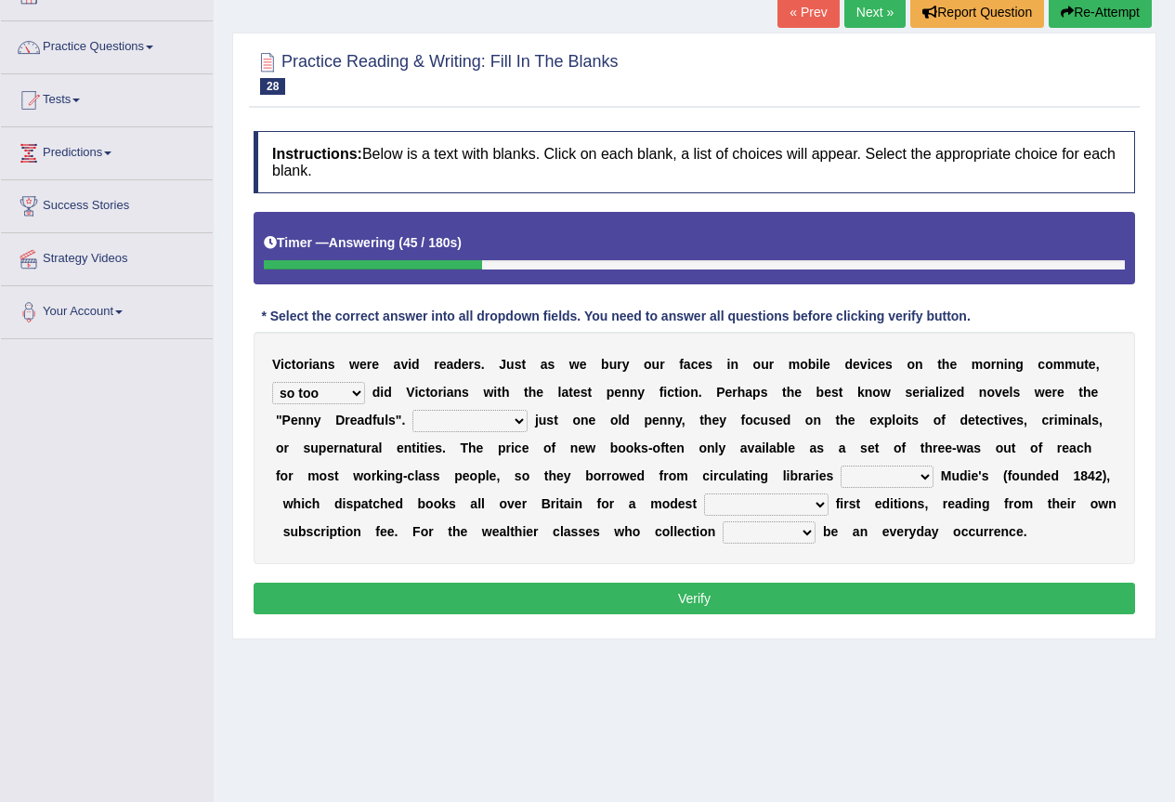
click at [876, 474] on select "such as other than that is as to" at bounding box center [887, 476] width 93 height 22
select select "such as"
click at [841, 465] on select "such as other than that is as to" at bounding box center [887, 476] width 93 height 22
click at [729, 502] on select "could afford afford having afforded affording" at bounding box center [766, 504] width 124 height 22
select select "affording"
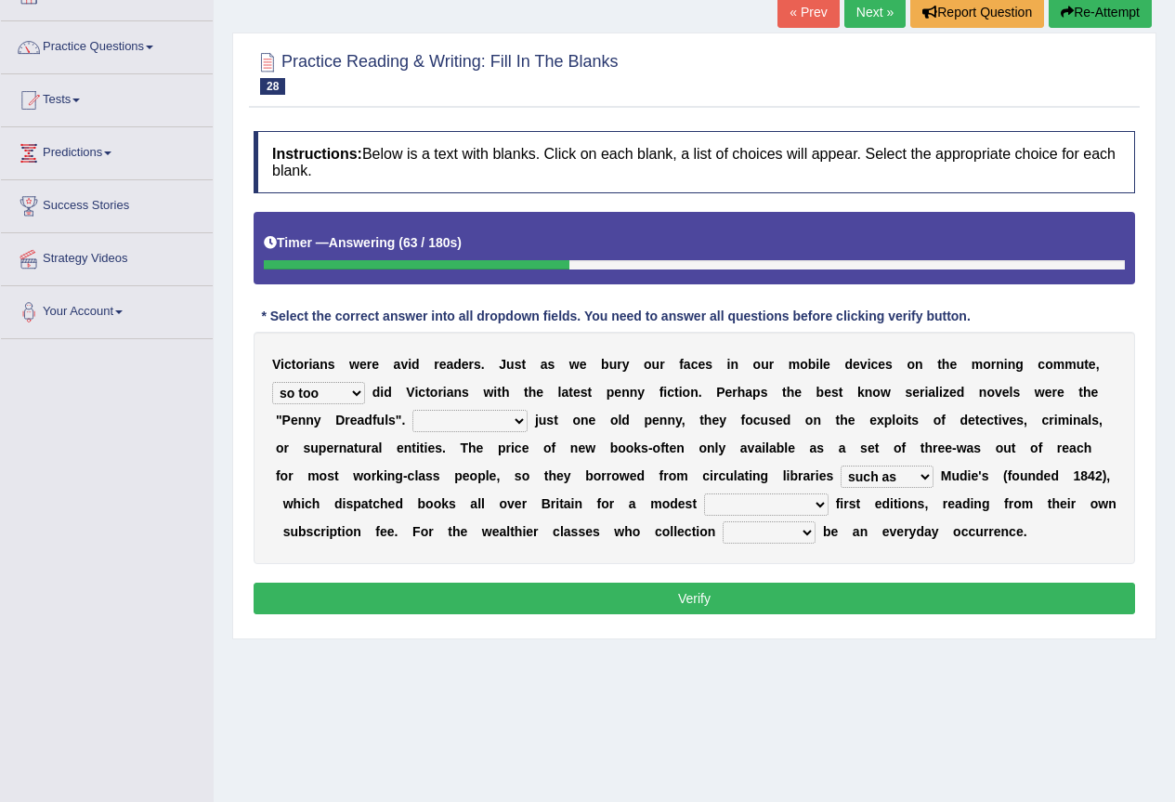
click at [704, 493] on select "could afford afford having afforded affording" at bounding box center [766, 504] width 124 height 22
click at [744, 534] on select "would could should did" at bounding box center [769, 532] width 93 height 22
select select "could"
click at [723, 521] on select "would could should did" at bounding box center [769, 532] width 93 height 22
click at [500, 421] on select "Costed Having costed Costing Cost" at bounding box center [470, 421] width 115 height 22
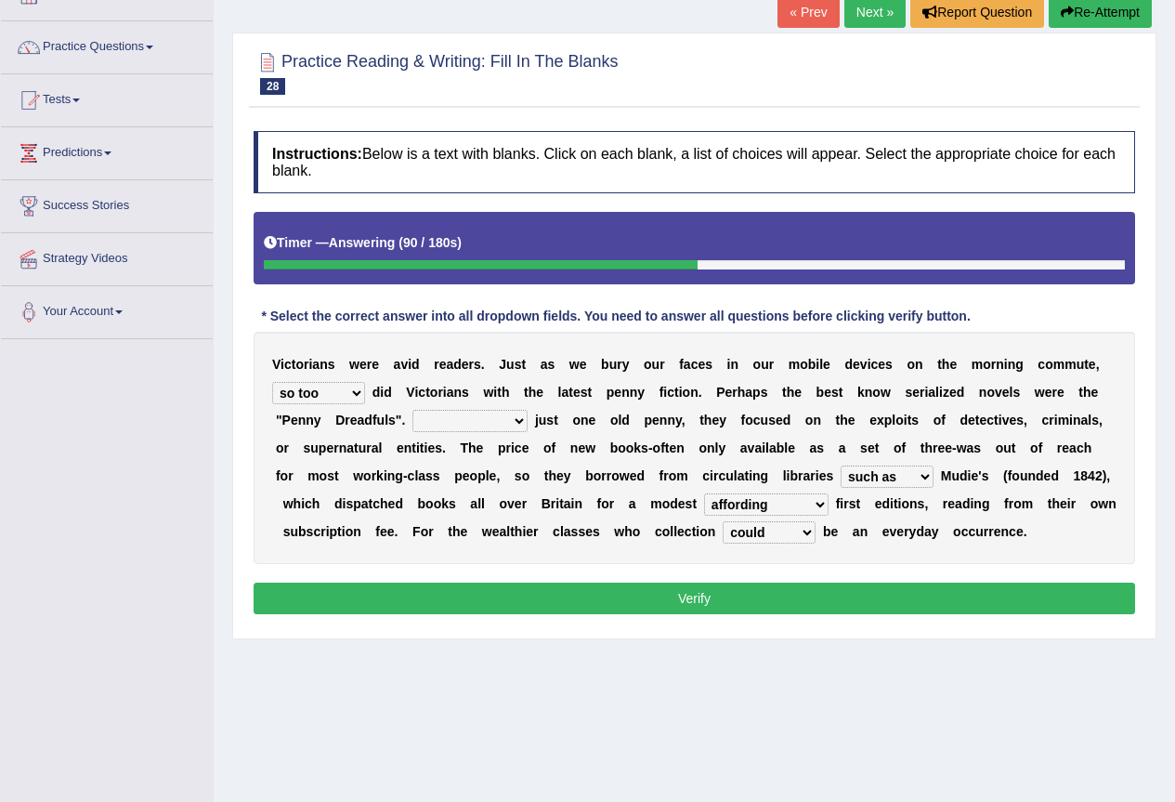
select select "Costing"
click at [413, 410] on select "Costed Having costed Costing Cost" at bounding box center [470, 421] width 115 height 22
click at [754, 504] on select "could afford afford having afforded affording" at bounding box center [766, 504] width 124 height 22
select select "could afford"
click at [704, 493] on select "could afford afford having afforded affording" at bounding box center [766, 504] width 124 height 22
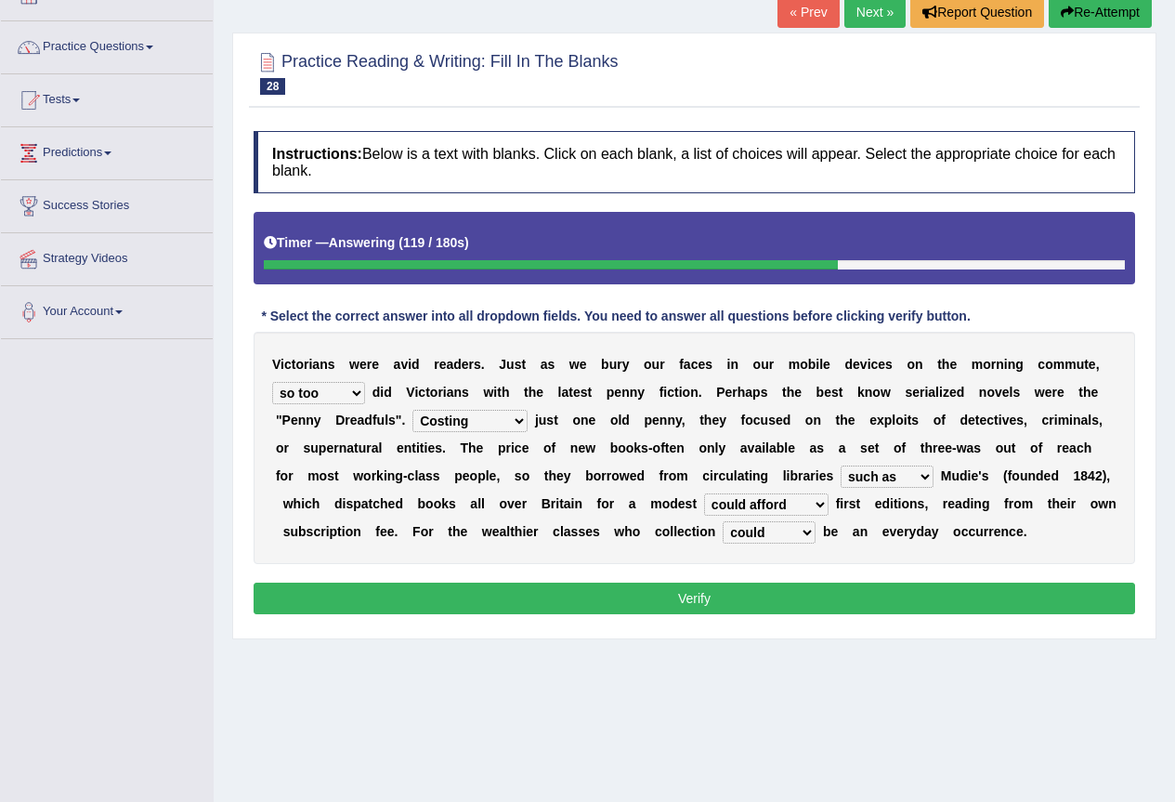
click at [744, 503] on select "could afford afford having afforded affording" at bounding box center [766, 504] width 124 height 22
click at [611, 592] on button "Verify" at bounding box center [695, 599] width 882 height 32
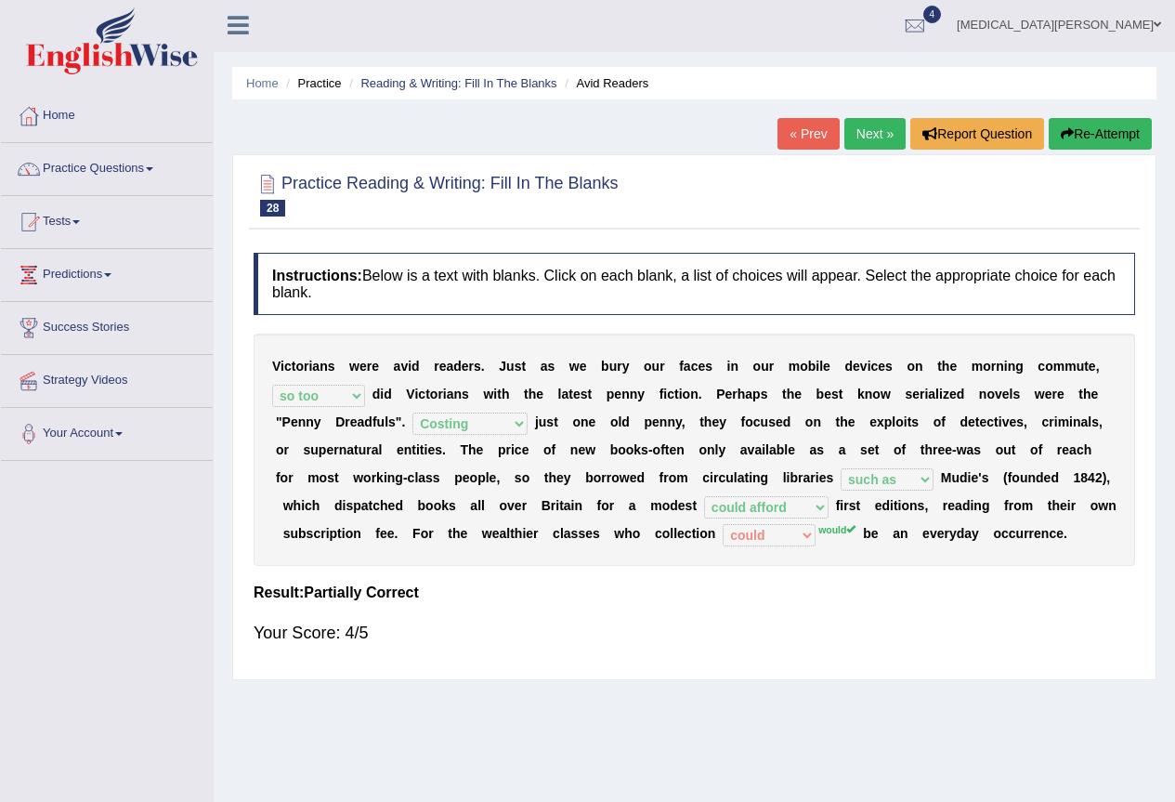
scroll to position [0, 0]
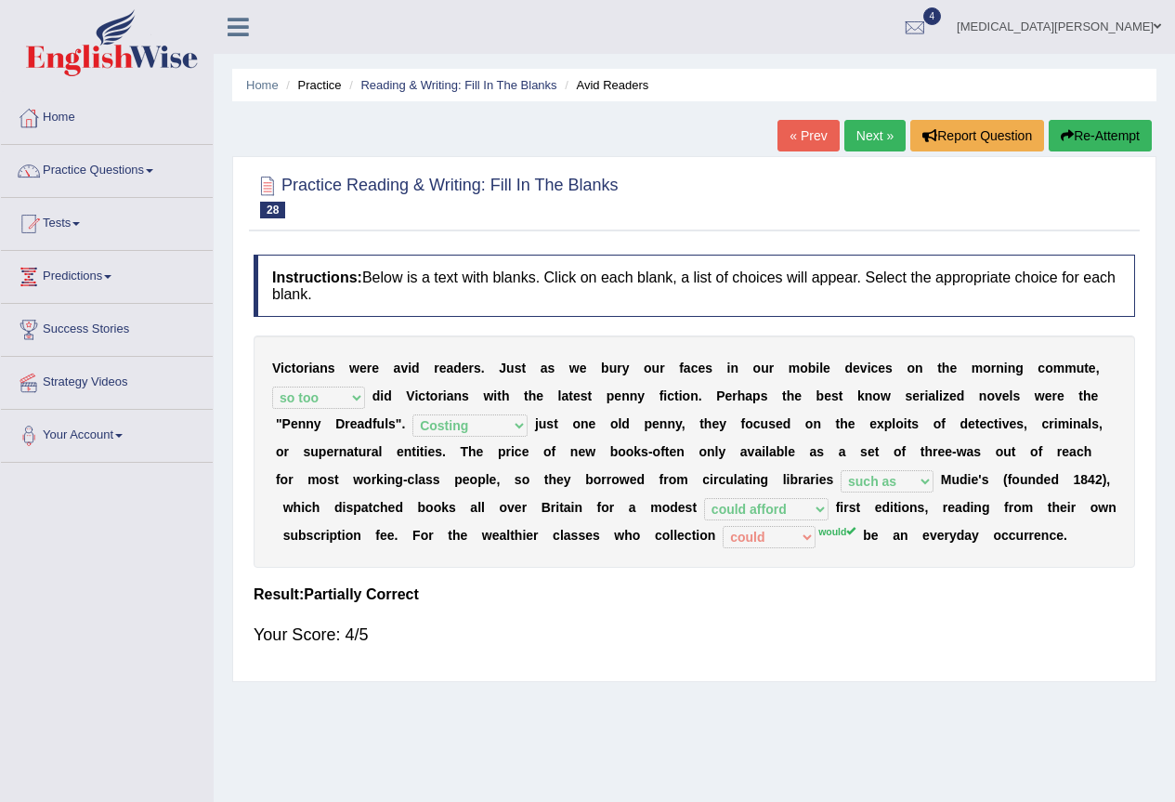
click at [871, 145] on link "Next »" at bounding box center [875, 136] width 61 height 32
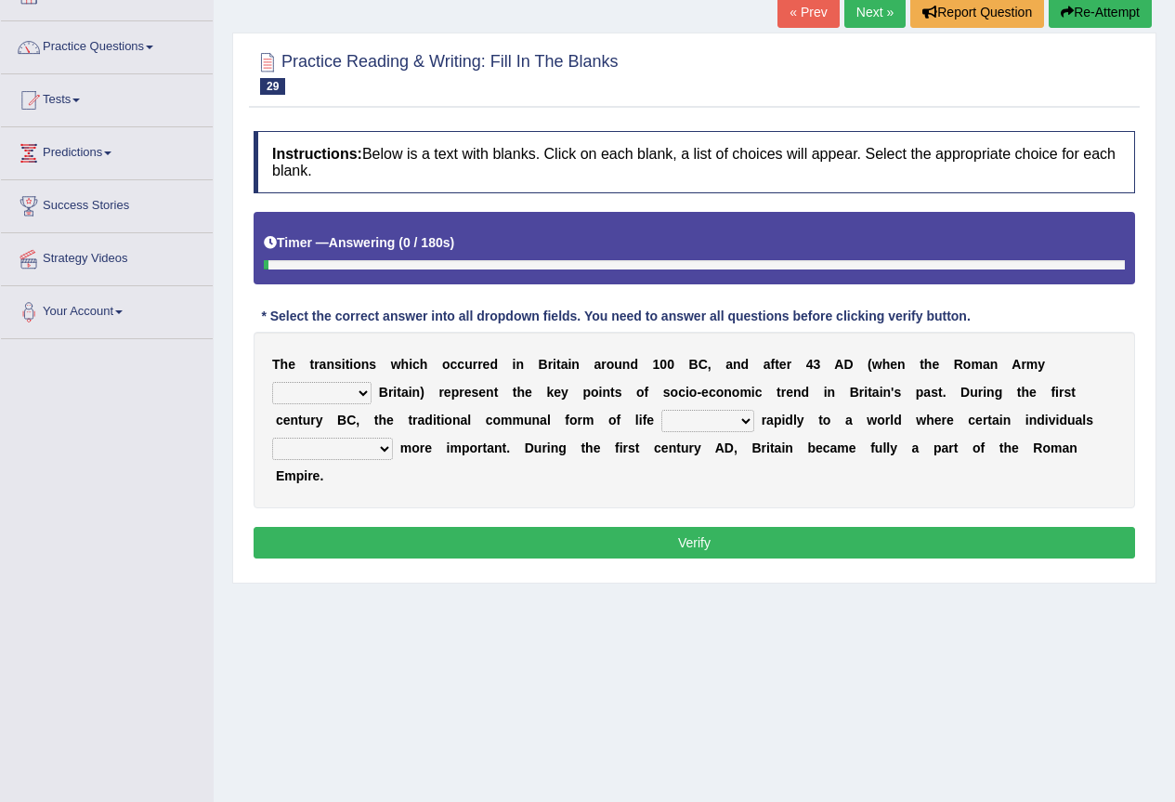
scroll to position [124, 0]
click at [353, 390] on select "purported pursued enlightened invaded" at bounding box center [321, 393] width 99 height 22
select select "invaded"
click at [272, 382] on select "purported pursued enlightened invaded" at bounding box center [321, 393] width 99 height 22
click at [734, 420] on select "withdrew shaped awarded shifted" at bounding box center [708, 421] width 93 height 22
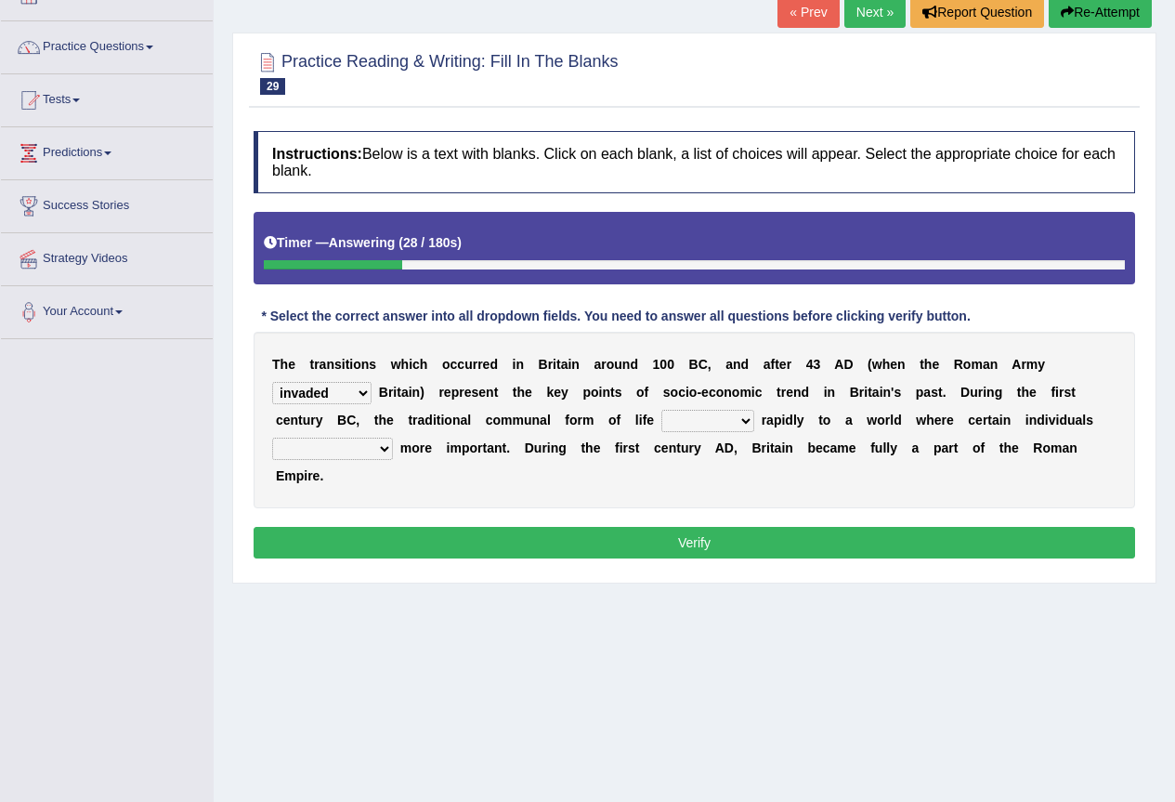
click at [373, 457] on select "became become having become becoming" at bounding box center [332, 449] width 121 height 22
click at [272, 438] on select "became become having become becoming" at bounding box center [332, 449] width 121 height 22
click at [370, 448] on select "became become having become becoming" at bounding box center [332, 449] width 121 height 22
select select "became"
click at [272, 438] on select "became become having become becoming" at bounding box center [332, 449] width 121 height 22
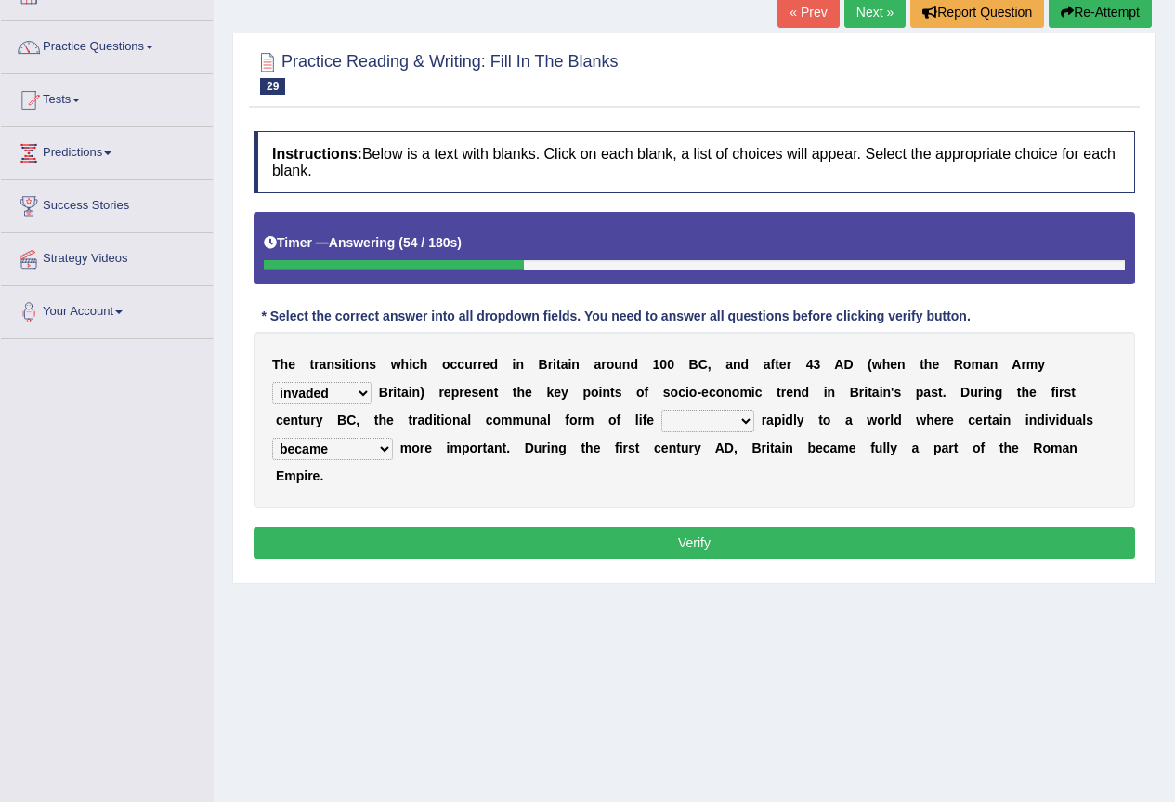
click at [700, 417] on select "withdrew shaped awarded shifted" at bounding box center [708, 421] width 93 height 22
select select "shaped"
click at [662, 410] on select "withdrew shaped awarded shifted" at bounding box center [708, 421] width 93 height 22
click at [680, 535] on button "Verify" at bounding box center [695, 543] width 882 height 32
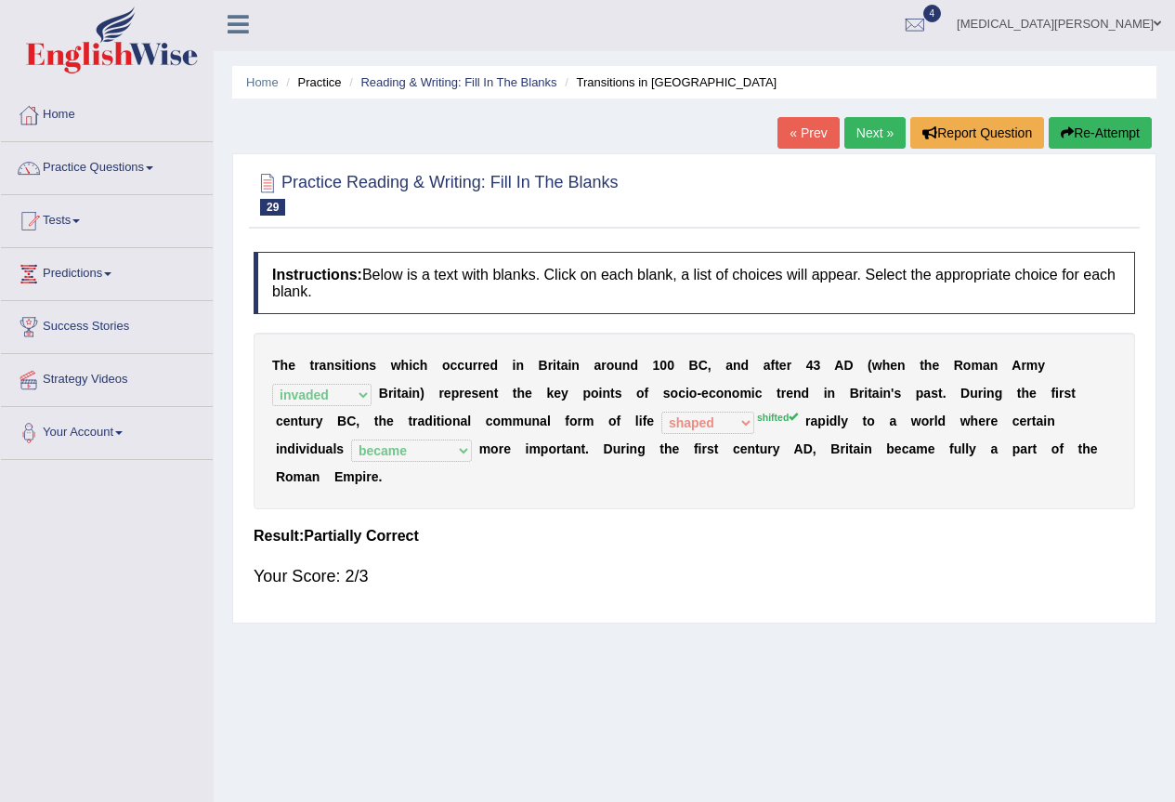
scroll to position [0, 0]
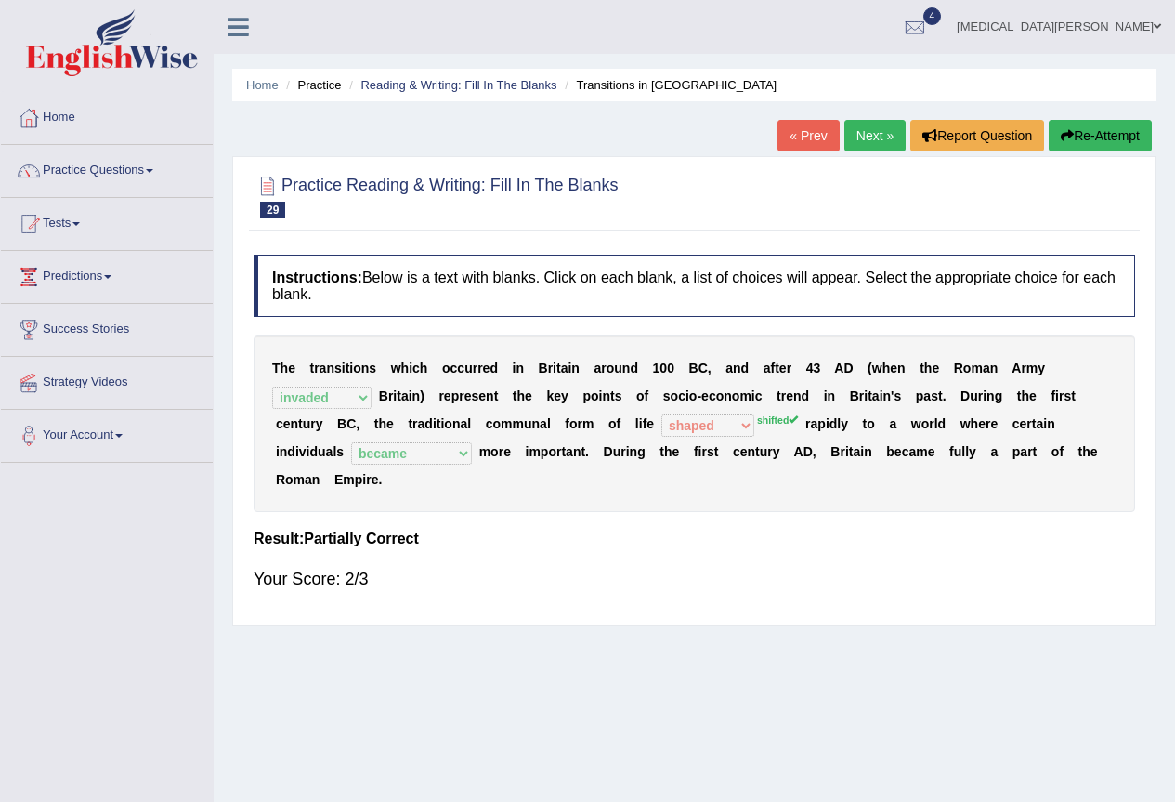
click at [804, 131] on link "« Prev" at bounding box center [808, 136] width 61 height 32
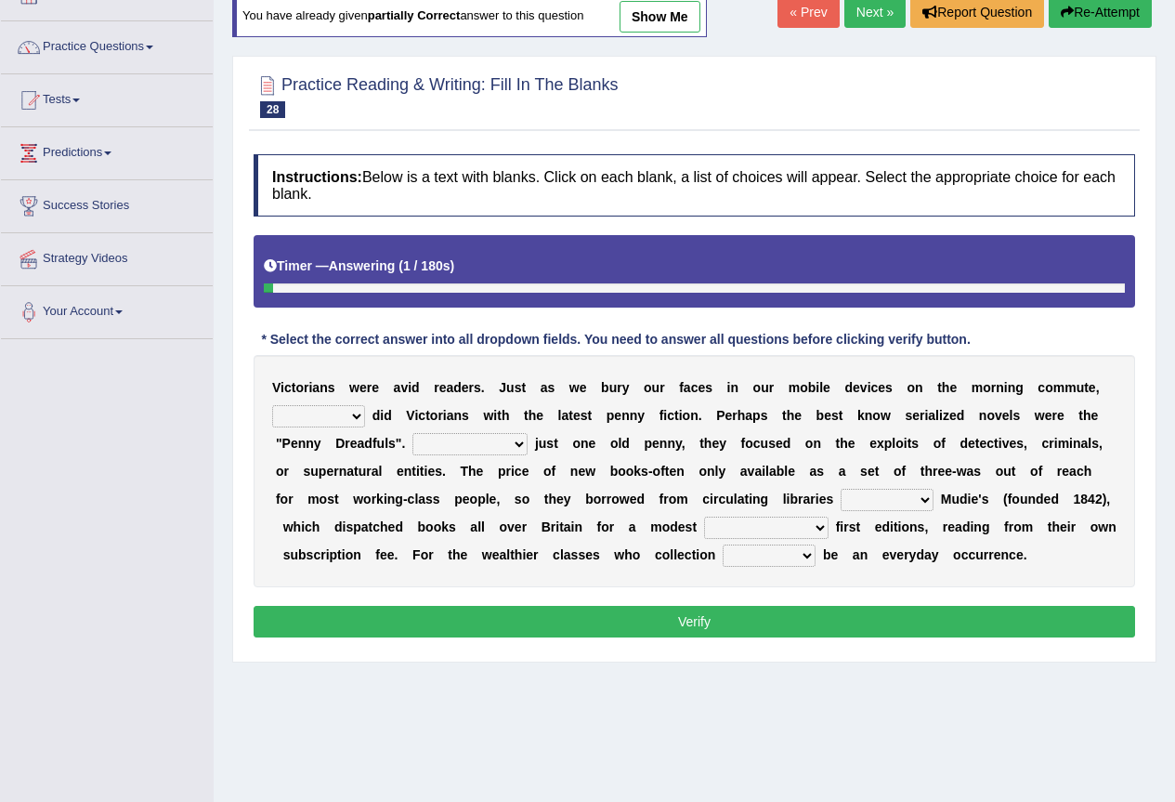
click at [347, 415] on select "either so too neither whether" at bounding box center [318, 416] width 93 height 22
select select "so too"
click at [272, 405] on select "either so too neither whether" at bounding box center [318, 416] width 93 height 22
click at [464, 440] on select "Costed Having costed Costing Cost" at bounding box center [470, 444] width 115 height 22
select select "Costing"
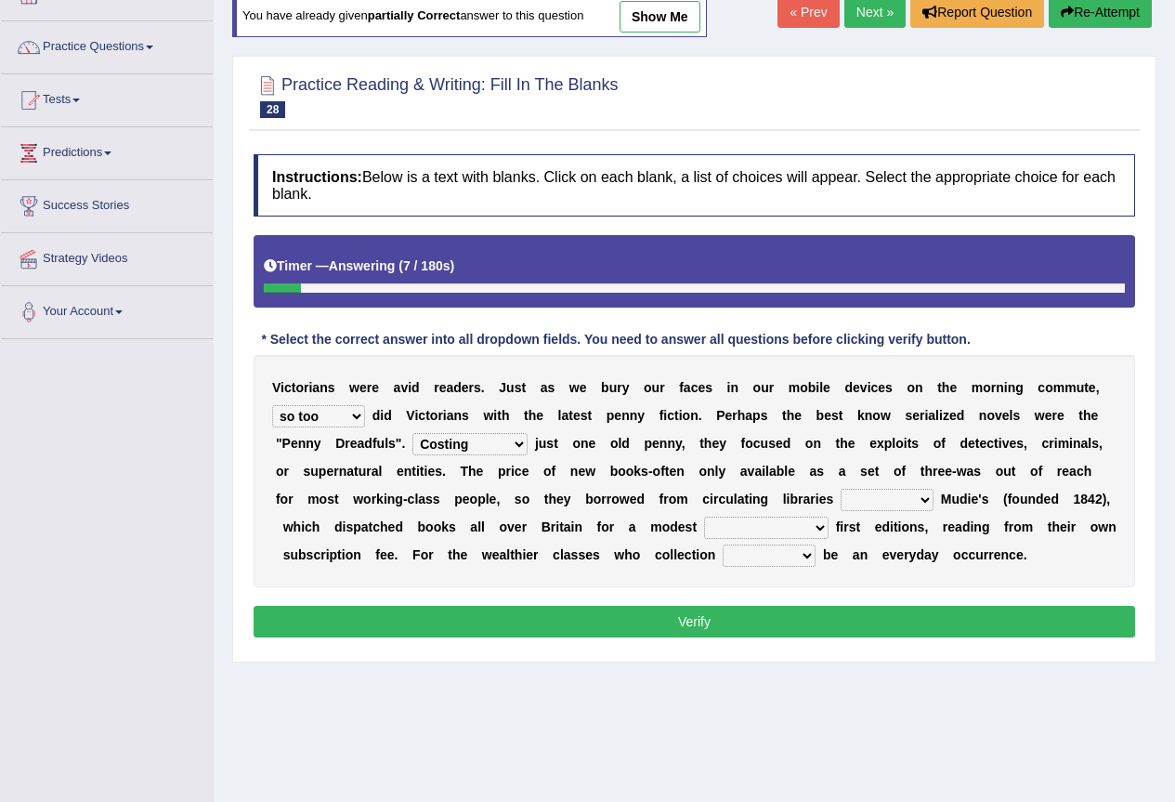
click at [413, 433] on select "Costed Having costed Costing Cost" at bounding box center [470, 444] width 115 height 22
click at [870, 502] on select "such as other than that is as to" at bounding box center [887, 500] width 93 height 22
select select "such as"
click at [841, 489] on select "such as other than that is as to" at bounding box center [887, 500] width 93 height 22
click at [744, 518] on select "could afford afford having afforded affording" at bounding box center [766, 528] width 124 height 22
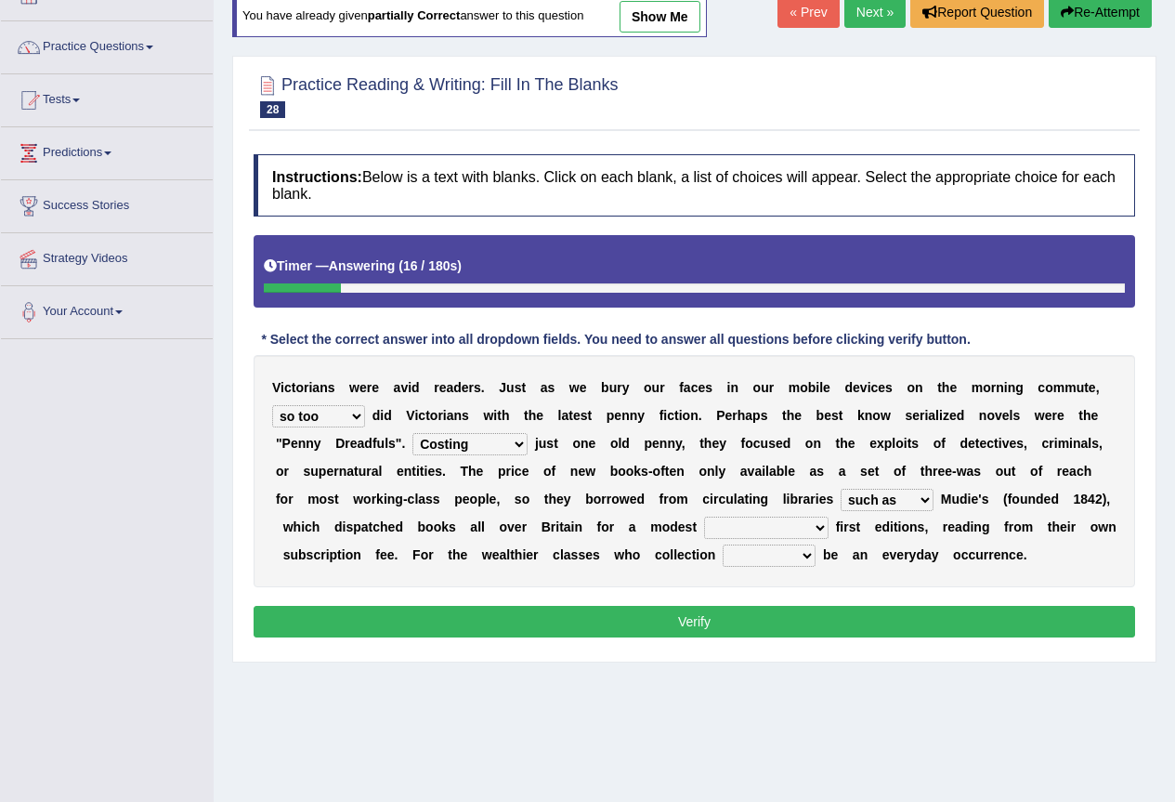
select select "could afford"
click at [704, 517] on select "could afford afford having afforded affording" at bounding box center [766, 528] width 124 height 22
click at [740, 556] on select "would could should did" at bounding box center [769, 555] width 93 height 22
select select "would"
click at [723, 544] on select "would could should did" at bounding box center [769, 555] width 93 height 22
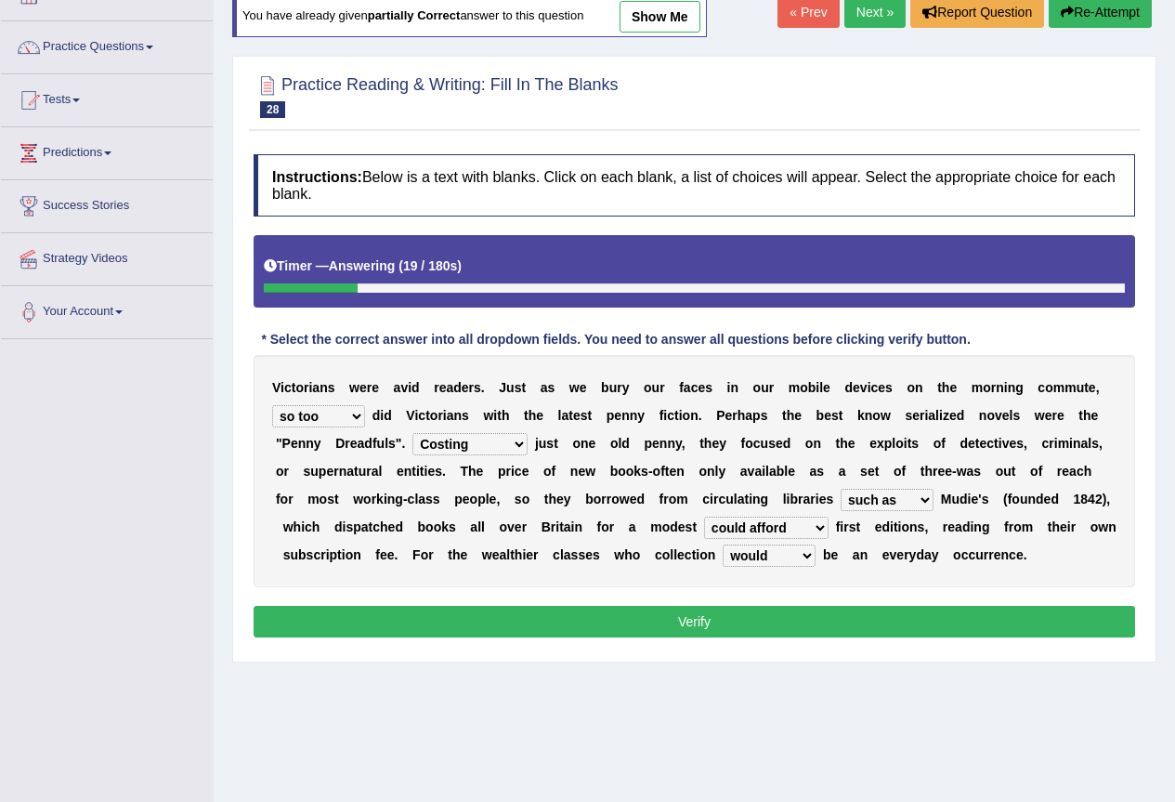
click at [693, 616] on button "Verify" at bounding box center [695, 622] width 882 height 32
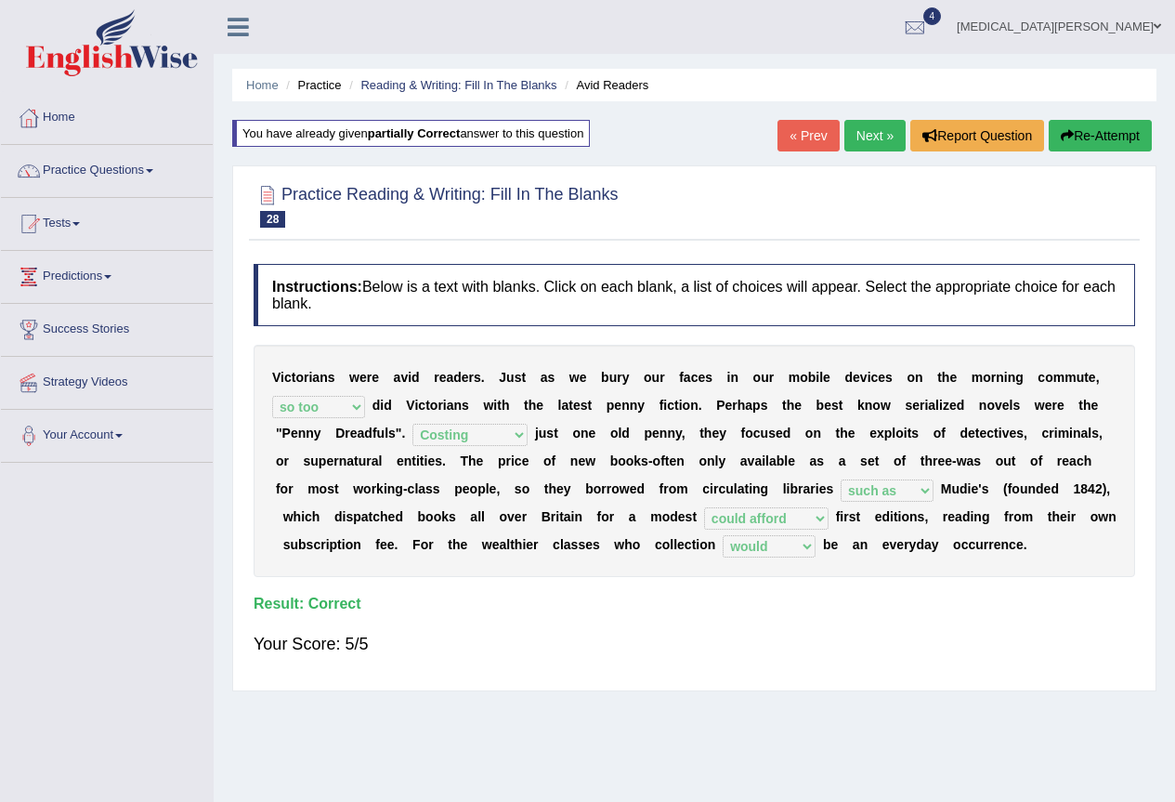
click at [875, 137] on link "Next »" at bounding box center [875, 136] width 61 height 32
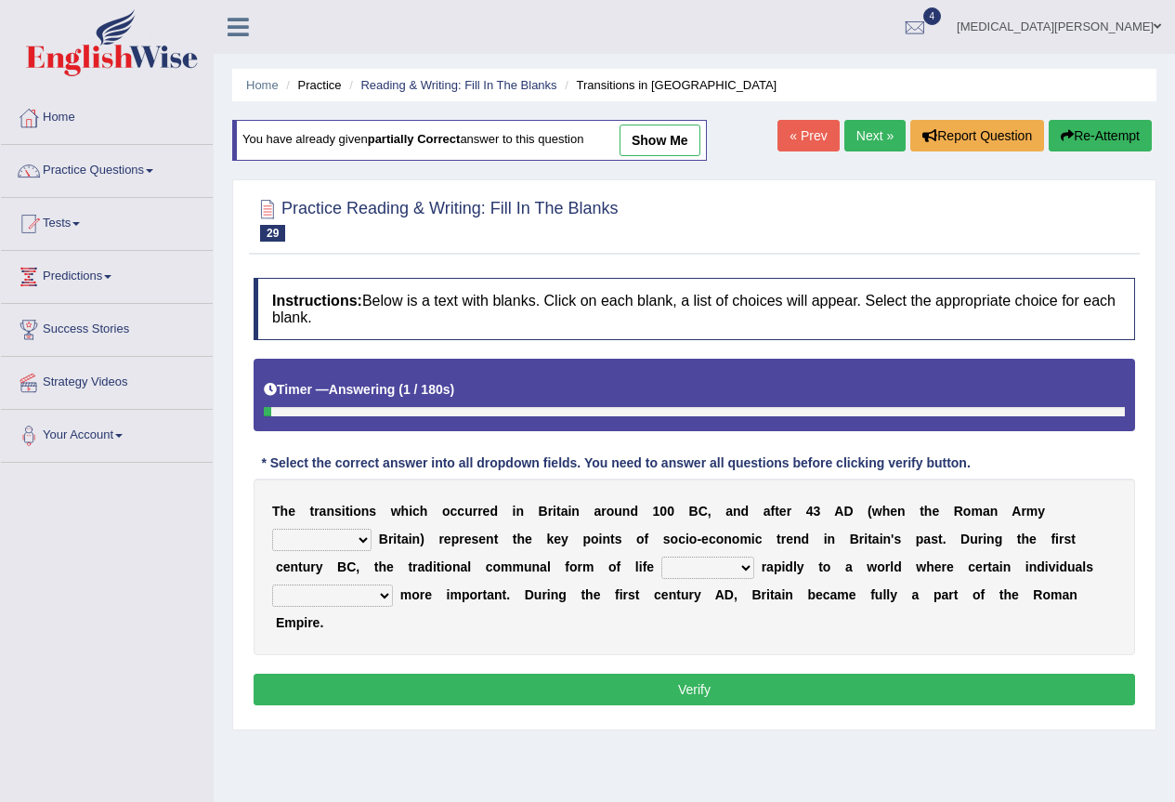
click at [354, 528] on div "T h e t r a n s i t i o n s w h i c h o c c u r r e d i n B r i t a i n a r o u…" at bounding box center [695, 566] width 882 height 177
click at [361, 536] on select "purported pursued enlightened invaded" at bounding box center [321, 540] width 99 height 22
select select "invaded"
click at [272, 529] on select "purported pursued enlightened invaded" at bounding box center [321, 540] width 99 height 22
click at [721, 560] on select "withdrew shaped awarded shifted" at bounding box center [708, 568] width 93 height 22
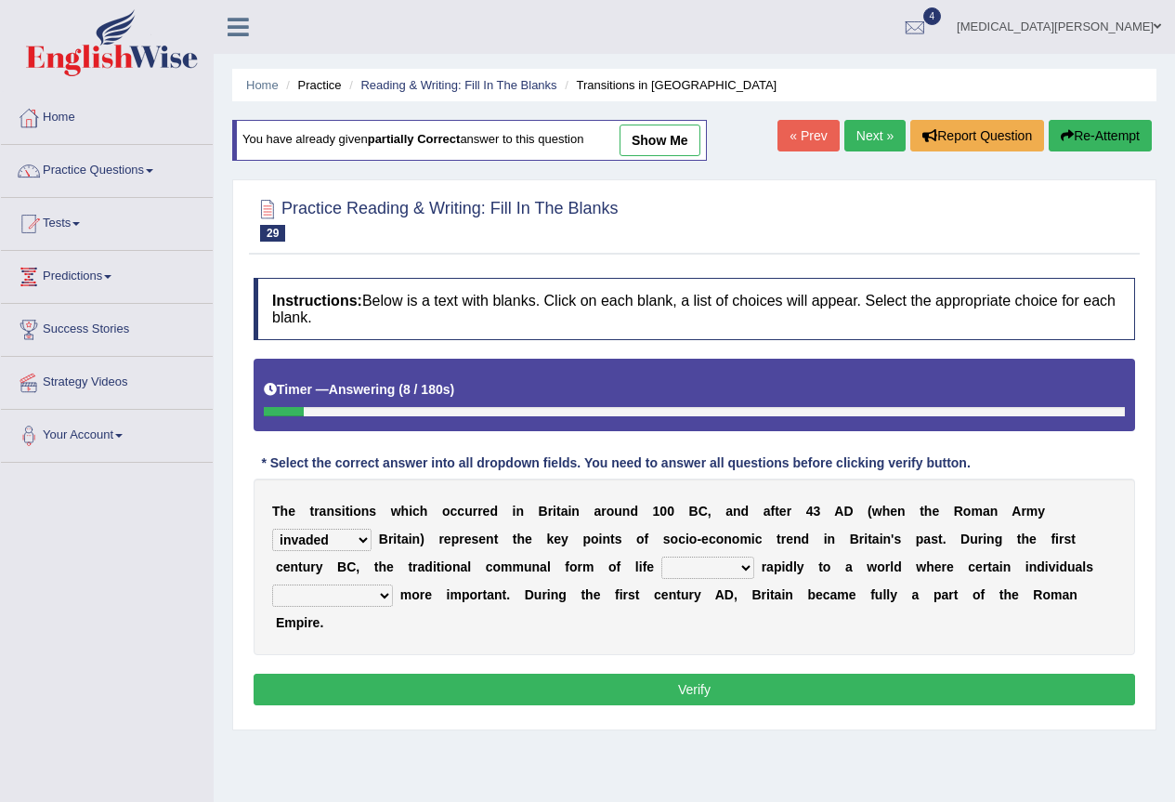
select select "shifted"
click at [662, 557] on select "withdrew shaped awarded shifted" at bounding box center [708, 568] width 93 height 22
click at [366, 591] on select "became become having become becoming" at bounding box center [332, 595] width 121 height 22
select select "became"
click at [272, 584] on select "became become having become becoming" at bounding box center [332, 595] width 121 height 22
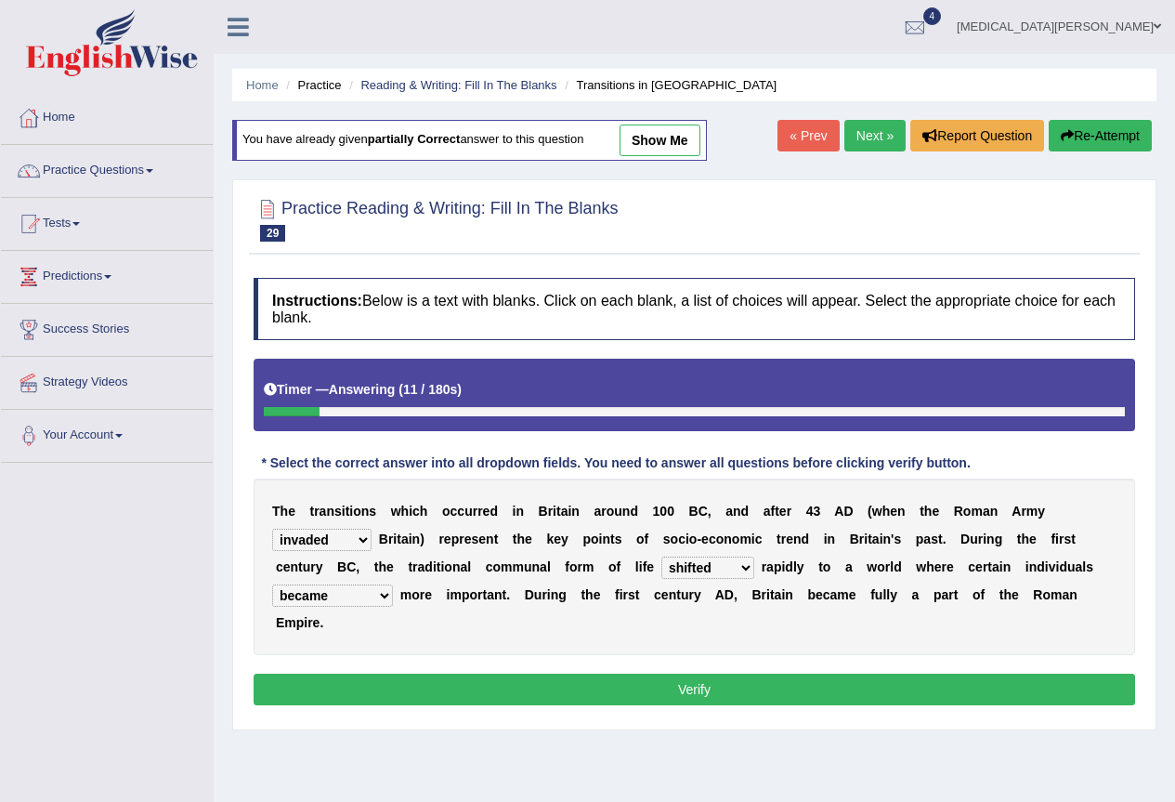
click at [486, 694] on button "Verify" at bounding box center [695, 690] width 882 height 32
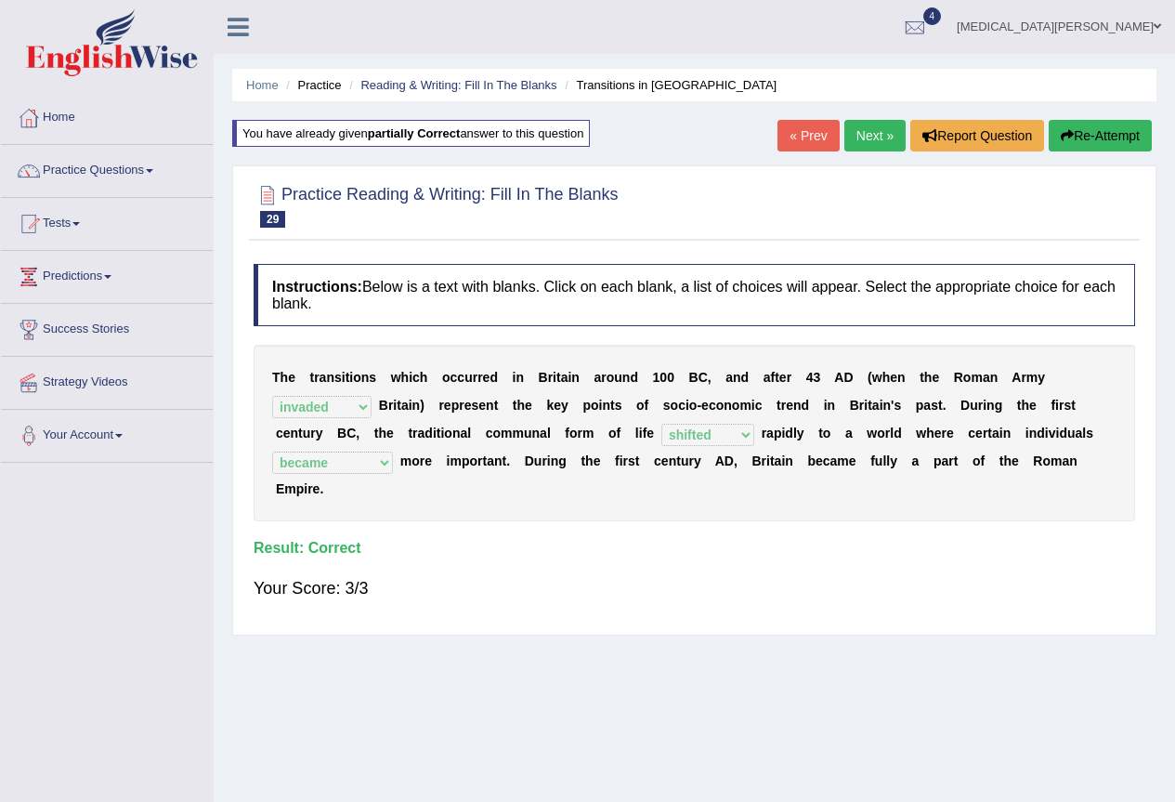
click at [853, 135] on link "Next »" at bounding box center [875, 136] width 61 height 32
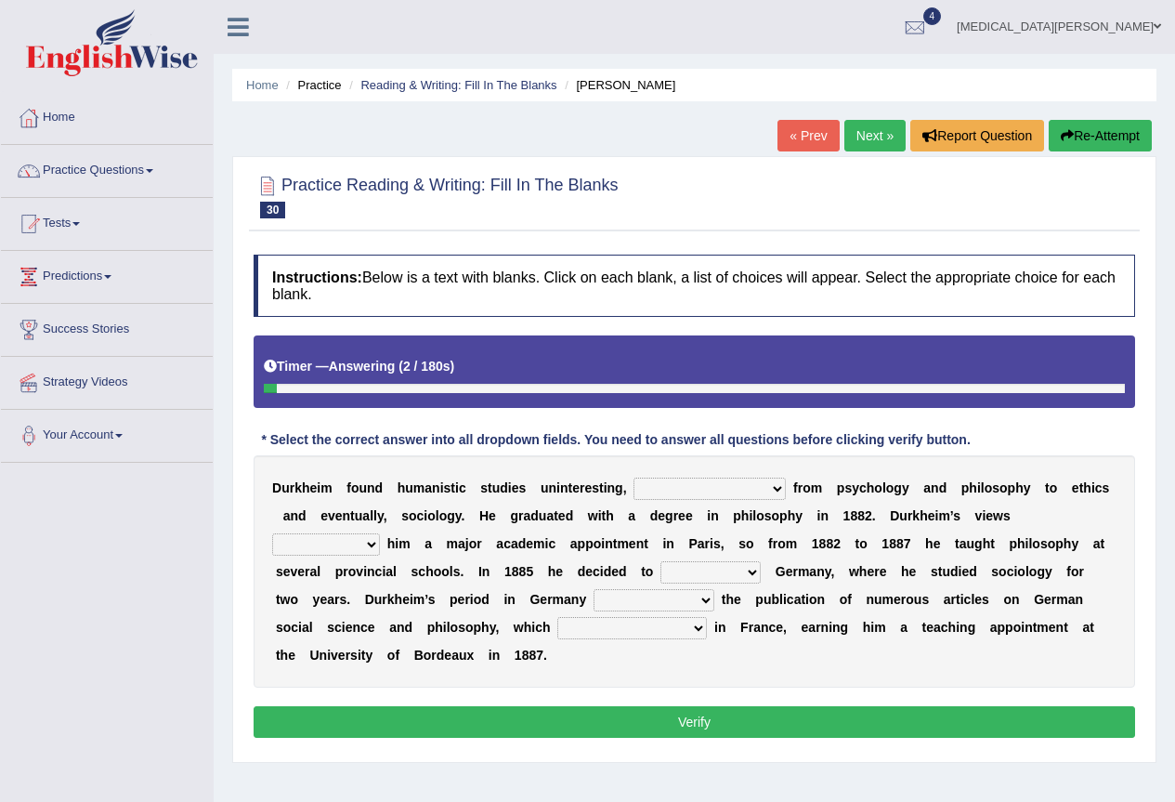
click at [738, 486] on select "moving his position alternating his mind juggling his job turning his attention" at bounding box center [710, 489] width 152 height 22
select select "alternating his mind"
click at [634, 478] on select "moving his position alternating his mind juggling his job turning his attention" at bounding box center [710, 489] width 152 height 22
click at [337, 570] on b "p" at bounding box center [339, 571] width 8 height 15
click at [359, 539] on select "hasn't got were getting can't get could not get" at bounding box center [326, 544] width 108 height 22
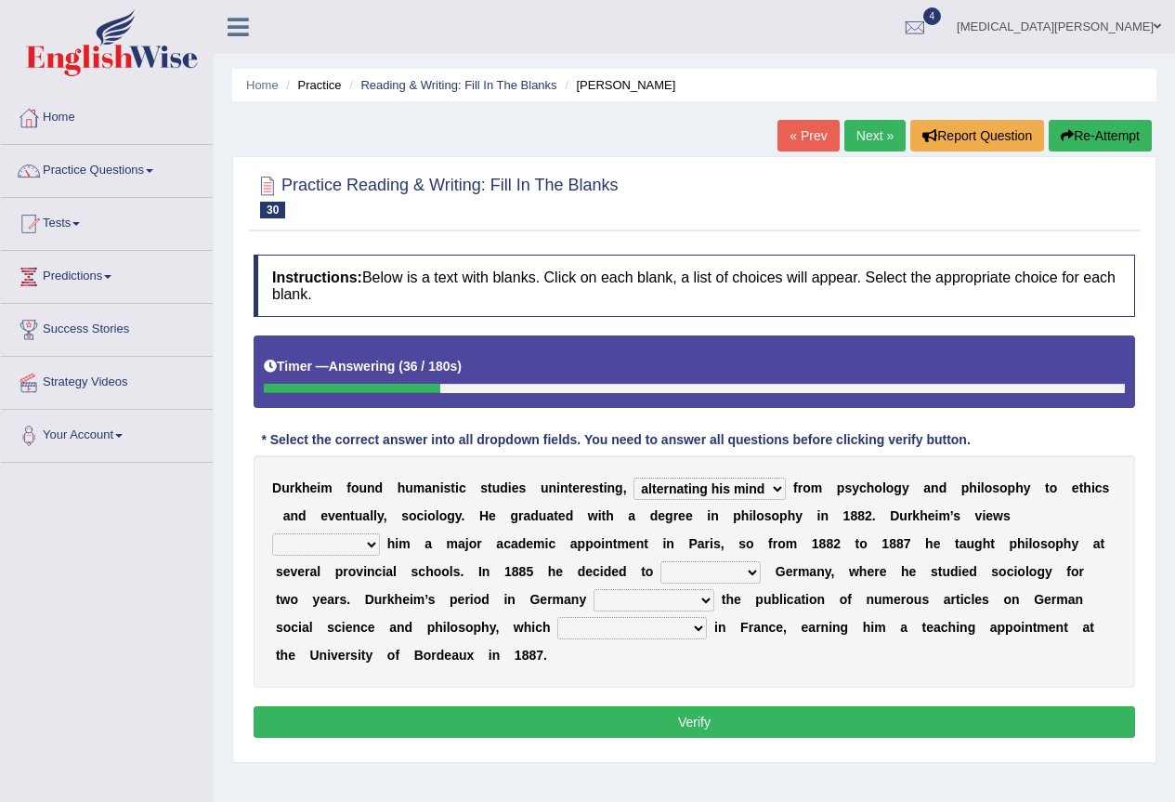
select select "could not get"
click at [272, 533] on select "hasn't got were getting can't get could not get" at bounding box center [326, 544] width 108 height 22
click at [706, 570] on select "came after wrote about ran across leave for" at bounding box center [711, 572] width 100 height 22
select select "leave for"
click at [661, 561] on select "came after wrote about ran across leave for" at bounding box center [711, 572] width 100 height 22
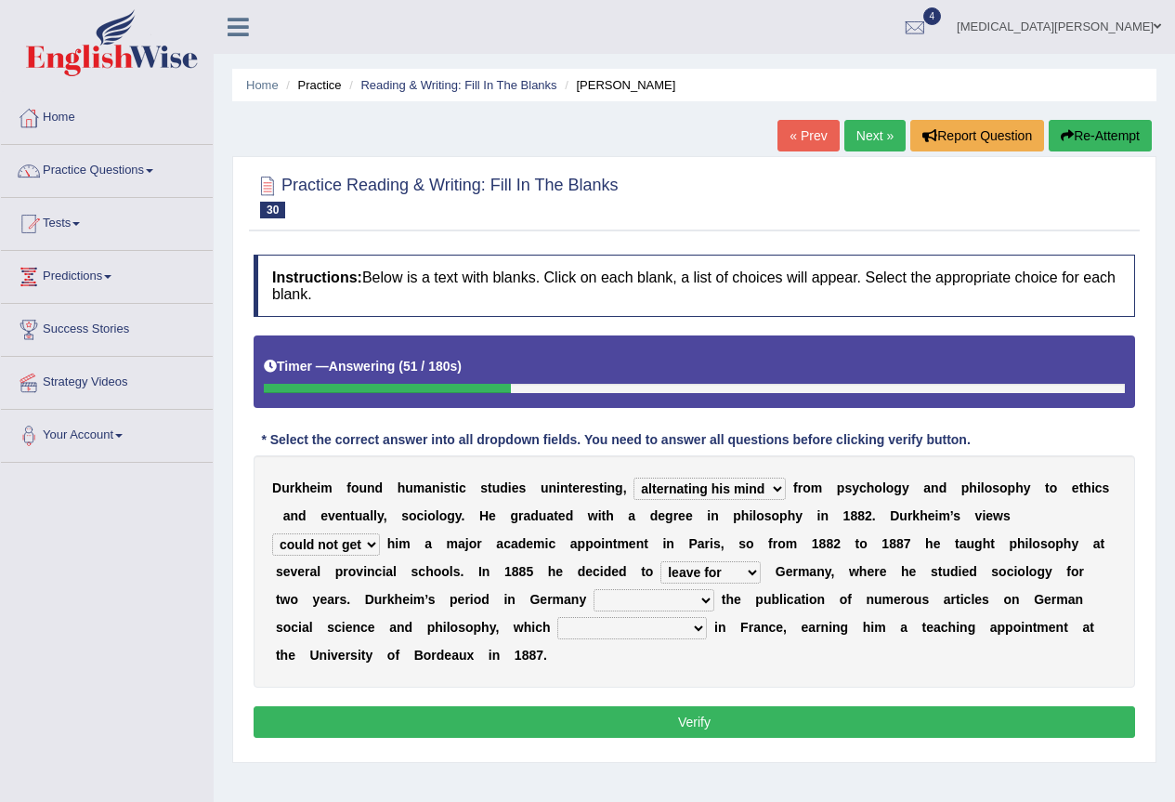
click at [700, 596] on select "resulted in flicked through was down to achieved by" at bounding box center [654, 600] width 121 height 22
select select "resulted in"
click at [594, 589] on select "resulted in flicked through was down to achieved by" at bounding box center [654, 600] width 121 height 22
click at [611, 626] on select "remained modest gained appreciation collected money gained recognition" at bounding box center [632, 628] width 150 height 22
select select "gained recognition"
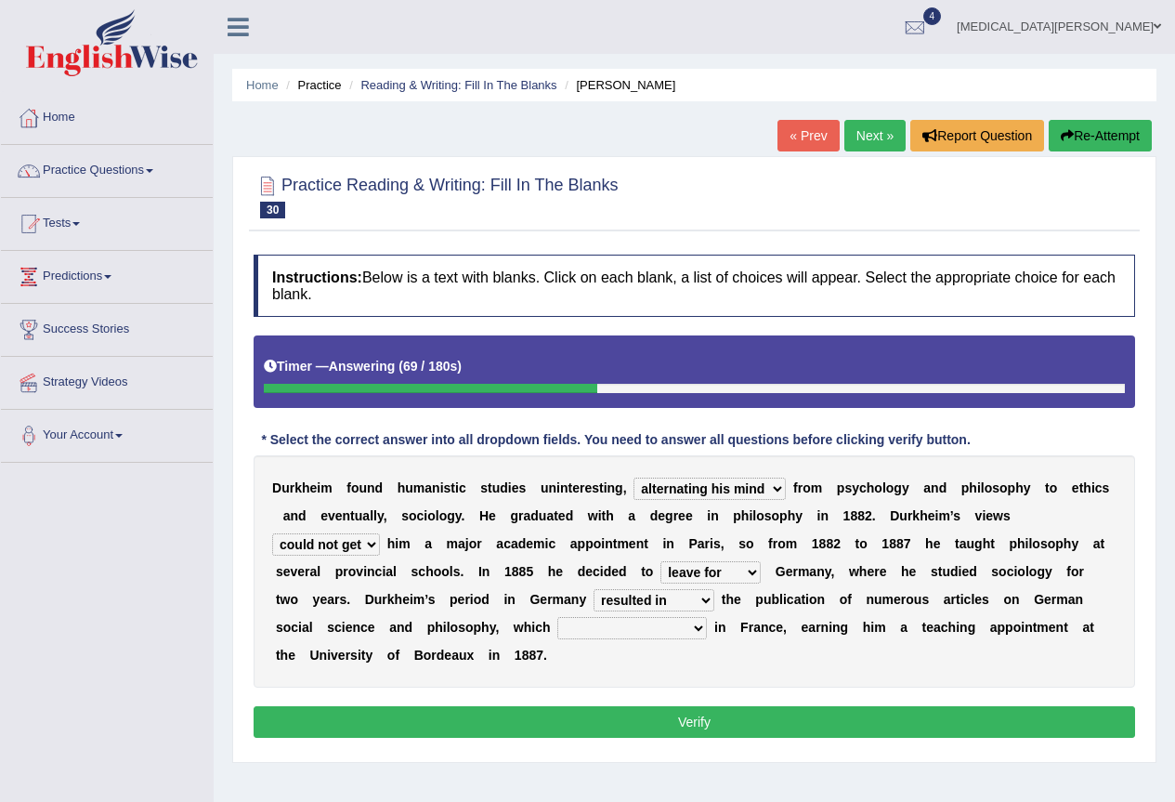
click at [557, 617] on select "remained modest gained appreciation collected money gained recognition" at bounding box center [632, 628] width 150 height 22
click at [735, 720] on button "Verify" at bounding box center [695, 722] width 882 height 32
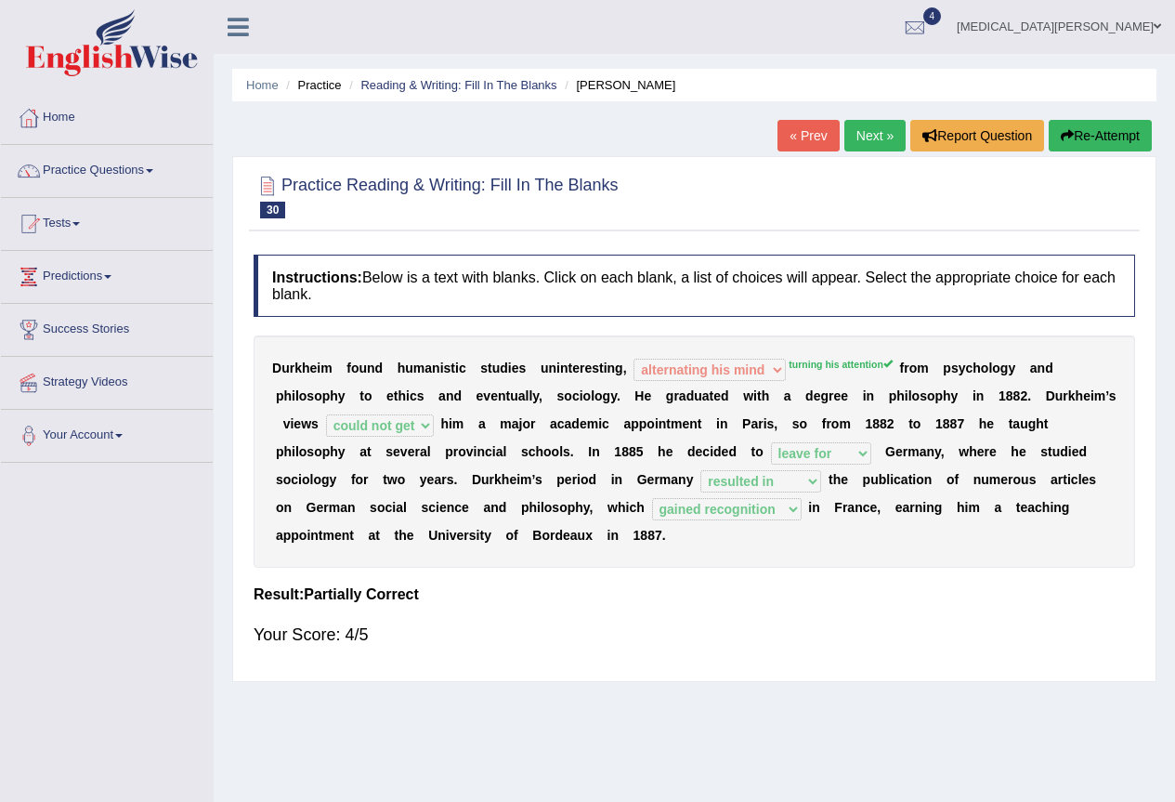
click at [805, 134] on link "« Prev" at bounding box center [808, 136] width 61 height 32
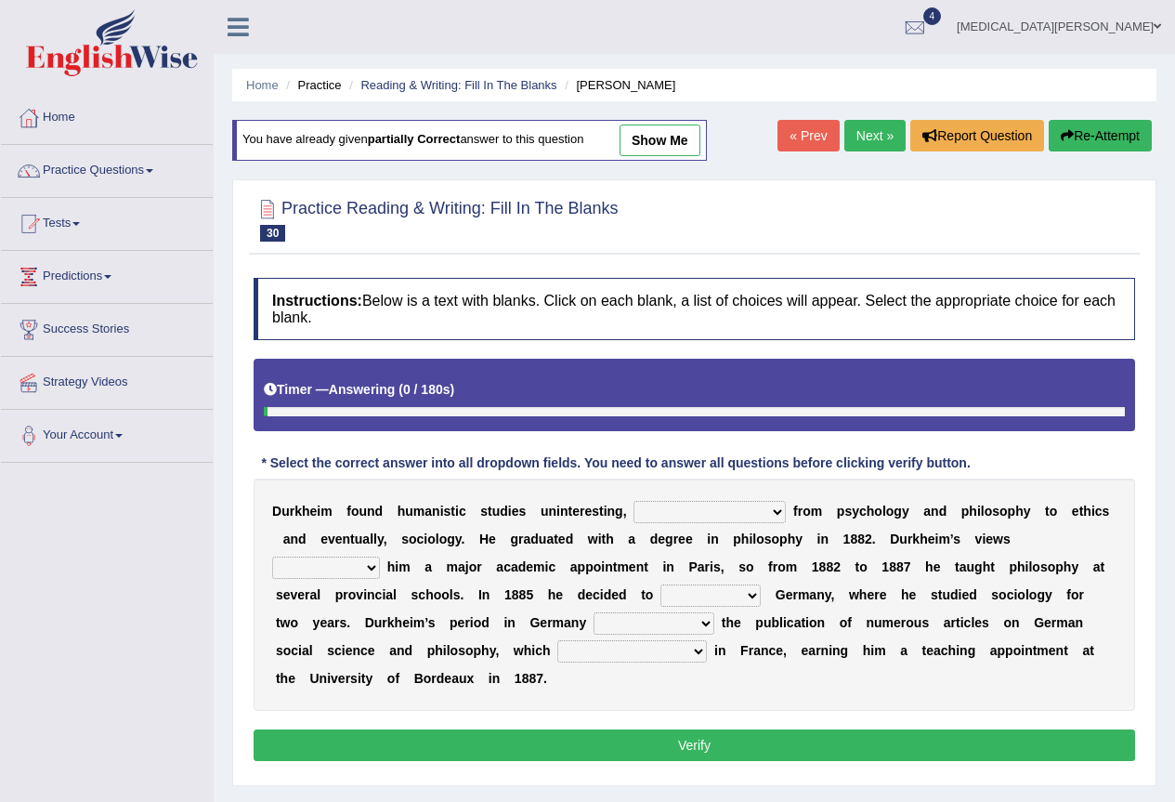
click at [669, 517] on select "moving his position alternating his mind juggling his job turning his attention" at bounding box center [710, 512] width 152 height 22
select select "turning his attention"
click at [634, 501] on select "moving his position alternating his mind juggling his job turning his attention" at bounding box center [710, 512] width 152 height 22
click at [350, 566] on select "hasn't got were getting can't get could not get" at bounding box center [326, 568] width 108 height 22
select select "could not get"
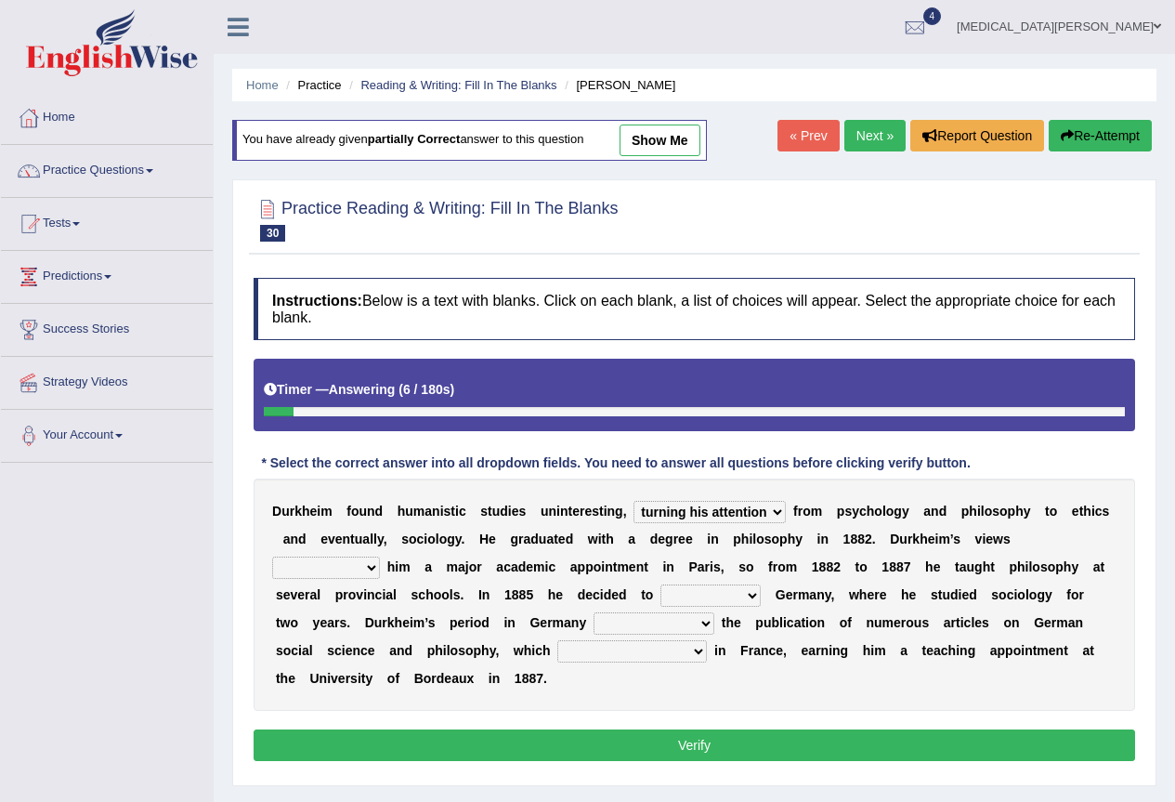
click at [272, 557] on select "hasn't got were getting can't get could not get" at bounding box center [326, 568] width 108 height 22
click at [701, 590] on select "came after wrote about ran across leave for" at bounding box center [711, 595] width 100 height 22
select select "leave for"
click at [661, 584] on select "came after wrote about ran across leave for" at bounding box center [711, 595] width 100 height 22
click at [673, 622] on select "resulted in flicked through was down to achieved by" at bounding box center [654, 623] width 121 height 22
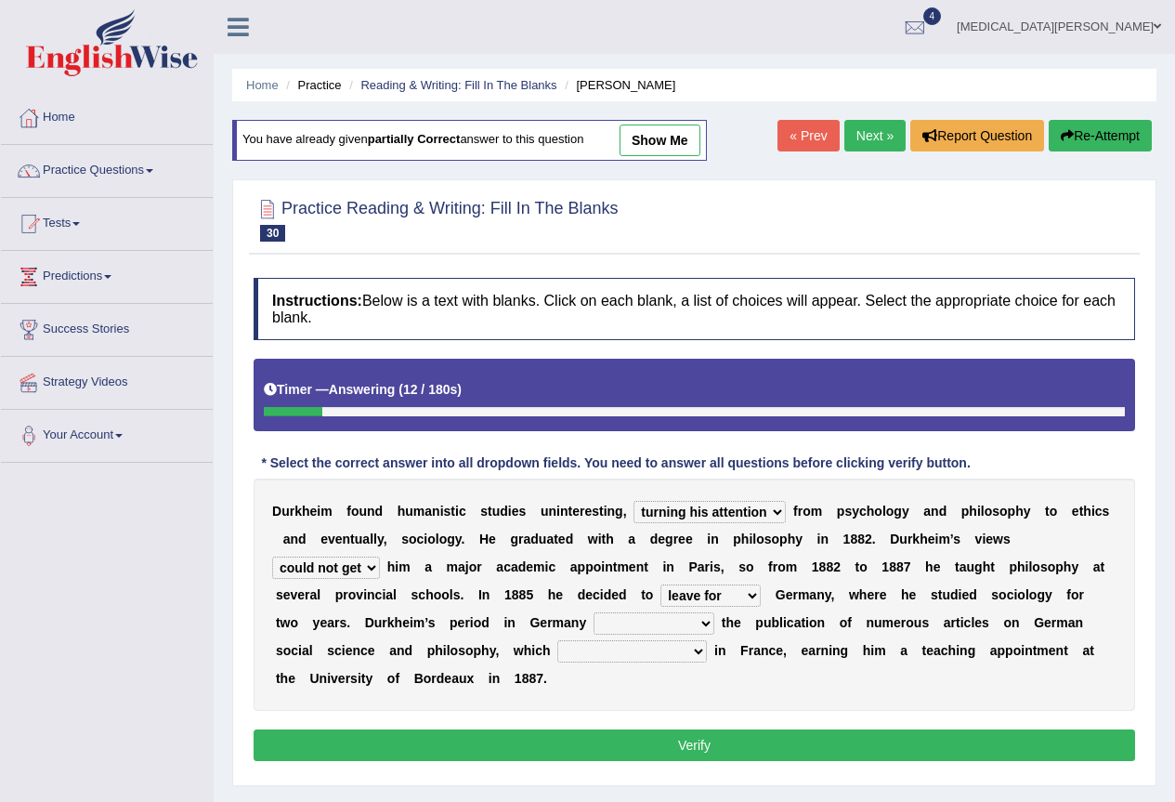
select select "resulted in"
click at [594, 612] on select "resulted in flicked through was down to achieved by" at bounding box center [654, 623] width 121 height 22
click at [647, 660] on select "remained modest gained appreciation collected money gained recognition" at bounding box center [632, 651] width 150 height 22
select select "gained recognition"
click at [557, 640] on select "remained modest gained appreciation collected money gained recognition" at bounding box center [632, 651] width 150 height 22
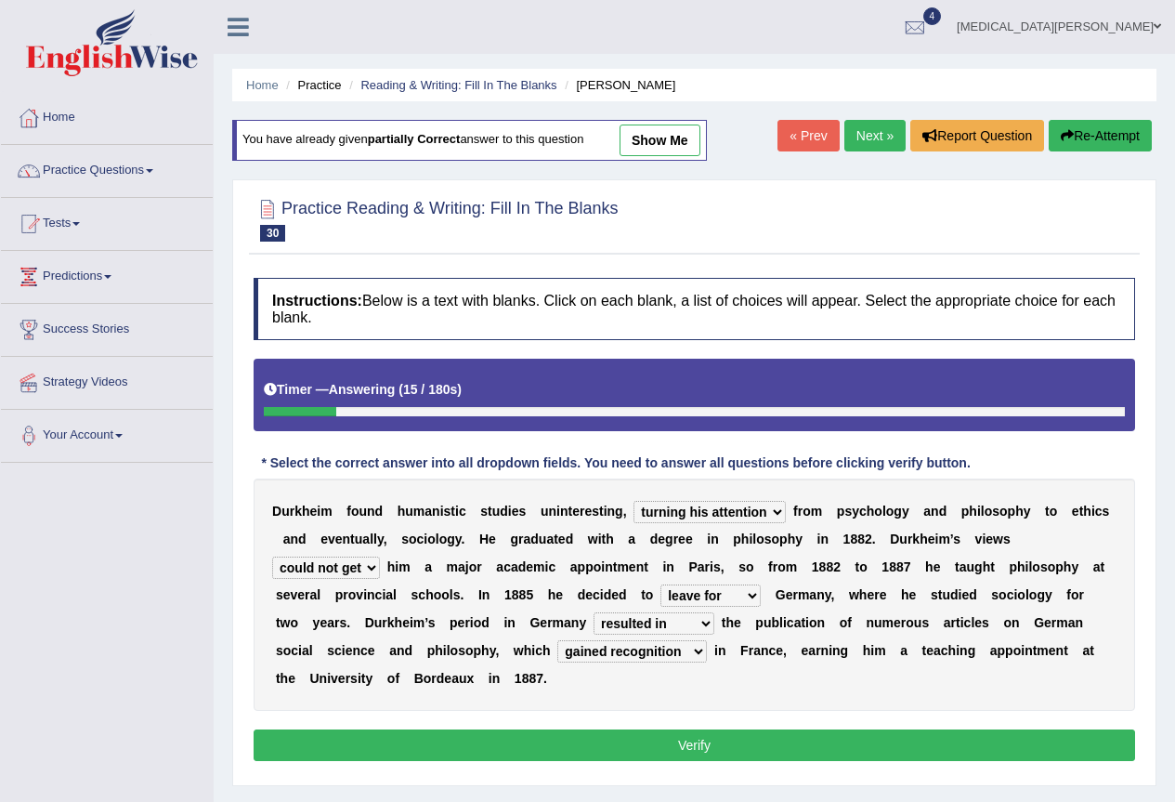
click at [622, 737] on button "Verify" at bounding box center [695, 745] width 882 height 32
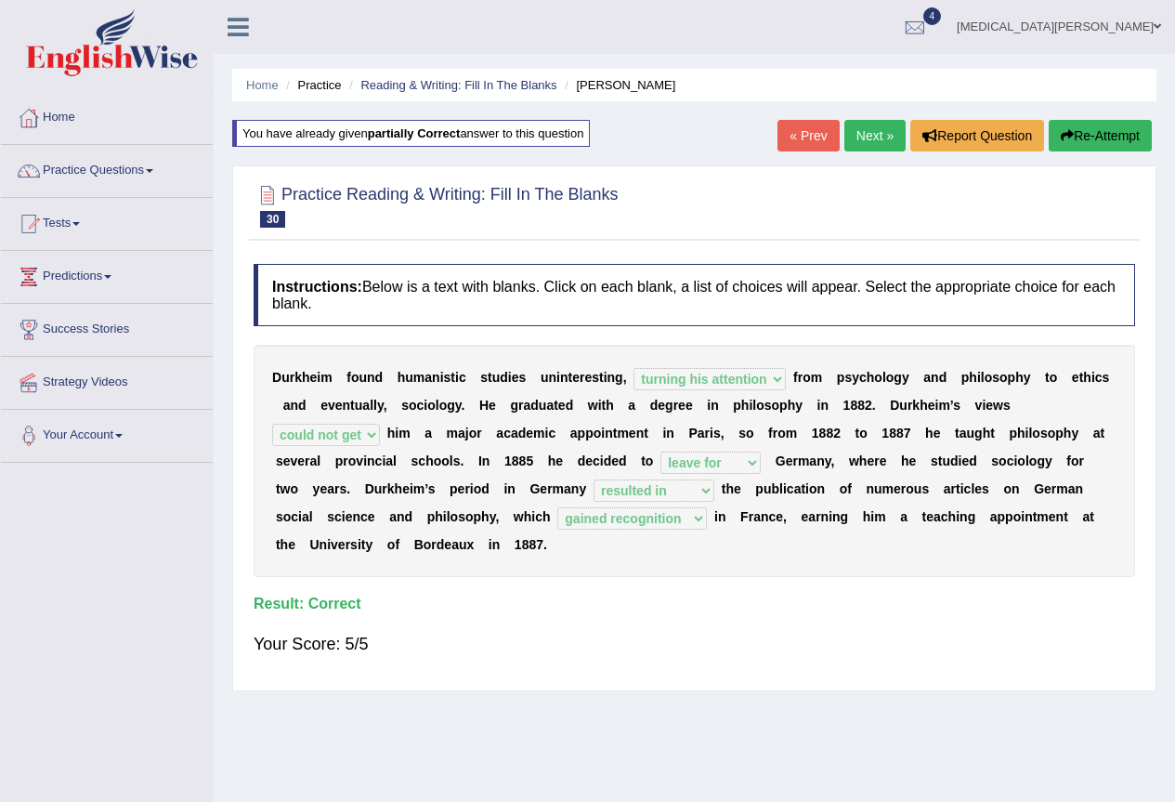
click at [867, 142] on link "Next »" at bounding box center [875, 136] width 61 height 32
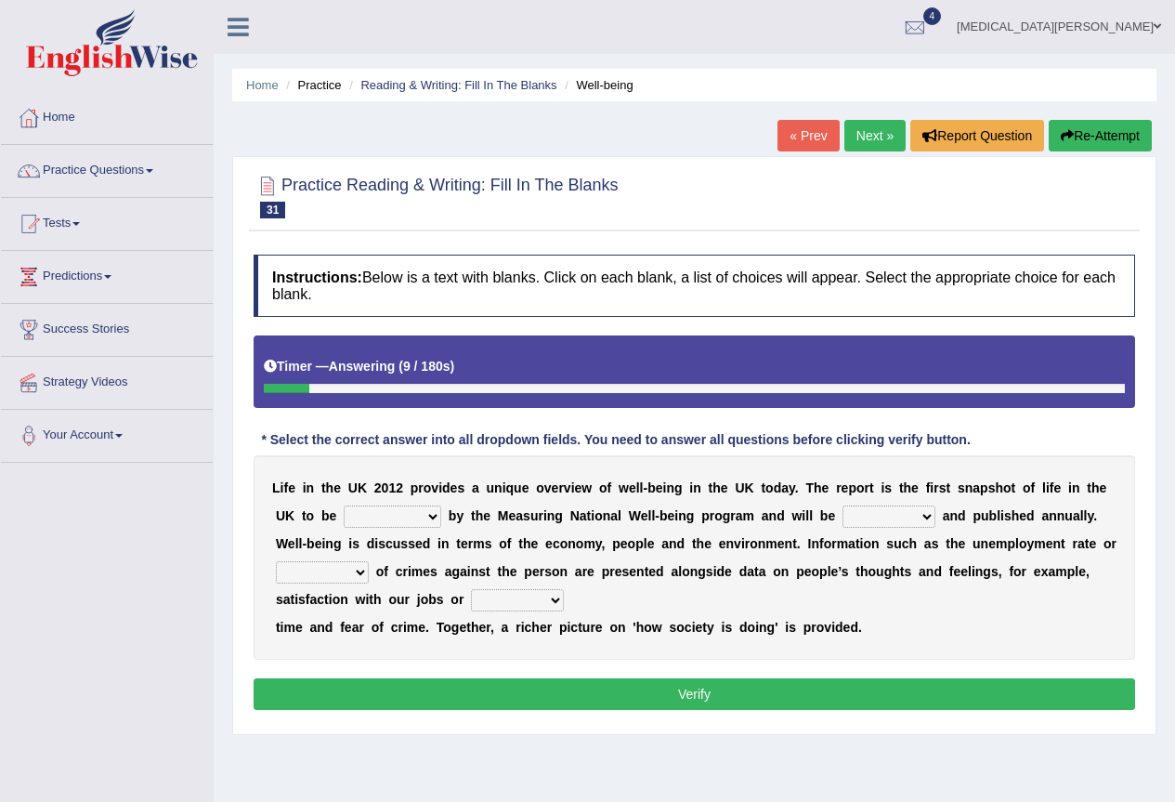
click at [425, 514] on select "delivered protected demanded overviewed" at bounding box center [393, 516] width 98 height 22
select select "delivered"
click at [344, 505] on select "delivered protected demanded overviewed" at bounding box center [393, 516] width 98 height 22
click at [885, 516] on select "distorted charted updated arranged" at bounding box center [889, 516] width 93 height 22
select select "updated"
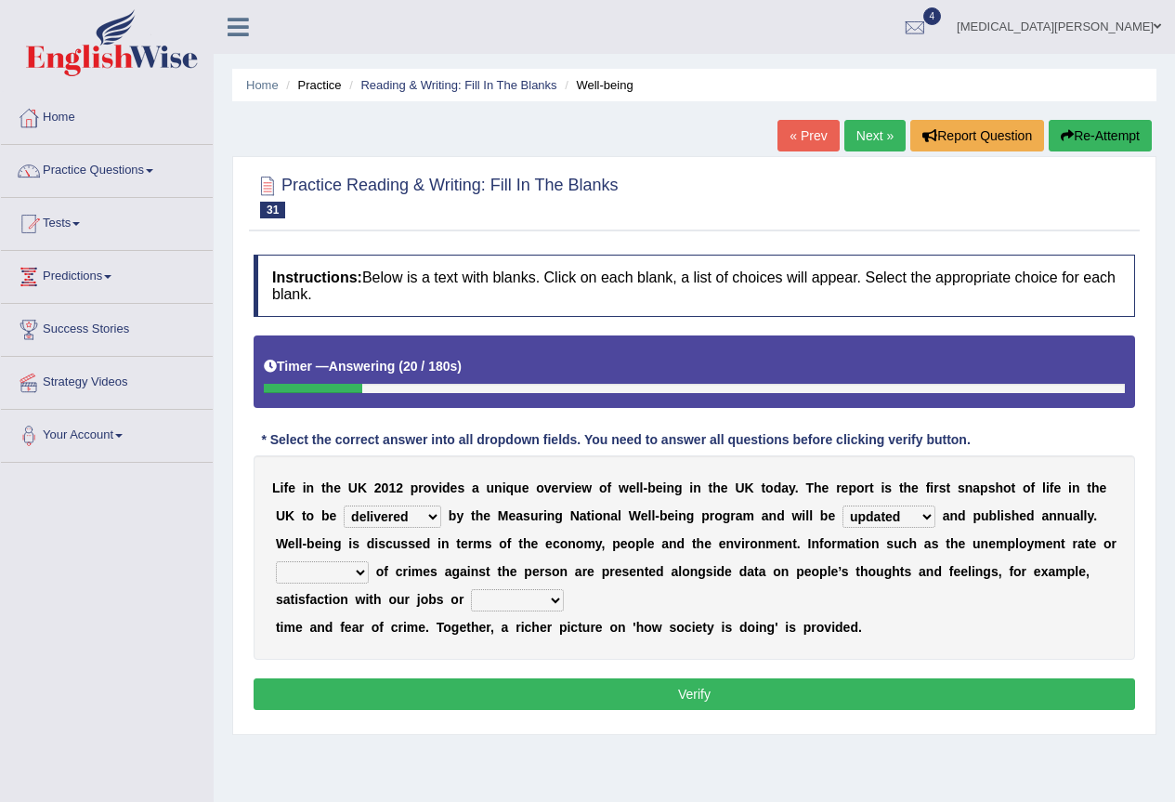
click at [843, 505] on select "distorted charted updated arranged" at bounding box center [889, 516] width 93 height 22
click at [336, 577] on select "velocity weight span number" at bounding box center [322, 572] width 93 height 22
select select "number"
click at [276, 561] on select "velocity weight span number" at bounding box center [322, 572] width 93 height 22
click at [493, 599] on select "pressure plea fancy leisure" at bounding box center [517, 600] width 93 height 22
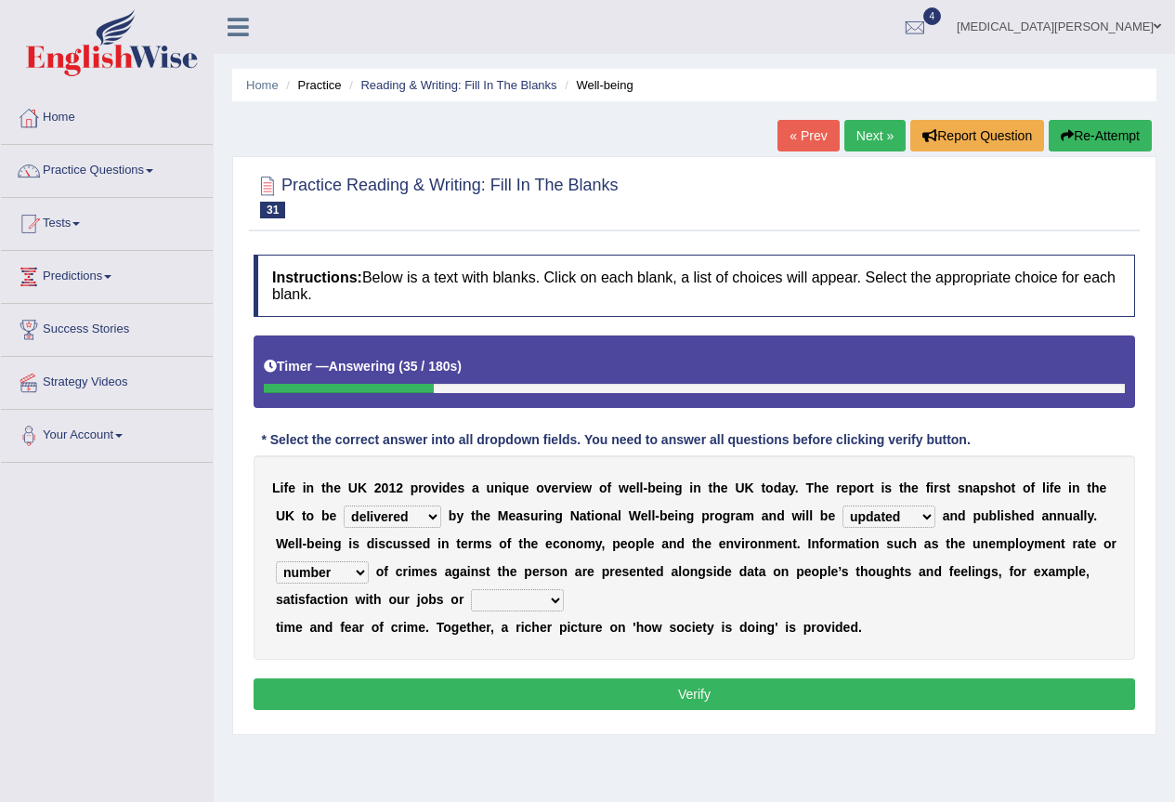
select select "leisure"
click at [471, 589] on select "pressure plea fancy leisure" at bounding box center [517, 600] width 93 height 22
click at [521, 689] on button "Verify" at bounding box center [695, 694] width 882 height 32
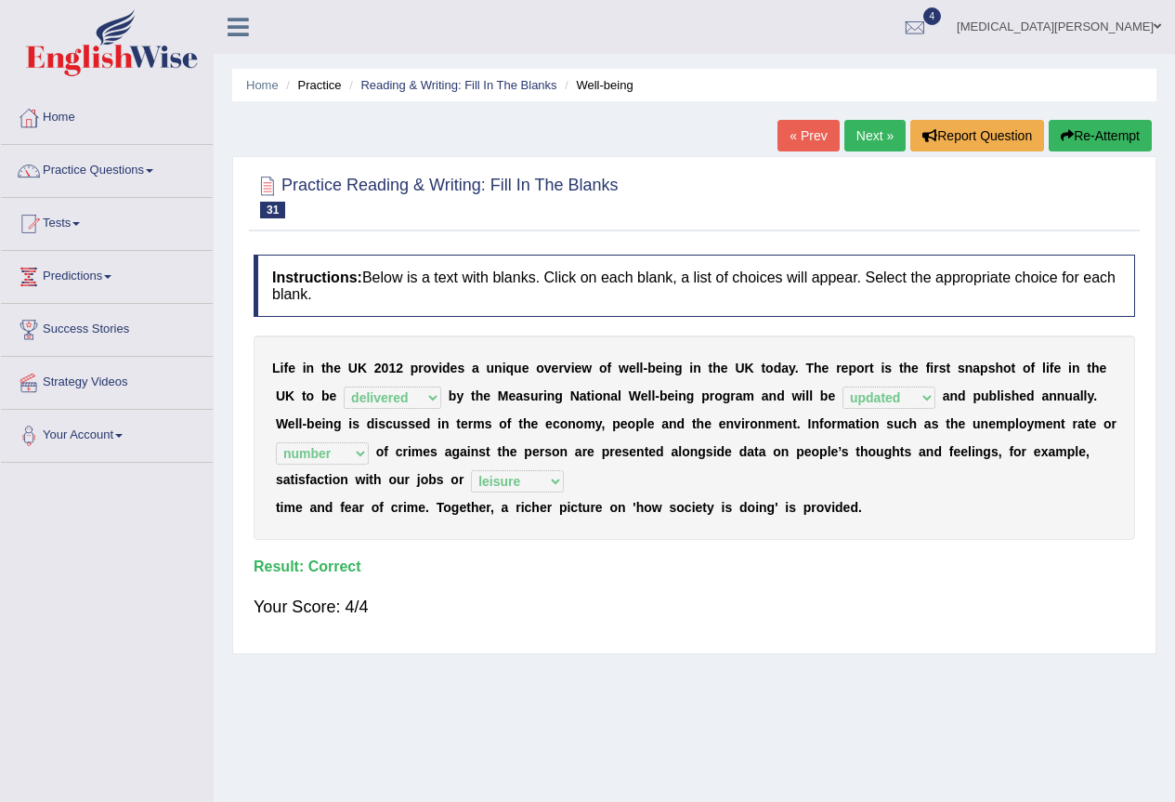
click at [862, 137] on link "Next »" at bounding box center [875, 136] width 61 height 32
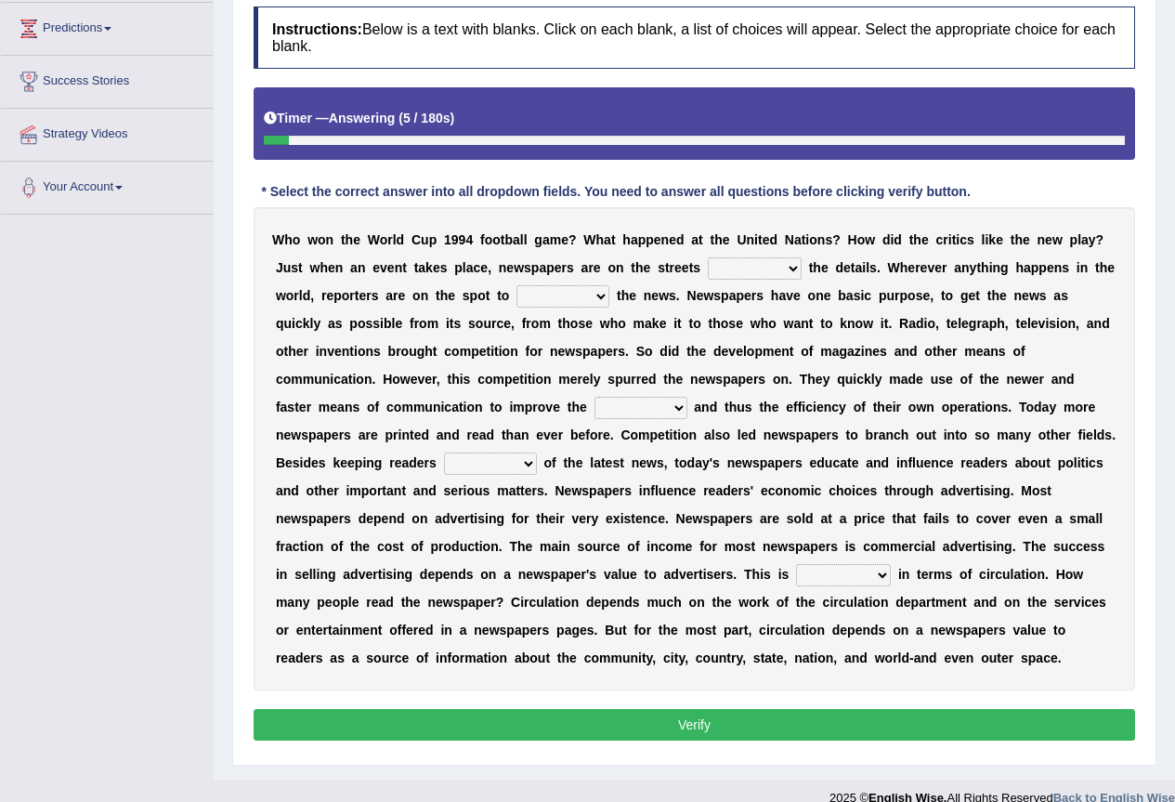
click at [729, 269] on select "be giving to give have given given" at bounding box center [755, 268] width 94 height 22
select select "to give"
click at [708, 257] on select "be giving to give have given given" at bounding box center [755, 268] width 94 height 22
click at [576, 291] on select "given subscribe gather invent" at bounding box center [563, 296] width 93 height 22
select select "gather"
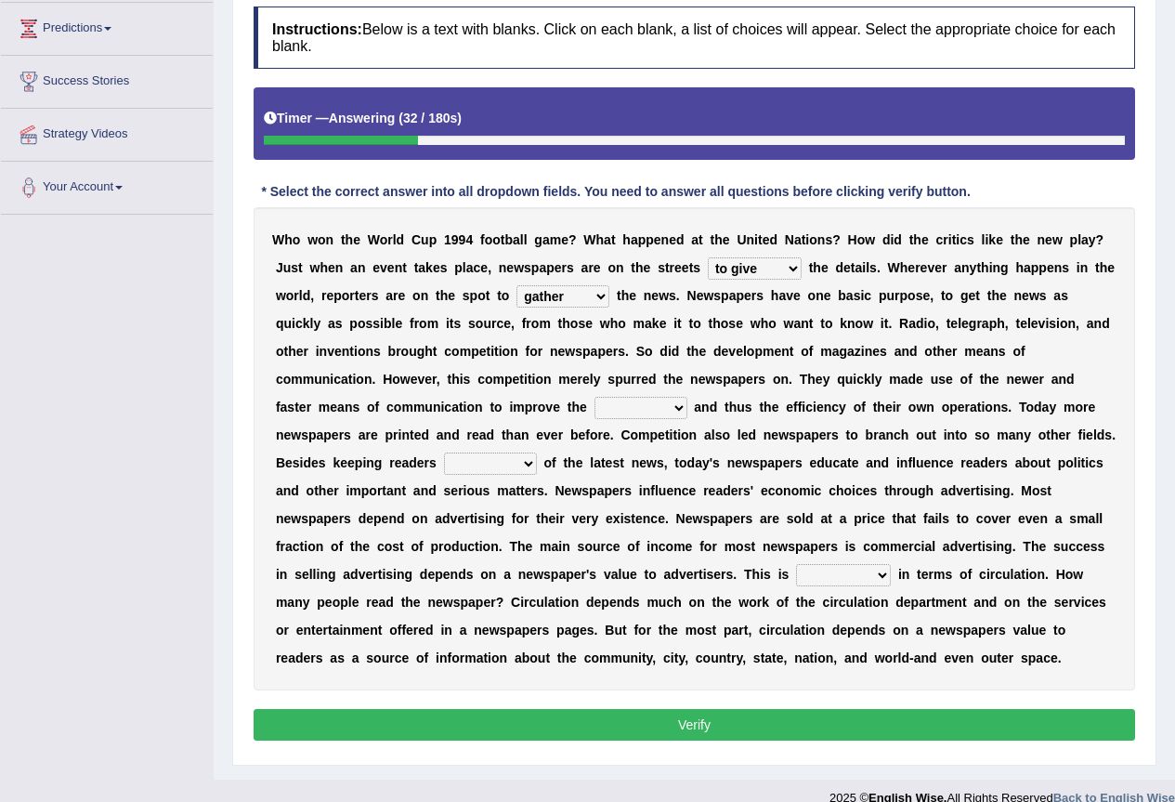
click at [517, 285] on select "given subscribe gather invent" at bounding box center [563, 296] width 93 height 22
click at [634, 401] on select "speed column rating volume" at bounding box center [641, 408] width 93 height 22
select select "speed"
click at [595, 397] on select "speed column rating volume" at bounding box center [641, 408] width 93 height 22
click at [496, 470] on select "besieged fed confirmed informed" at bounding box center [490, 463] width 93 height 22
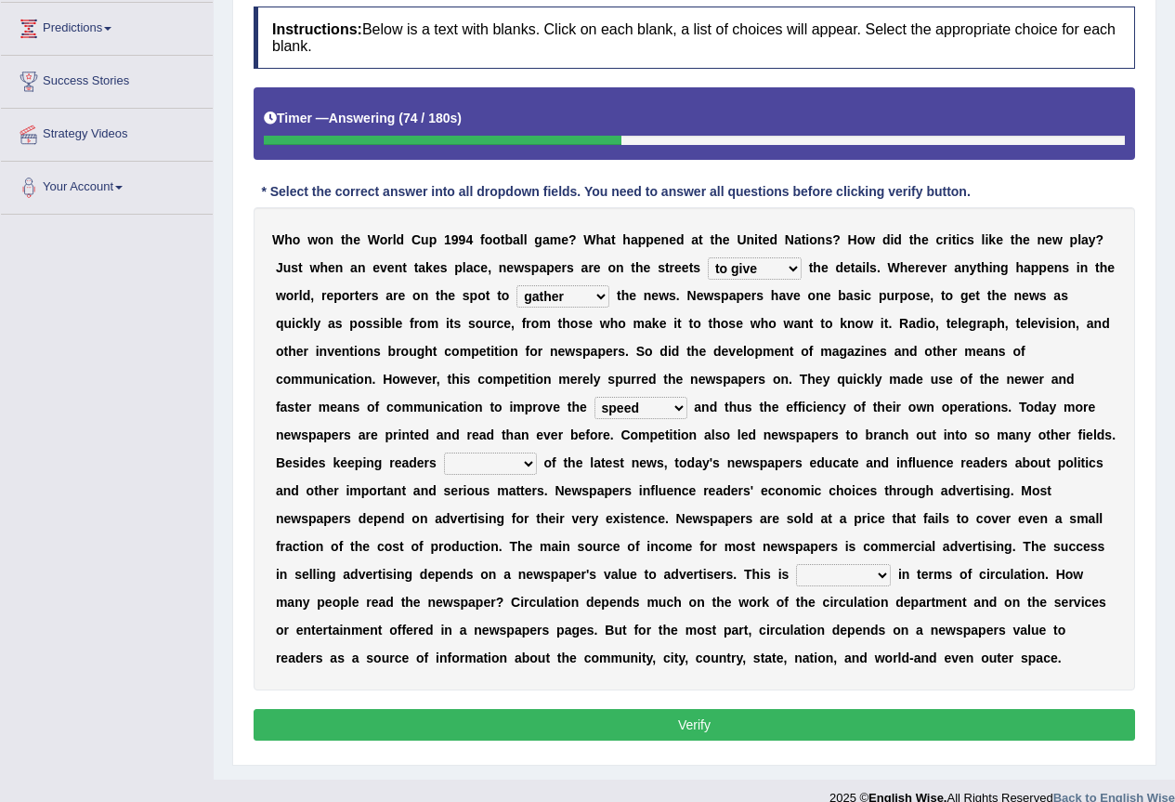
select select "informed"
click at [444, 452] on select "besieged fed confirmed informed" at bounding box center [490, 463] width 93 height 22
click at [815, 571] on select "measured envisioned entailed engaged" at bounding box center [843, 575] width 95 height 22
select select "measured"
click at [796, 564] on select "measured envisioned entailed engaged" at bounding box center [843, 575] width 95 height 22
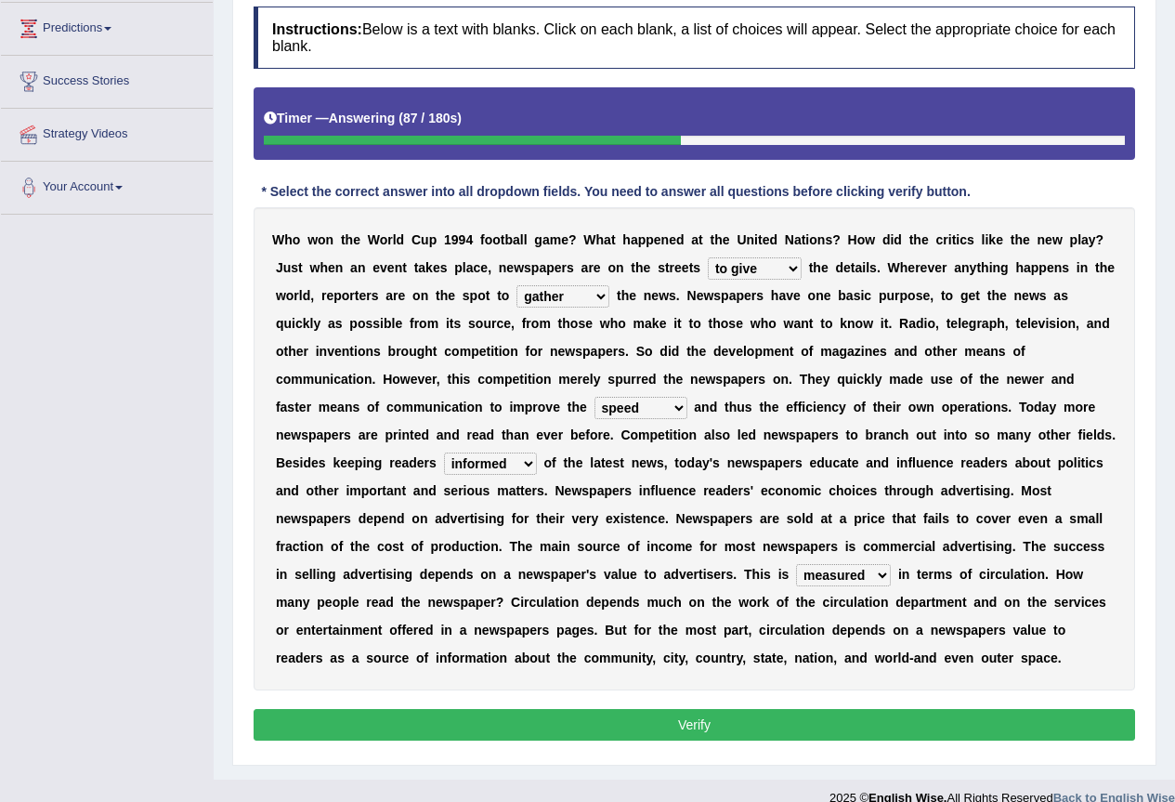
click at [737, 732] on button "Verify" at bounding box center [695, 725] width 882 height 32
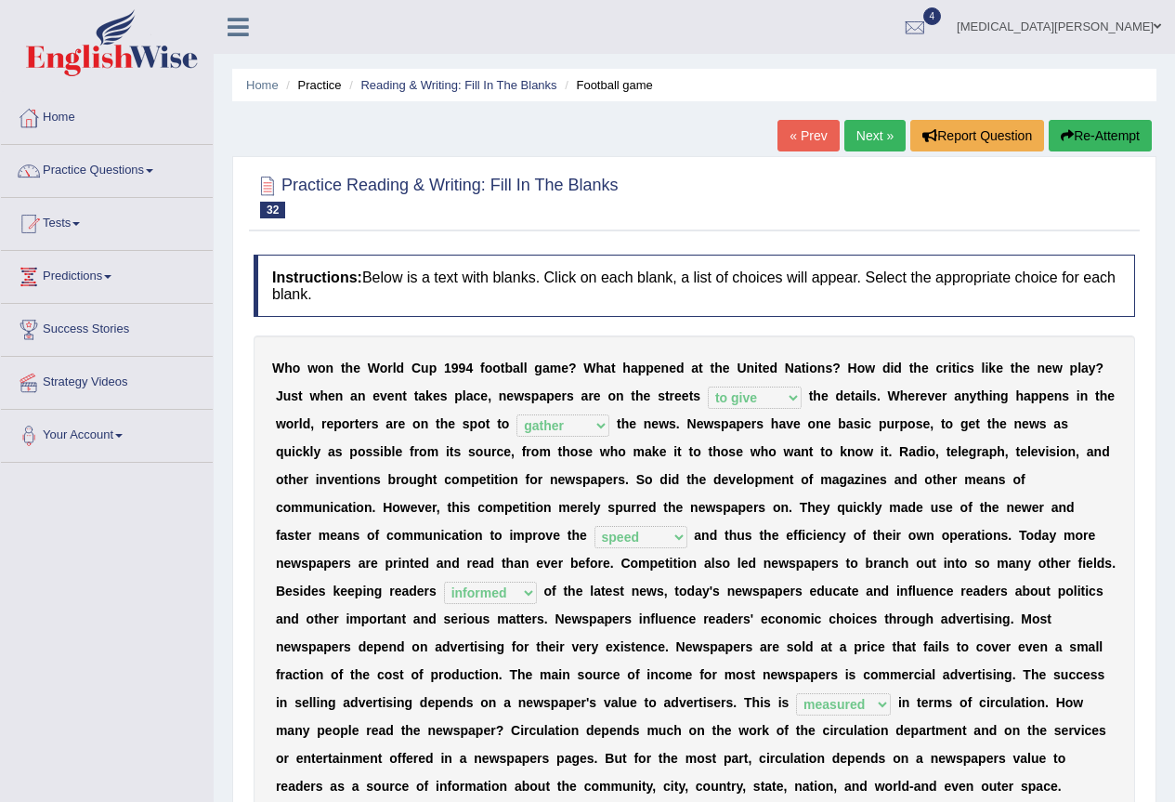
click at [855, 130] on link "Next »" at bounding box center [875, 136] width 61 height 32
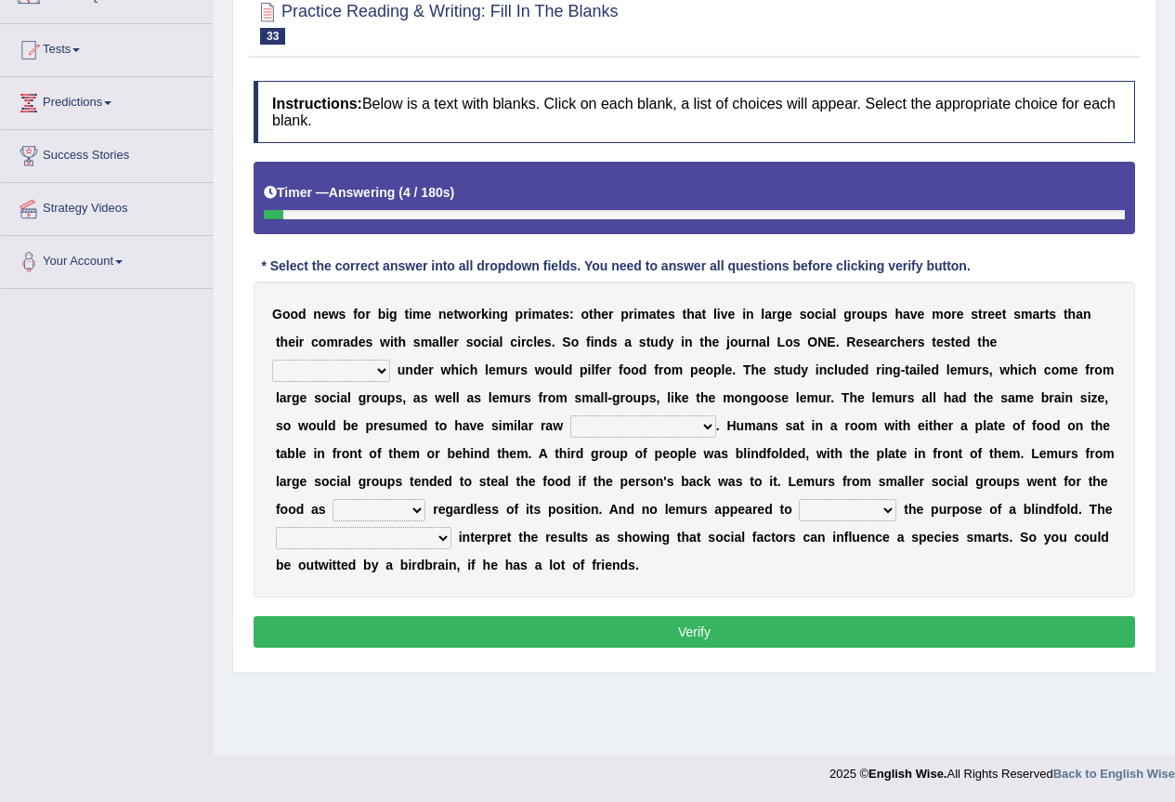
click at [327, 375] on select "scanners circumstances granules fascists" at bounding box center [331, 371] width 118 height 22
select select "circumstances"
click at [272, 360] on select "scanners circumstances granules fascists" at bounding box center [331, 371] width 118 height 22
click at [629, 432] on select "intelligence messages protectorates contemptuousness" at bounding box center [643, 426] width 146 height 22
select select "intelligence"
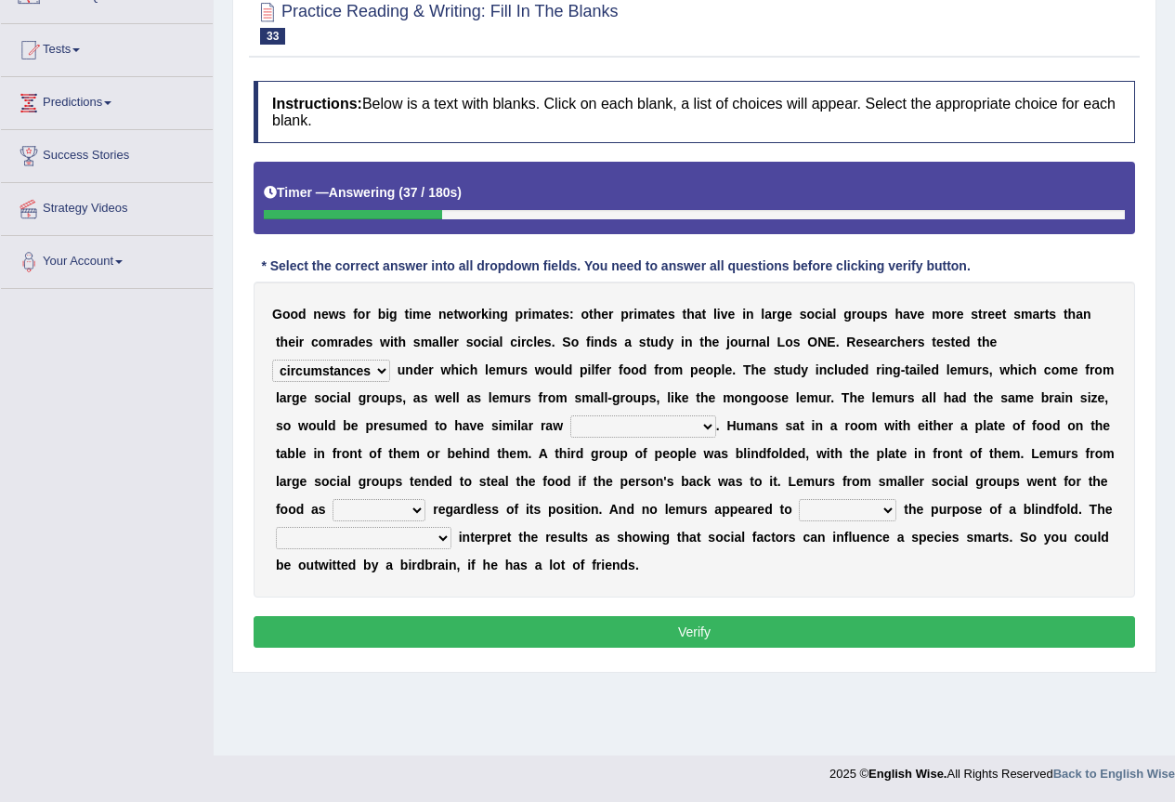
click at [570, 415] on select "intelligence messages protectorates contemptuousness" at bounding box center [643, 426] width 146 height 22
click at [412, 502] on select "frequently fealty benignity uneasily" at bounding box center [379, 510] width 93 height 22
select select "frequently"
click at [333, 499] on select "frequently fealty benignity uneasily" at bounding box center [379, 510] width 93 height 22
click at [834, 508] on select "brunt understand hard sap" at bounding box center [848, 510] width 98 height 22
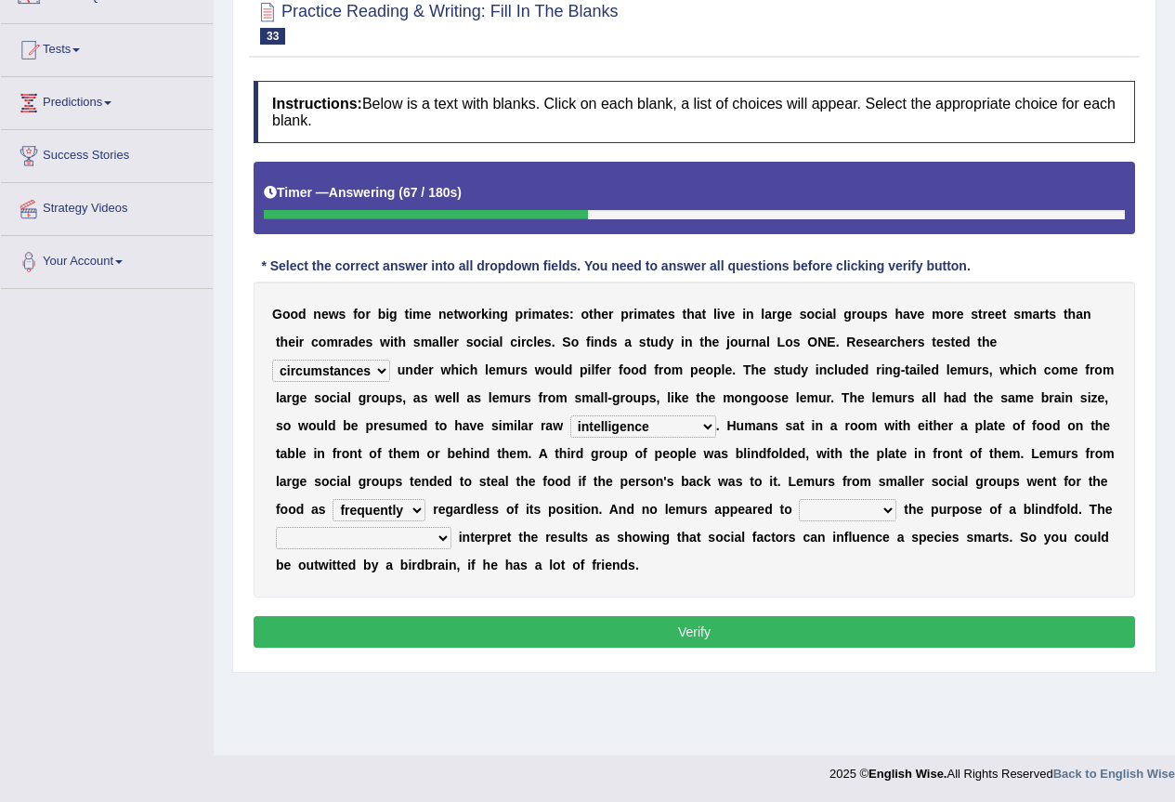
select select "understand"
click at [799, 499] on select "brunt understand hard sap" at bounding box center [848, 510] width 98 height 22
click at [347, 543] on select "cleavages inveiglers researchers priestesses" at bounding box center [364, 538] width 176 height 22
select select "researchers"
click at [276, 527] on select "cleavages inveiglers researchers priestesses" at bounding box center [364, 538] width 176 height 22
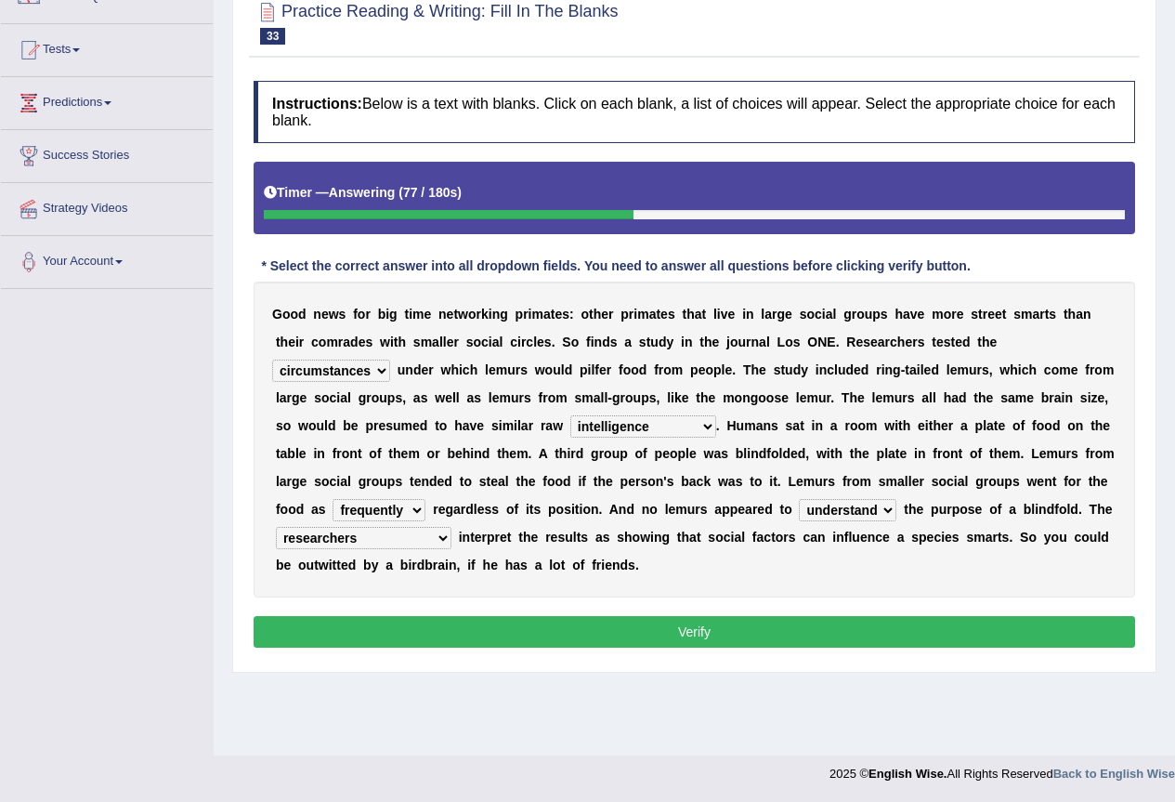
click at [524, 630] on button "Verify" at bounding box center [695, 632] width 882 height 32
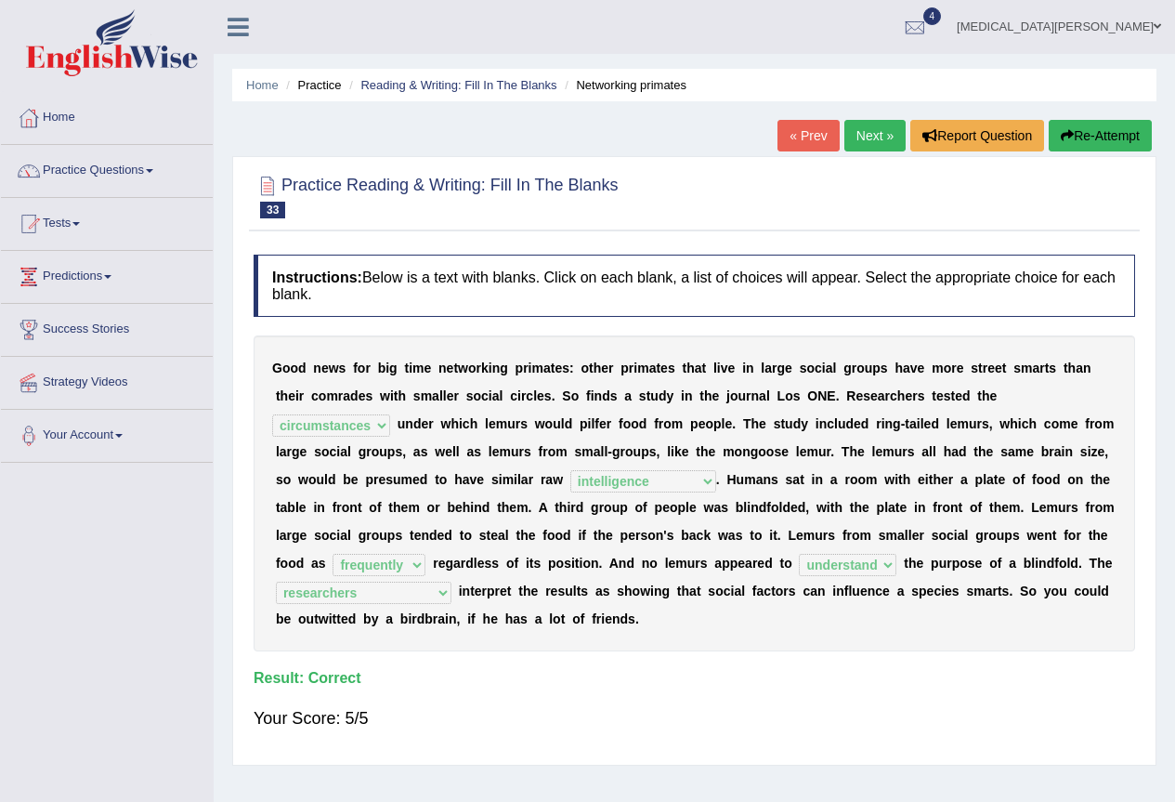
click at [845, 127] on link "Next »" at bounding box center [875, 136] width 61 height 32
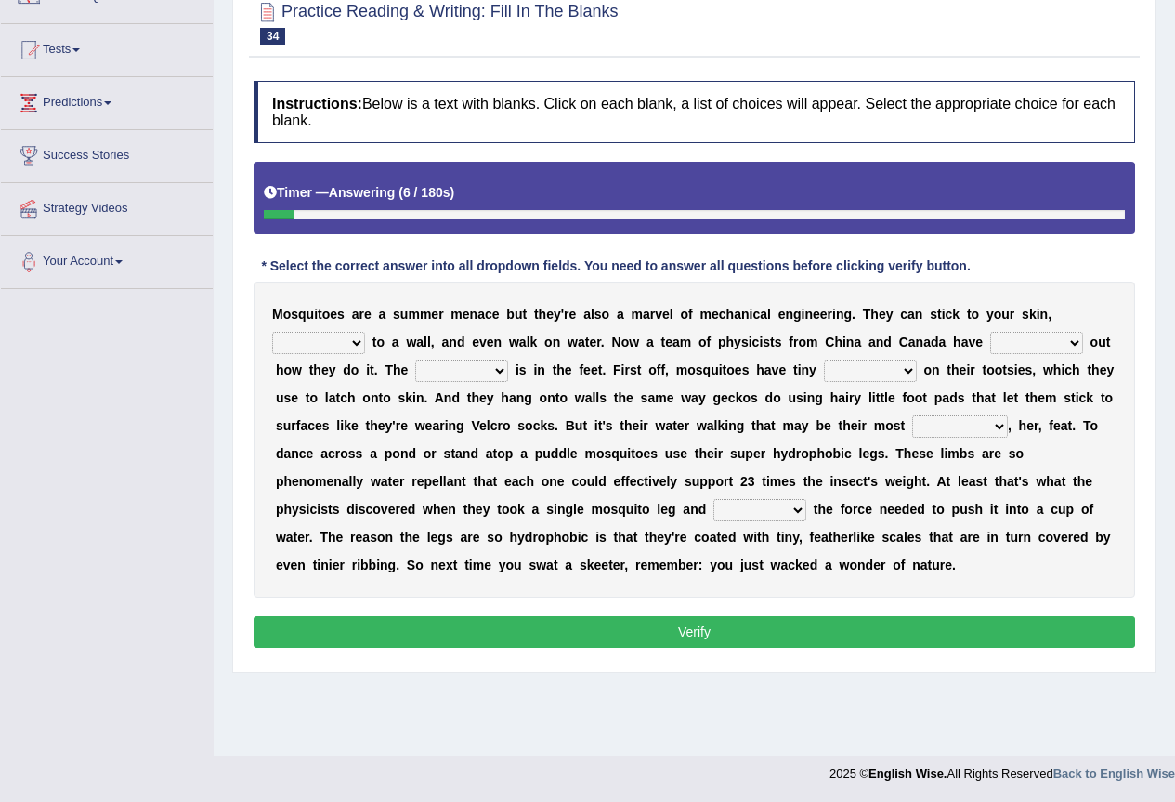
click at [329, 340] on select "fly cling hang hover" at bounding box center [318, 343] width 93 height 22
select select "fly"
click at [272, 332] on select "fly cling hang hover" at bounding box center [318, 343] width 93 height 22
click at [1017, 336] on select "given figured led pieced" at bounding box center [1036, 343] width 93 height 22
select select "figured"
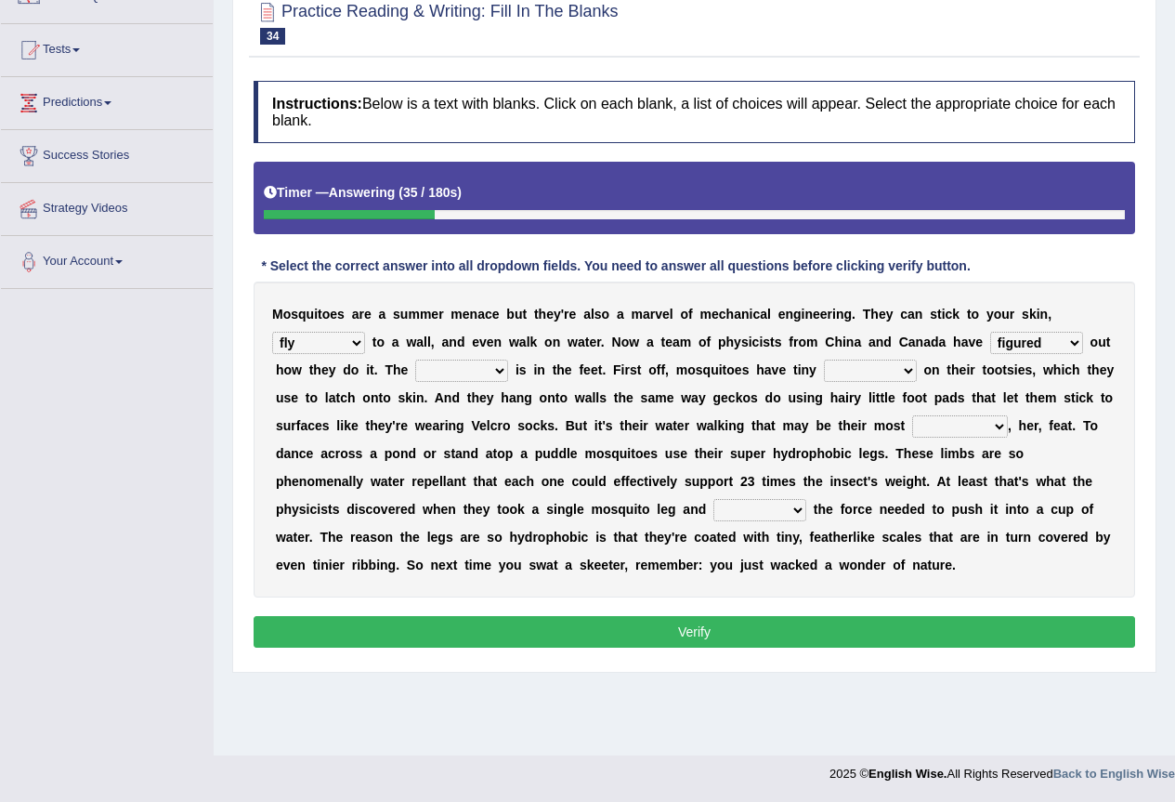
click at [990, 332] on select "given figured led pieced" at bounding box center [1036, 343] width 93 height 22
click at [476, 369] on select "resolve trick atch catch" at bounding box center [461, 371] width 93 height 22
select select "trick"
click at [415, 360] on select "resolve trick atch catch" at bounding box center [461, 371] width 93 height 22
click at [852, 358] on div "M o s q u i t o e s a r e a s u m m e r m e n a c e b u t t h e y ' r e a l s o…" at bounding box center [695, 440] width 882 height 316
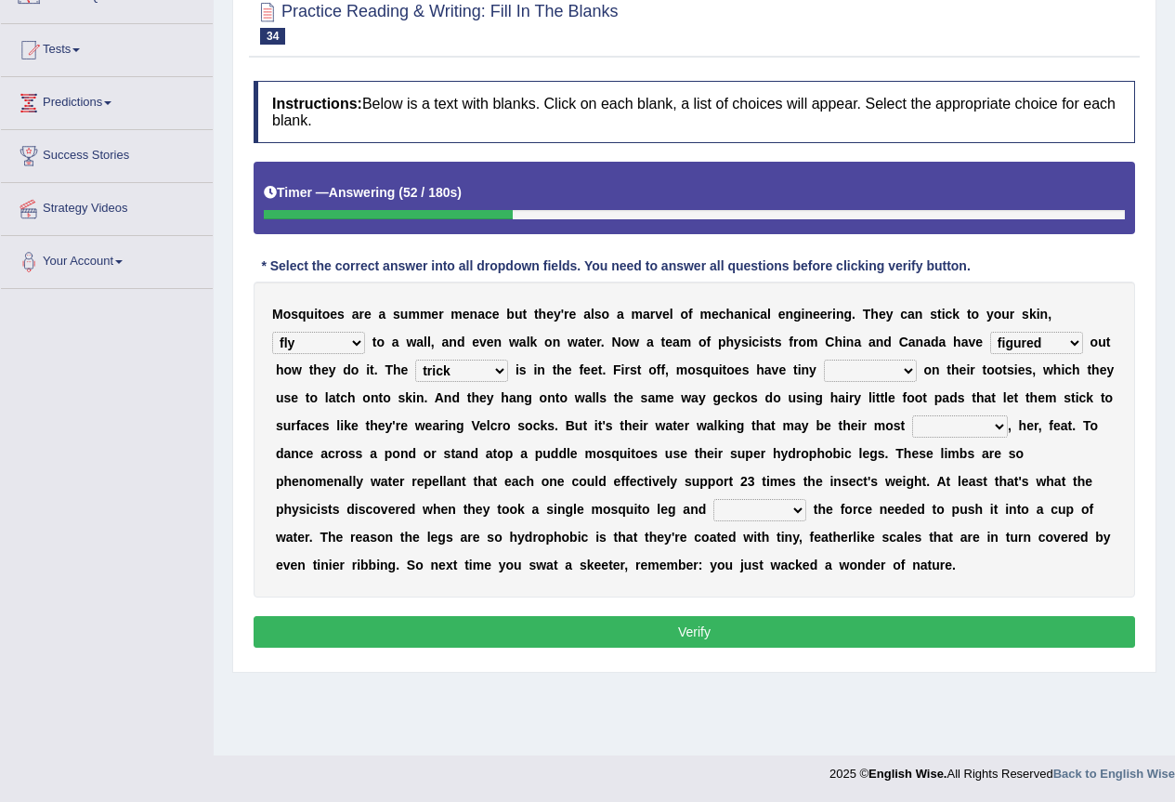
click at [858, 361] on select "hugs patches tips hooks" at bounding box center [870, 371] width 93 height 22
select select "hooks"
click at [824, 360] on select "hugs patches tips hooks" at bounding box center [870, 371] width 93 height 22
click at [885, 372] on select "hugs patches tips hooks" at bounding box center [870, 371] width 93 height 22
click at [824, 360] on select "hugs patches tips hooks" at bounding box center [870, 371] width 93 height 22
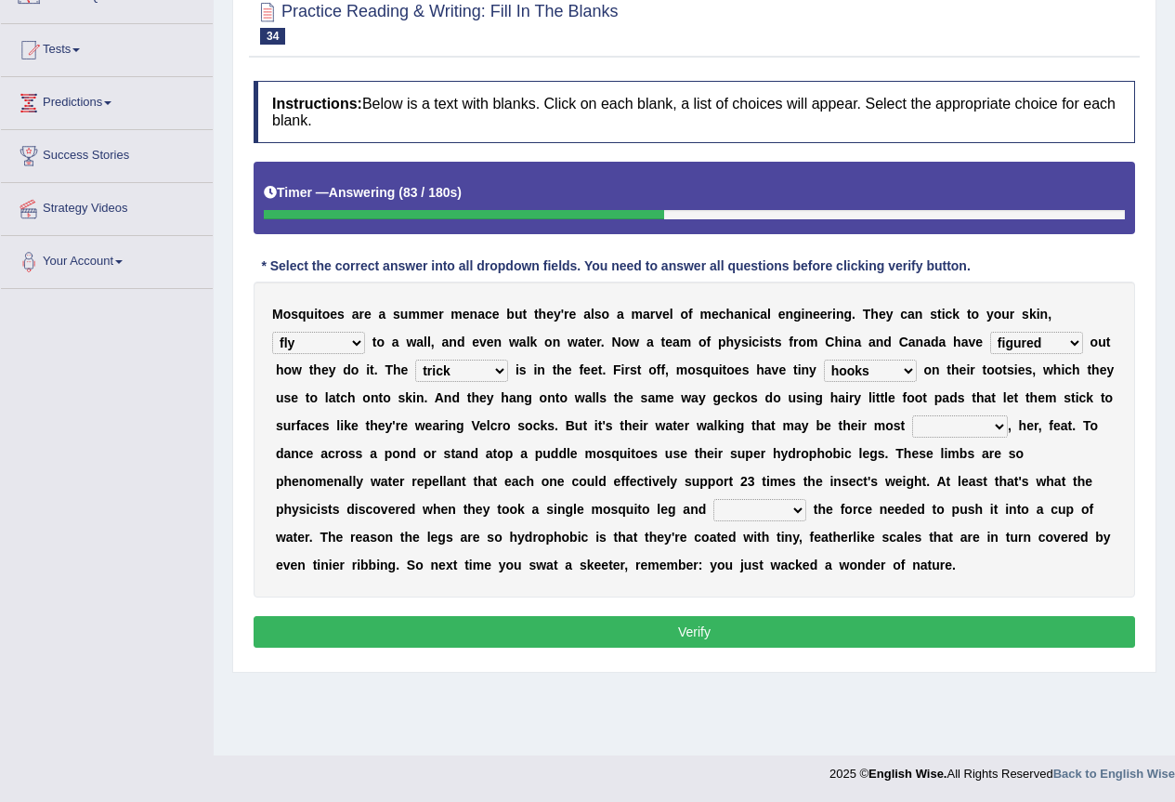
click at [942, 427] on select "valuable remarkable irresistible charitable" at bounding box center [960, 426] width 96 height 22
select select "valuable"
click at [912, 415] on select "valuable remarkable irresistible charitable" at bounding box center [960, 426] width 96 height 22
click at [740, 507] on select "dwindled measured hectored beckoned" at bounding box center [760, 510] width 93 height 22
select select "measured"
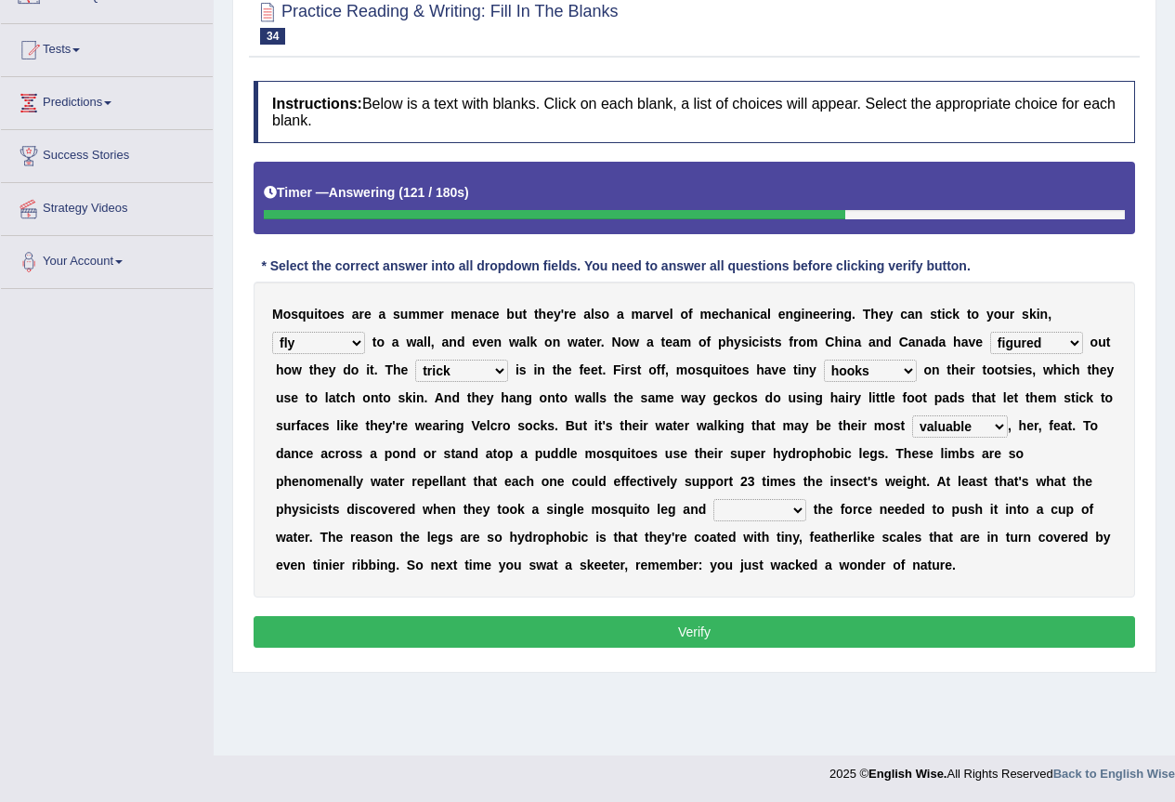
click at [714, 499] on select "dwindled measured hectored beckoned" at bounding box center [760, 510] width 93 height 22
click at [669, 629] on button "Verify" at bounding box center [695, 632] width 882 height 32
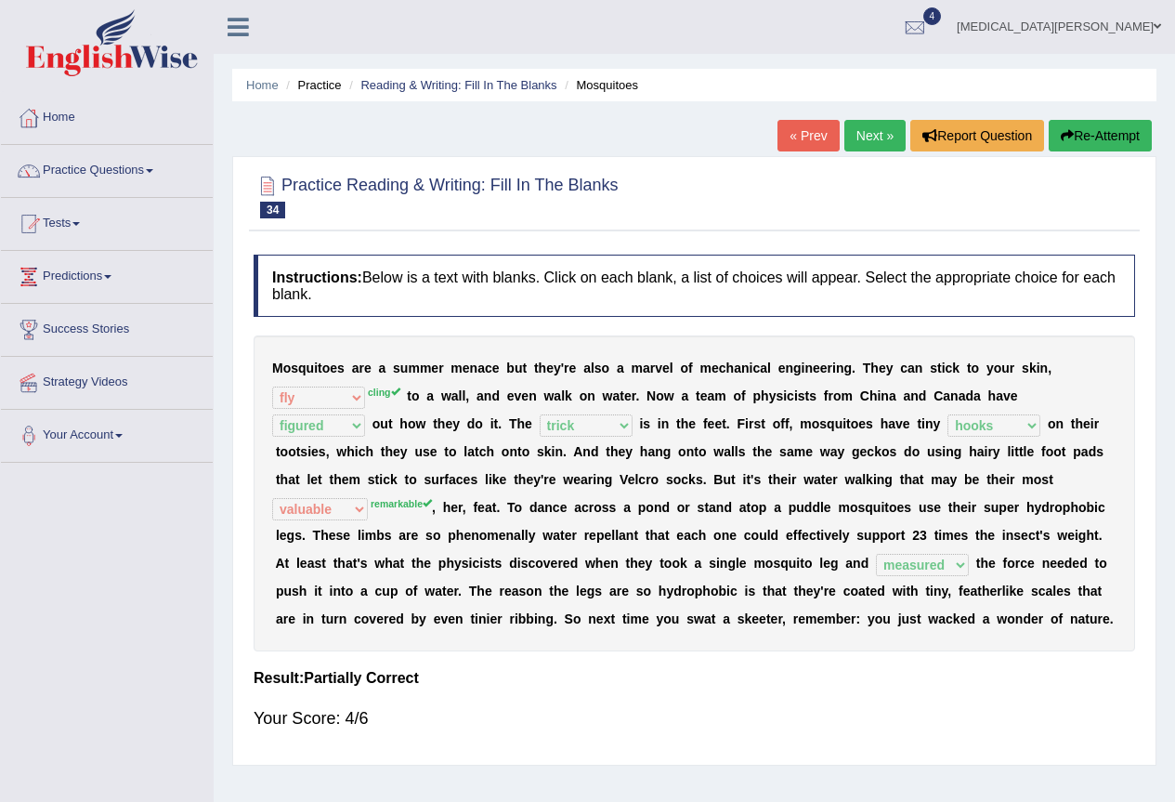
click at [784, 130] on link "« Prev" at bounding box center [808, 136] width 61 height 32
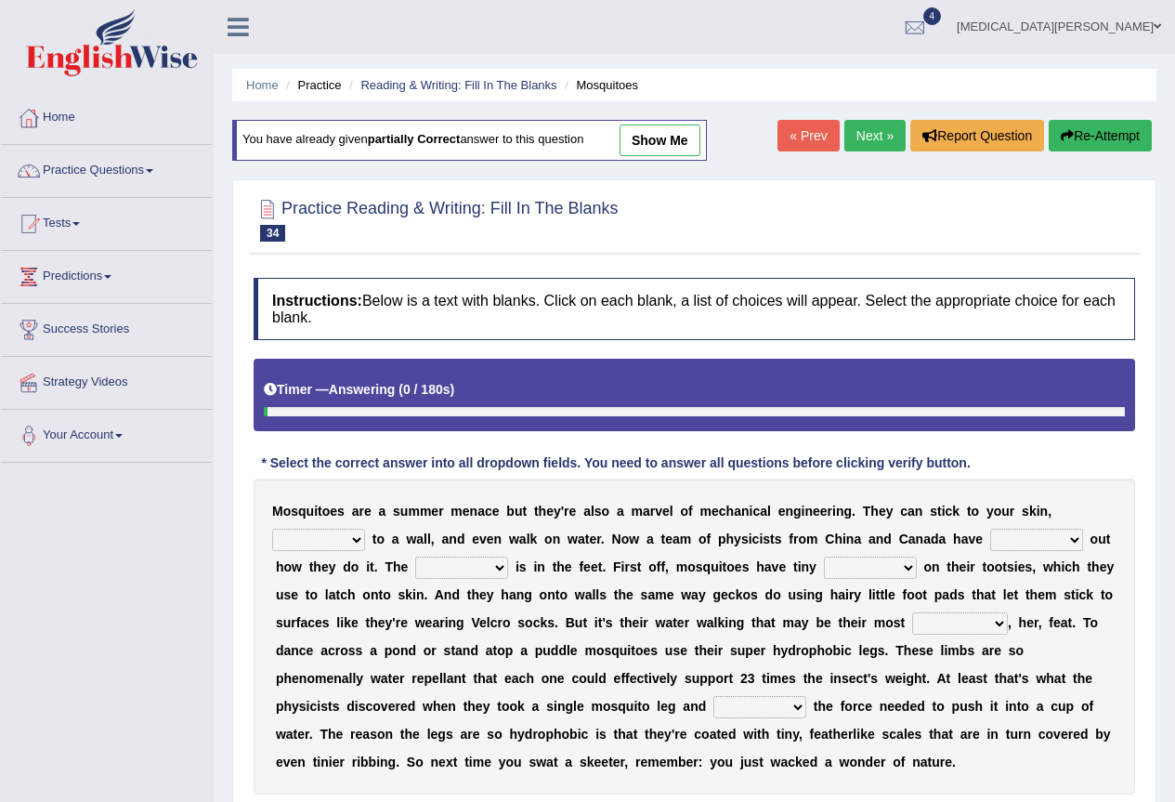
click at [312, 542] on select "fly cling hang hover" at bounding box center [318, 540] width 93 height 22
select select "cling"
click at [272, 529] on select "fly cling hang hover" at bounding box center [318, 540] width 93 height 22
click at [1032, 534] on select "given figured led pieced" at bounding box center [1036, 540] width 93 height 22
select select "figured"
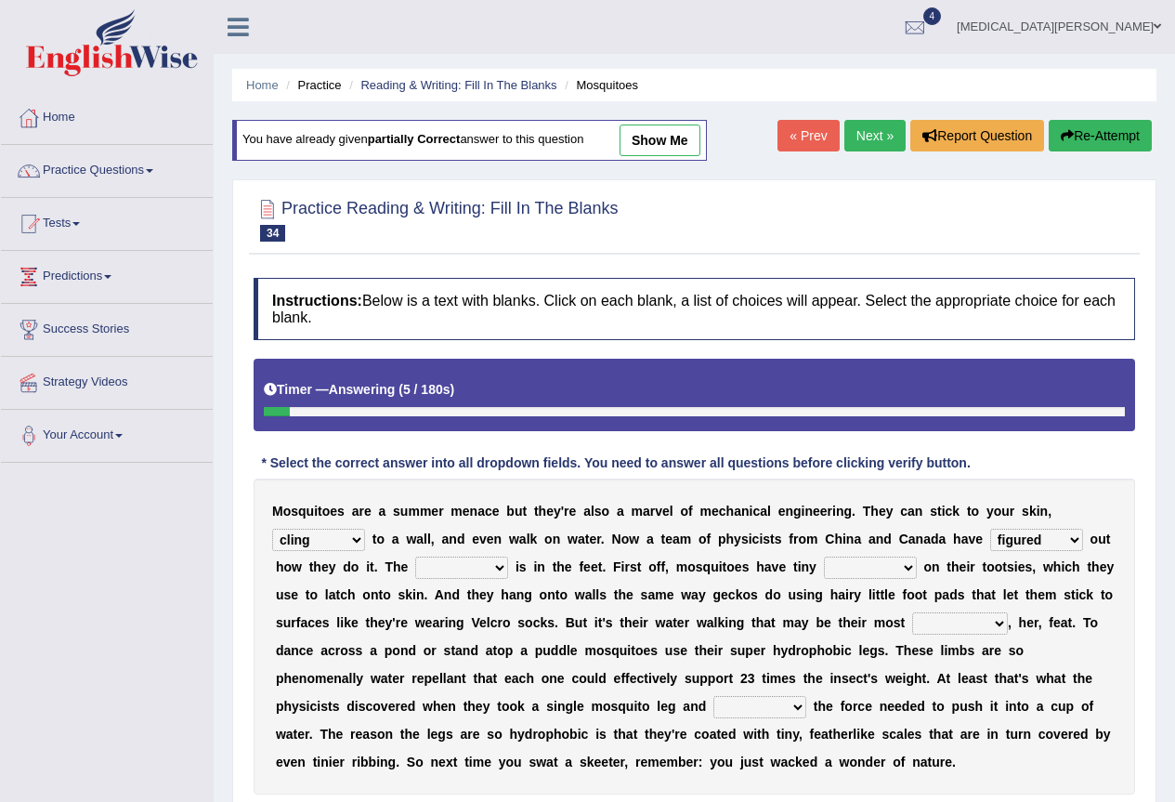
click at [990, 529] on select "given figured led pieced" at bounding box center [1036, 540] width 93 height 22
click at [439, 563] on select "resolve trick atch catch" at bounding box center [461, 568] width 93 height 22
click at [415, 557] on select "resolve trick atch catch" at bounding box center [461, 568] width 93 height 22
click at [463, 570] on select "resolve trick atch catch" at bounding box center [461, 568] width 93 height 22
select select "catch"
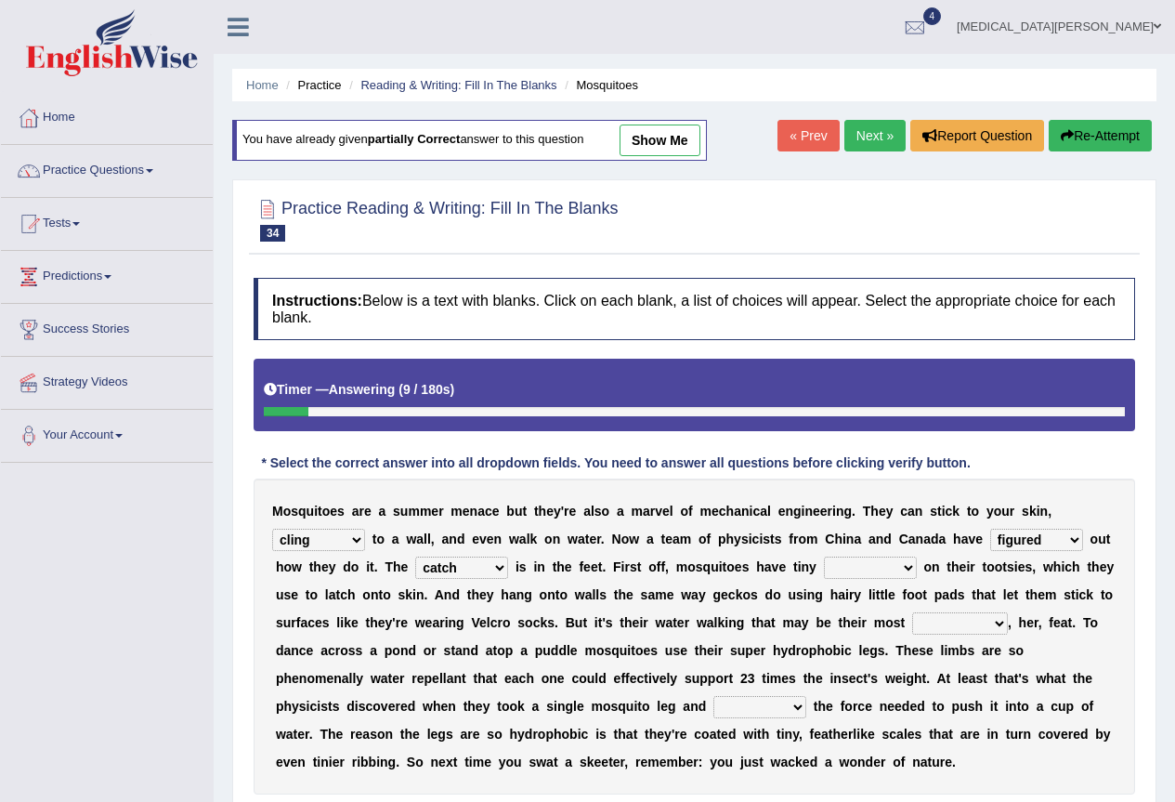
click at [415, 557] on select "resolve trick atch catch" at bounding box center [461, 568] width 93 height 22
click at [861, 566] on select "hugs patches tips hooks" at bounding box center [870, 568] width 93 height 22
select select "hooks"
click at [824, 557] on select "hugs patches tips hooks" at bounding box center [870, 568] width 93 height 22
click at [937, 613] on select "valuable remarkable irresistible charitable" at bounding box center [960, 623] width 96 height 22
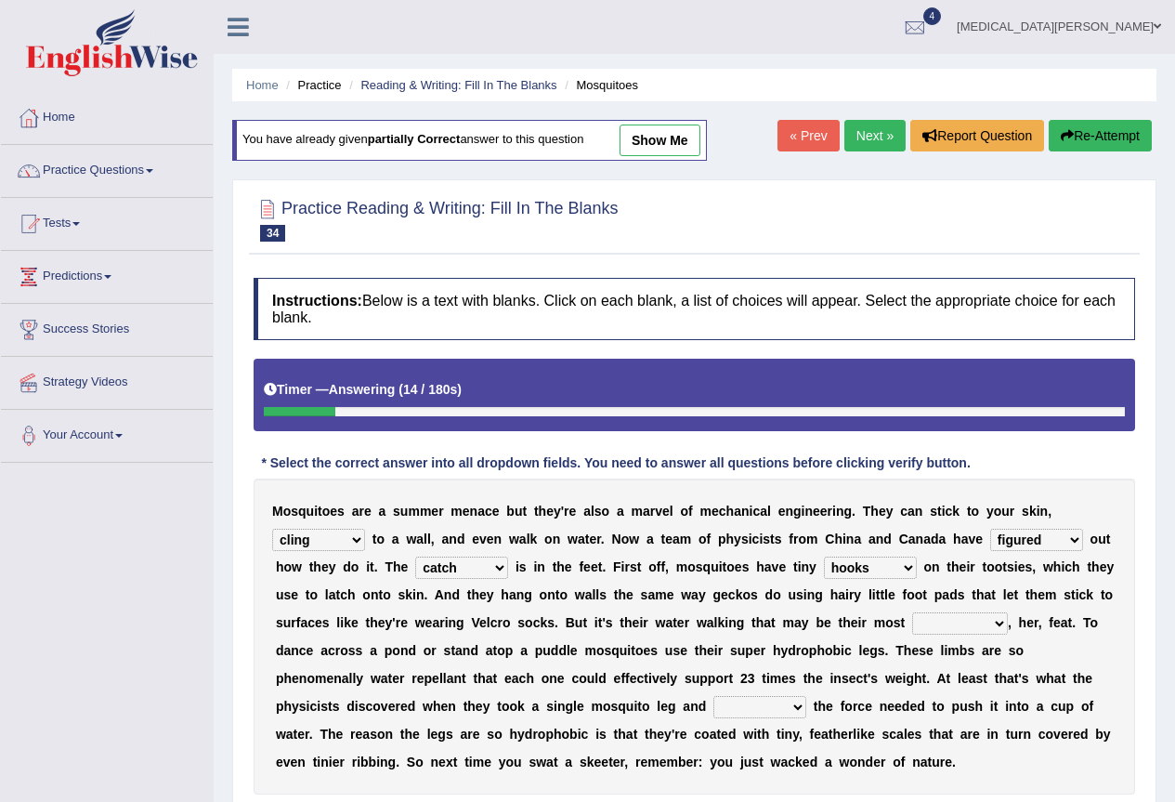
select select "remarkable"
click at [912, 612] on select "valuable remarkable irresistible charitable" at bounding box center [960, 623] width 96 height 22
click at [739, 706] on select "dwindled measured hectored beckoned" at bounding box center [760, 707] width 93 height 22
select select "measured"
click at [714, 696] on select "dwindled measured hectored beckoned" at bounding box center [760, 707] width 93 height 22
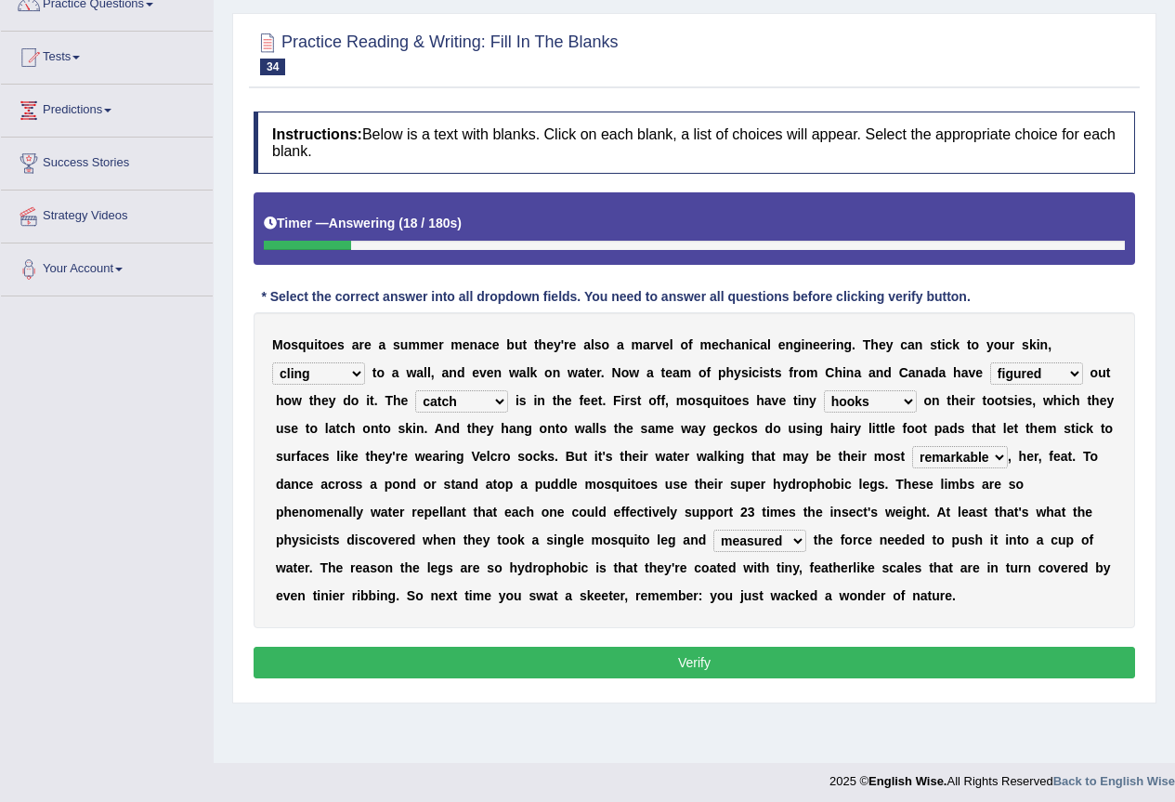
scroll to position [174, 0]
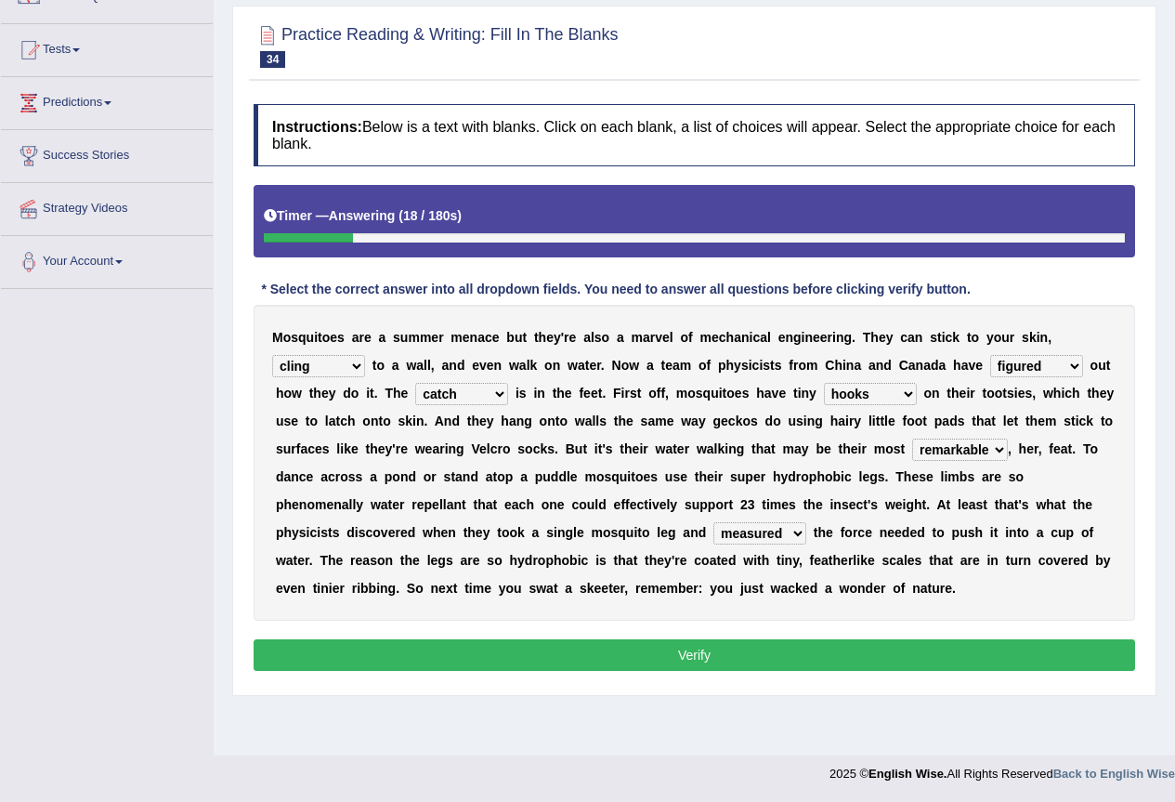
click at [524, 657] on button "Verify" at bounding box center [695, 655] width 882 height 32
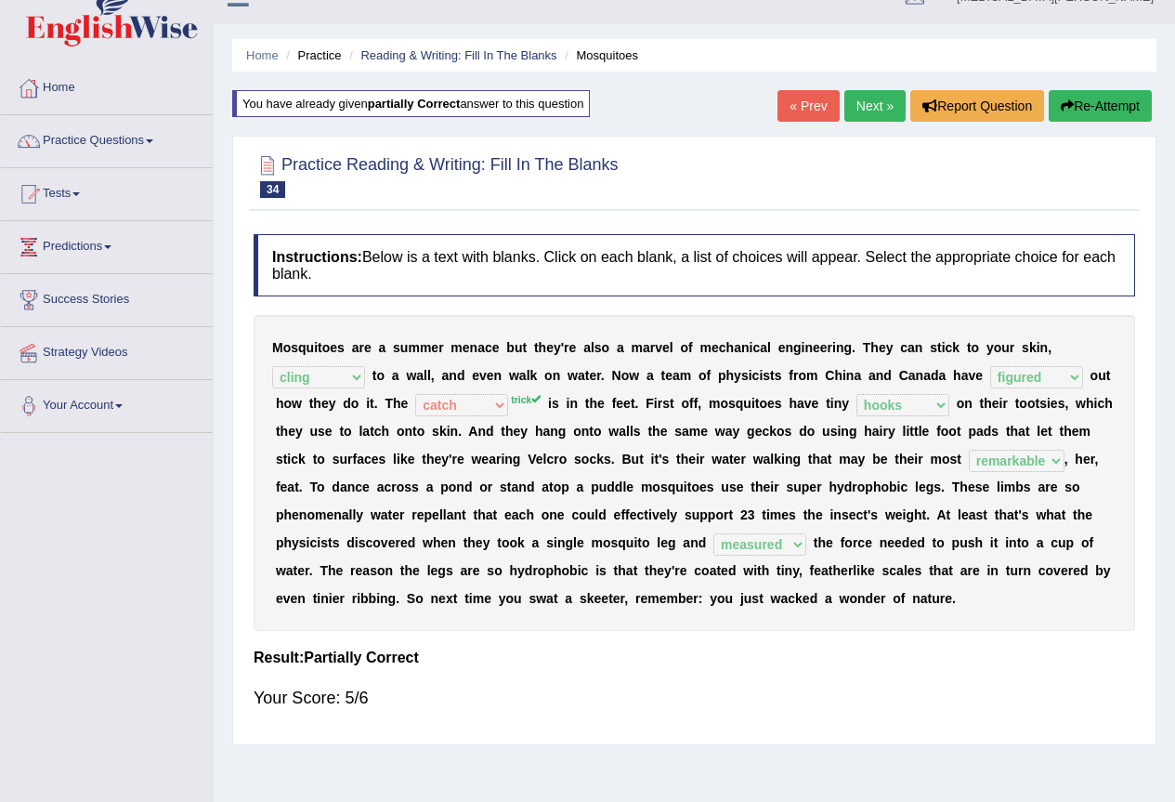
scroll to position [0, 0]
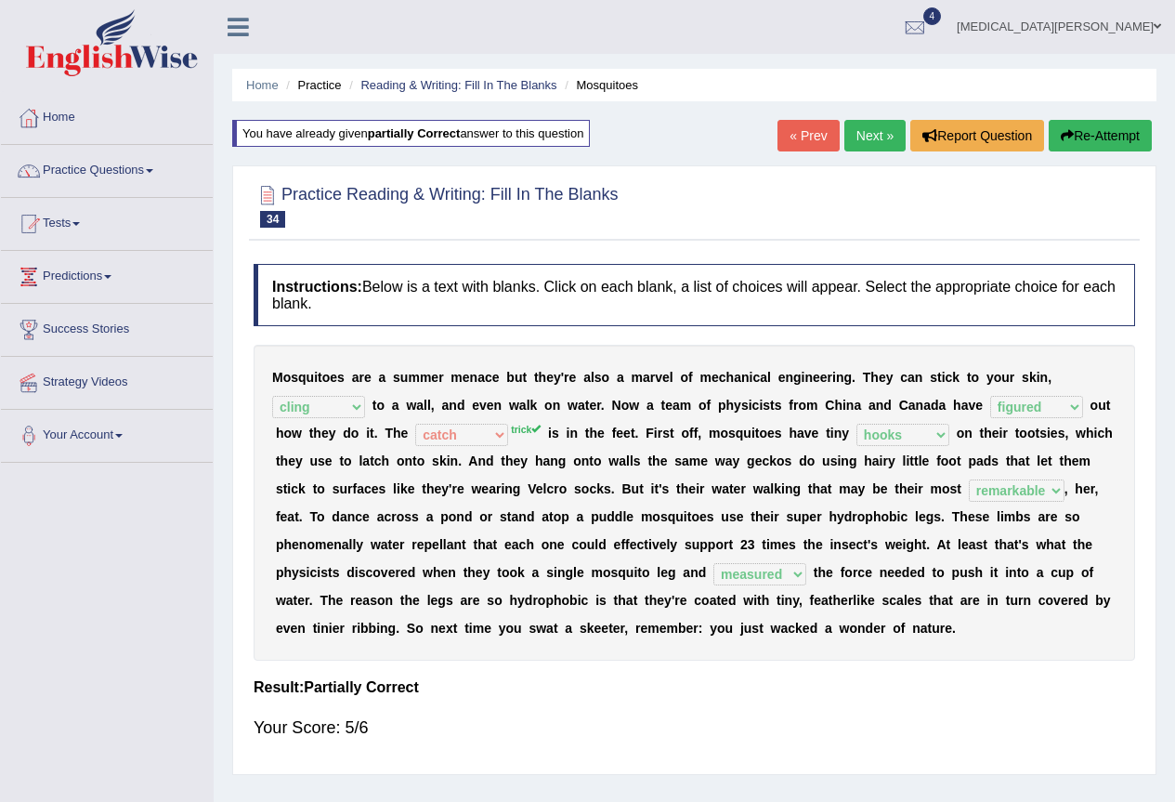
click at [871, 138] on link "Next »" at bounding box center [875, 136] width 61 height 32
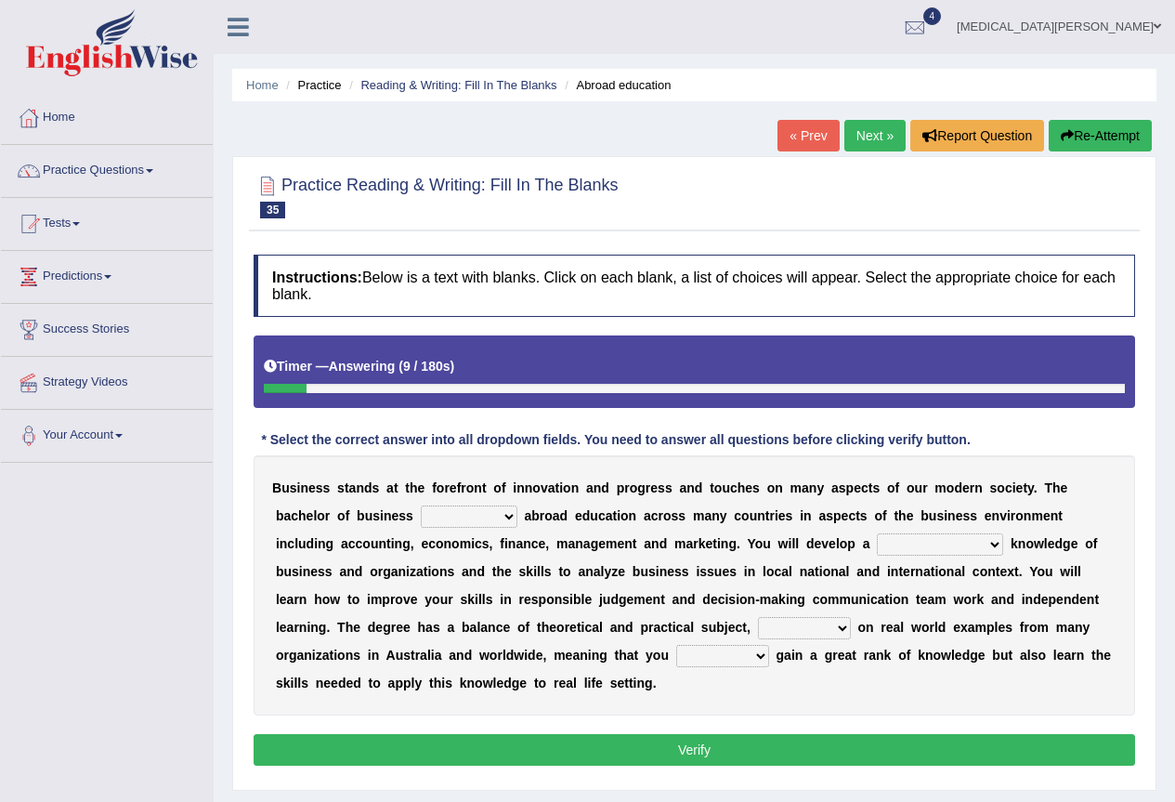
click at [475, 517] on select "offering offers has offered is offered" at bounding box center [469, 516] width 97 height 22
select select "offers"
click at [421, 505] on select "offering offers has offered is offered" at bounding box center [469, 516] width 97 height 22
click at [984, 545] on select "comprehensible comprehended comprehending comprehensive" at bounding box center [940, 544] width 126 height 22
select select "comprehensive"
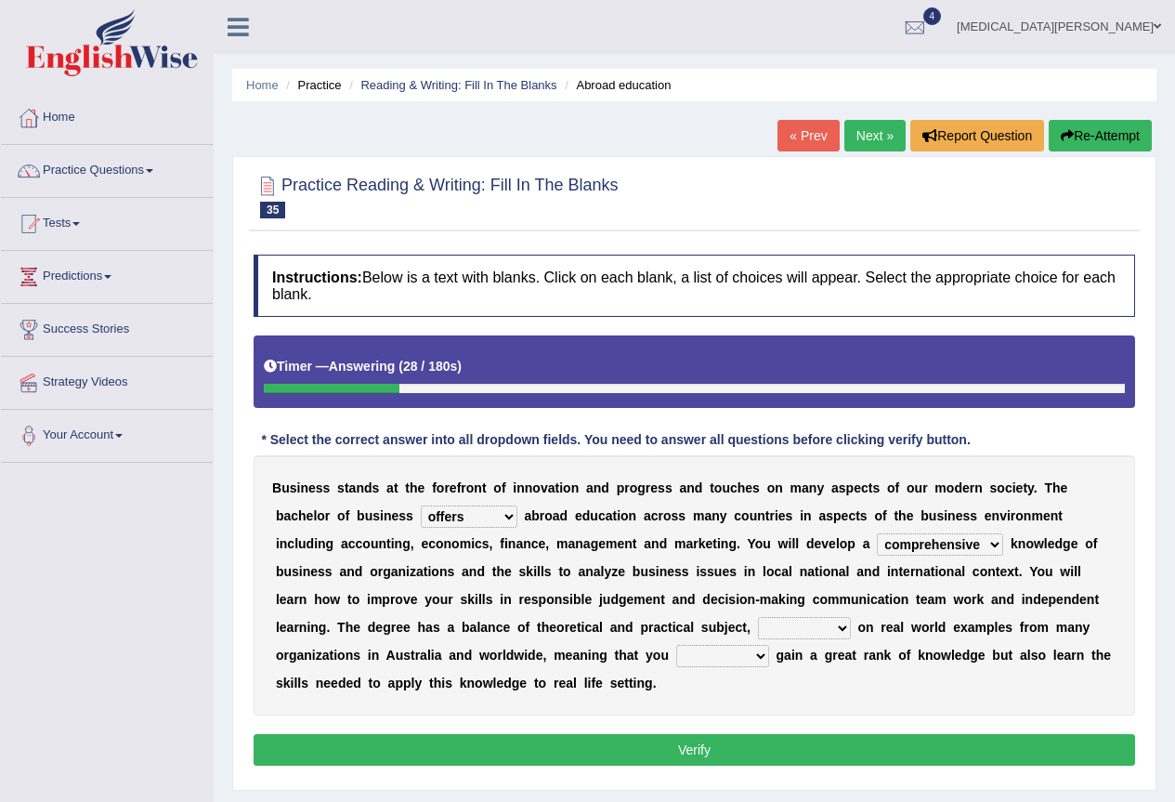
click at [877, 533] on select "comprehensible comprehended comprehending comprehensive" at bounding box center [940, 544] width 126 height 22
click at [780, 626] on select "drawing draws drew draw" at bounding box center [804, 628] width 93 height 22
select select "drawing"
click at [758, 617] on select "drawing draws drew draw" at bounding box center [804, 628] width 93 height 22
click at [731, 651] on select "only will sure won't only do not" at bounding box center [722, 656] width 93 height 22
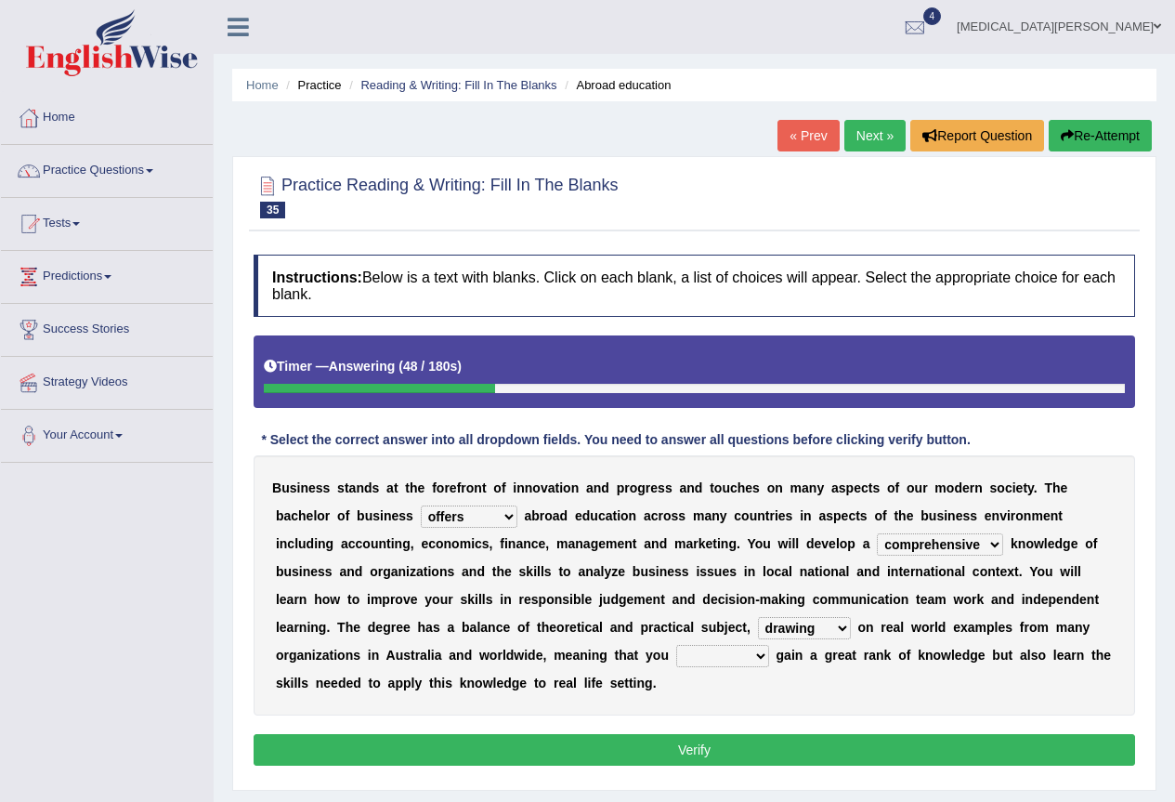
select select "won't only"
click at [676, 645] on select "only will sure won't only do not" at bounding box center [722, 656] width 93 height 22
click at [703, 751] on button "Verify" at bounding box center [695, 750] width 882 height 32
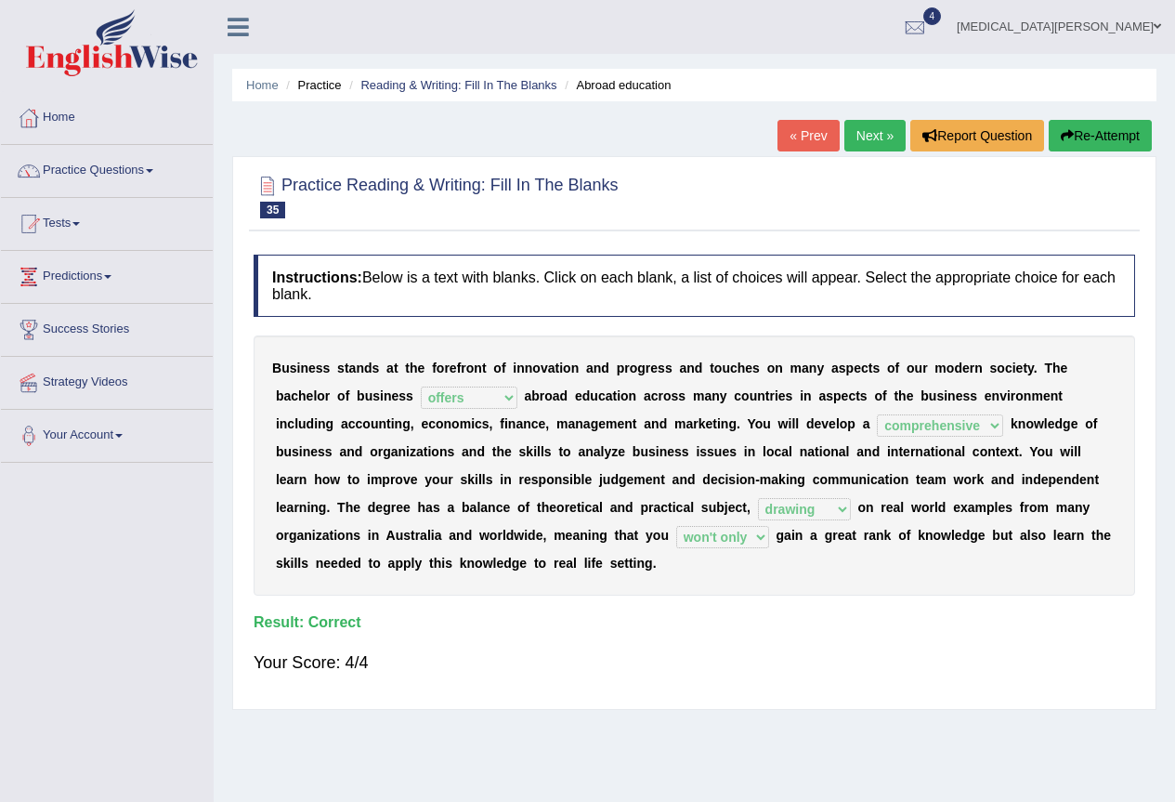
click at [872, 133] on link "Next »" at bounding box center [875, 136] width 61 height 32
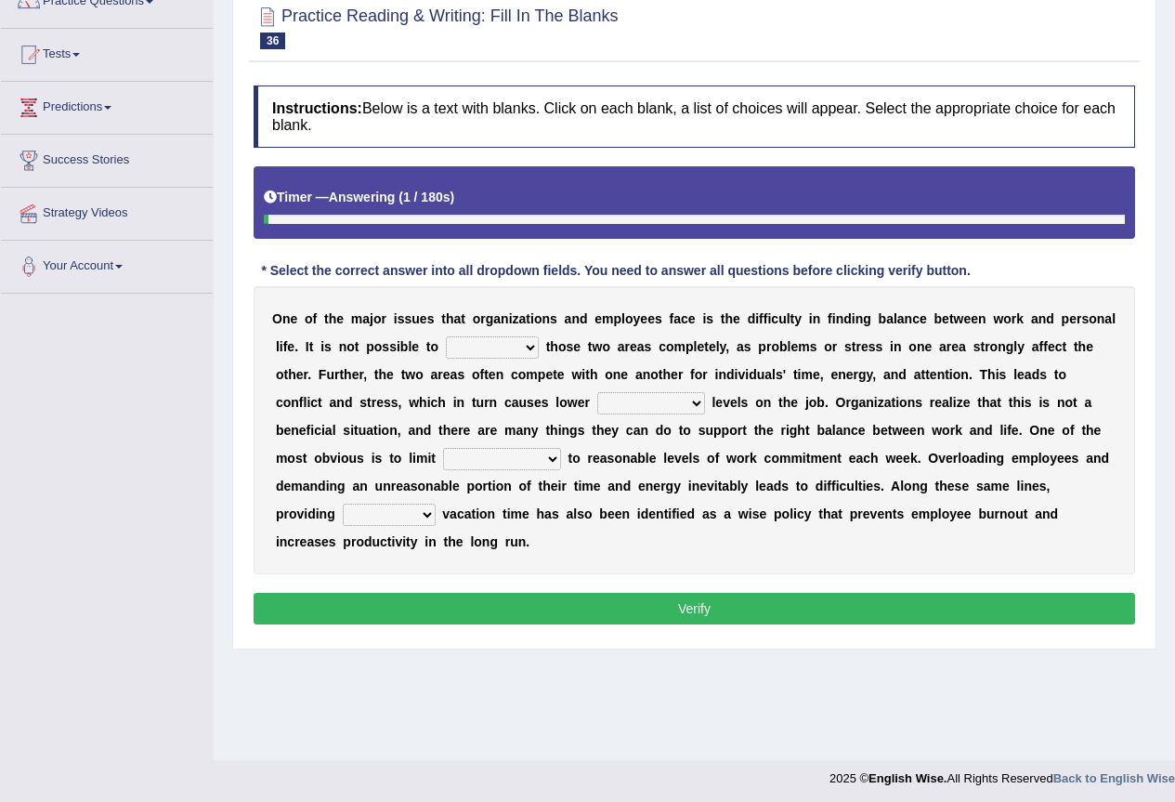
scroll to position [174, 0]
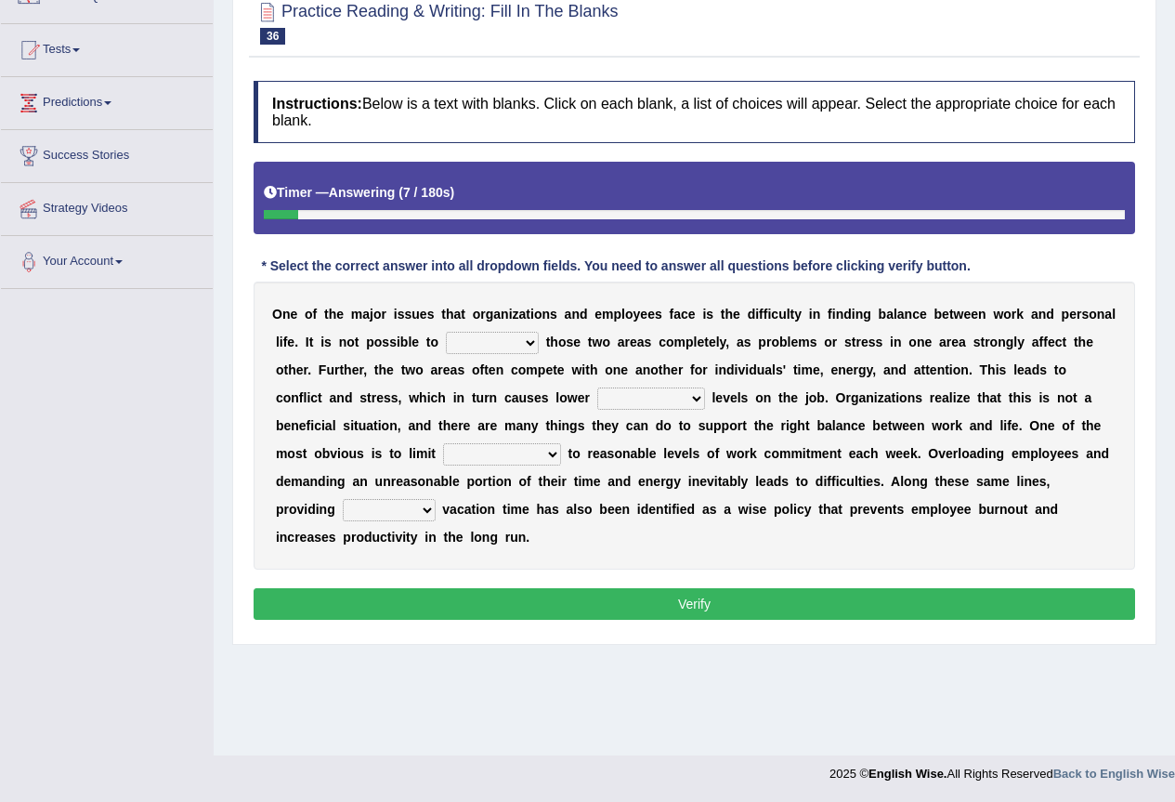
click at [517, 342] on select "imitate overate separate desperate" at bounding box center [492, 343] width 93 height 22
select select "separate"
click at [446, 332] on select "imitate overate separate desperate" at bounding box center [492, 343] width 93 height 22
click at [658, 400] on select "compliance appearance performance conformance" at bounding box center [651, 398] width 108 height 22
select select "performance"
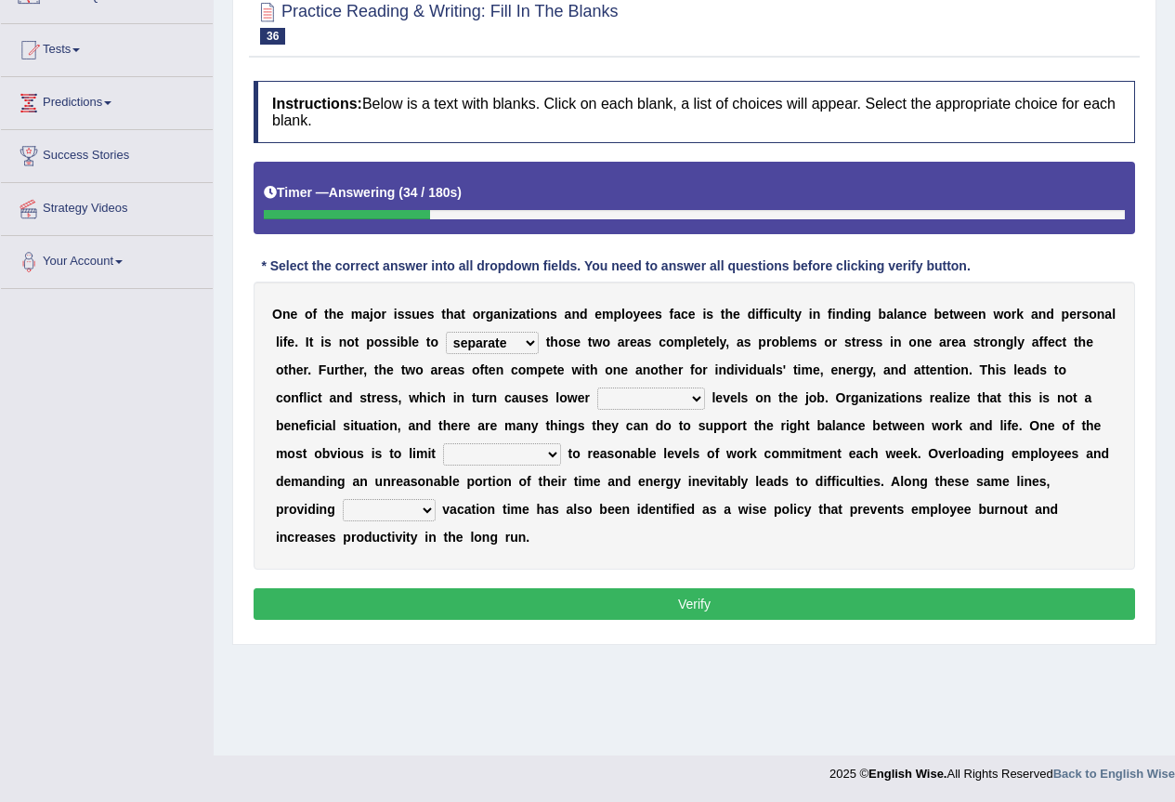
click at [597, 387] on select "compliance appearance performance conformance" at bounding box center [651, 398] width 108 height 22
click at [512, 452] on select "manifestations infestations expectations citations" at bounding box center [502, 454] width 118 height 22
select select "expectations"
click at [443, 443] on select "manifestations infestations expectations citations" at bounding box center [502, 454] width 118 height 22
click at [408, 505] on select "recessed ample limited limited" at bounding box center [389, 510] width 93 height 22
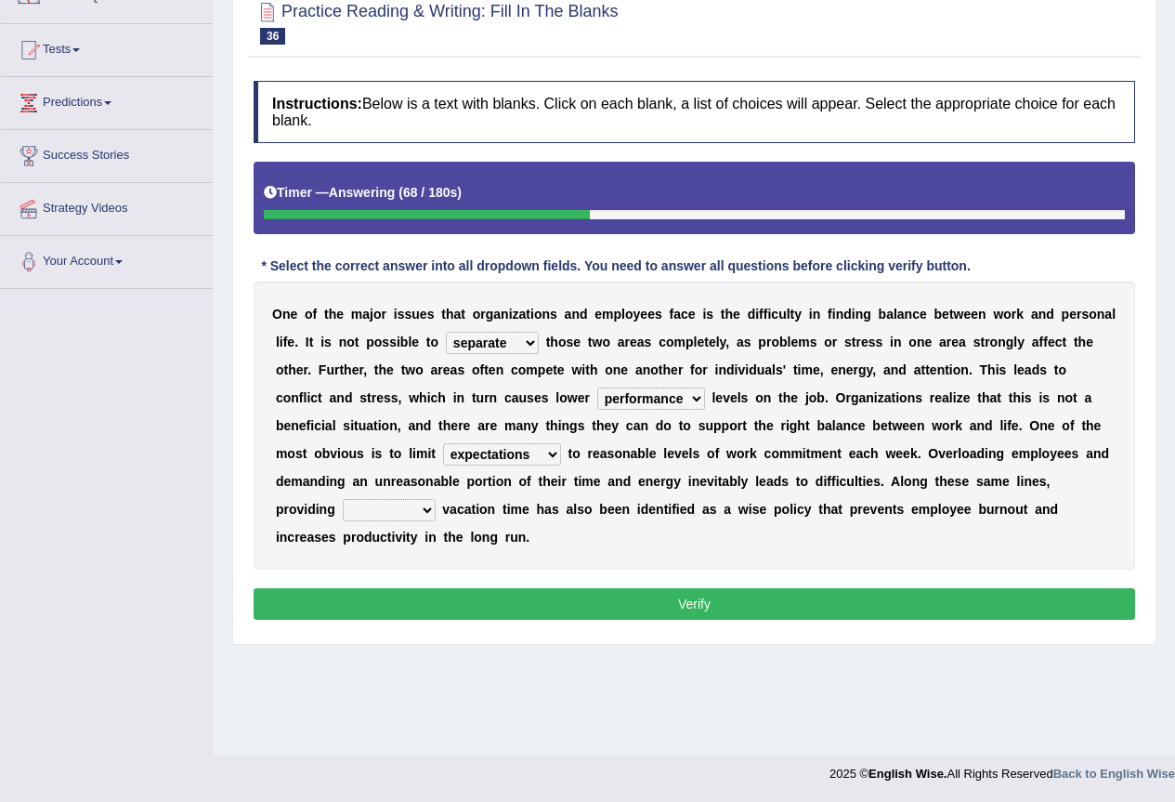
select select "ample"
click at [343, 499] on select "recessed ample limited limited" at bounding box center [389, 510] width 93 height 22
click at [406, 598] on button "Verify" at bounding box center [695, 604] width 882 height 32
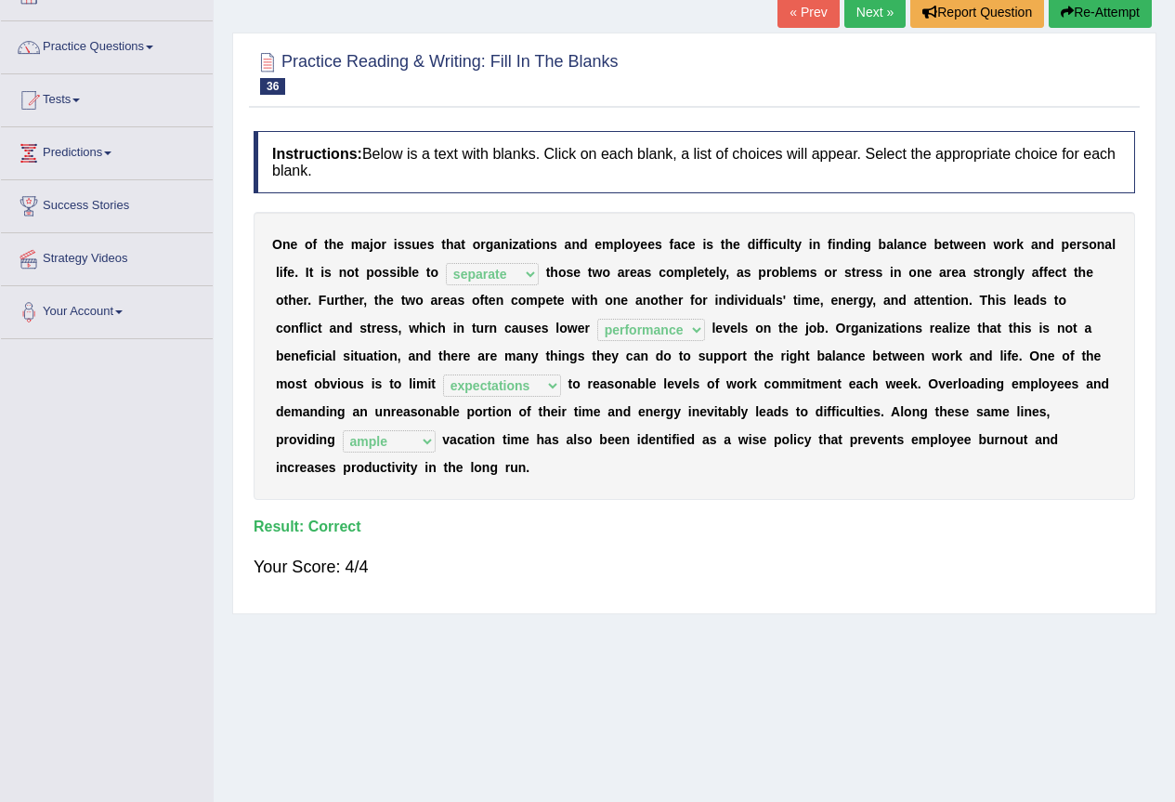
scroll to position [0, 0]
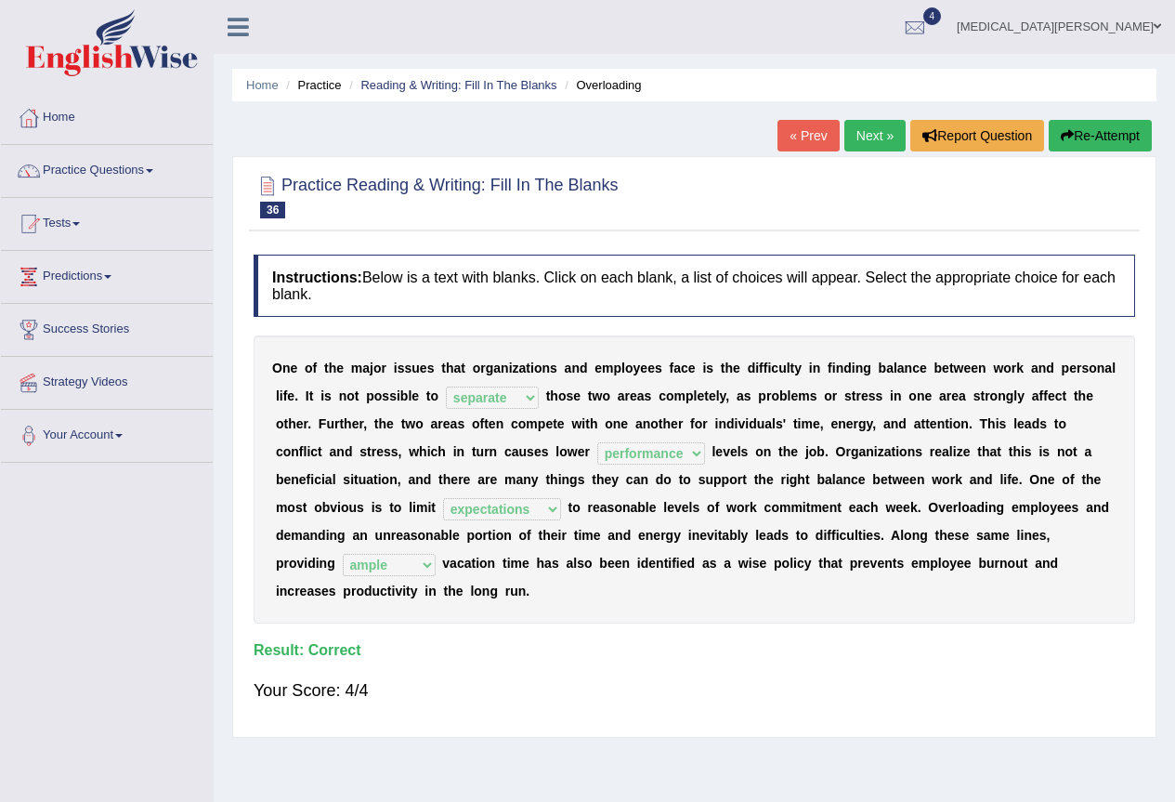
click at [879, 141] on link "Next »" at bounding box center [875, 136] width 61 height 32
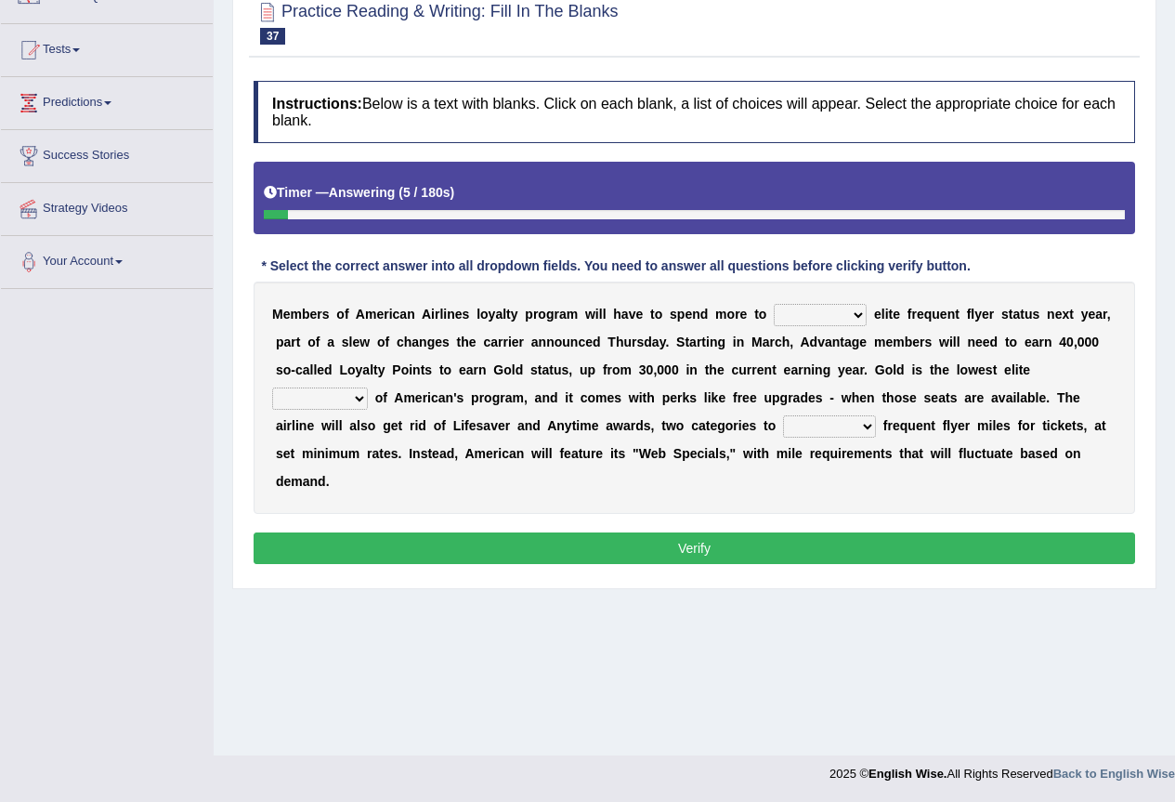
click at [809, 312] on select "earn finish lose throw" at bounding box center [820, 315] width 93 height 22
click at [774, 304] on select "earn finish lose throw" at bounding box center [820, 315] width 93 height 22
click at [837, 313] on select "earn finish lose throw" at bounding box center [820, 315] width 93 height 22
select select "earn"
click at [774, 304] on select "earn finish lose throw" at bounding box center [820, 315] width 93 height 22
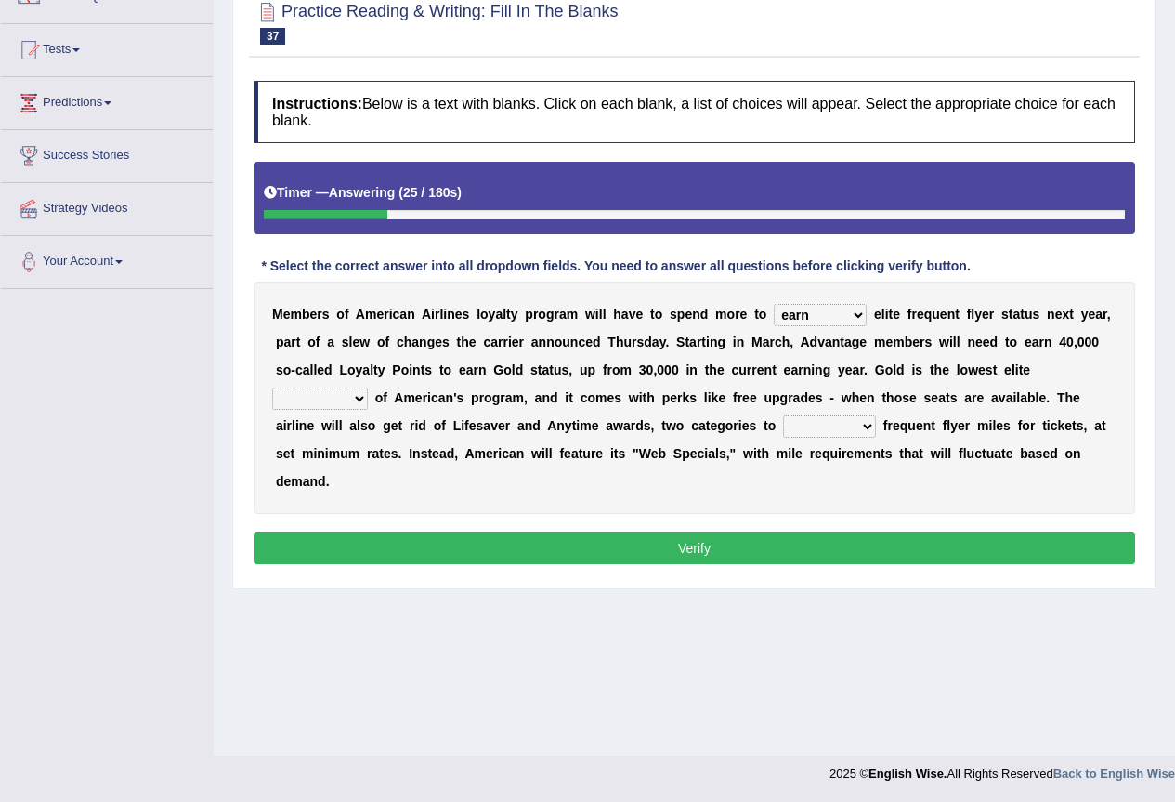
click at [319, 394] on select "system research adjustment tier" at bounding box center [320, 398] width 96 height 22
select select "tier"
click at [272, 387] on select "system research adjustment tier" at bounding box center [320, 398] width 96 height 22
click at [799, 421] on select "market amend redeem purchase" at bounding box center [829, 426] width 93 height 22
select select "redeem"
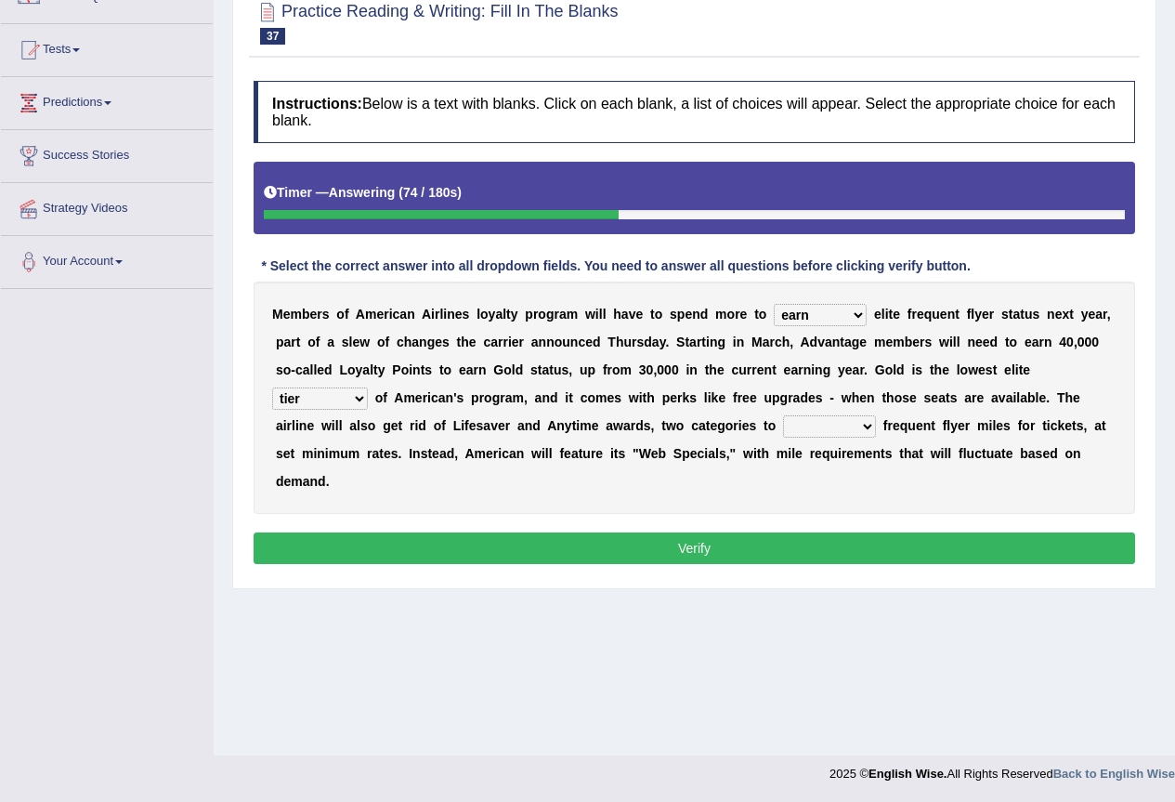
click at [783, 415] on select "market amend redeem purchase" at bounding box center [829, 426] width 93 height 22
click at [799, 549] on button "Verify" at bounding box center [695, 548] width 882 height 32
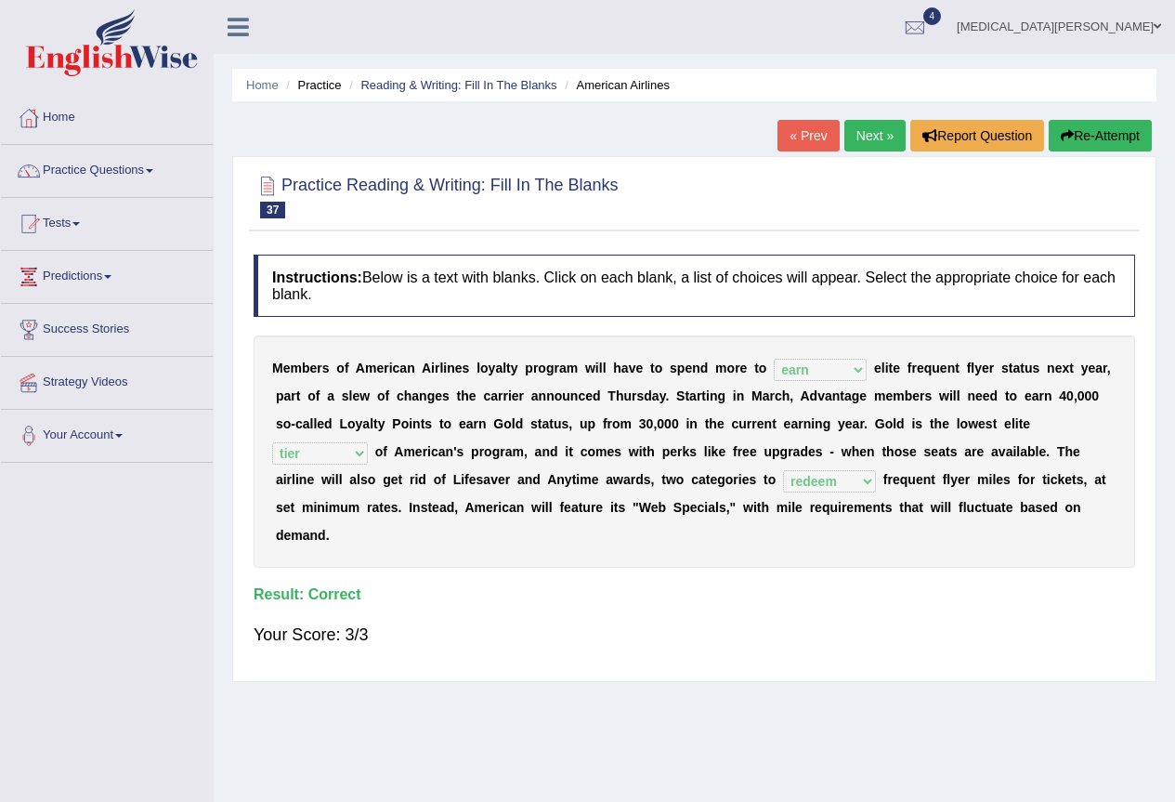
click at [881, 141] on link "Next »" at bounding box center [875, 136] width 61 height 32
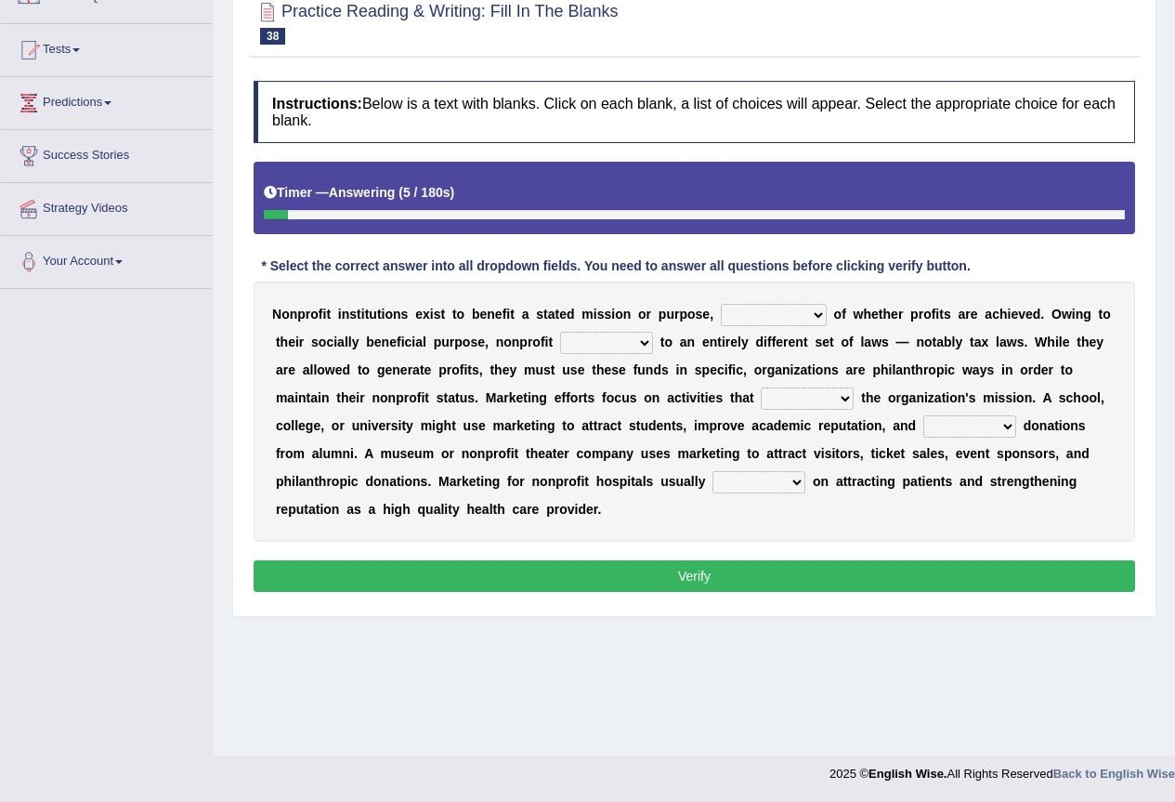
click at [773, 311] on select "nevertheless doubtless relentless regardless" at bounding box center [774, 315] width 106 height 22
select select "regardless"
click at [721, 304] on select "nevertheless doubtless relentless regardless" at bounding box center [774, 315] width 106 height 22
click at [633, 341] on select "expected dedicated subject prior" at bounding box center [606, 343] width 93 height 22
select select "subject"
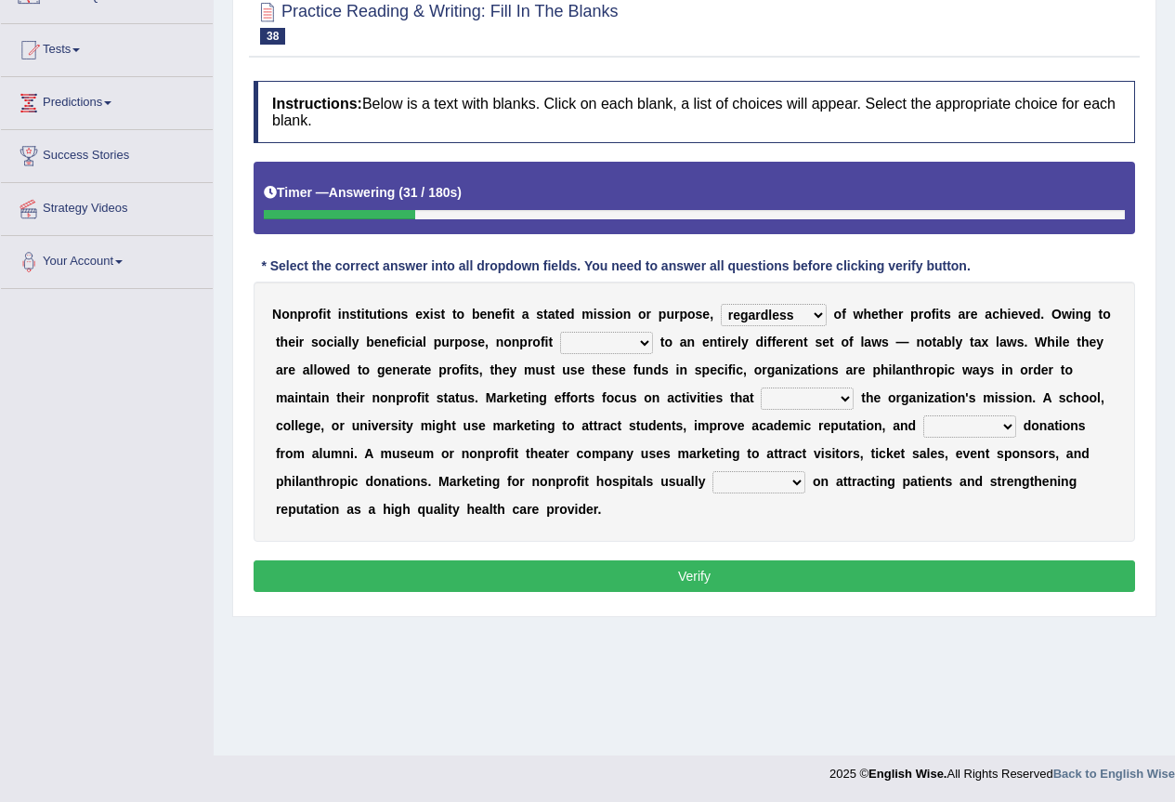
click at [560, 332] on select "expected dedicated subject prior" at bounding box center [606, 343] width 93 height 22
click at [832, 388] on select "prohibit promote demolish expand" at bounding box center [807, 398] width 93 height 22
select select "promote"
click at [761, 387] on select "prohibit promote demolish expand" at bounding box center [807, 398] width 93 height 22
click at [956, 425] on select "explicit solicit implicit implicit" at bounding box center [970, 426] width 93 height 22
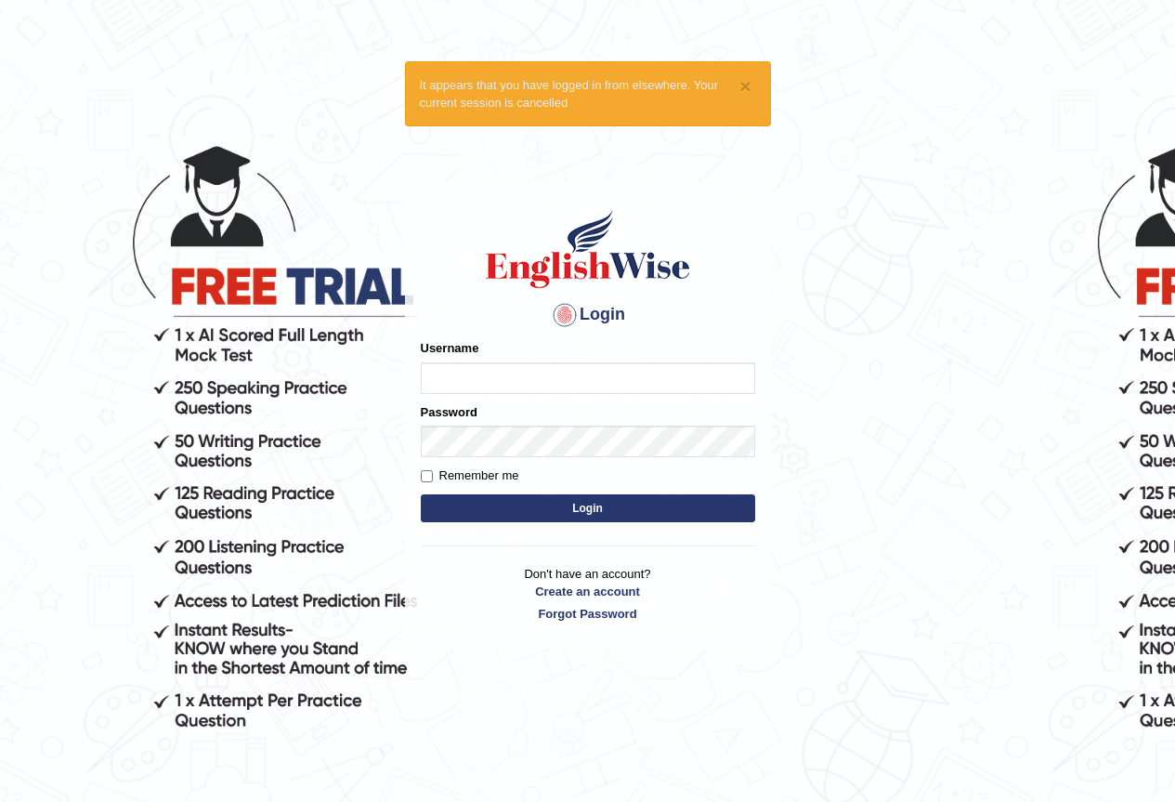
click at [484, 375] on input "Username" at bounding box center [588, 378] width 334 height 32
click at [465, 386] on input "Username" at bounding box center [588, 378] width 334 height 32
type input "nikitakoirala_parramatta"
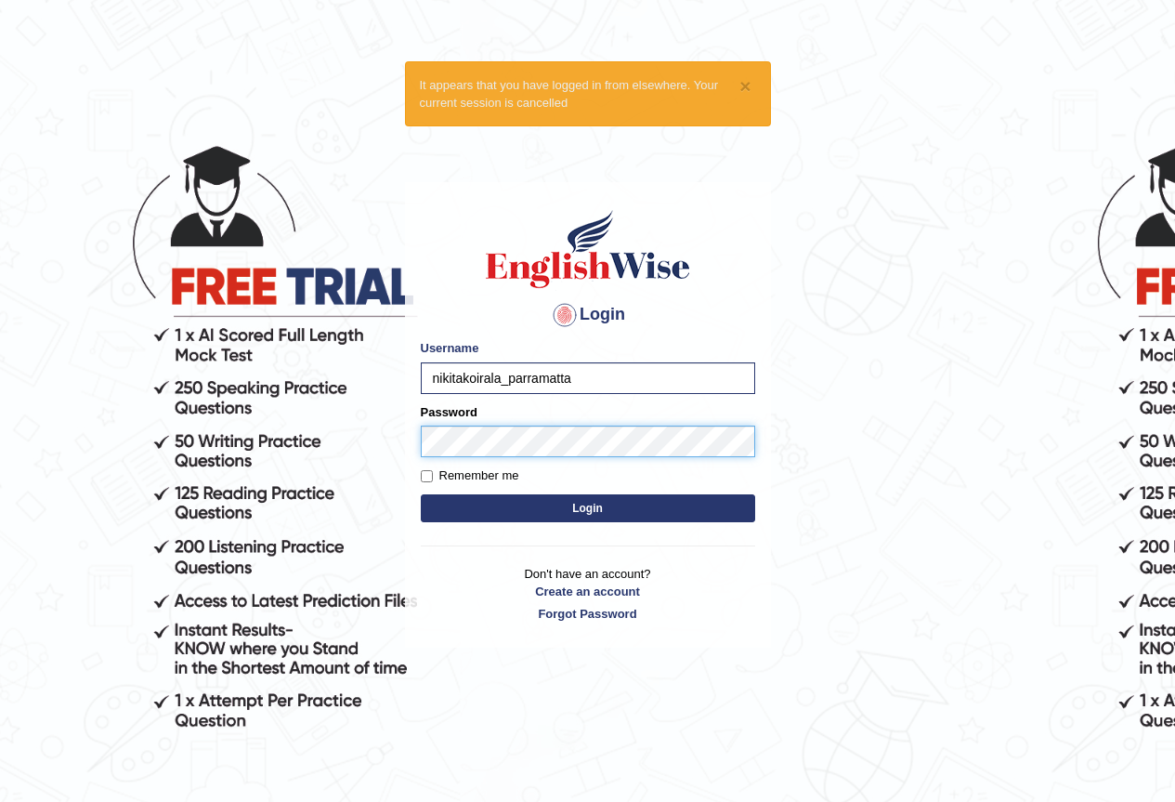
click at [421, 494] on button "Login" at bounding box center [588, 508] width 334 height 28
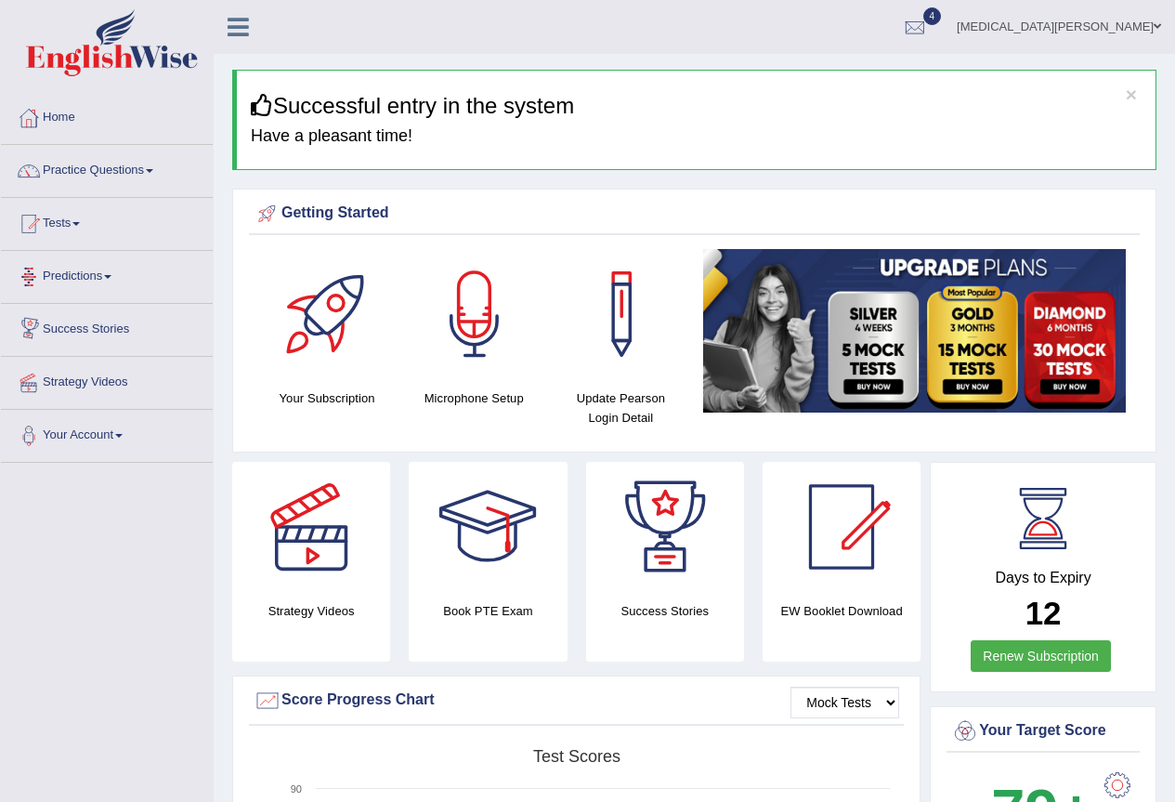
click at [111, 283] on link "Predictions" at bounding box center [107, 274] width 212 height 46
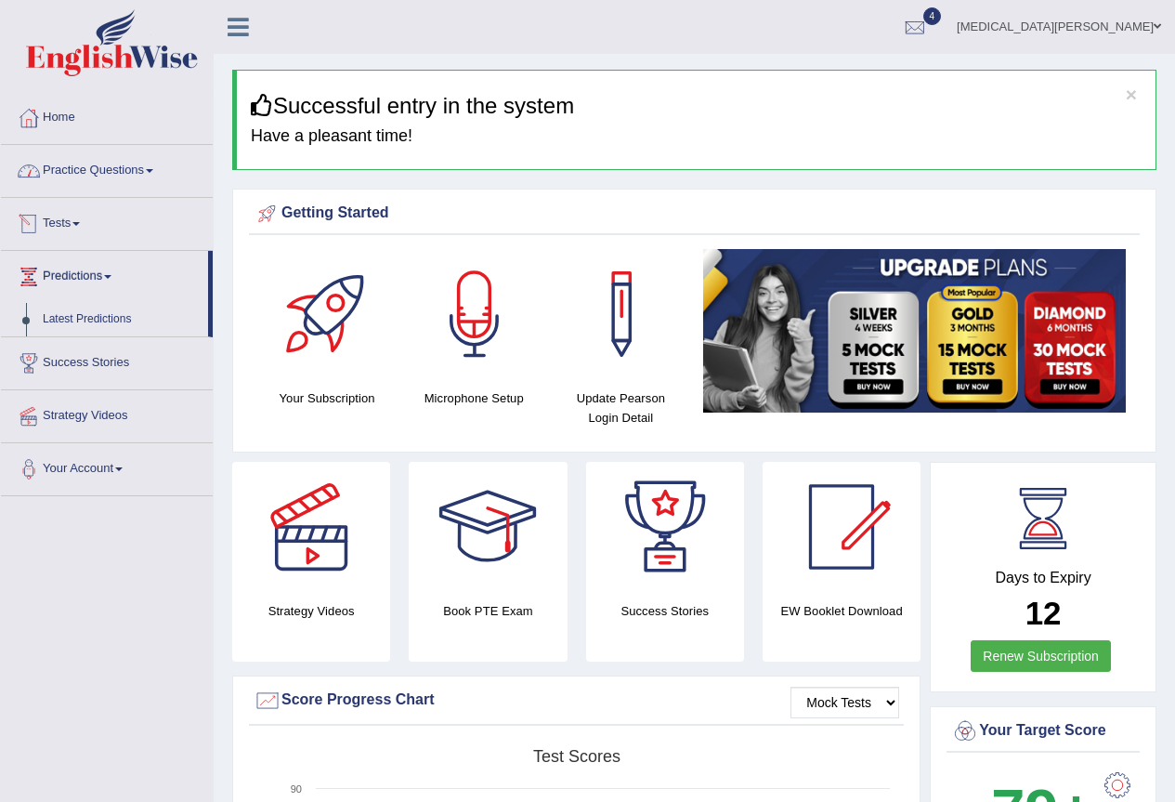
click at [92, 165] on link "Practice Questions" at bounding box center [107, 168] width 212 height 46
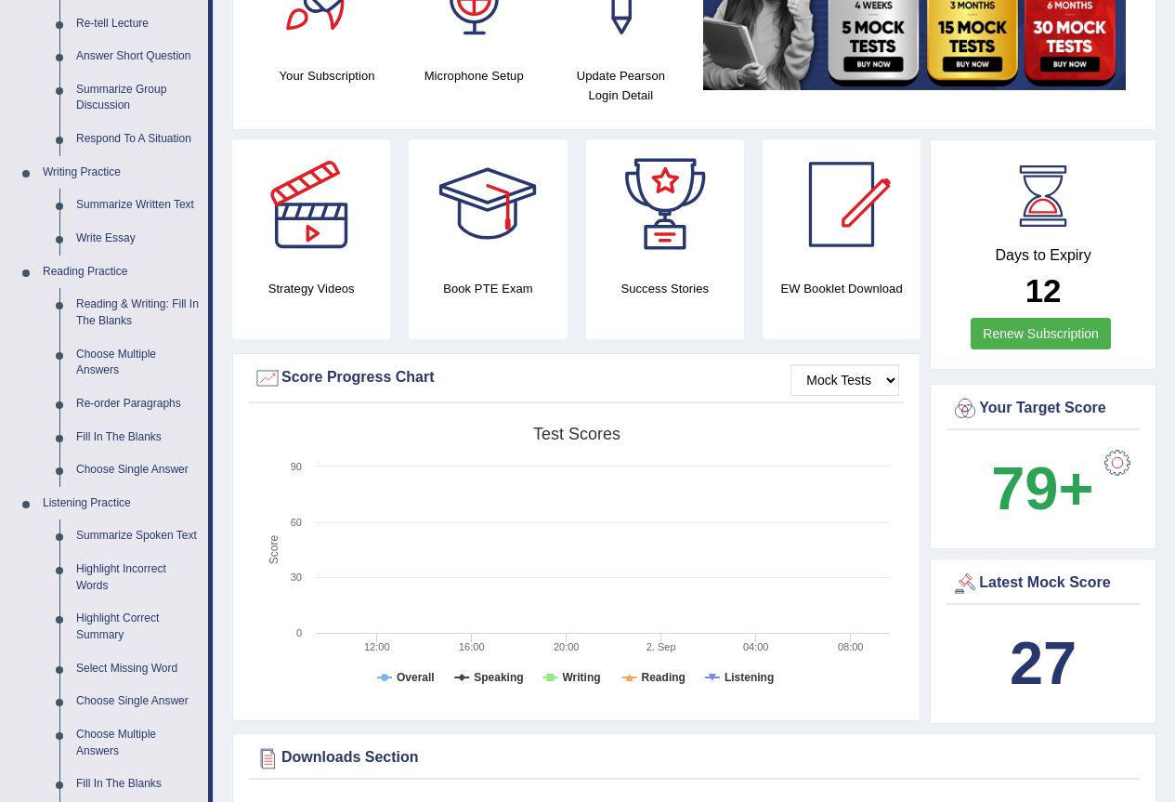
scroll to position [372, 0]
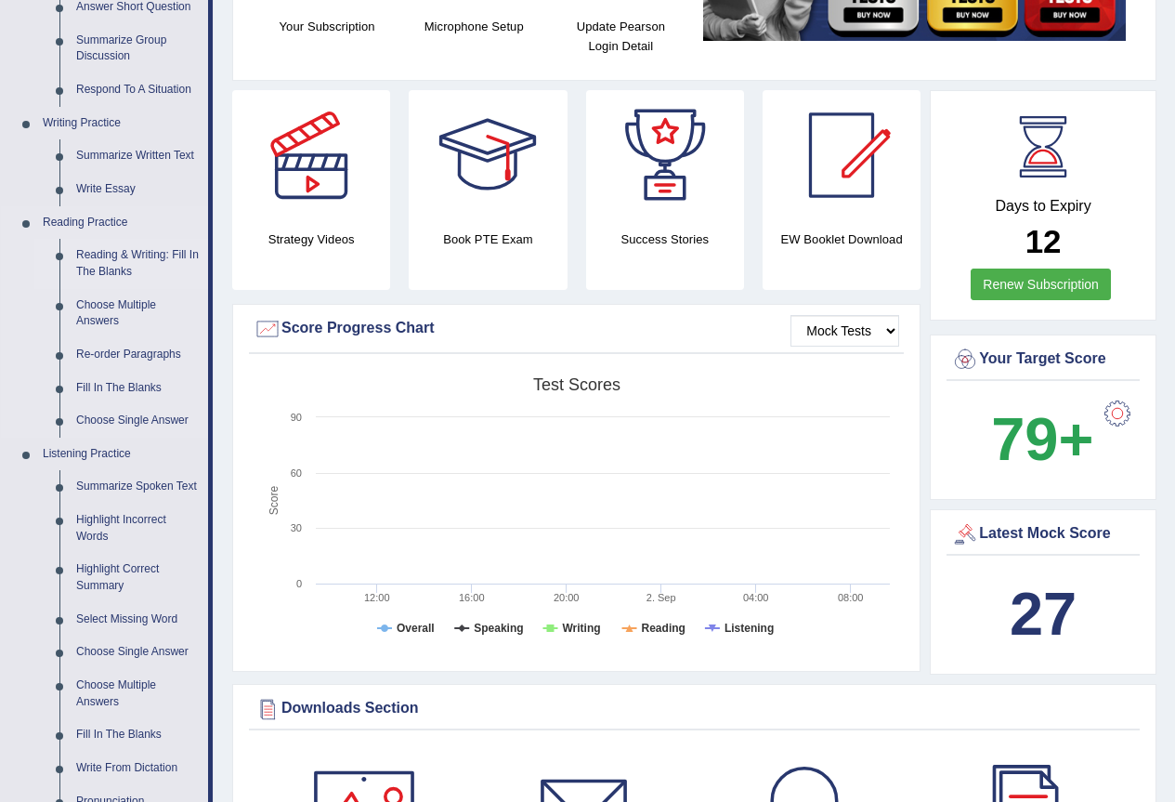
click at [110, 255] on link "Reading & Writing: Fill In The Blanks" at bounding box center [138, 263] width 140 height 49
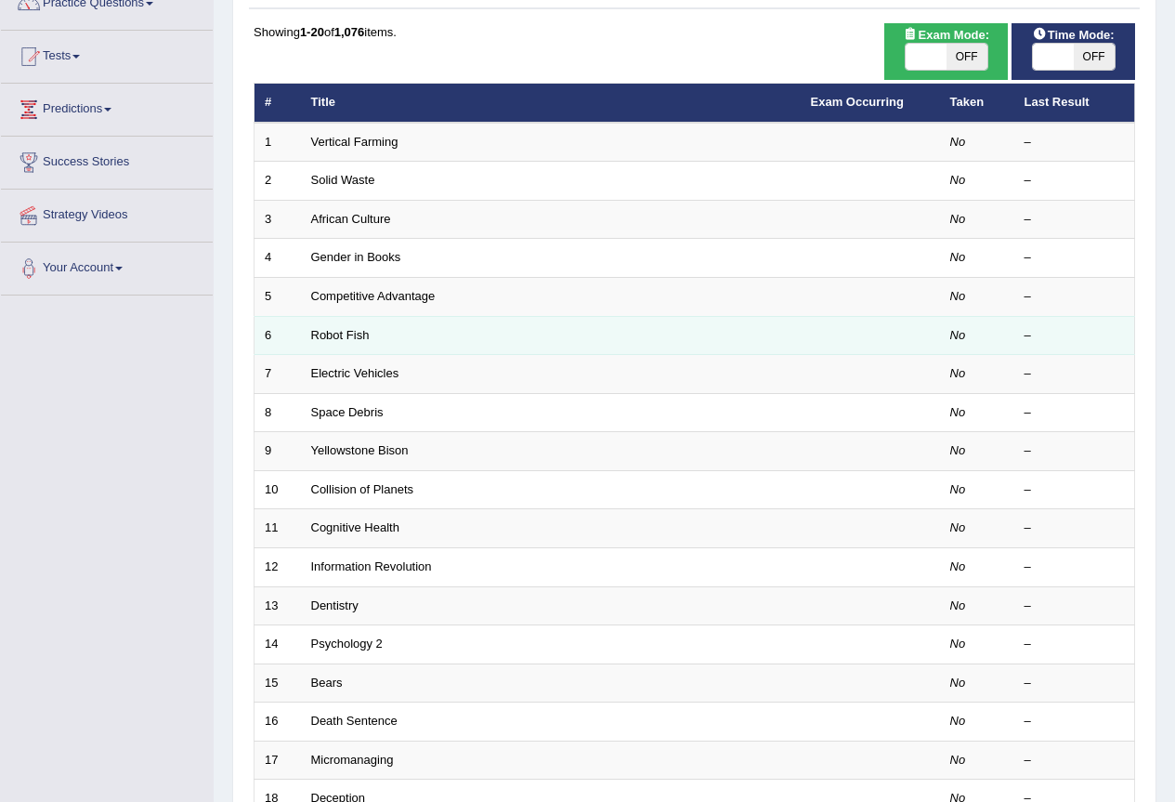
scroll to position [372, 0]
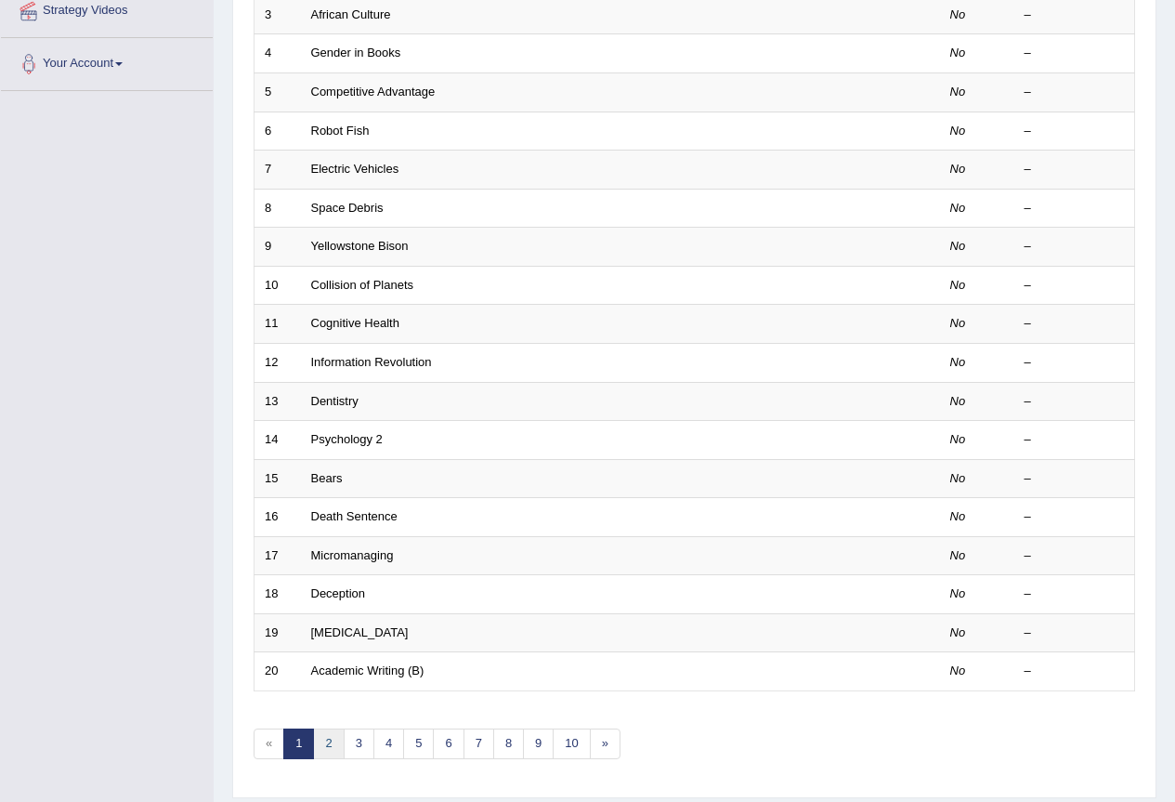
click at [324, 743] on link "2" at bounding box center [328, 743] width 31 height 31
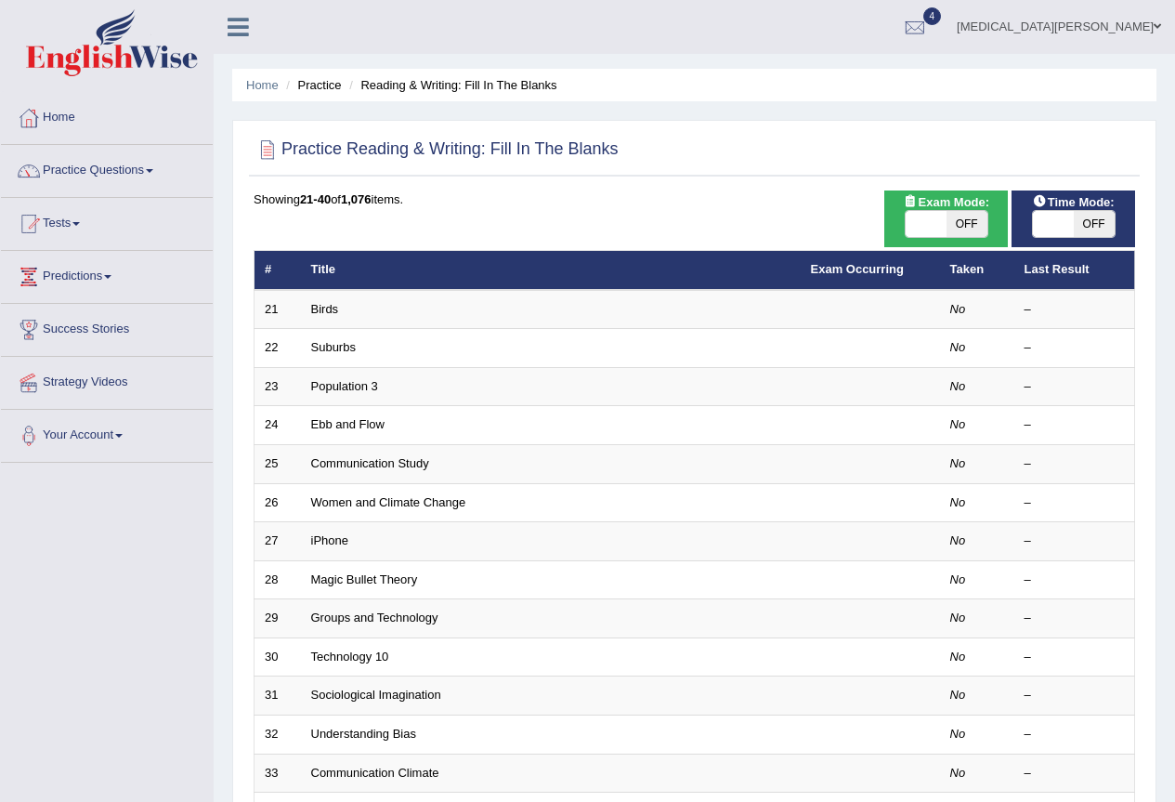
click at [940, 213] on span at bounding box center [926, 224] width 41 height 26
checkbox input "true"
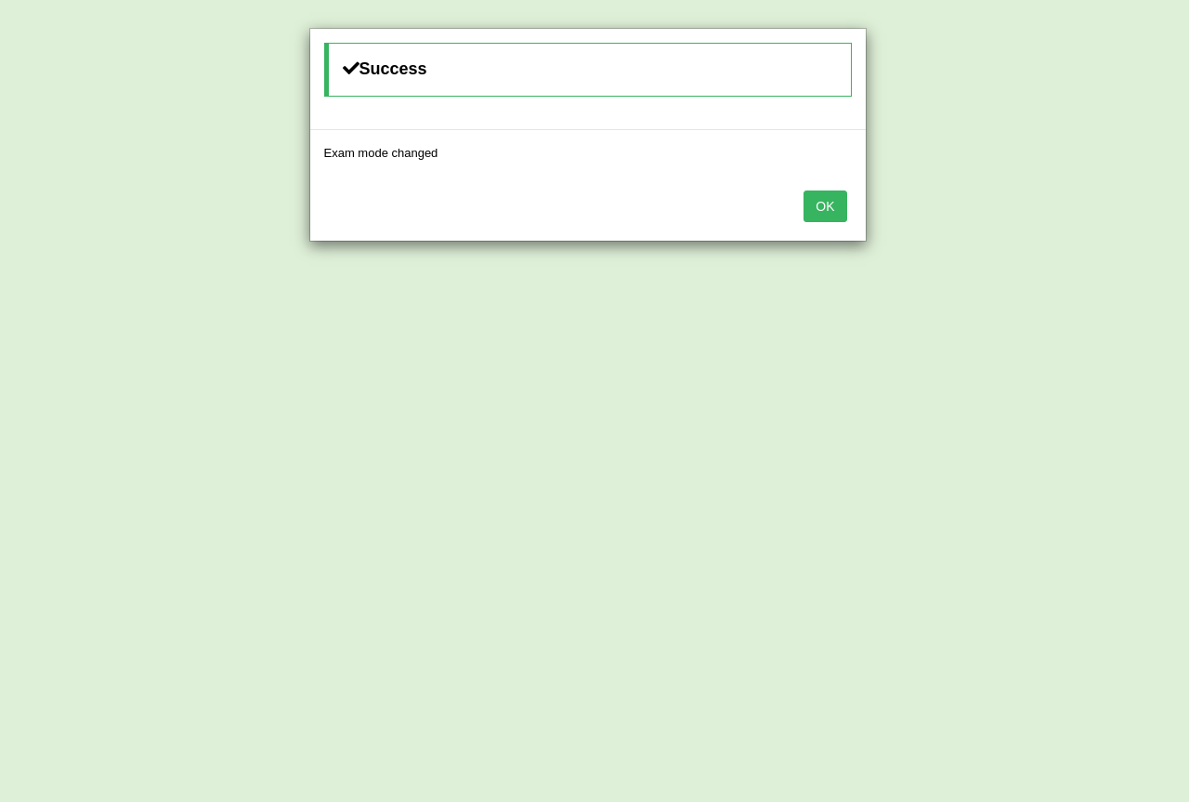
click at [843, 206] on button "OK" at bounding box center [825, 206] width 43 height 32
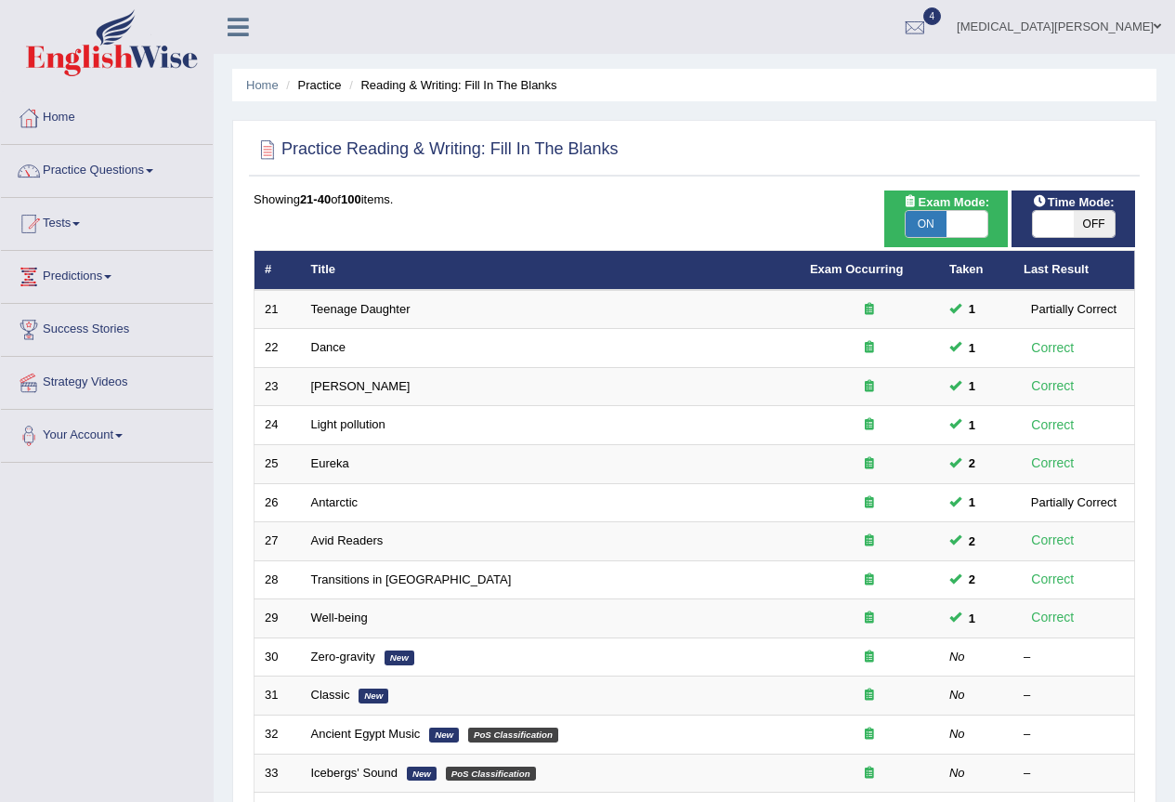
click at [1063, 223] on span at bounding box center [1053, 224] width 41 height 26
checkbox input "true"
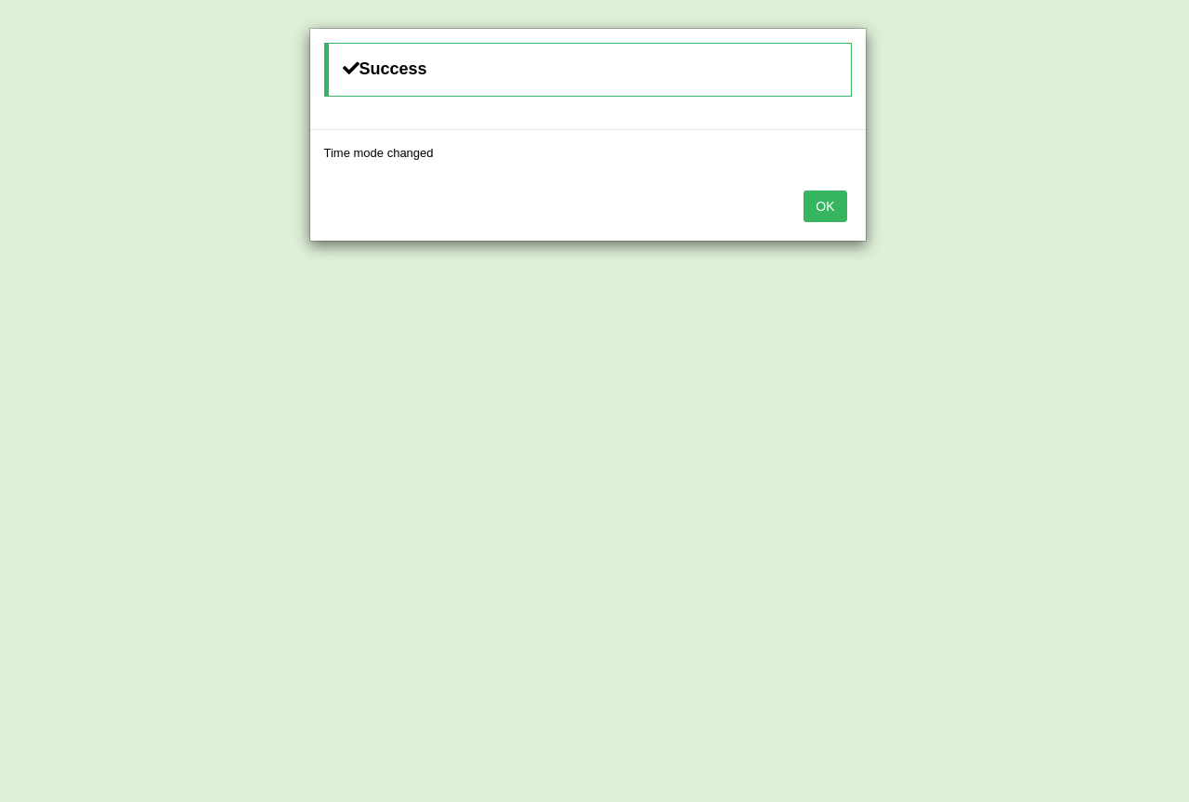
click at [833, 207] on button "OK" at bounding box center [825, 206] width 43 height 32
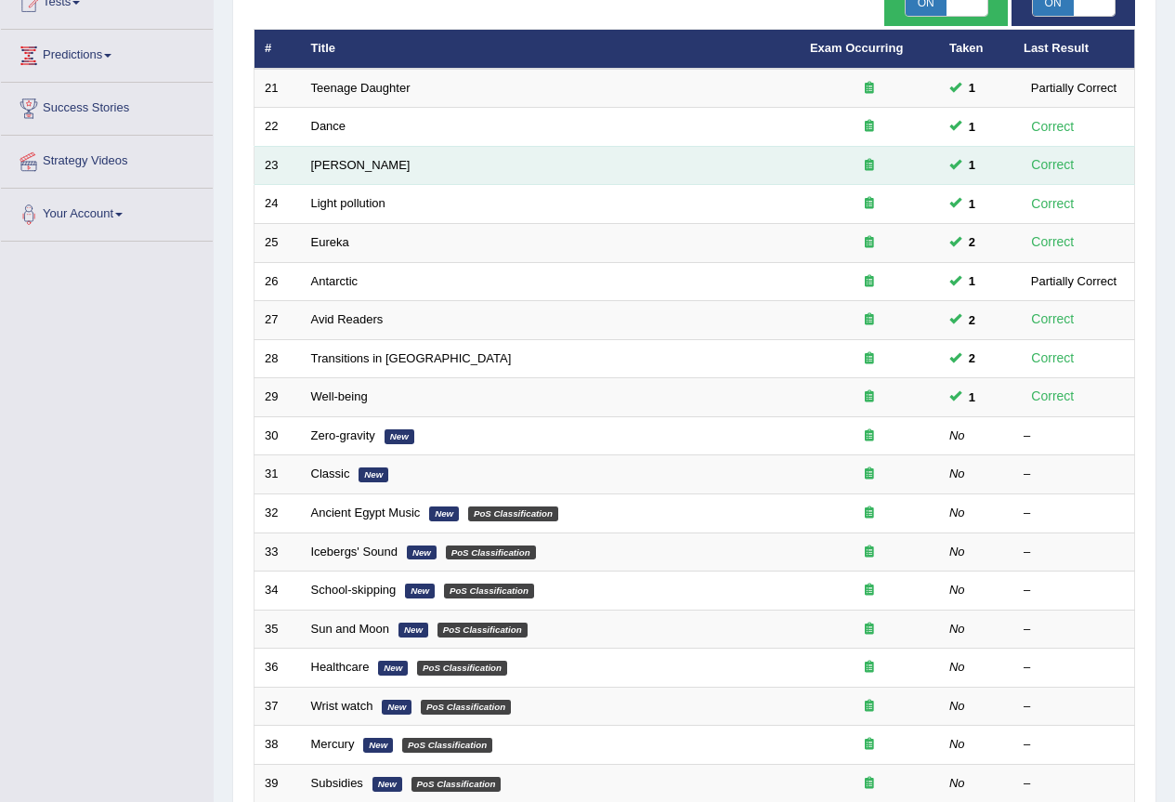
scroll to position [248, 0]
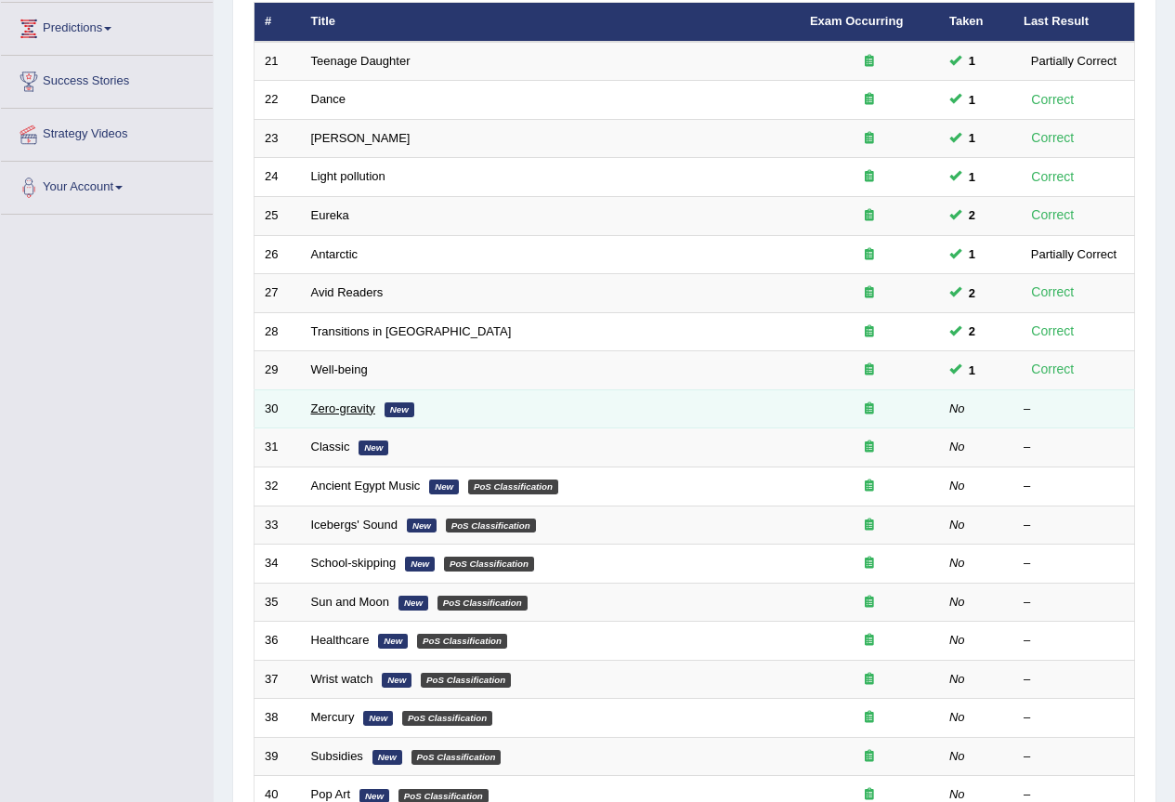
click at [342, 407] on link "Zero-gravity" at bounding box center [343, 408] width 64 height 14
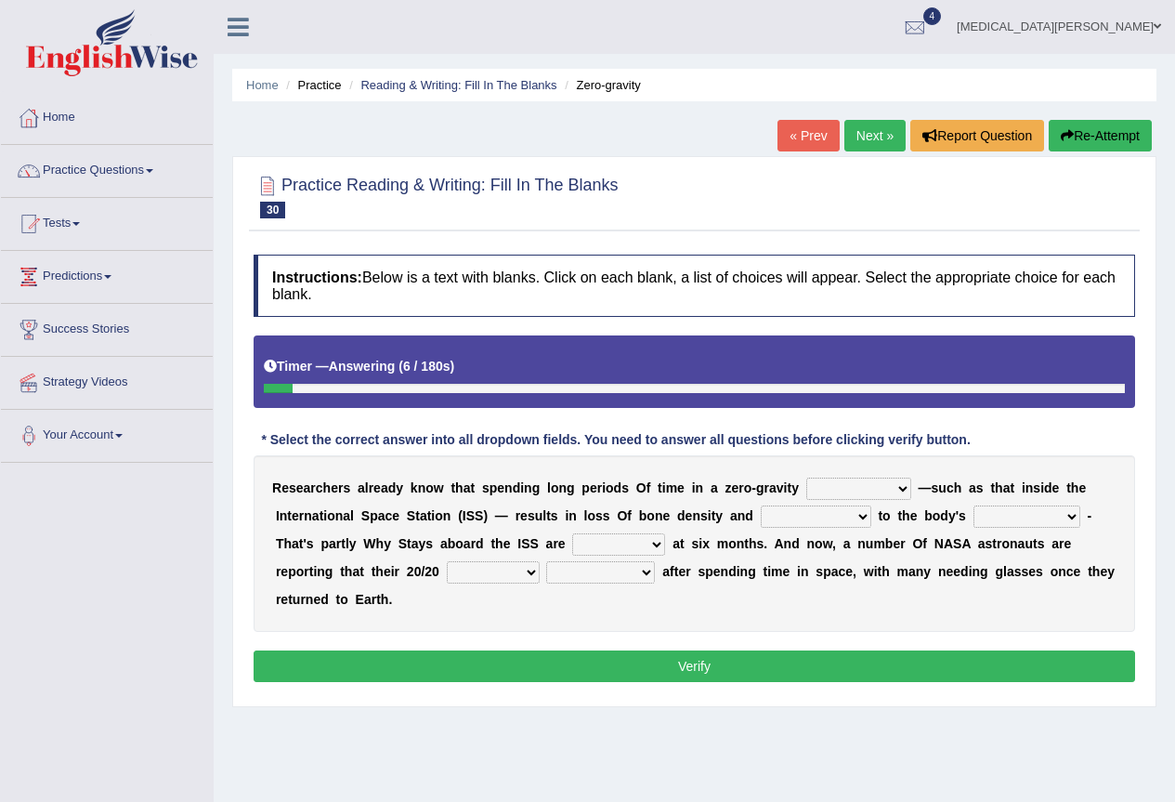
click at [793, 135] on link "« Prev" at bounding box center [808, 136] width 61 height 32
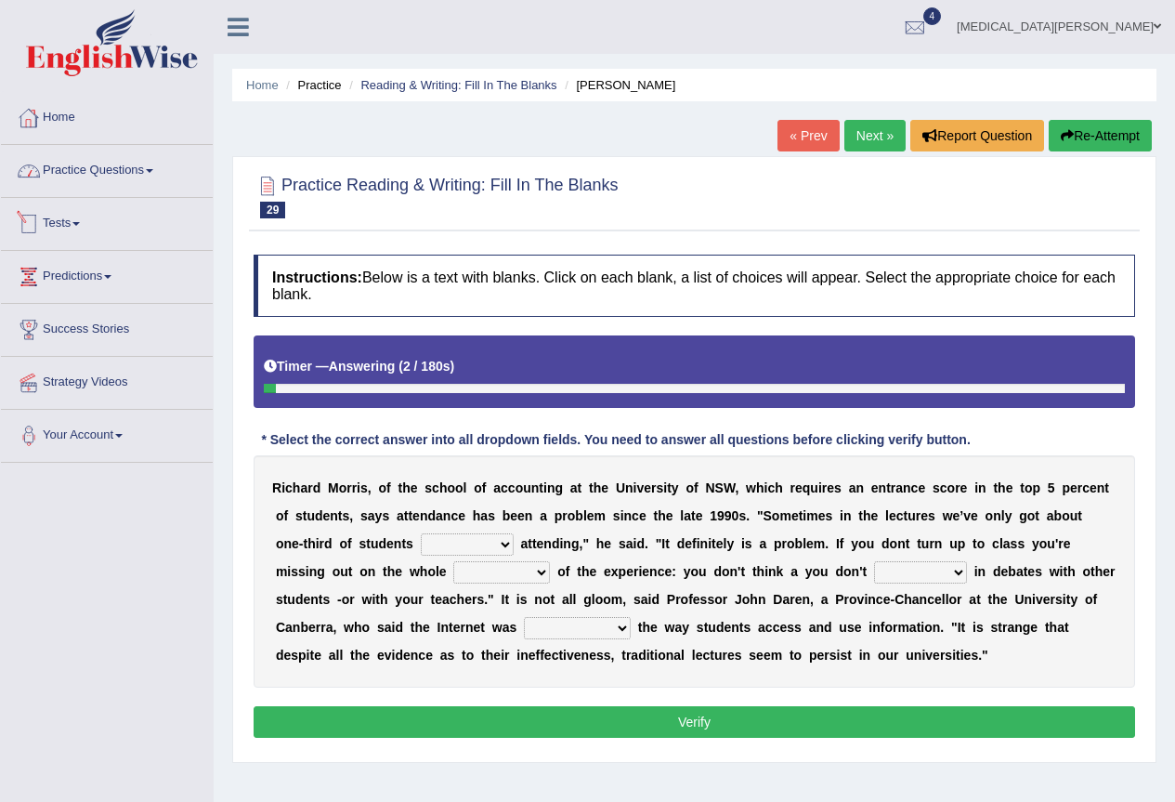
click at [130, 167] on link "Practice Questions" at bounding box center [107, 168] width 212 height 46
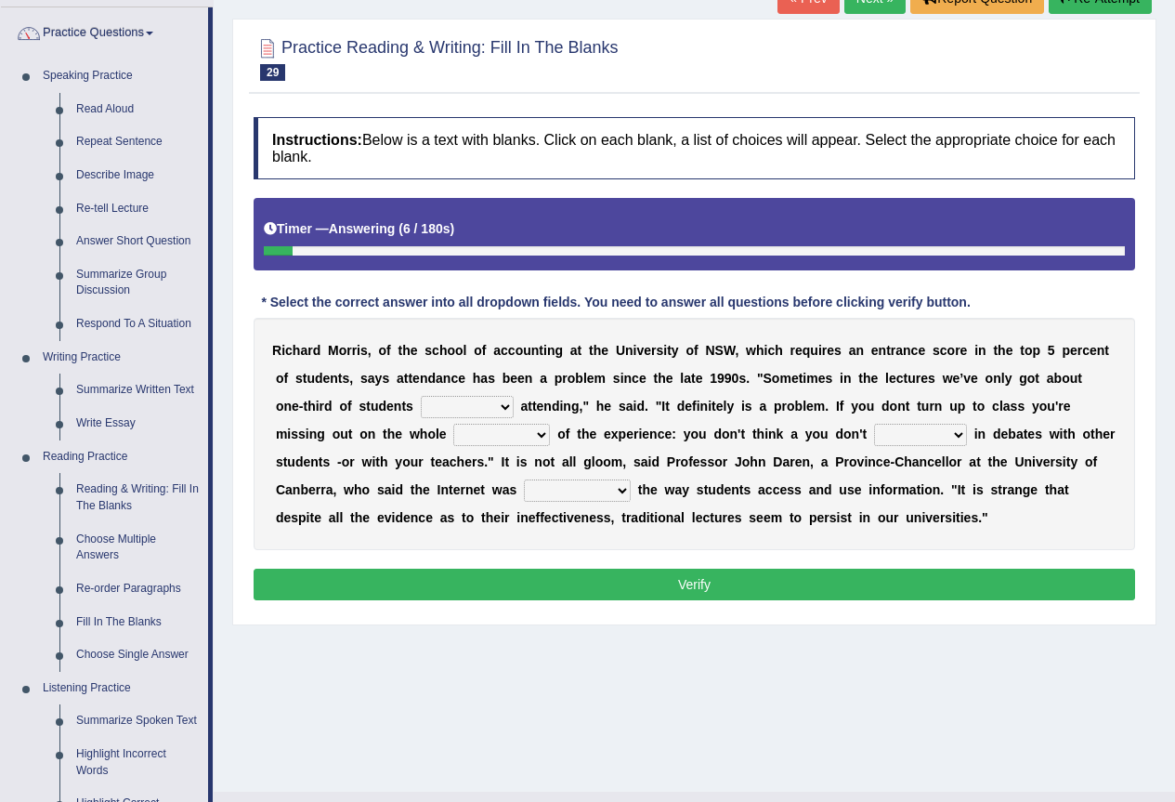
scroll to position [124, 0]
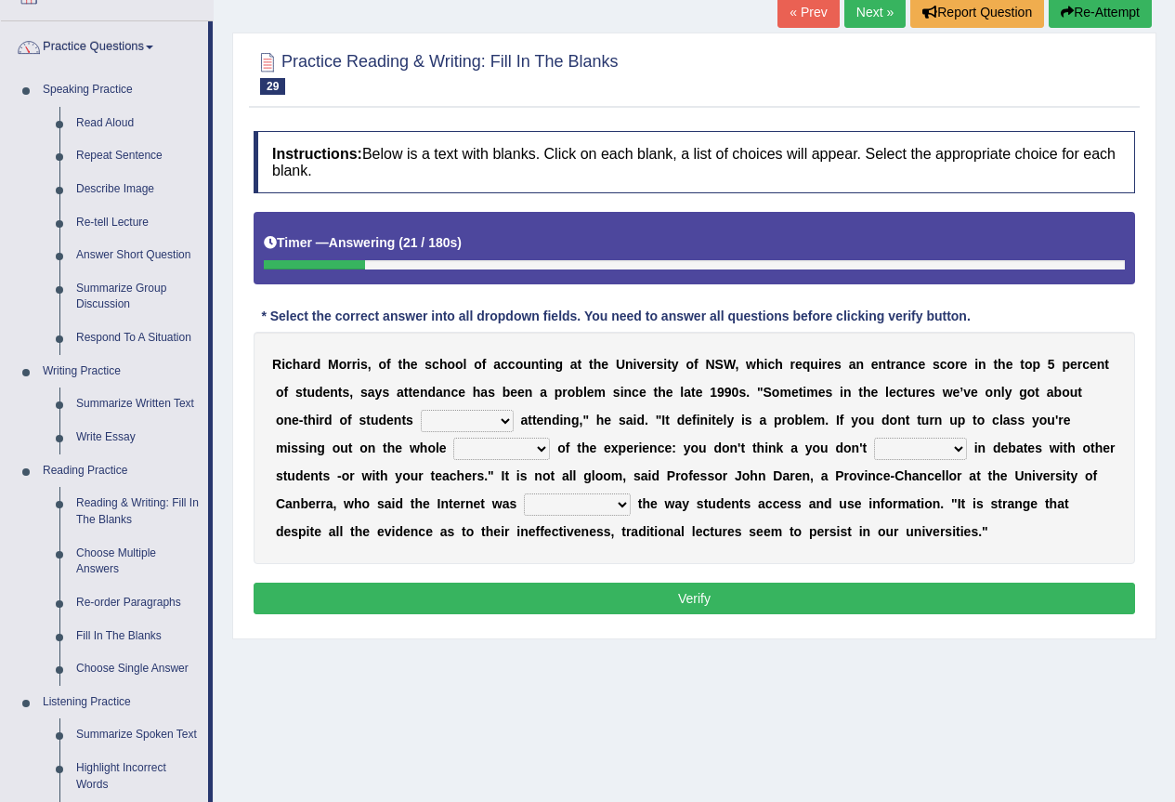
click at [492, 417] on select "enrolled applied declared appeared" at bounding box center [467, 421] width 93 height 22
select select "enrolled"
click at [421, 410] on select "enrolled applied declared appeared" at bounding box center [467, 421] width 93 height 22
click at [498, 449] on select "richness enrichment variety bunch" at bounding box center [501, 449] width 97 height 22
select select "bunch"
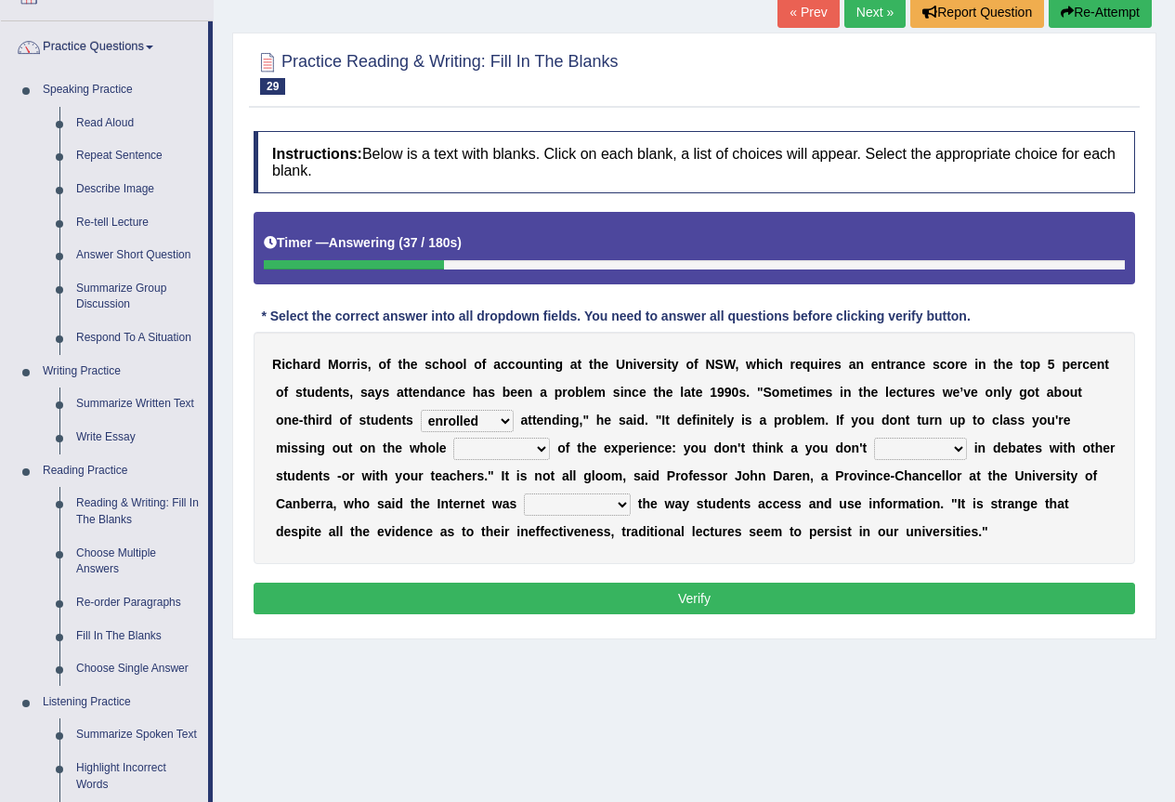
click at [453, 438] on select "richness enrichment variety bunch" at bounding box center [501, 449] width 97 height 22
click at [897, 447] on select "apply interested satisfy engage" at bounding box center [920, 449] width 93 height 22
select select "engage"
click at [874, 438] on select "apply interested satisfy engage" at bounding box center [920, 449] width 93 height 22
click at [597, 506] on select "exploring transforming defining choosing" at bounding box center [577, 504] width 107 height 22
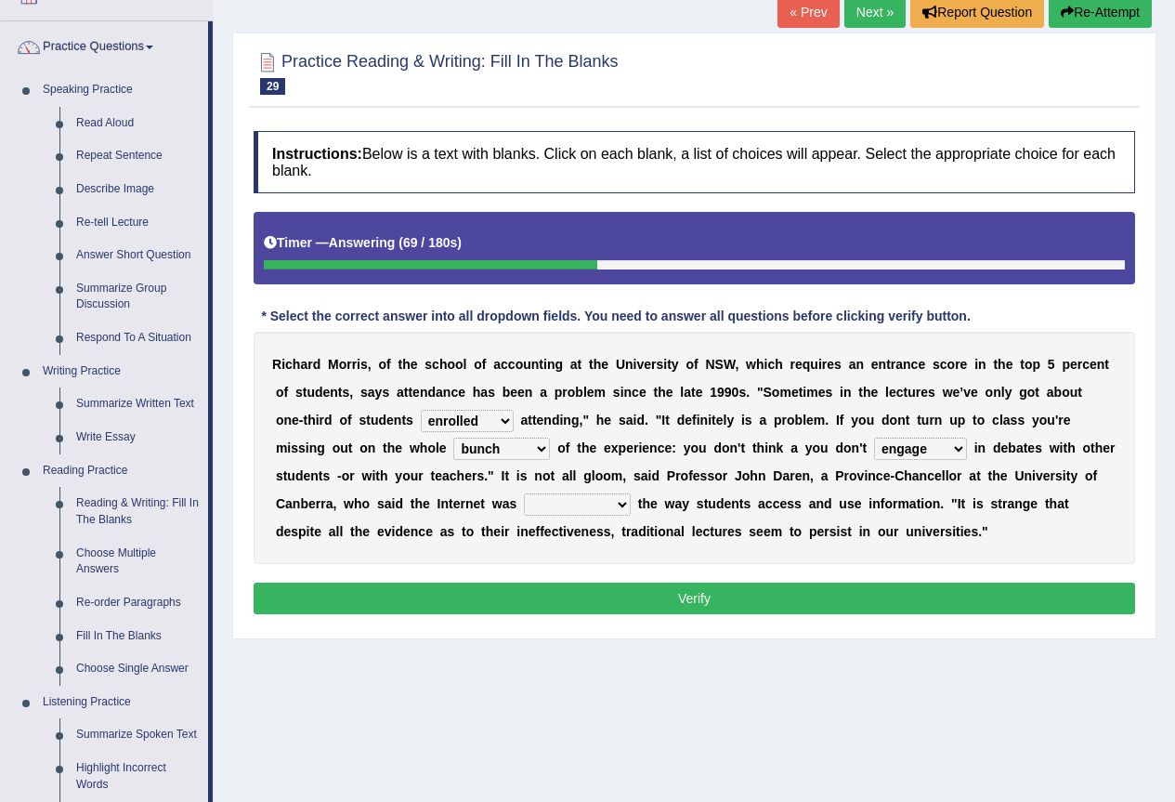
select select "transforming"
click at [524, 493] on select "exploring transforming defining choosing" at bounding box center [577, 504] width 107 height 22
click at [581, 597] on button "Verify" at bounding box center [695, 599] width 882 height 32
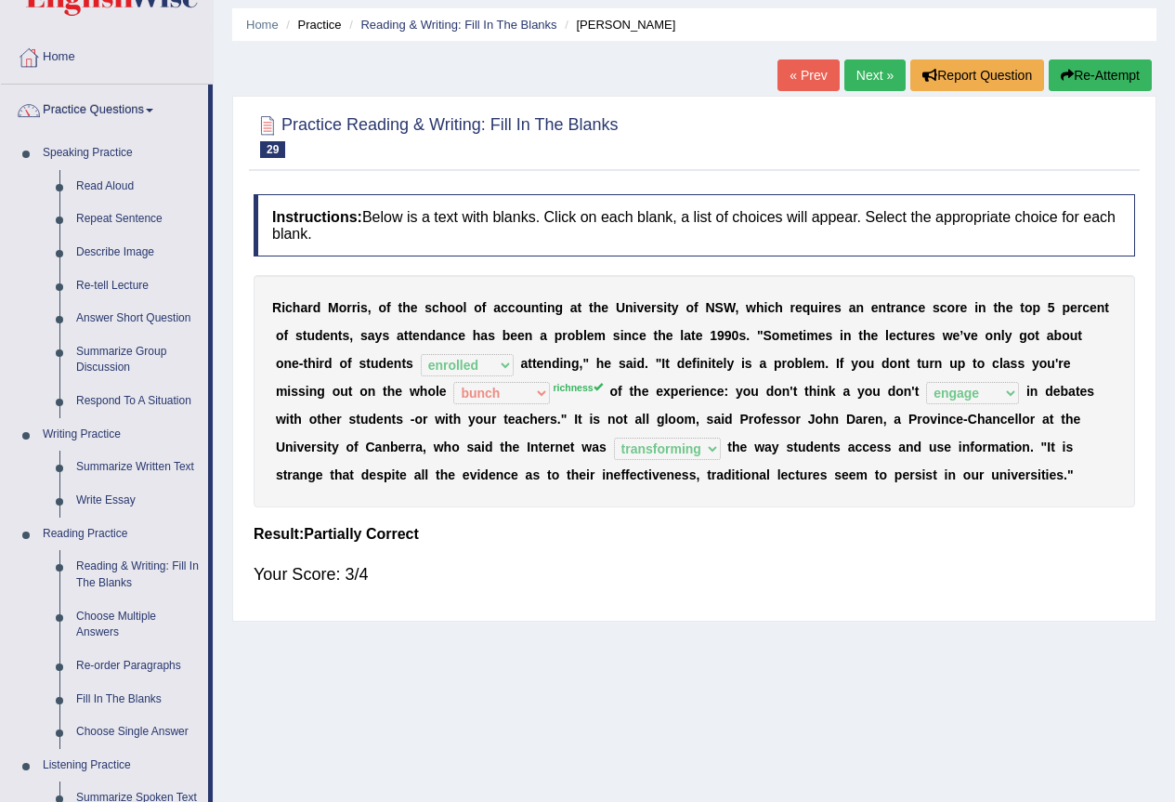
scroll to position [0, 0]
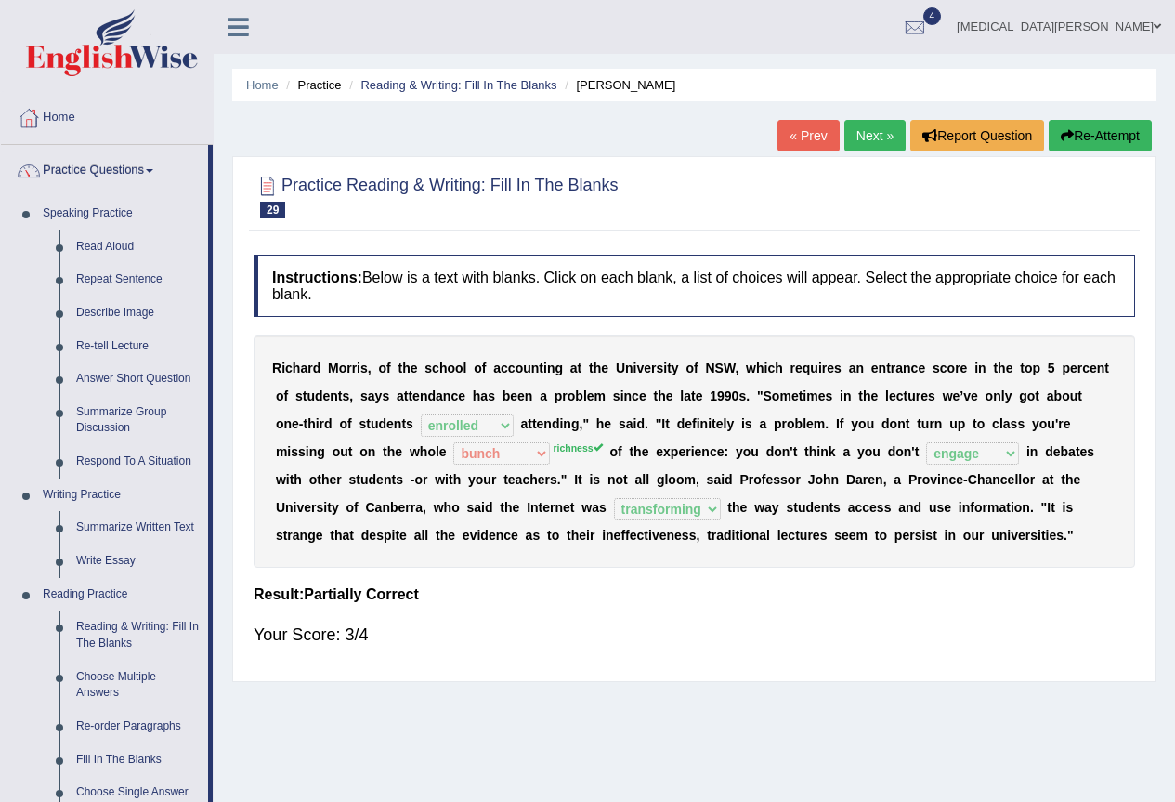
click at [845, 139] on link "Next »" at bounding box center [875, 136] width 61 height 32
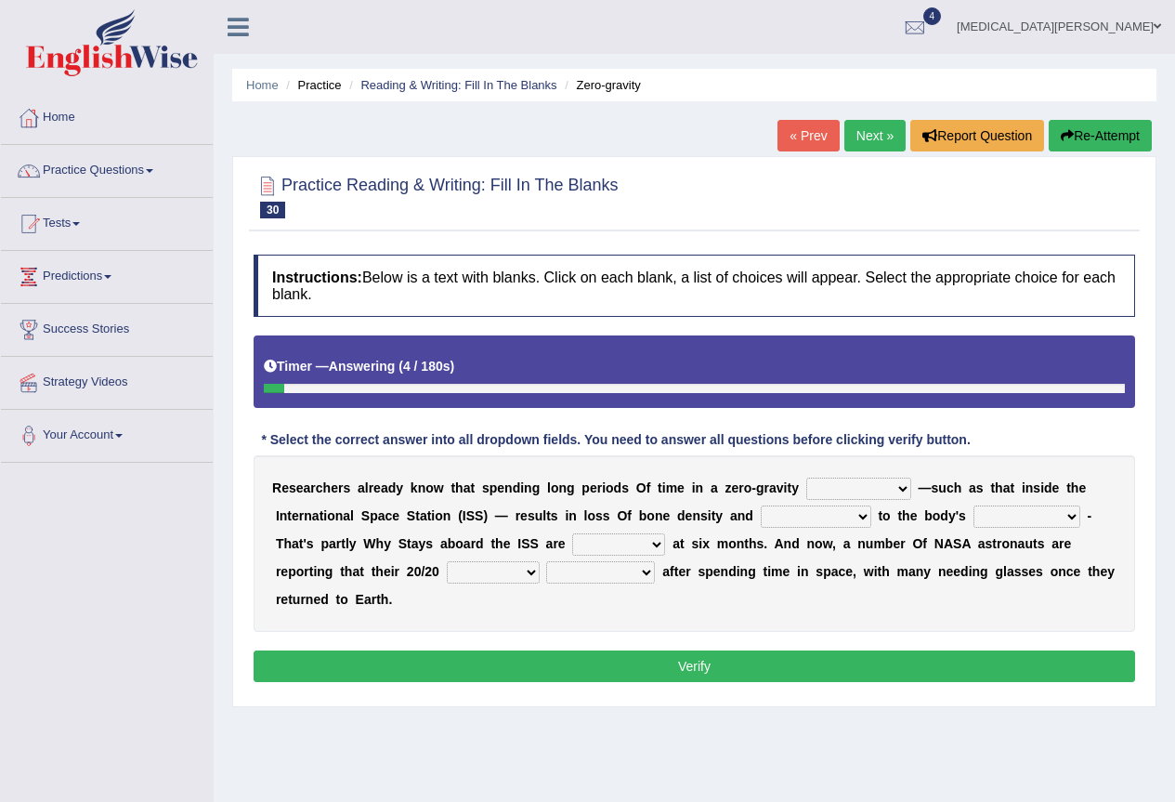
click at [816, 493] on select "planet weather climate environment" at bounding box center [858, 489] width 105 height 22
select select "planet"
click at [806, 478] on select "planet weather climate environment" at bounding box center [858, 489] width 105 height 22
click at [794, 526] on select "enhancement damage gain recovery" at bounding box center [816, 516] width 111 height 22
click at [977, 516] on select "muscles flexibility development action" at bounding box center [1027, 516] width 107 height 22
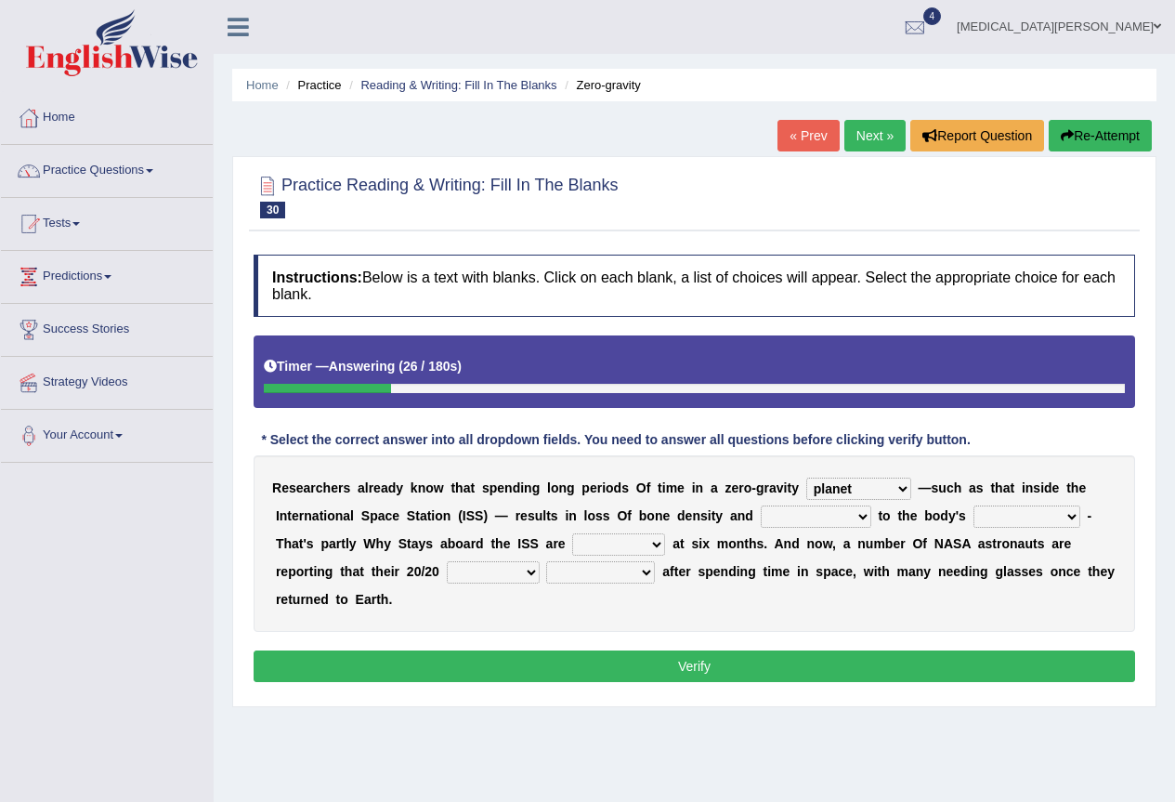
select select "muscles"
click at [974, 505] on select "muscles flexibility development action" at bounding box center [1027, 516] width 107 height 22
click at [808, 526] on select "enhancement damage gain recovery" at bounding box center [816, 516] width 111 height 22
select select "recovery"
click at [761, 505] on select "enhancement damage gain recovery" at bounding box center [816, 516] width 111 height 22
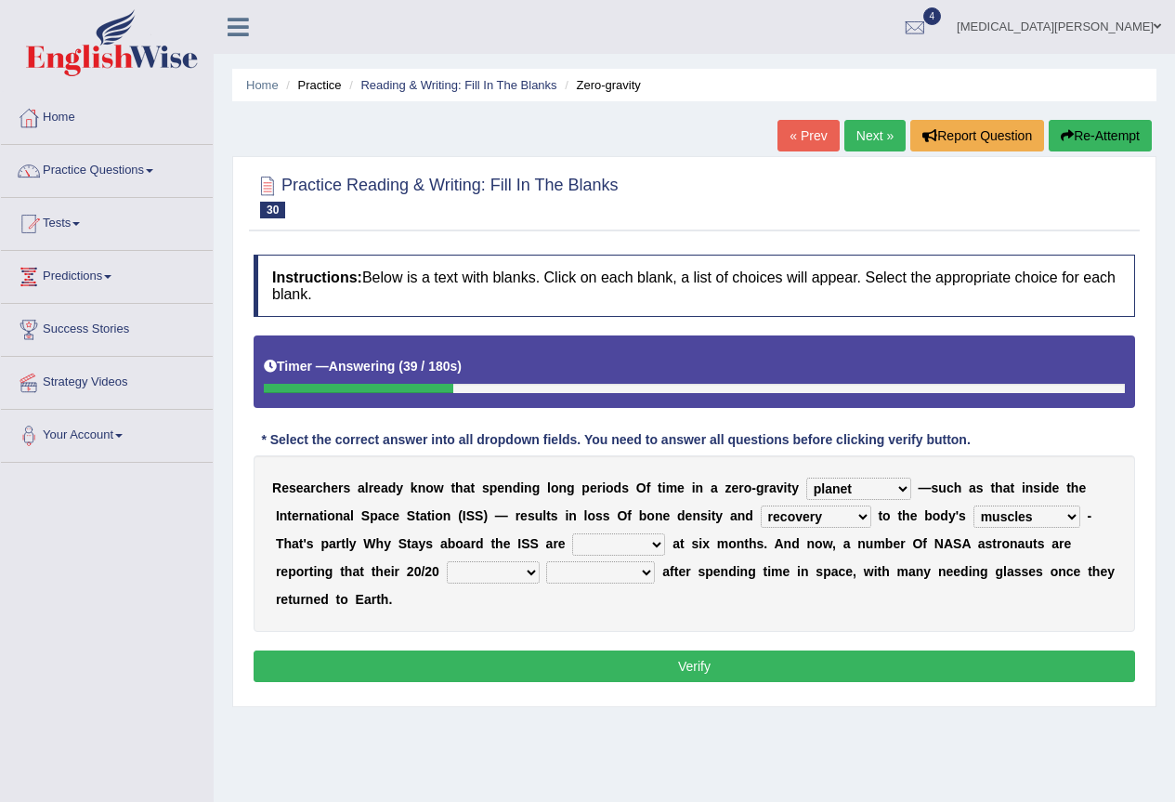
click at [1014, 521] on select "muscles flexibility development action" at bounding box center [1027, 516] width 107 height 22
click at [974, 505] on select "muscles flexibility development action" at bounding box center [1027, 516] width 107 height 22
click at [626, 547] on select "allowed excessive timed restricted" at bounding box center [618, 544] width 93 height 22
click at [411, 610] on div "R e s e a r c h e r s a l r e a d y k n o w t h a t s p e n d i n g l o n g p e…" at bounding box center [695, 543] width 882 height 177
click at [473, 571] on select "voices smelling vision hearing" at bounding box center [493, 572] width 93 height 22
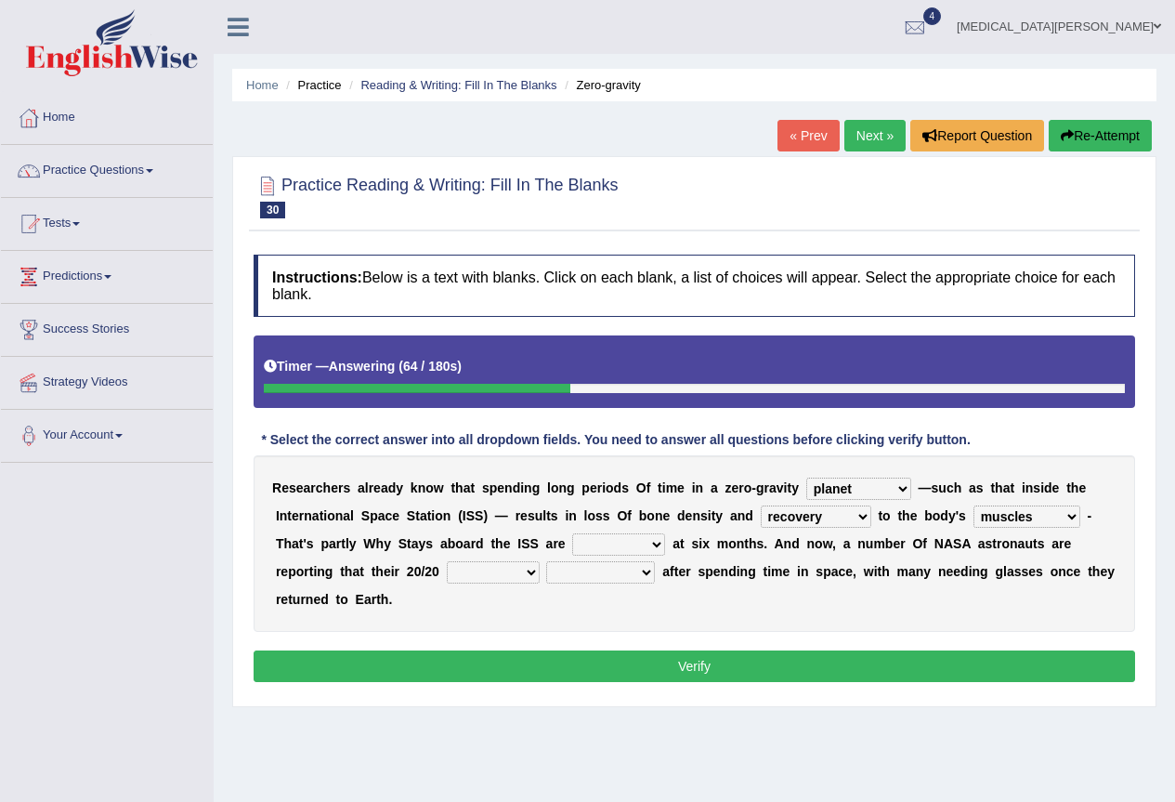
select select "vision"
click at [447, 561] on select "voices smelling vision hearing" at bounding box center [493, 572] width 93 height 22
click at [640, 576] on select "disappeared fatigue faded strengthened" at bounding box center [600, 572] width 109 height 22
select select "disappeared"
click at [546, 561] on select "disappeared fatigue faded strengthened" at bounding box center [600, 572] width 109 height 22
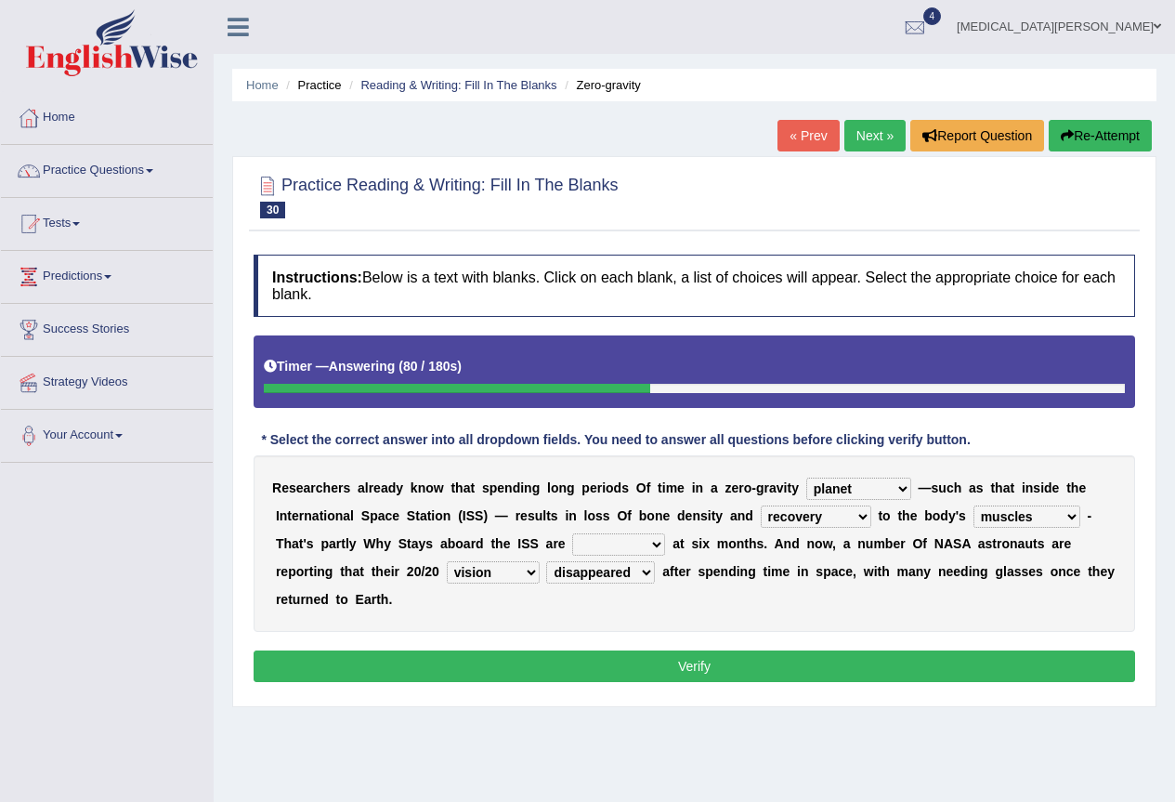
click at [647, 543] on select "allowed excessive timed restricted" at bounding box center [618, 544] width 93 height 22
select select "timed"
click at [572, 533] on select "allowed excessive timed restricted" at bounding box center [618, 544] width 93 height 22
click at [644, 662] on button "Verify" at bounding box center [695, 666] width 882 height 32
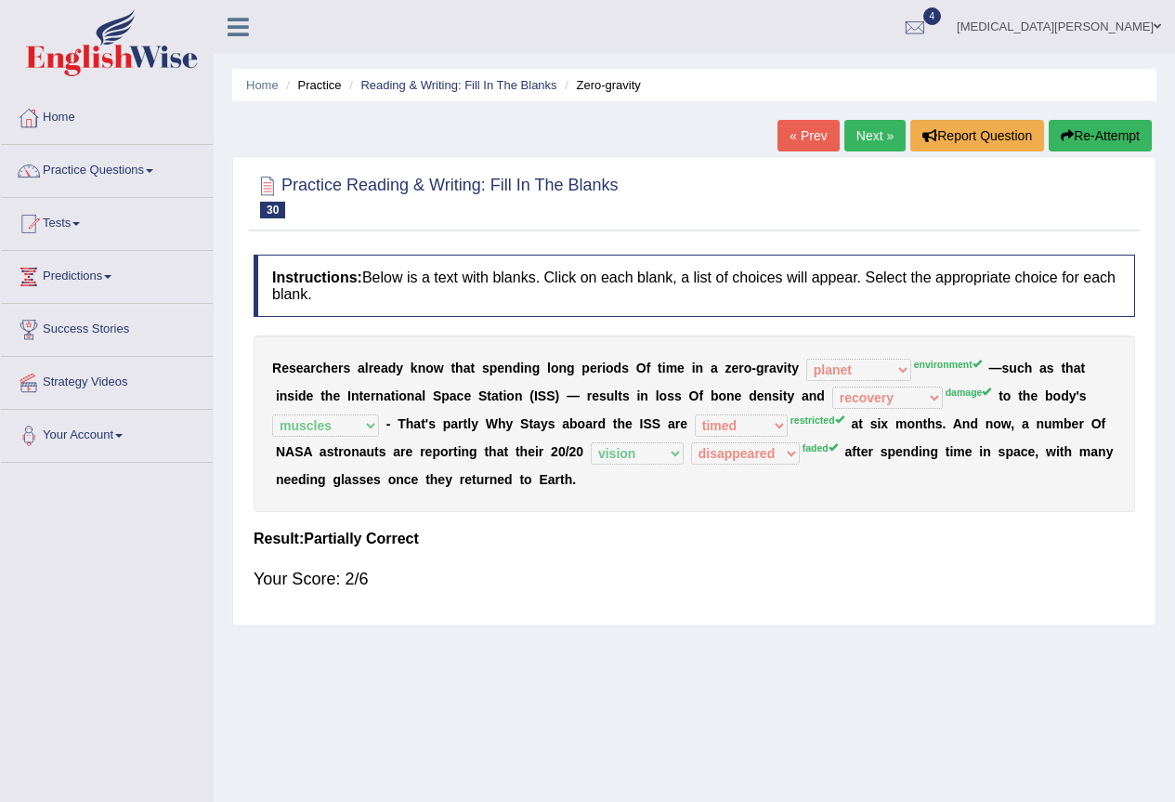
click at [874, 139] on link "Next »" at bounding box center [875, 136] width 61 height 32
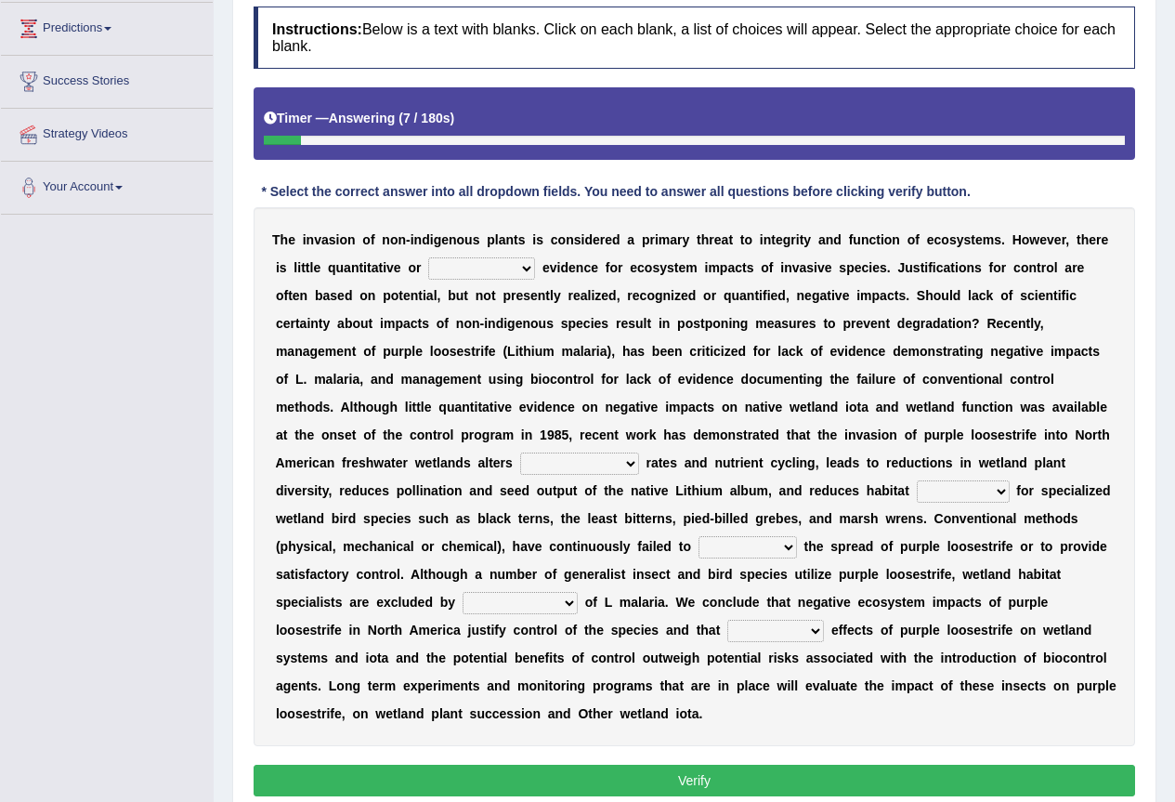
click at [465, 270] on select "experiencing experience experimental experiments" at bounding box center [481, 268] width 107 height 22
select select "experimental"
click at [428, 257] on select "experiencing experience experimental experiments" at bounding box center [481, 268] width 107 height 22
click at [583, 463] on select "decomposing composition composing decomposition" at bounding box center [579, 463] width 119 height 22
select select "composition"
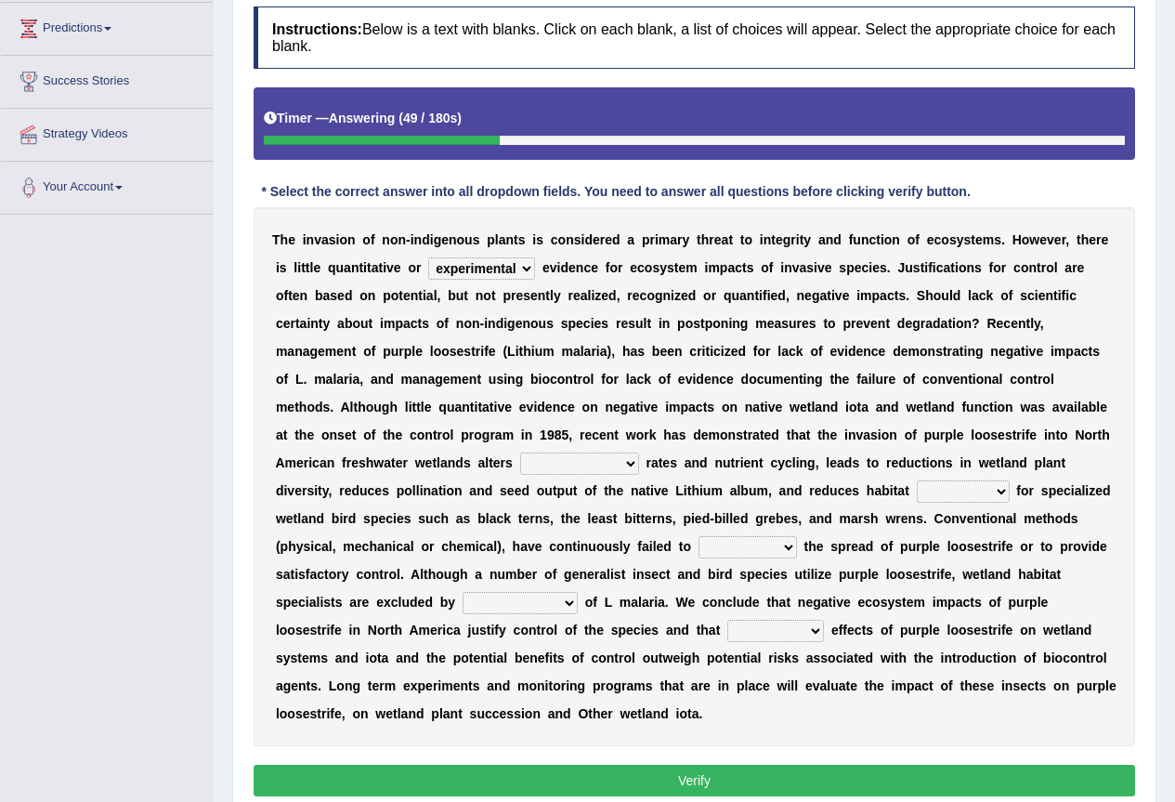
click at [520, 452] on select "decomposing composition composing decomposition" at bounding box center [579, 463] width 119 height 22
click at [973, 490] on select "fixability stability friability suitability" at bounding box center [963, 491] width 93 height 22
select select "suitability"
click at [917, 480] on select "fixability stability friability suitability" at bounding box center [963, 491] width 93 height 22
click at [776, 548] on select "engage curb monopolize reduce" at bounding box center [748, 547] width 98 height 22
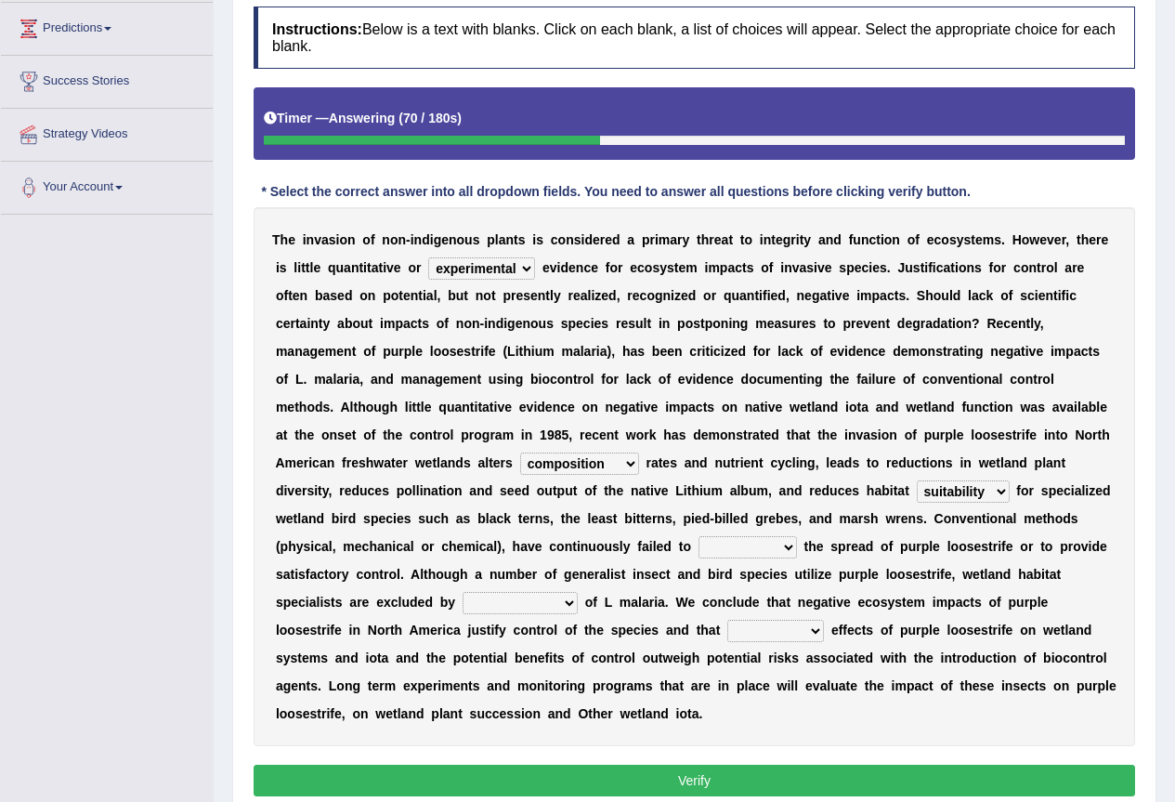
select select "reduce"
click at [699, 536] on select "engage curb monopolize reduce" at bounding box center [748, 547] width 98 height 22
click at [534, 597] on select "encroachment engagement enlightenment enrollment" at bounding box center [520, 603] width 115 height 22
select select "encroachment"
click at [463, 592] on select "encroachment engagement enlightenment enrollment" at bounding box center [520, 603] width 115 height 22
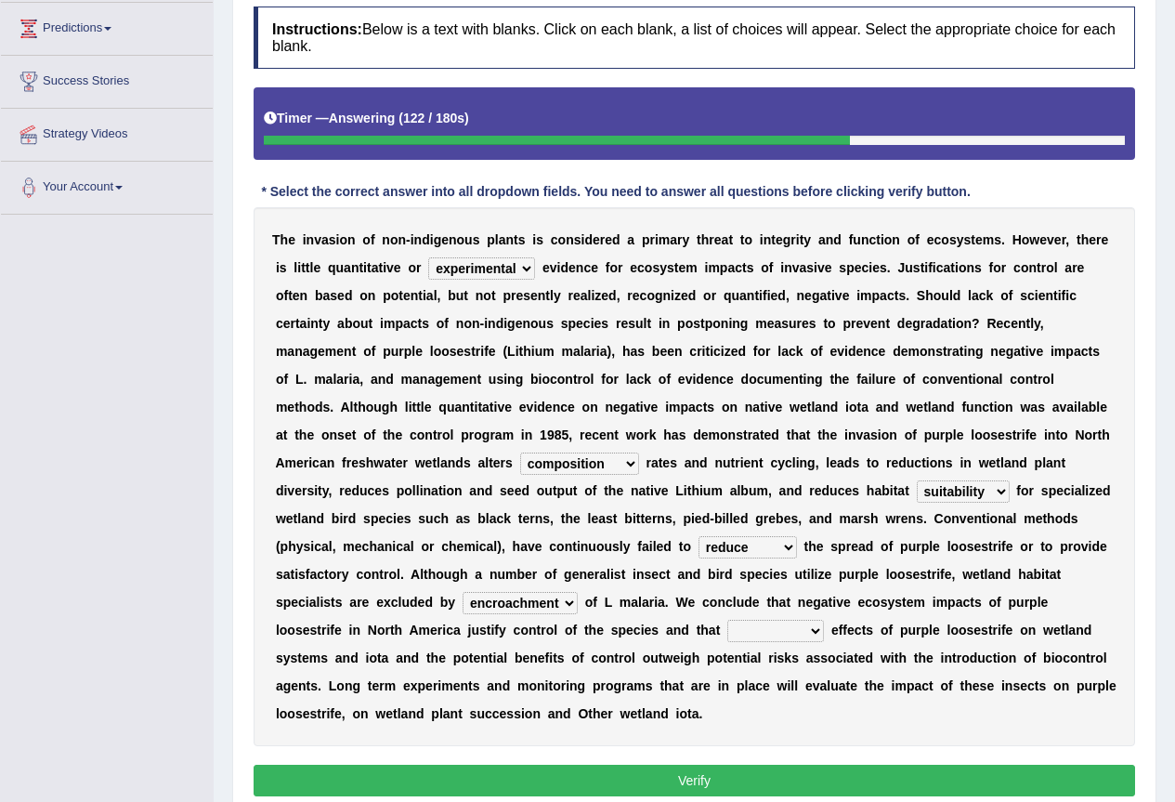
click at [794, 623] on select "beneficial positive detrimental neutral" at bounding box center [775, 631] width 97 height 22
click at [584, 698] on div "T h e i n v a s i o n o f n o n - i n d i g e n o u s p l a n t s i s c o n s i…" at bounding box center [695, 476] width 882 height 539
click at [800, 638] on select "beneficial positive detrimental neutral" at bounding box center [775, 631] width 97 height 22
click at [727, 620] on select "beneficial positive detrimental neutral" at bounding box center [775, 631] width 97 height 22
click at [787, 634] on select "beneficial positive detrimental neutral" at bounding box center [775, 631] width 97 height 22
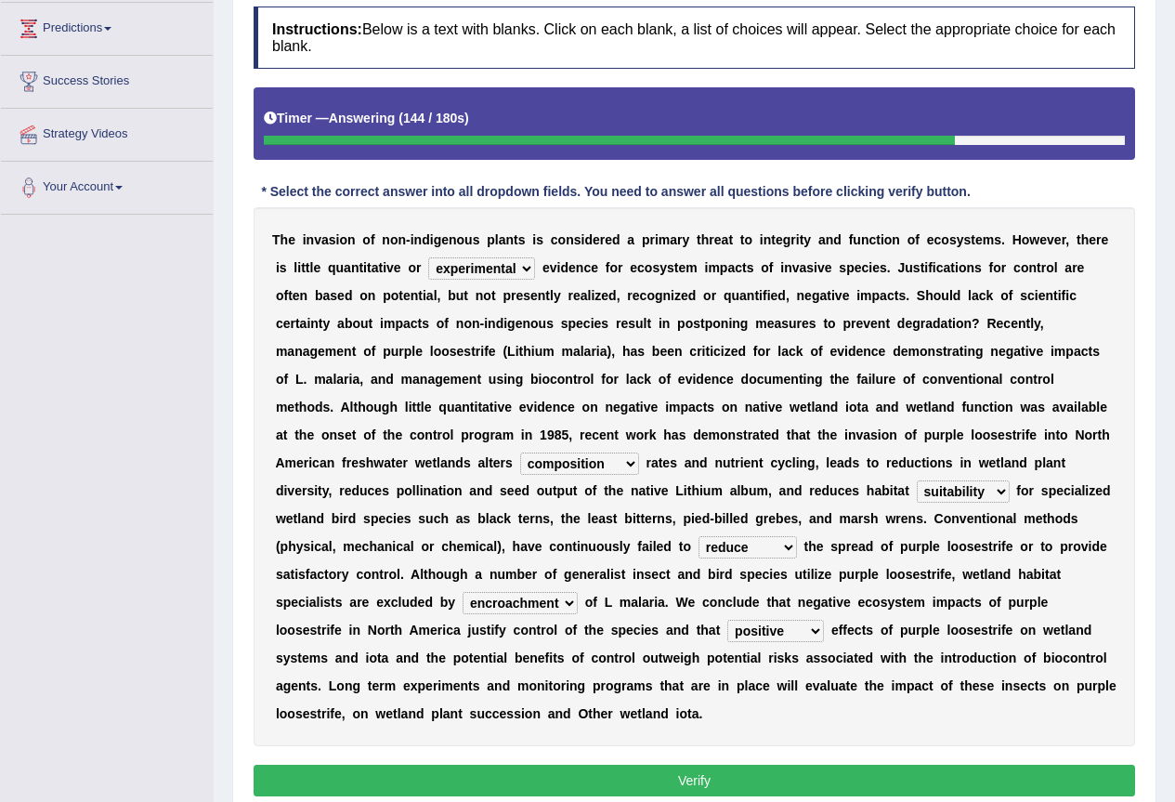
select select "detrimental"
click at [727, 620] on select "beneficial positive detrimental neutral" at bounding box center [775, 631] width 97 height 22
click at [753, 782] on button "Verify" at bounding box center [695, 781] width 882 height 32
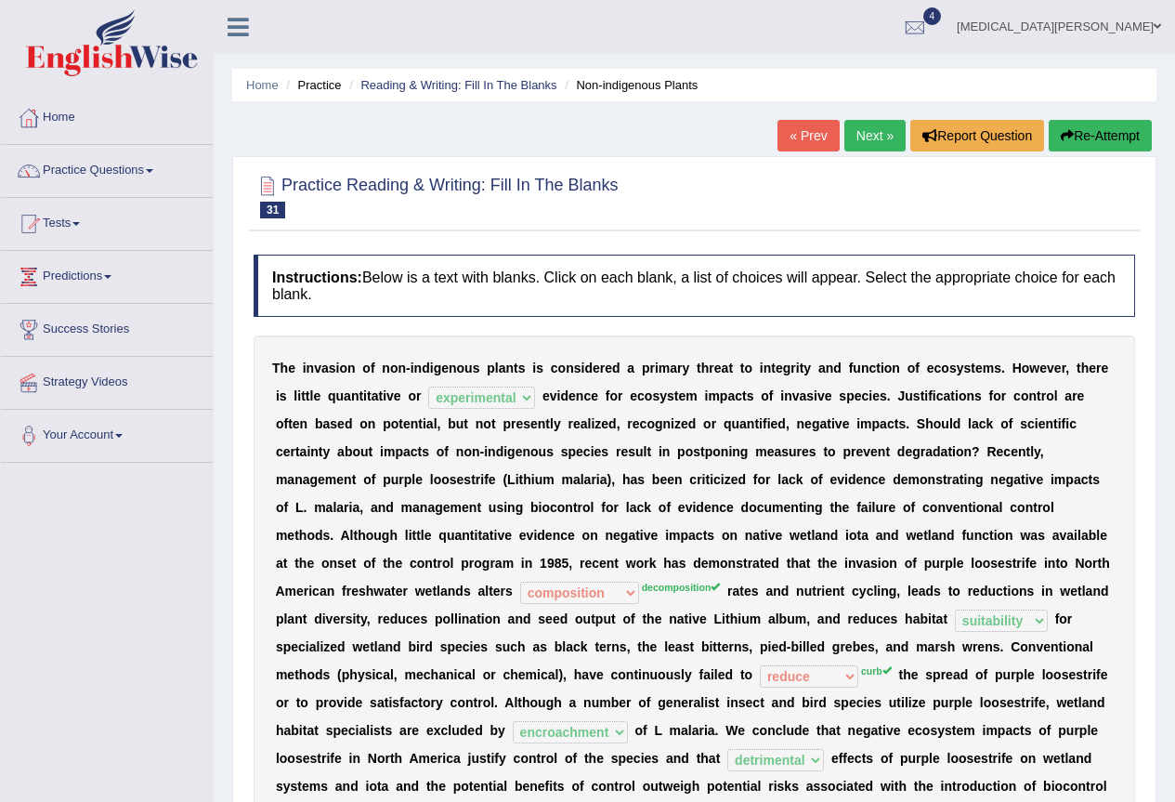
click at [1105, 27] on link "Nikita Koirala" at bounding box center [1059, 24] width 232 height 48
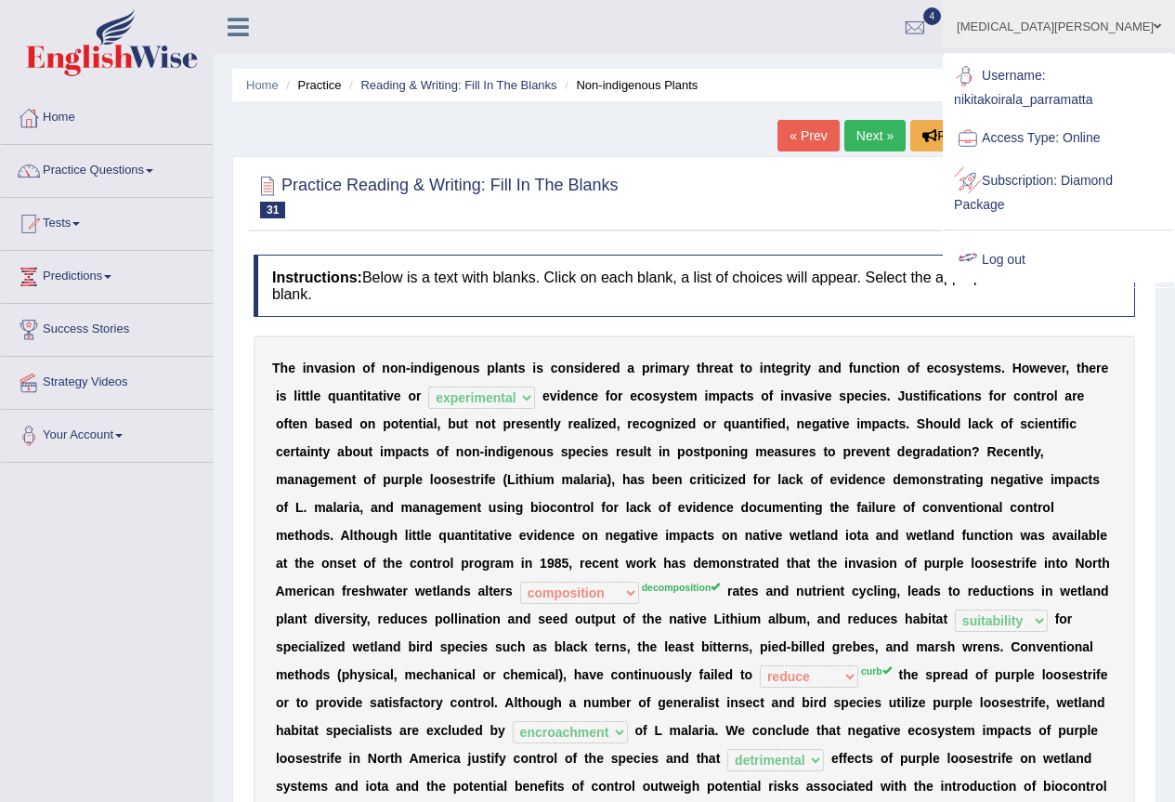
click at [1032, 261] on link "Log out" at bounding box center [1059, 260] width 229 height 43
